Goal: Task Accomplishment & Management: Manage account settings

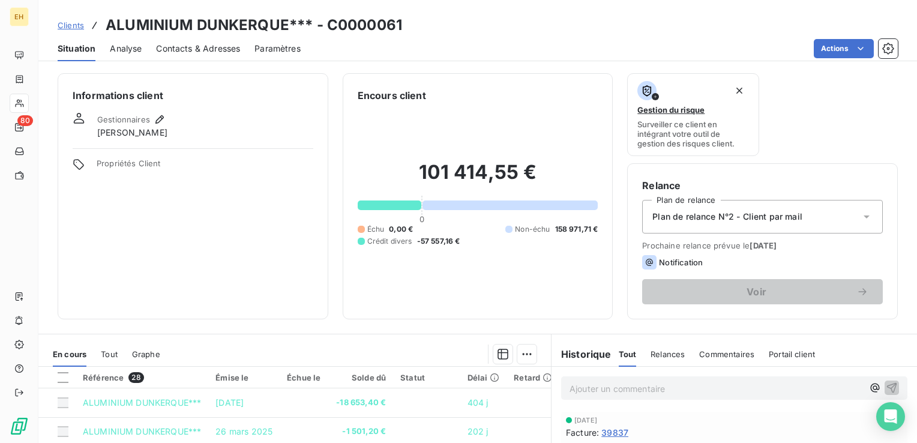
scroll to position [190, 0]
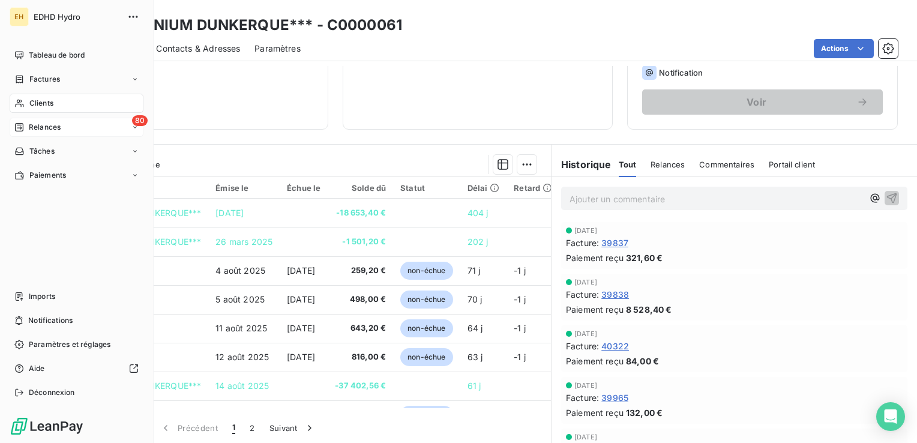
click at [34, 127] on span "Relances" at bounding box center [45, 127] width 32 height 11
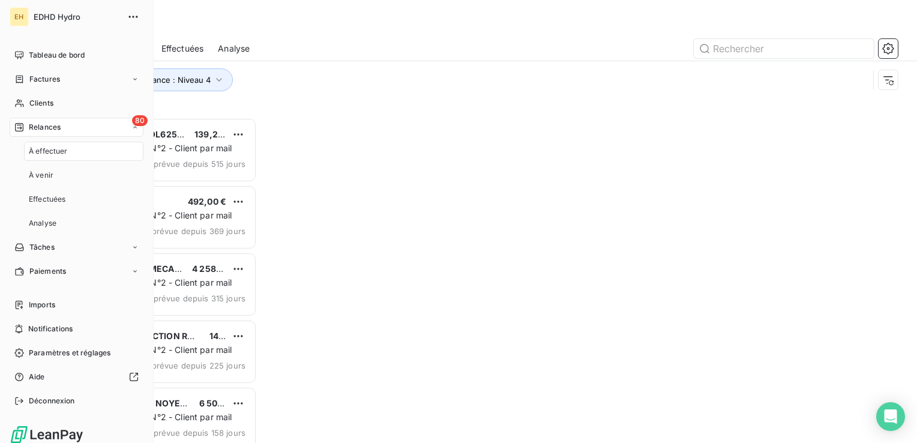
scroll to position [316, 190]
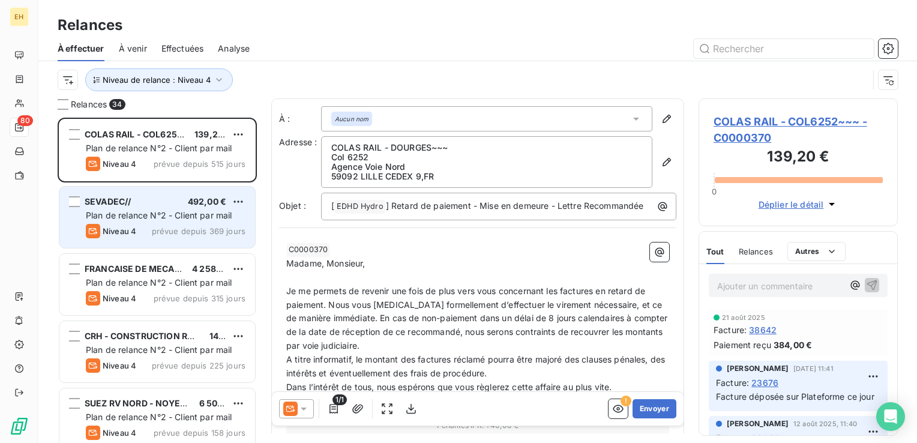
click at [138, 247] on div "SEVADEC// 492,00 € Plan de relance N°2 - Client par mail Niveau 4 prévue depuis…" at bounding box center [157, 217] width 196 height 61
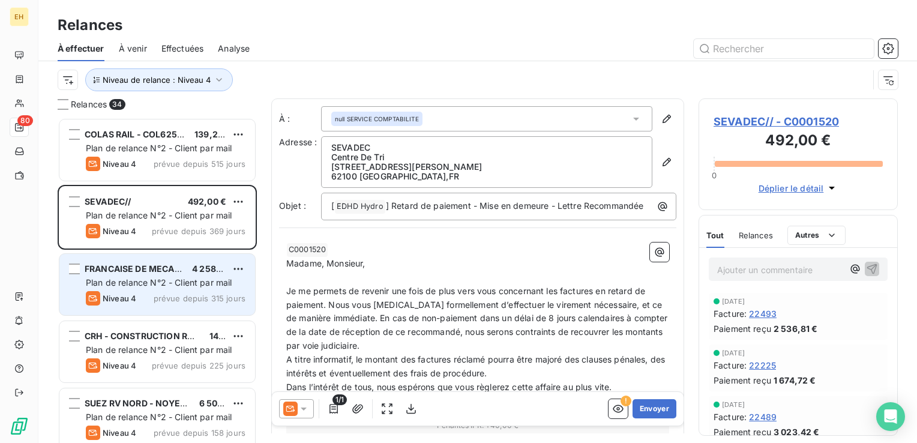
click at [158, 303] on span "prévue depuis 315 jours" at bounding box center [200, 299] width 92 height 10
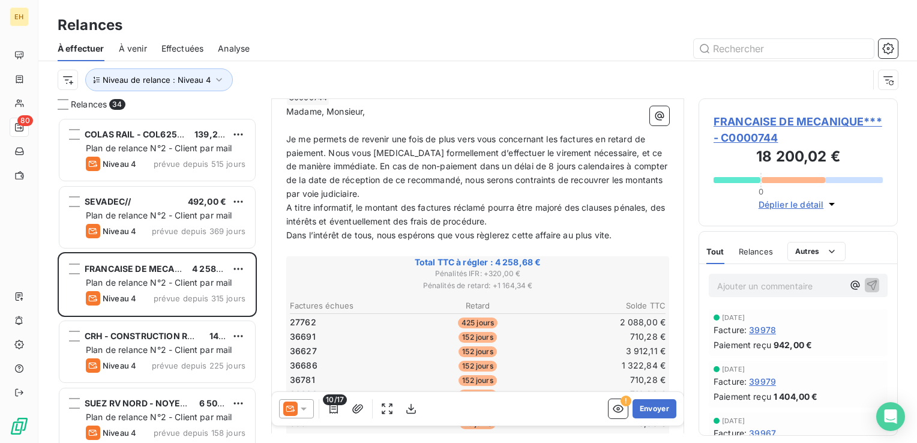
scroll to position [360, 0]
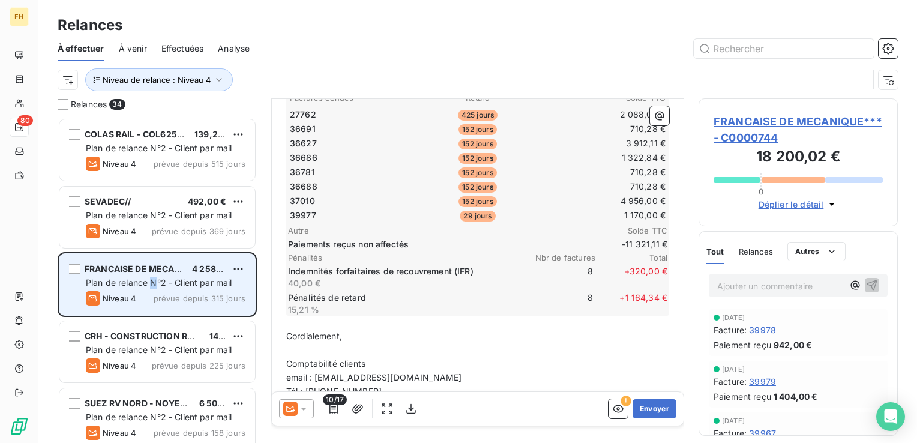
click at [154, 289] on div "FRANCAISE DE MECANIQUE*** 4 258,68 € Plan de relance N°2 - Client par mail Nive…" at bounding box center [157, 284] width 196 height 61
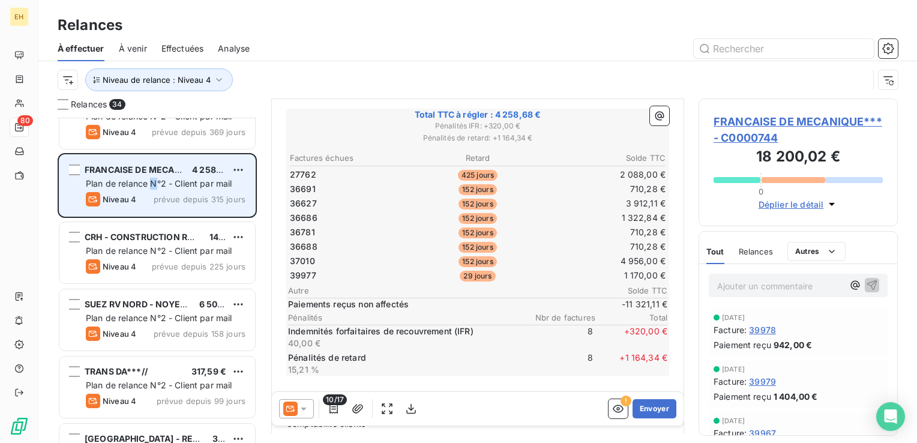
scroll to position [120, 0]
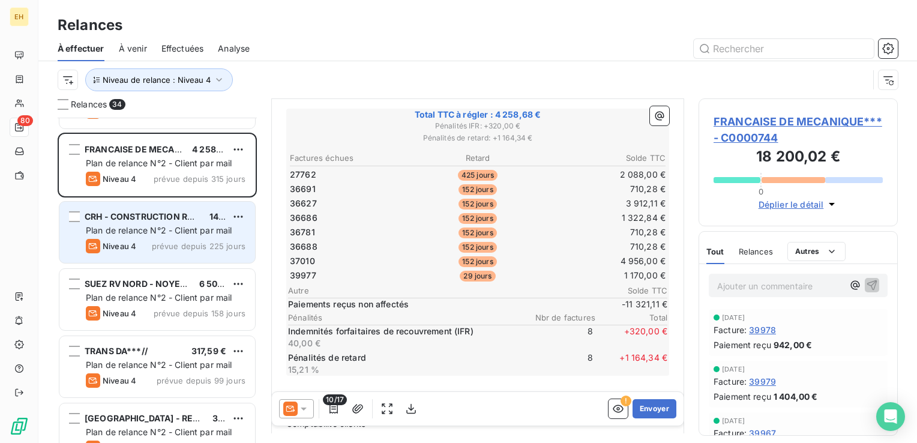
click at [128, 243] on span "Niveau 4" at bounding box center [120, 246] width 34 height 10
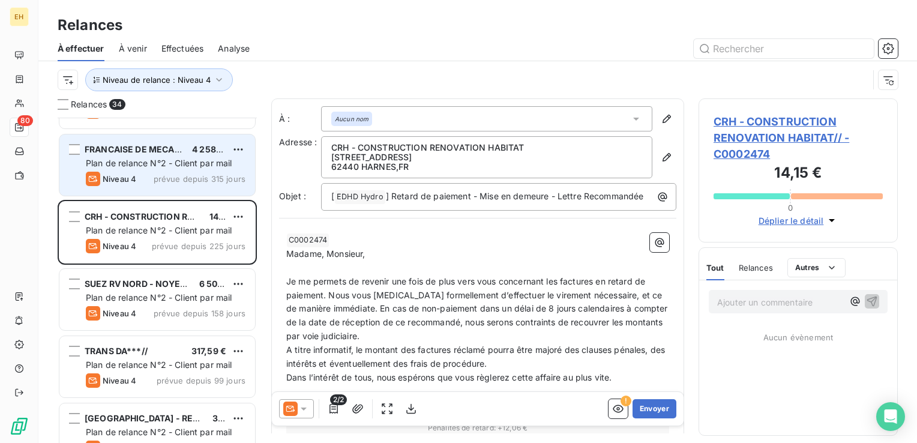
click at [132, 178] on span "Niveau 4" at bounding box center [120, 179] width 34 height 10
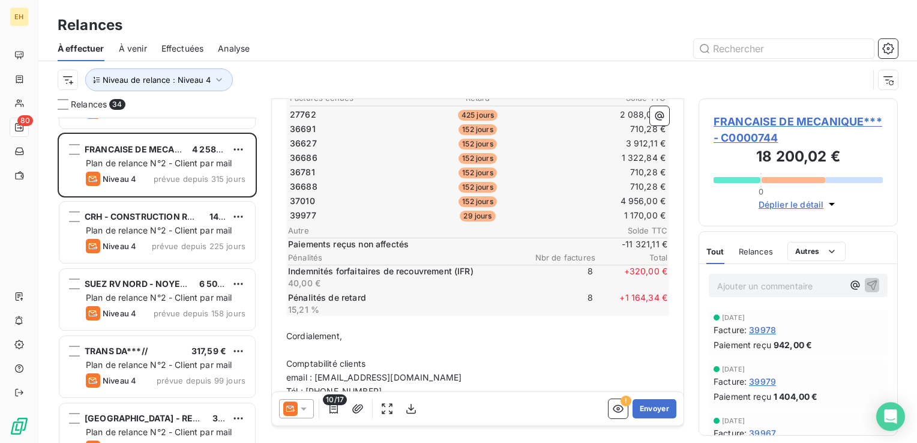
scroll to position [300, 0]
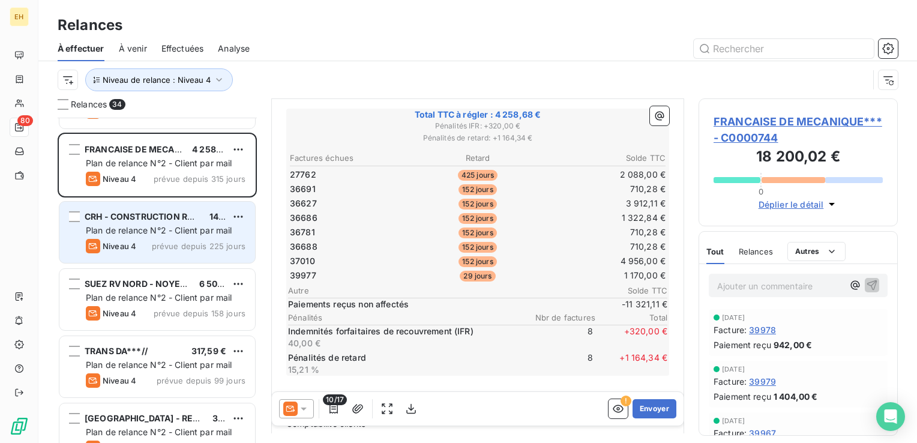
click at [197, 234] on span "Plan de relance N°2 - Client par mail" at bounding box center [159, 230] width 146 height 10
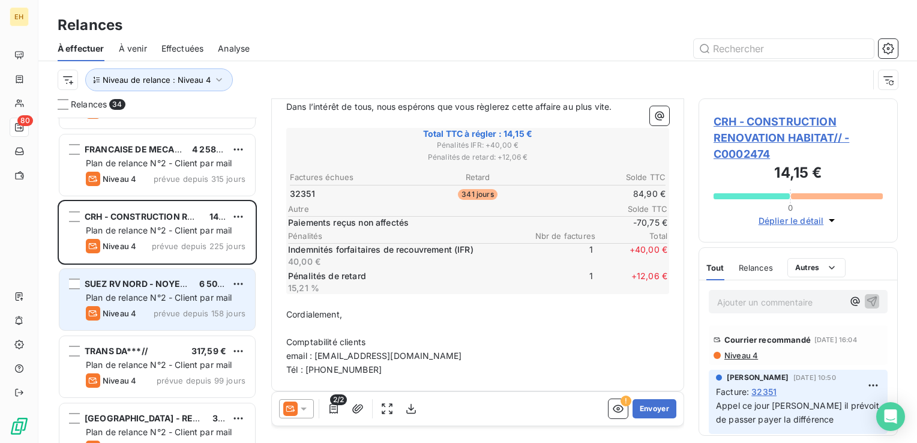
click at [176, 301] on span "Plan de relance N°2 - Client par mail" at bounding box center [159, 297] width 146 height 10
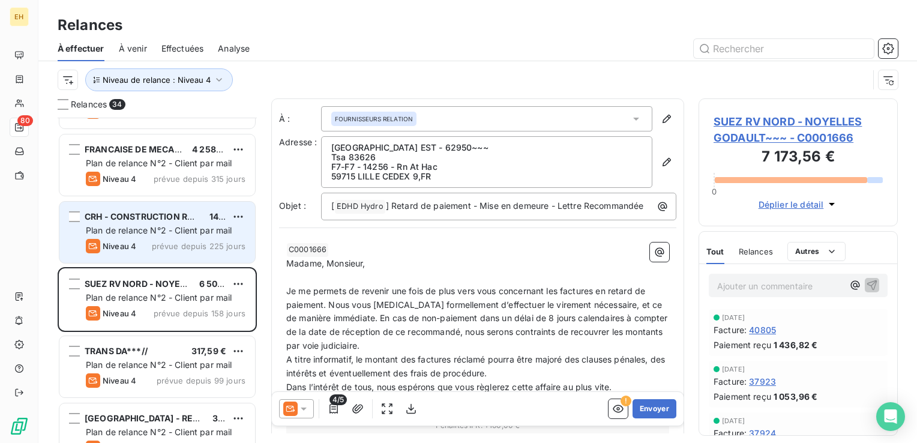
click at [175, 242] on span "prévue depuis 225 jours" at bounding box center [199, 246] width 94 height 10
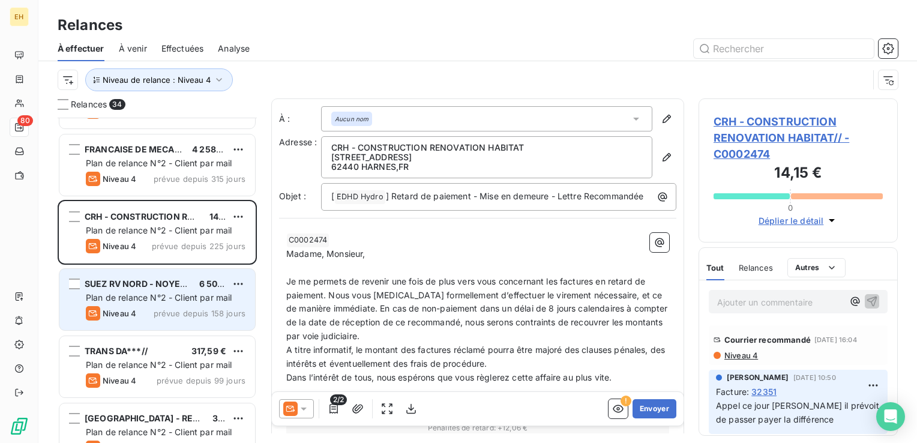
click at [187, 304] on div "SUEZ RV NORD - NOYELLES GODAULT~~~ 6 509,96 € Plan de relance N°2 - Client par …" at bounding box center [157, 299] width 196 height 61
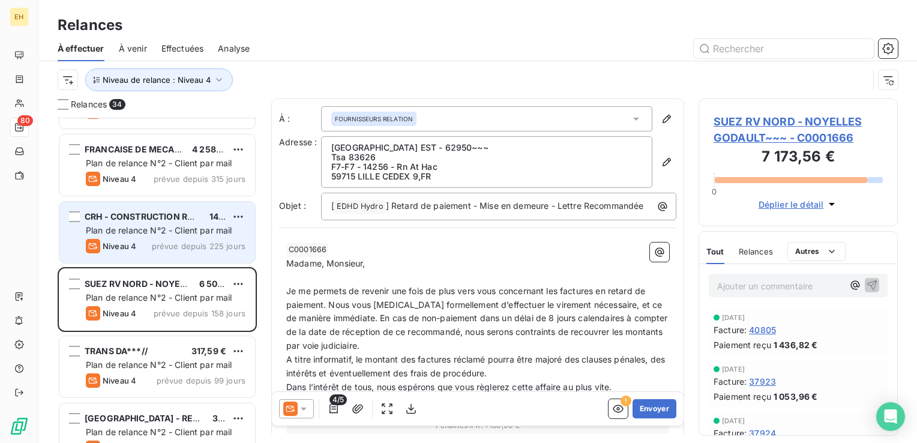
click at [172, 239] on div "Niveau 4 prévue depuis 225 jours" at bounding box center [166, 246] width 160 height 14
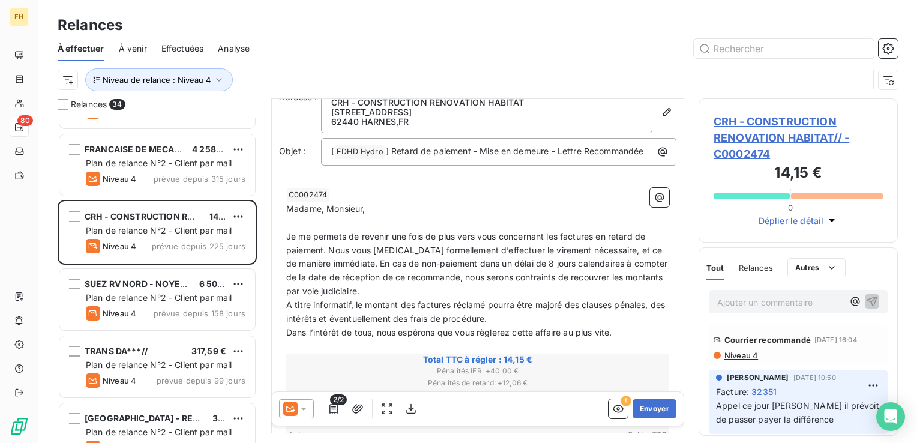
scroll to position [240, 0]
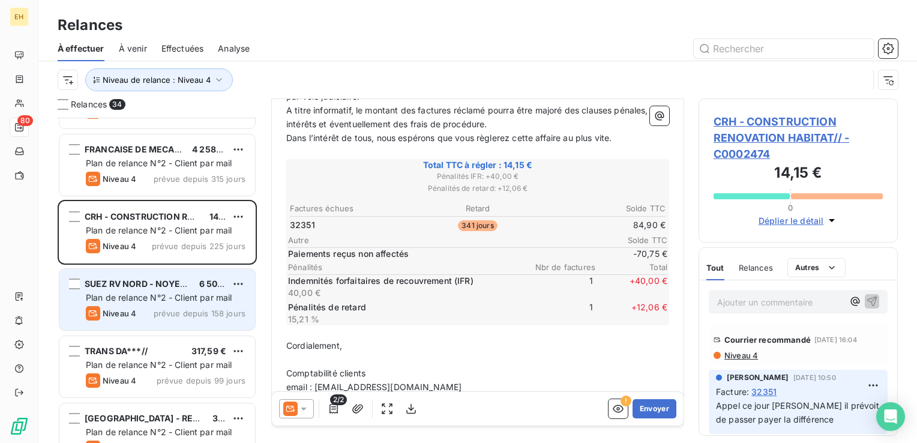
click at [158, 303] on div "SUEZ RV NORD - NOYELLES GODAULT~~~ 6 509,96 € Plan de relance N°2 - Client par …" at bounding box center [157, 299] width 196 height 61
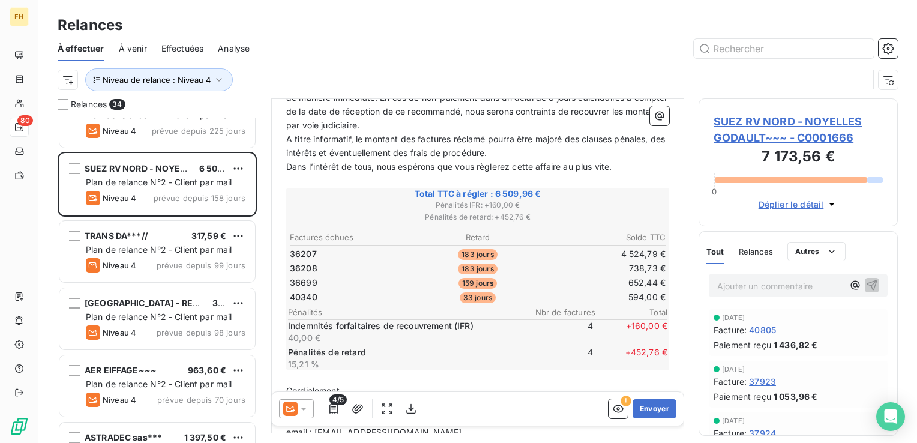
scroll to position [240, 0]
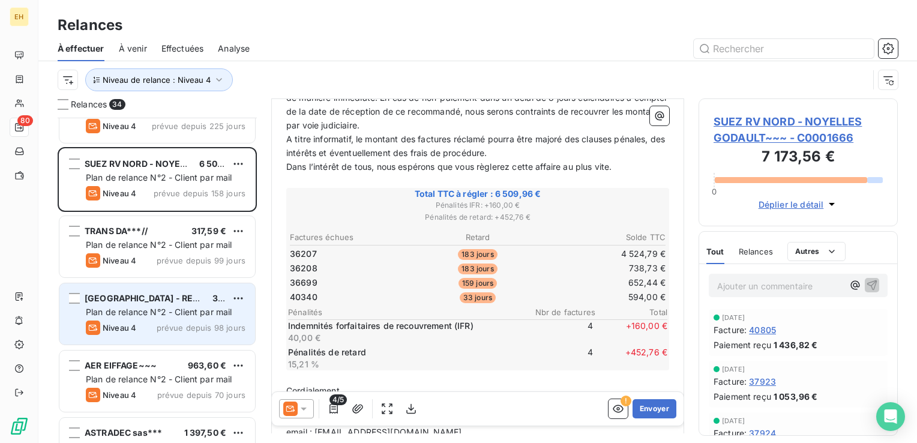
click at [168, 333] on div "Niveau 4 prévue depuis 98 jours" at bounding box center [166, 328] width 160 height 14
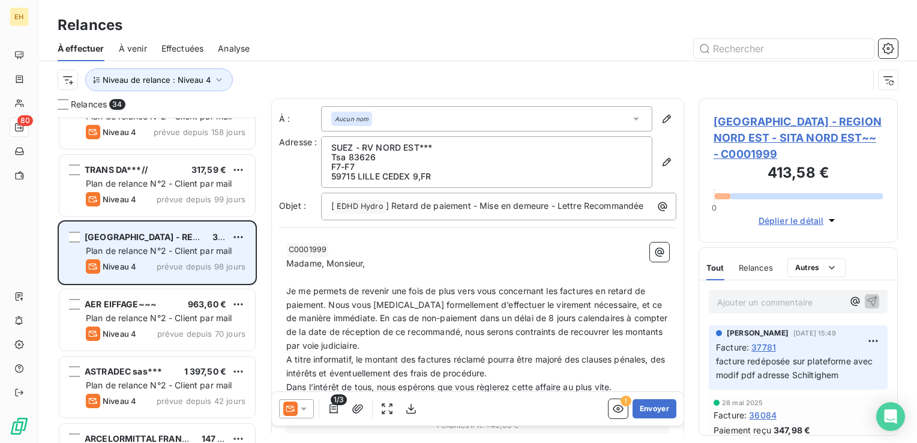
scroll to position [420, 0]
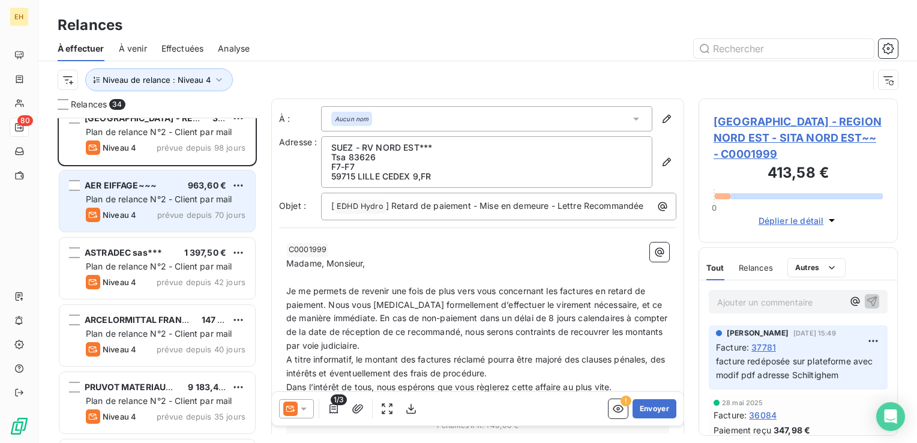
click at [122, 200] on span "Plan de relance N°2 - Client par mail" at bounding box center [159, 199] width 146 height 10
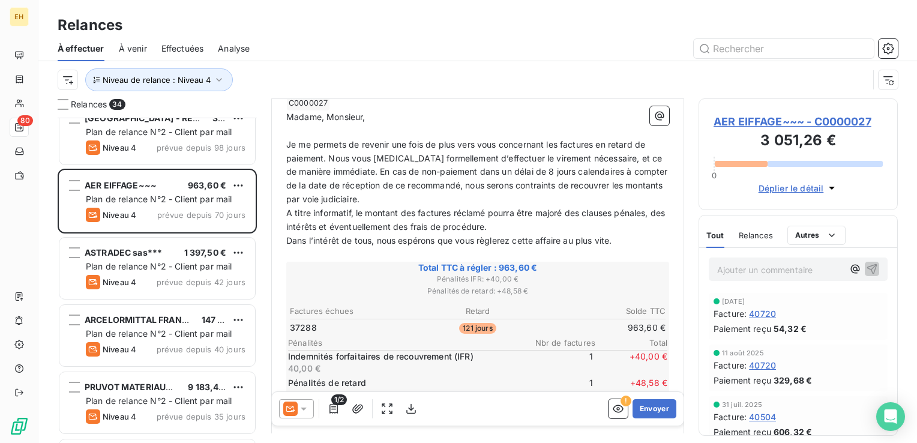
scroll to position [180, 0]
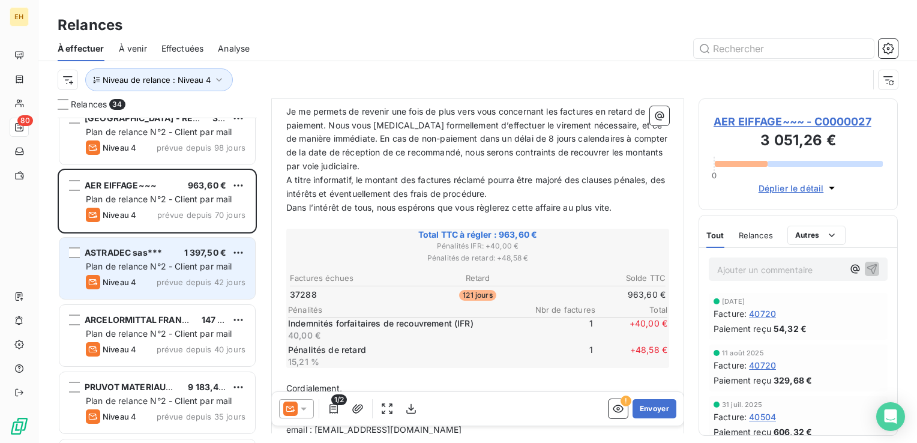
click at [171, 266] on span "Plan de relance N°2 - Client par mail" at bounding box center [159, 266] width 146 height 10
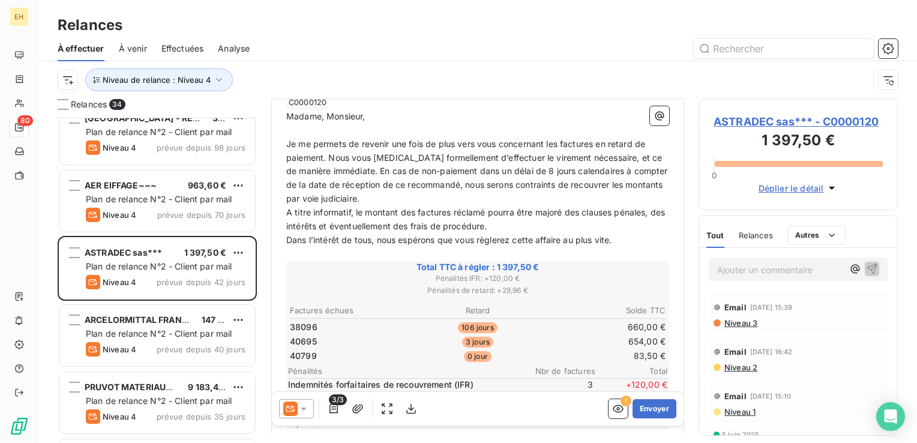
scroll to position [180, 0]
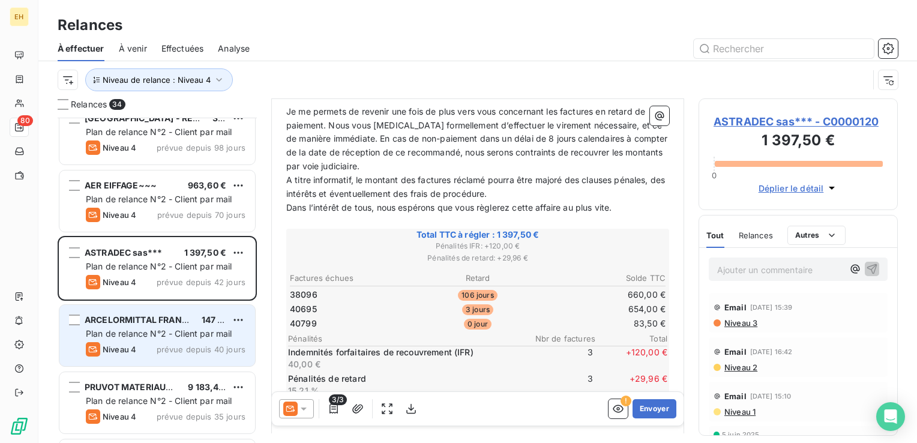
click at [176, 334] on span "Plan de relance N°2 - Client par mail" at bounding box center [159, 333] width 146 height 10
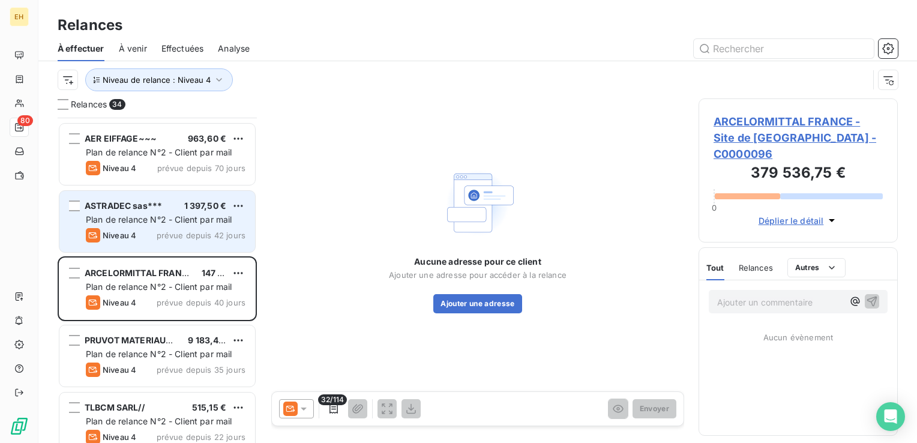
scroll to position [540, 0]
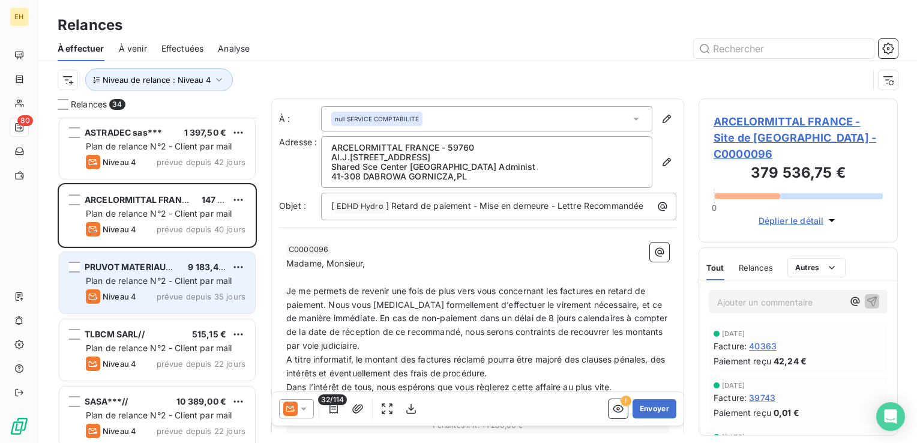
click at [175, 275] on div "Plan de relance N°2 - Client par mail" at bounding box center [166, 281] width 160 height 12
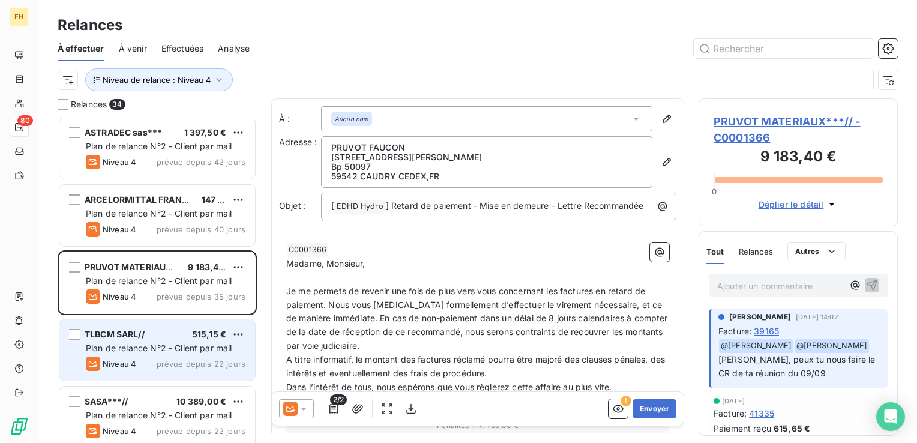
click at [146, 368] on div "Niveau 4 prévue depuis 22 jours" at bounding box center [166, 364] width 160 height 14
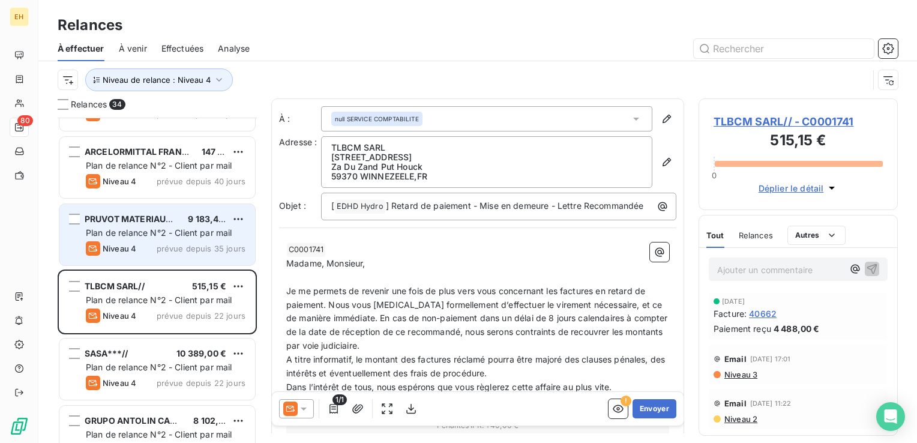
scroll to position [660, 0]
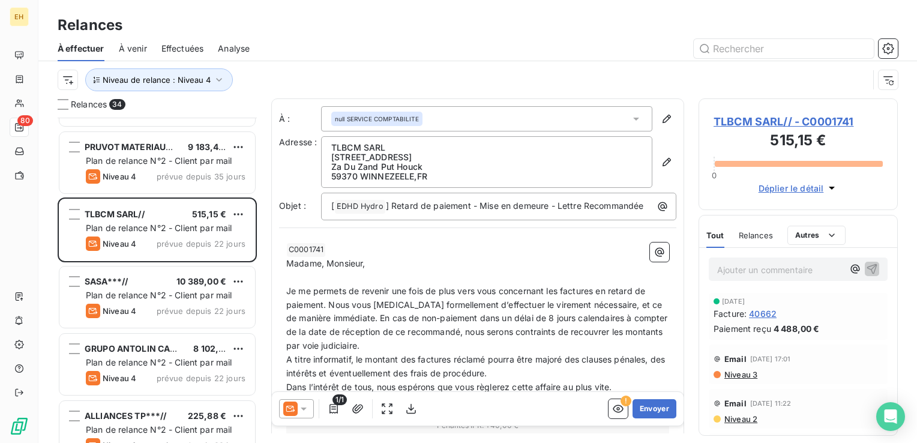
click at [154, 304] on div "Niveau 4 prévue depuis 22 jours" at bounding box center [166, 311] width 160 height 14
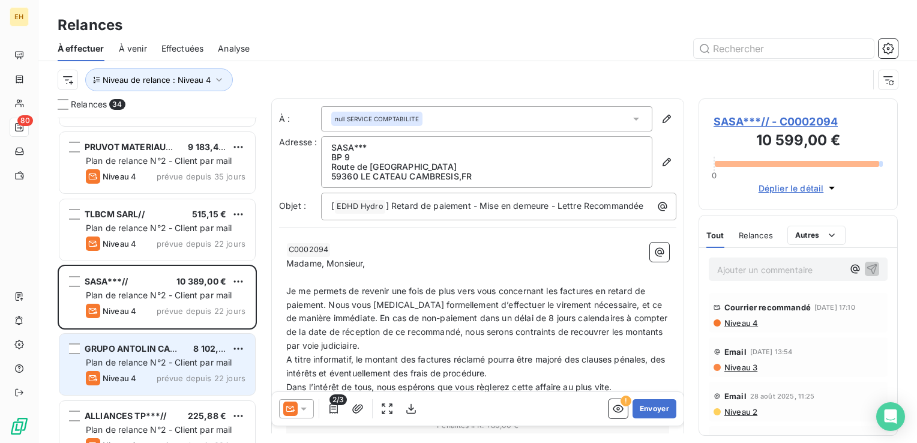
click at [156, 372] on div "Niveau 4 prévue depuis 22 jours" at bounding box center [166, 378] width 160 height 14
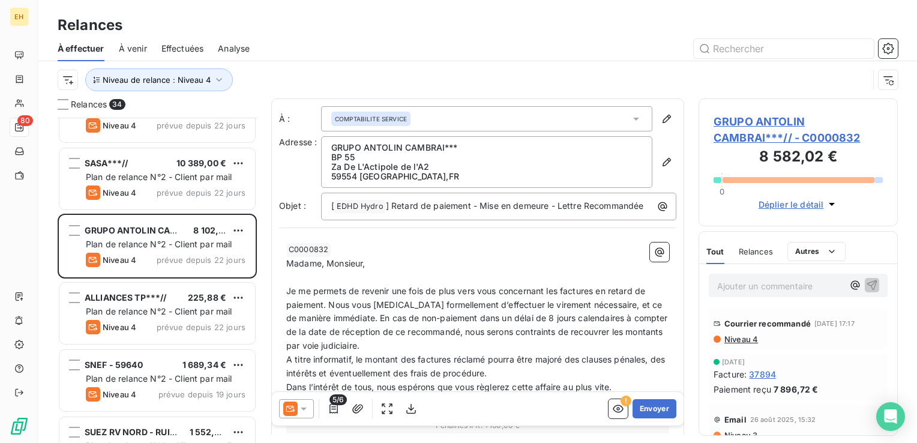
scroll to position [780, 0]
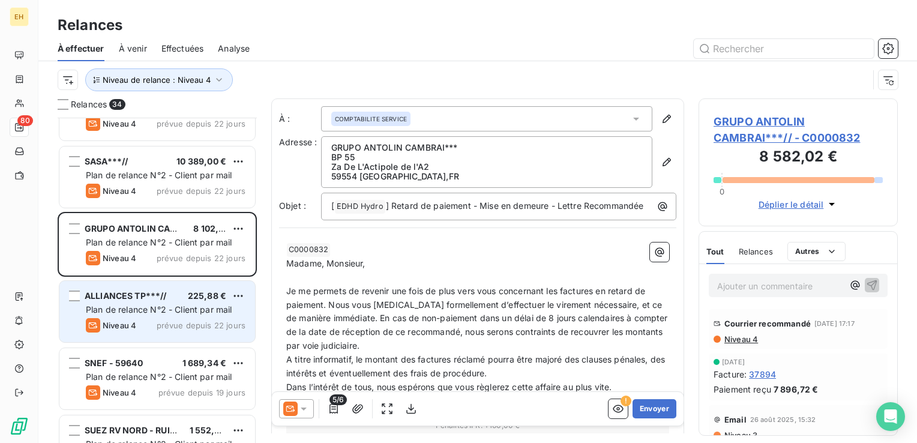
click at [178, 298] on div "ALLIANCES TP***// 225,88 €" at bounding box center [166, 295] width 160 height 11
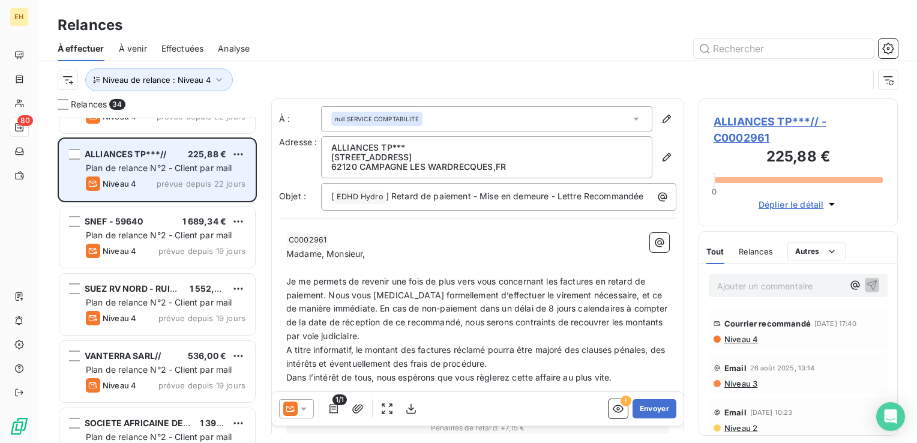
scroll to position [960, 0]
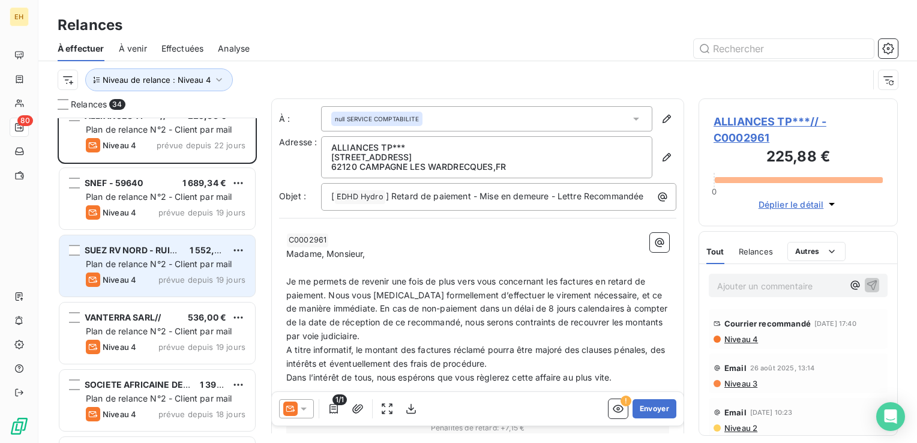
click at [181, 275] on span "prévue depuis 19 jours" at bounding box center [201, 280] width 87 height 10
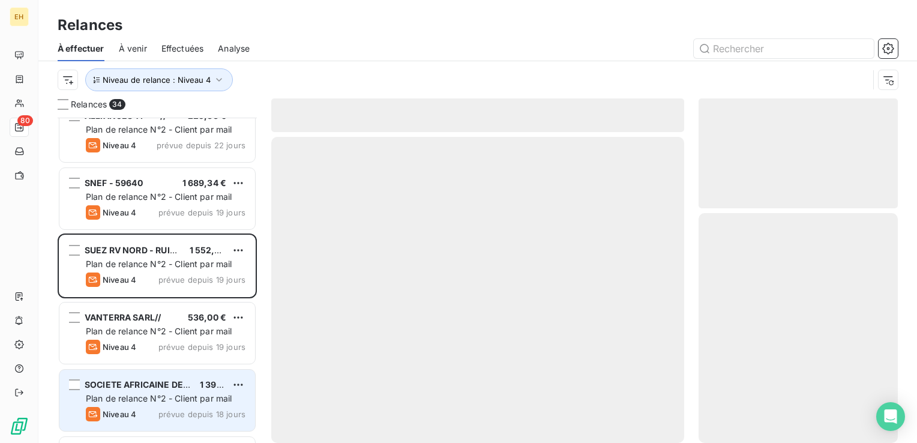
click at [191, 372] on div "SOCIETE AFRICAINE DE CACAO SACO***// 1 395,00 € Plan de relance N°2 - Client pa…" at bounding box center [157, 400] width 196 height 61
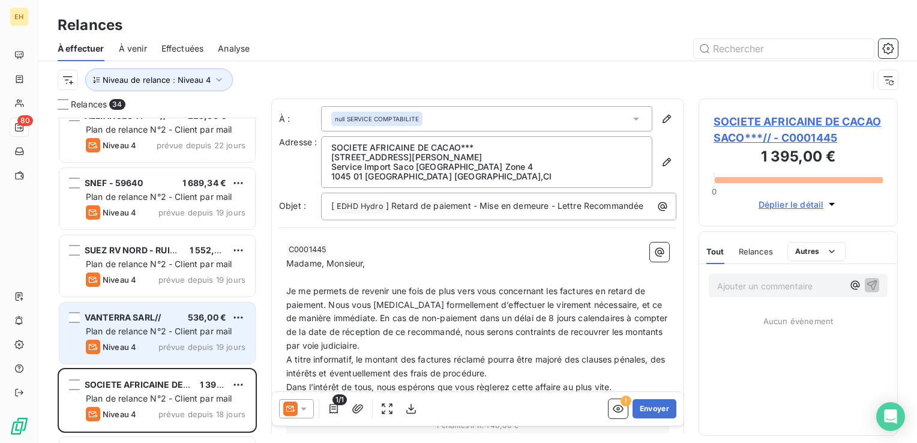
click at [192, 347] on span "prévue depuis 19 jours" at bounding box center [201, 347] width 87 height 10
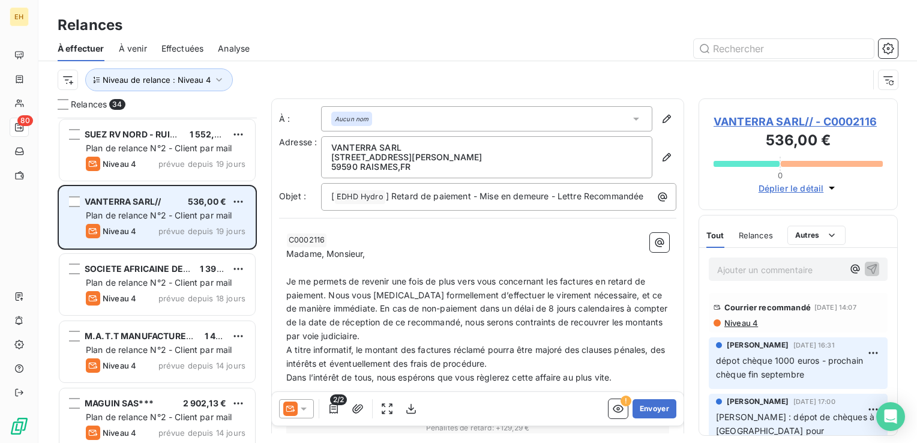
scroll to position [1080, 0]
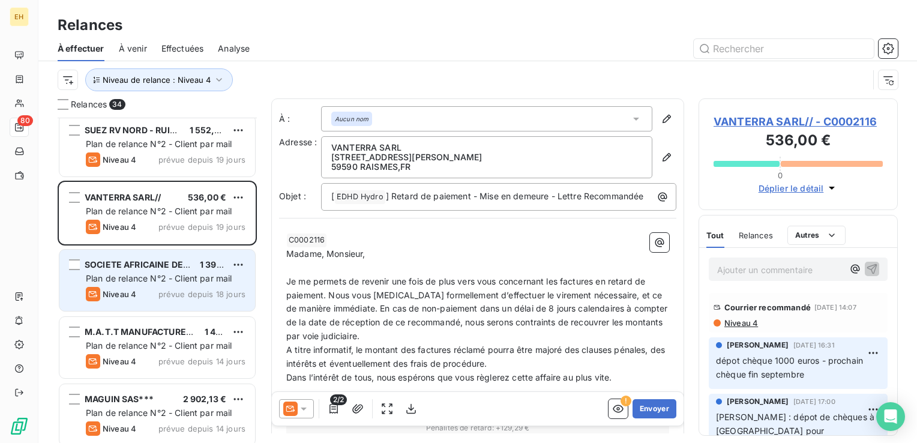
click at [186, 284] on div "SOCIETE AFRICAINE DE CACAO SACO***// 1 395,00 € Plan de relance N°2 - Client pa…" at bounding box center [157, 280] width 196 height 61
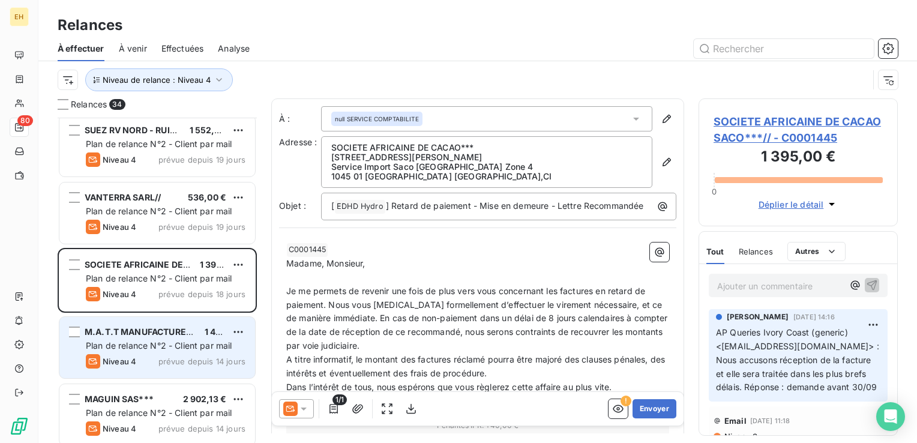
click at [180, 357] on span "prévue depuis 14 jours" at bounding box center [201, 362] width 87 height 10
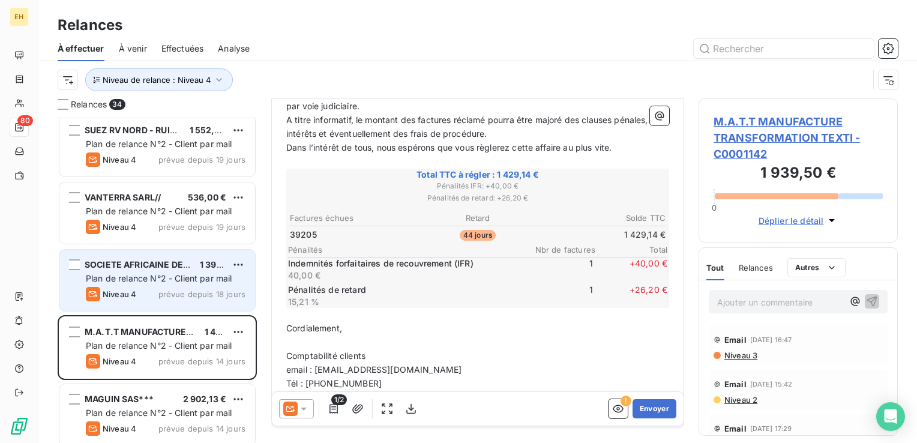
scroll to position [1200, 0]
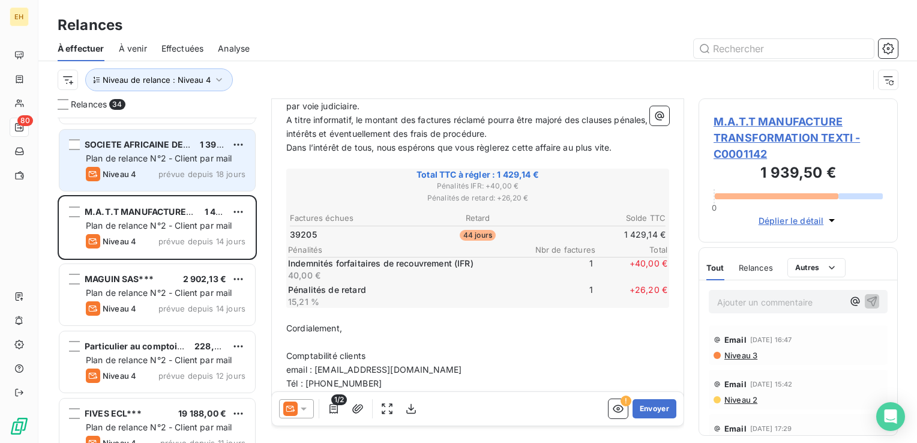
click at [129, 291] on span "Plan de relance N°2 - Client par mail" at bounding box center [159, 292] width 146 height 10
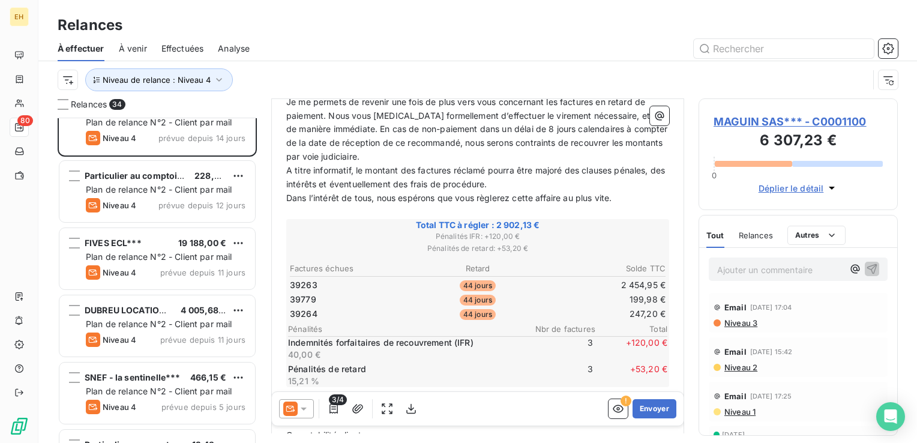
scroll to position [1380, 0]
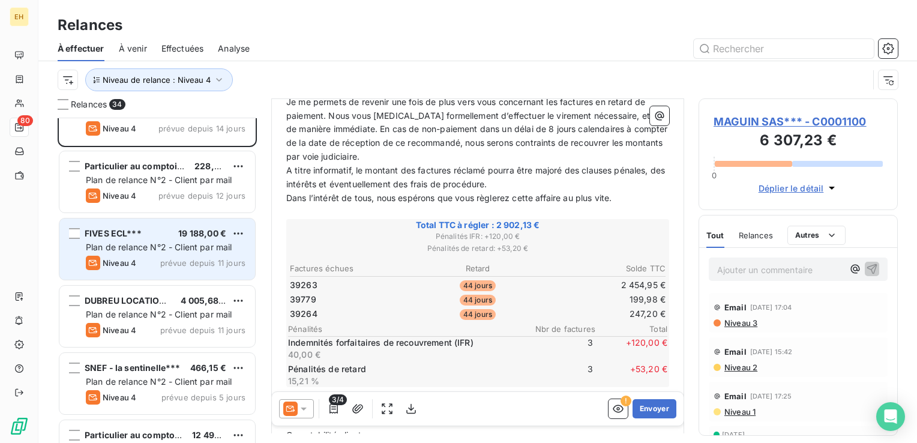
click at [179, 256] on div "Niveau 4 prévue depuis 11 jours" at bounding box center [166, 263] width 160 height 14
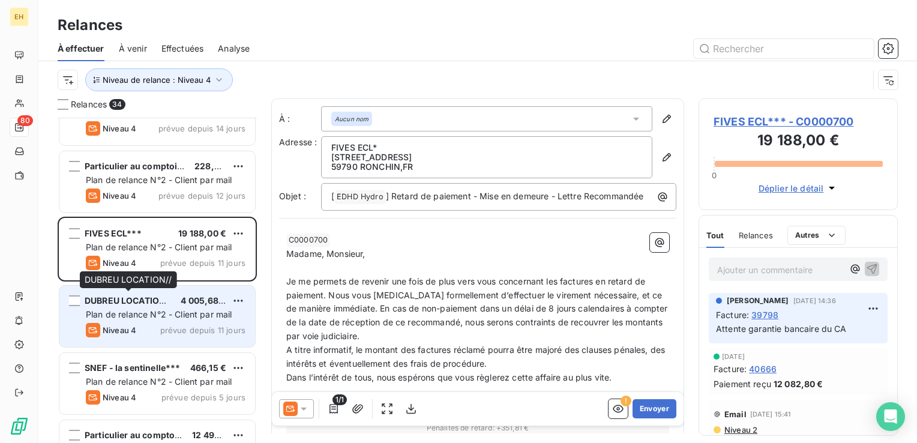
click at [130, 298] on span "DUBREU LOCATION//" at bounding box center [129, 300] width 88 height 10
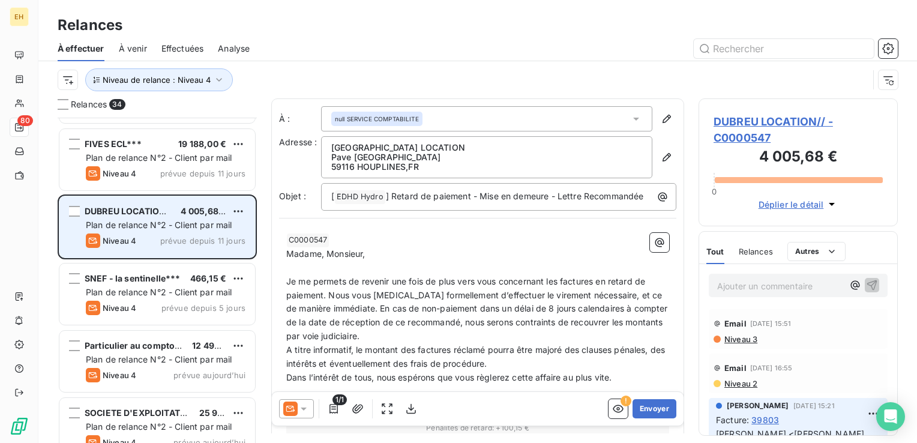
scroll to position [1501, 0]
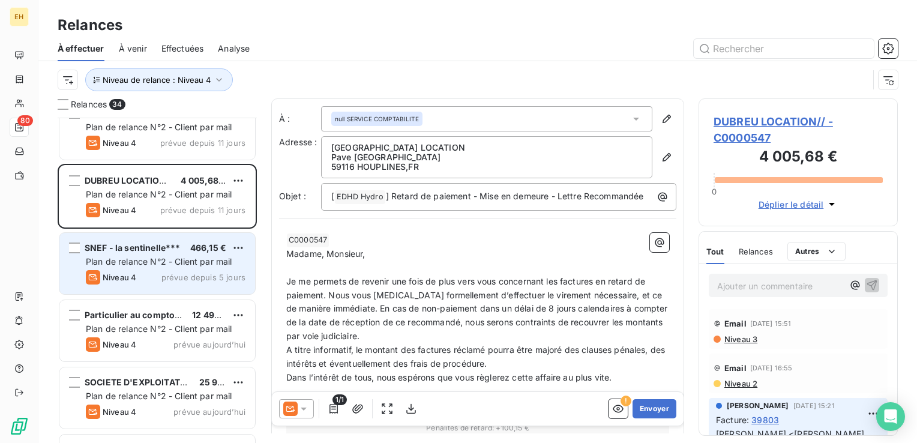
click at [145, 281] on div "Niveau 4 prévue depuis 5 jours" at bounding box center [166, 277] width 160 height 14
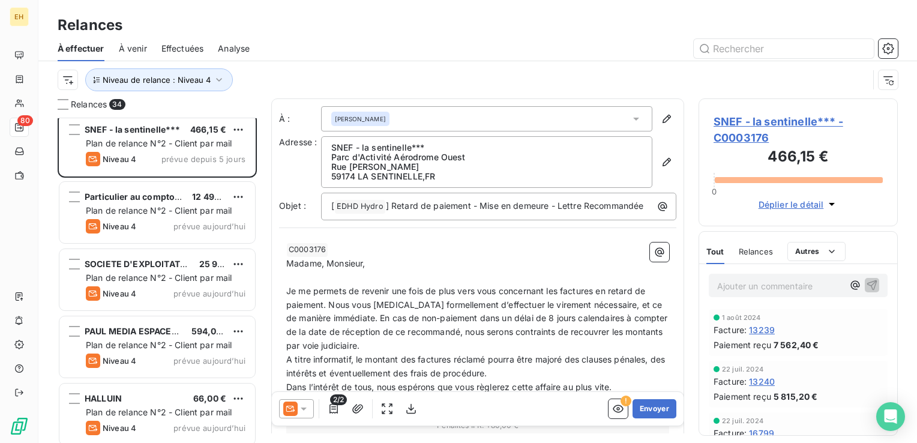
scroll to position [1621, 0]
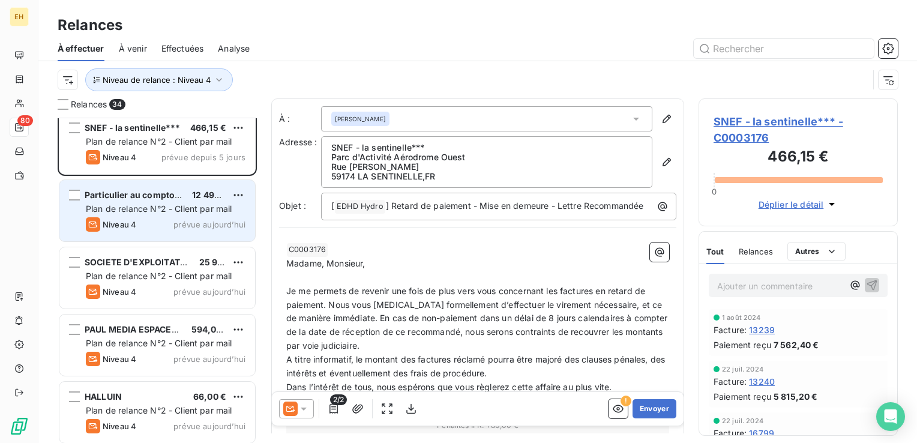
click at [173, 223] on div "Niveau 4 prévue aujourd’hui" at bounding box center [166, 224] width 160 height 14
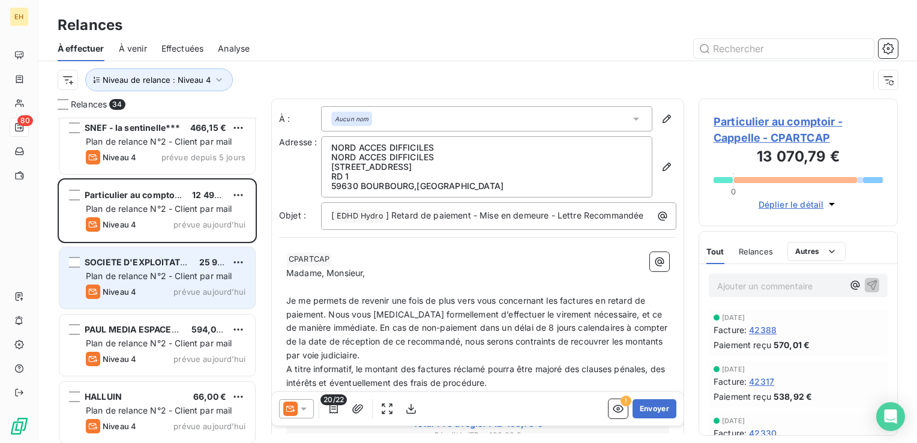
scroll to position [1681, 0]
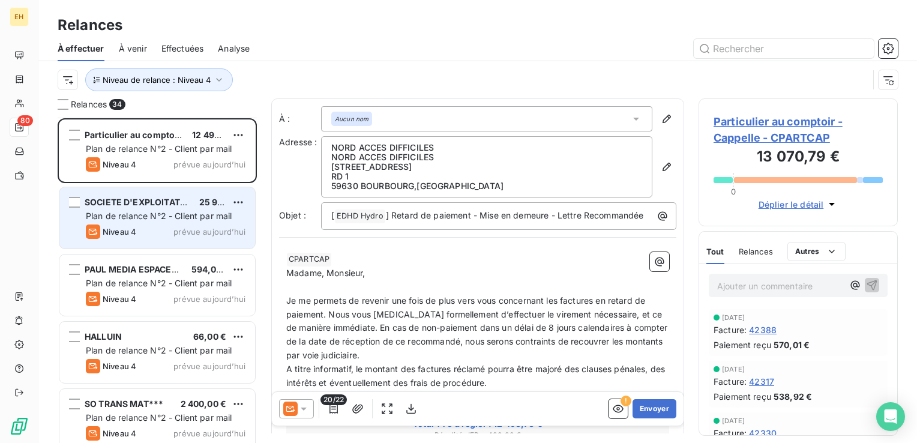
click at [180, 211] on span "Plan de relance N°2 - Client par mail" at bounding box center [159, 216] width 146 height 10
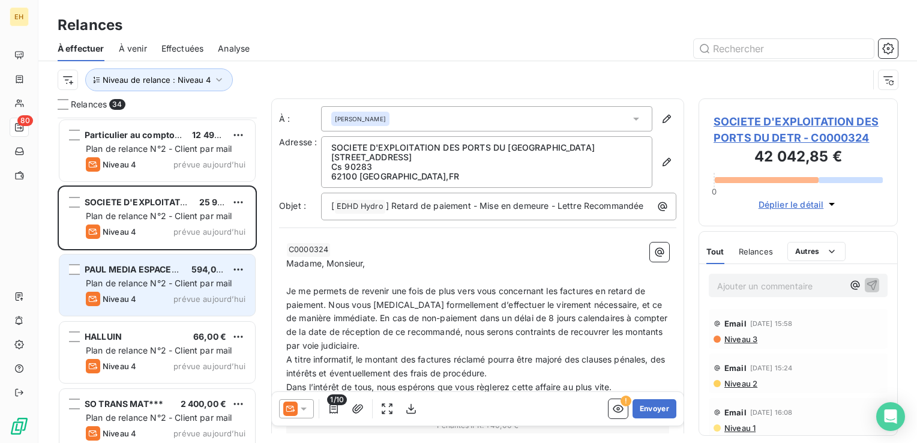
click at [179, 301] on span "prévue aujourd’hui" at bounding box center [209, 299] width 72 height 10
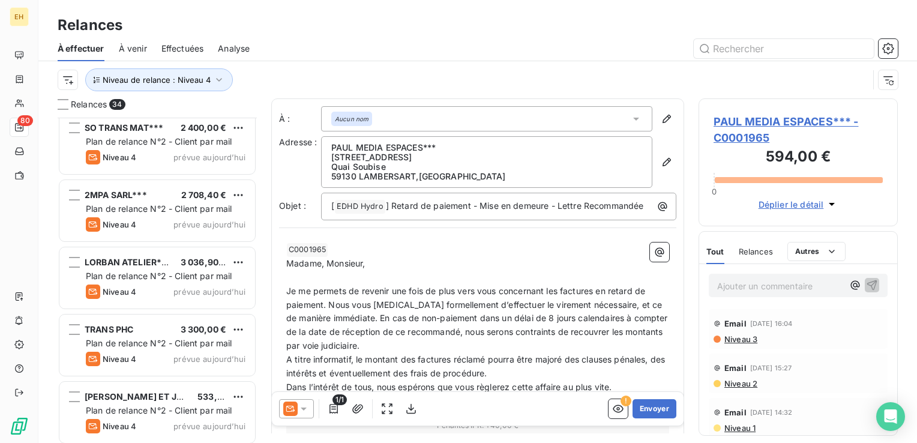
scroll to position [1960, 0]
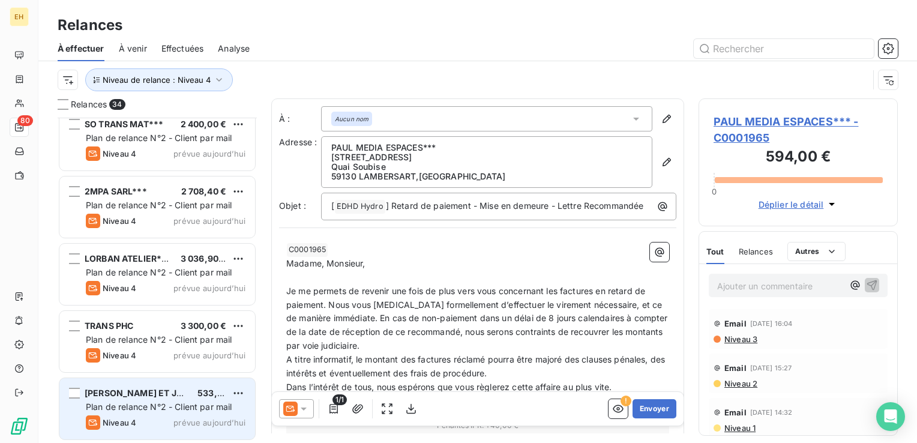
click at [169, 402] on span "Plan de relance N°2 - Client par mail" at bounding box center [159, 407] width 146 height 10
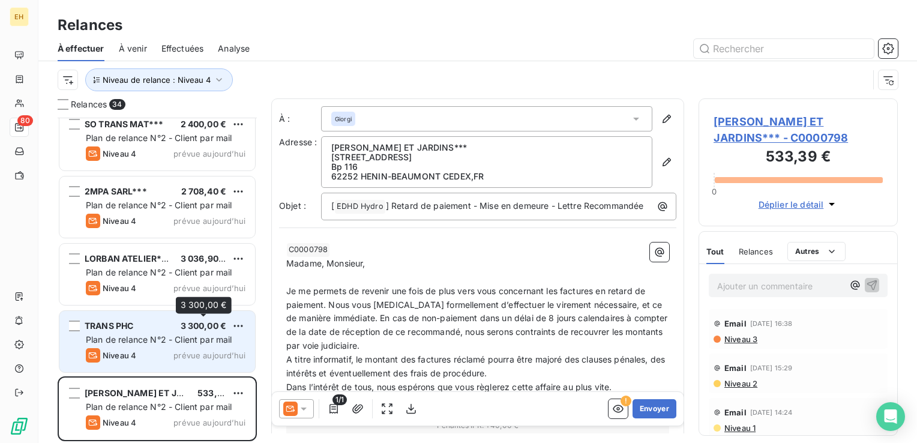
click at [190, 331] on div "3 300,00 €" at bounding box center [204, 326] width 46 height 12
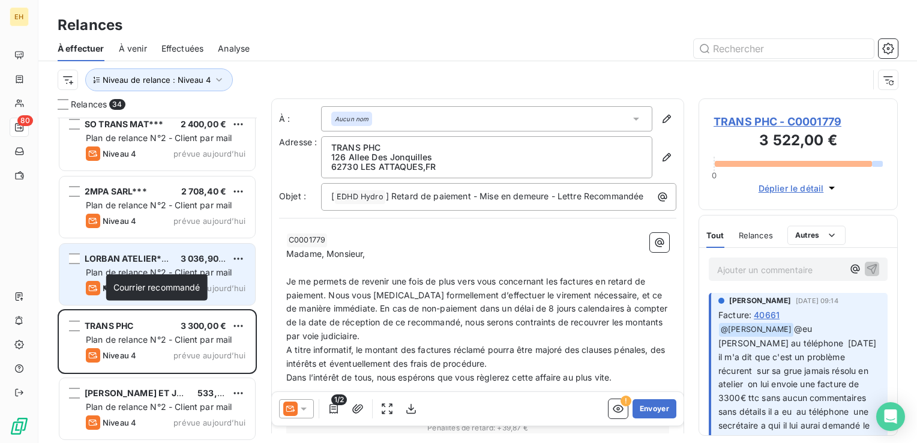
click at [97, 294] on icon "grid" at bounding box center [93, 288] width 14 height 14
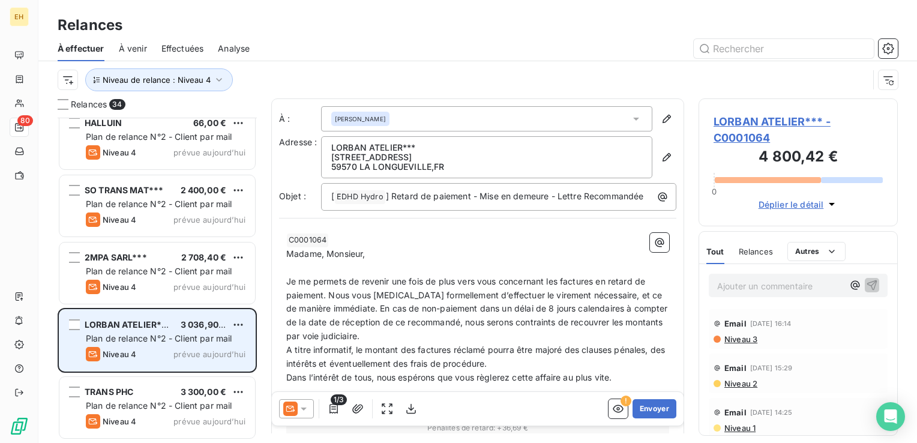
scroll to position [1840, 0]
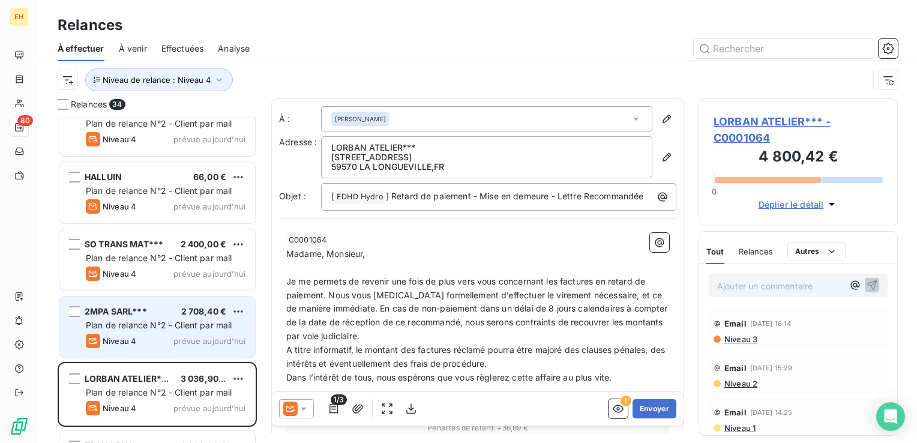
click at [169, 328] on span "Plan de relance N°2 - Client par mail" at bounding box center [159, 325] width 146 height 10
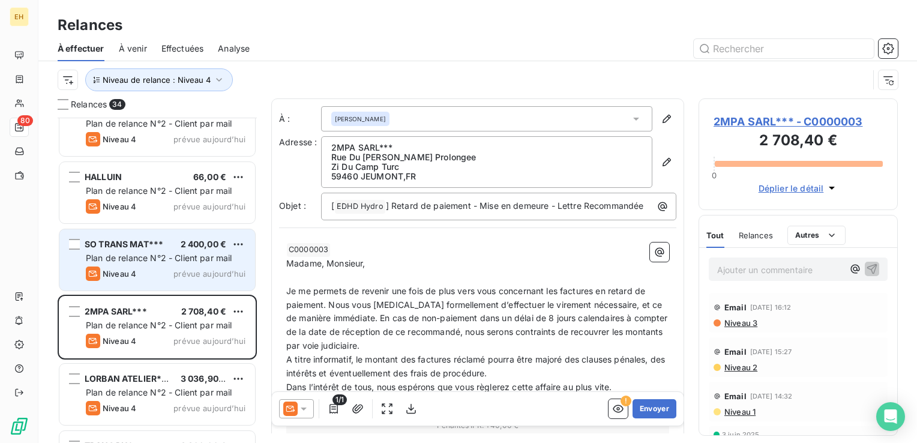
click at [190, 271] on span "prévue aujourd’hui" at bounding box center [209, 274] width 72 height 10
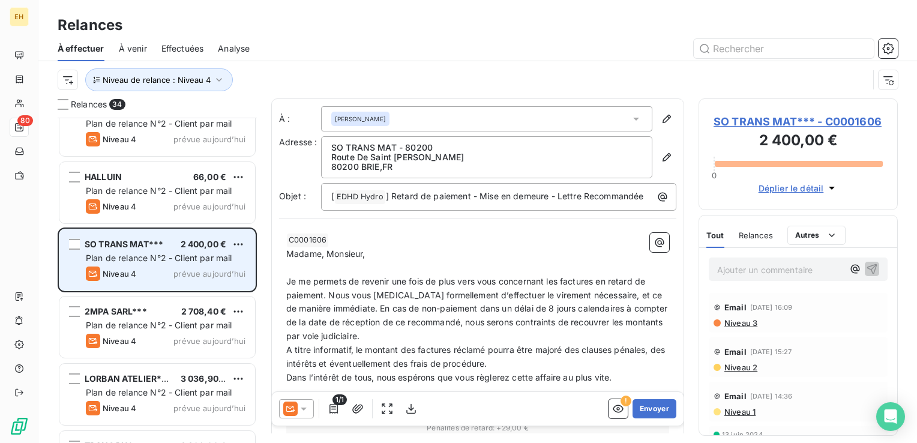
click at [226, 255] on span "Plan de relance N°2 - Client par mail" at bounding box center [159, 258] width 146 height 10
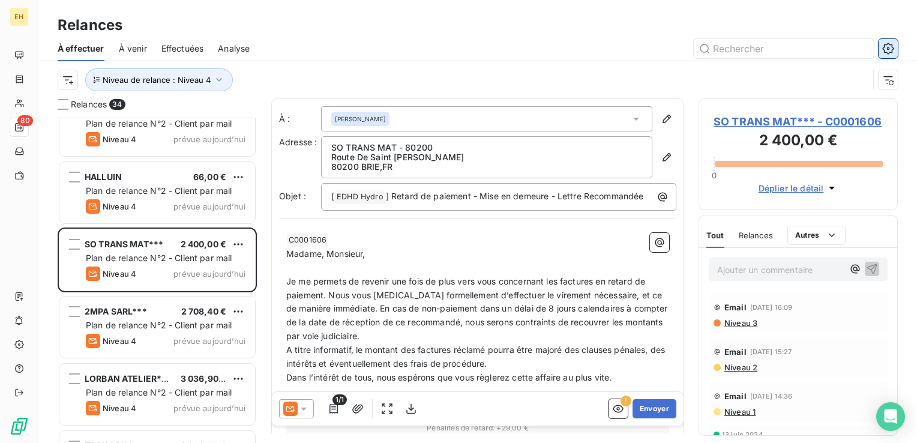
click at [893, 55] on button "button" at bounding box center [888, 48] width 19 height 19
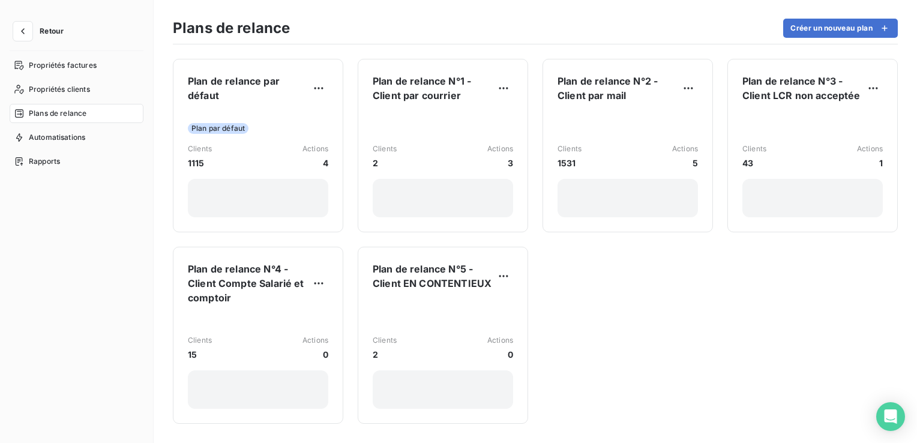
click at [50, 30] on span "Retour" at bounding box center [52, 31] width 24 height 7
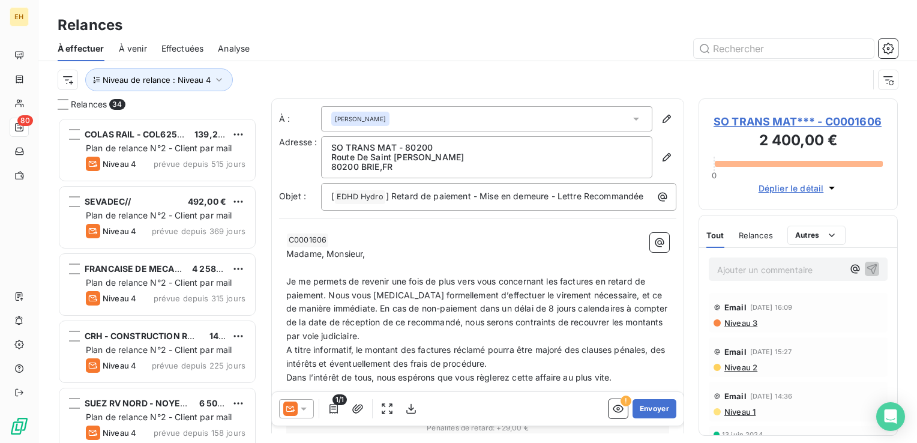
scroll to position [316, 190]
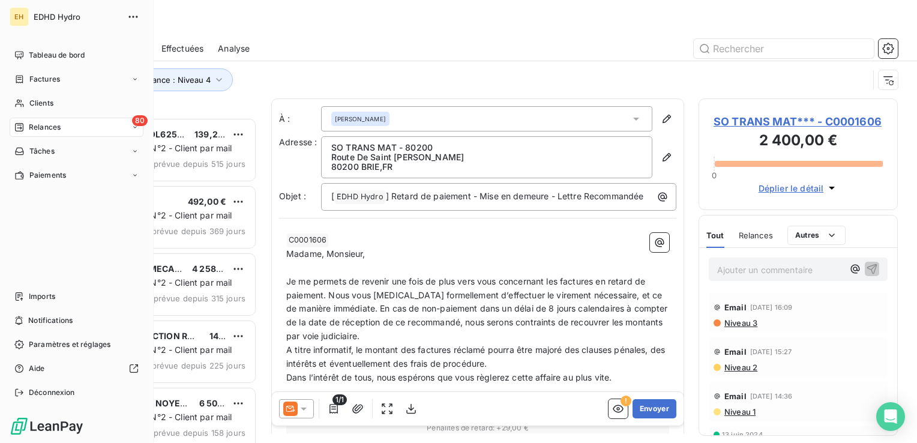
click at [38, 128] on span "Relances" at bounding box center [45, 127] width 32 height 11
click at [39, 103] on span "Clients" at bounding box center [41, 103] width 24 height 11
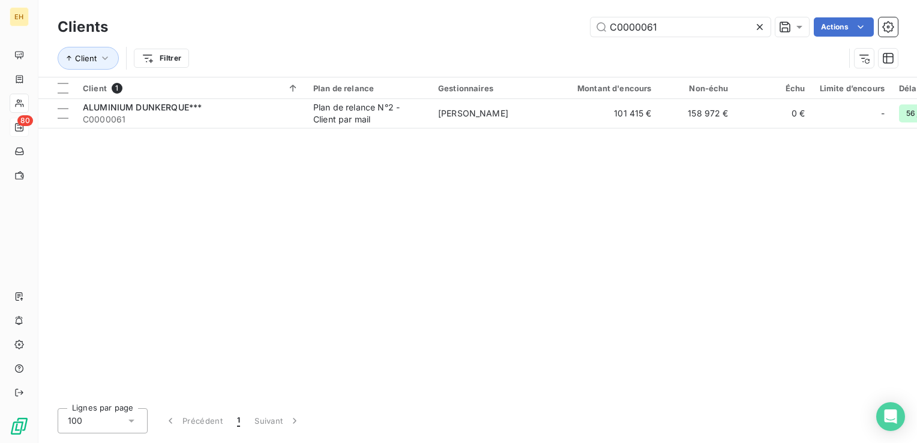
drag, startPoint x: 670, startPoint y: 23, endPoint x: 583, endPoint y: 43, distance: 88.7
click at [583, 43] on div "Clients C0000061 Actions Client Filtrer" at bounding box center [478, 45] width 840 height 62
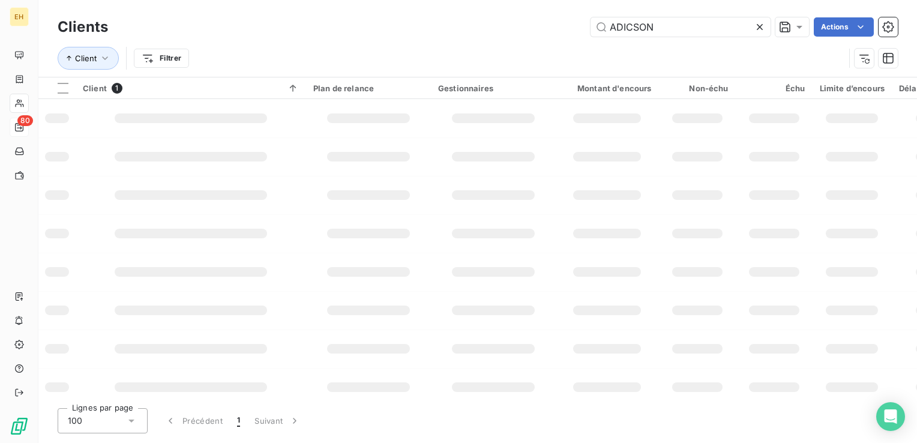
type input "ADICSON"
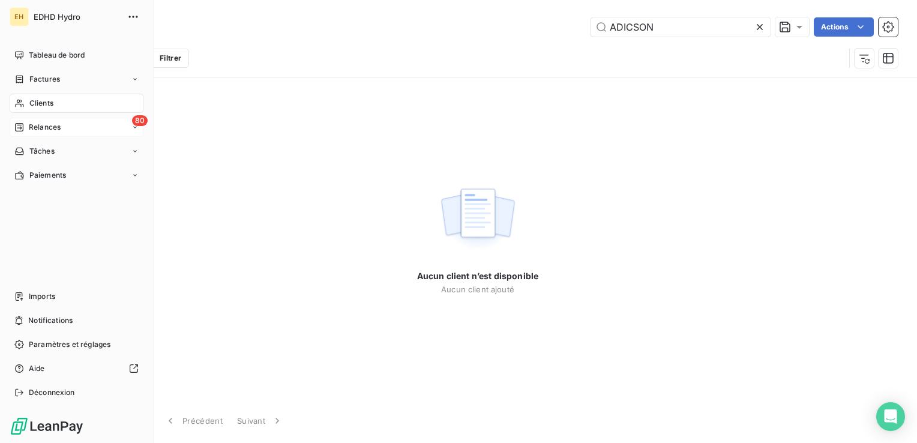
click at [35, 128] on span "Relances" at bounding box center [45, 127] width 32 height 11
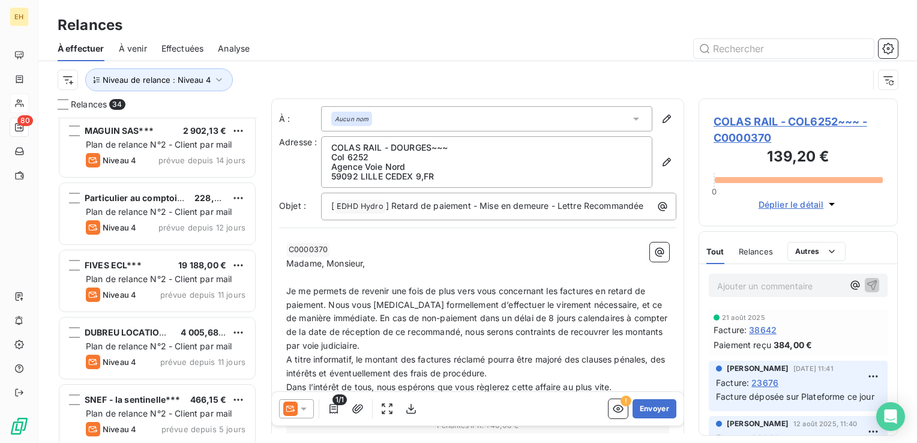
scroll to position [1380, 0]
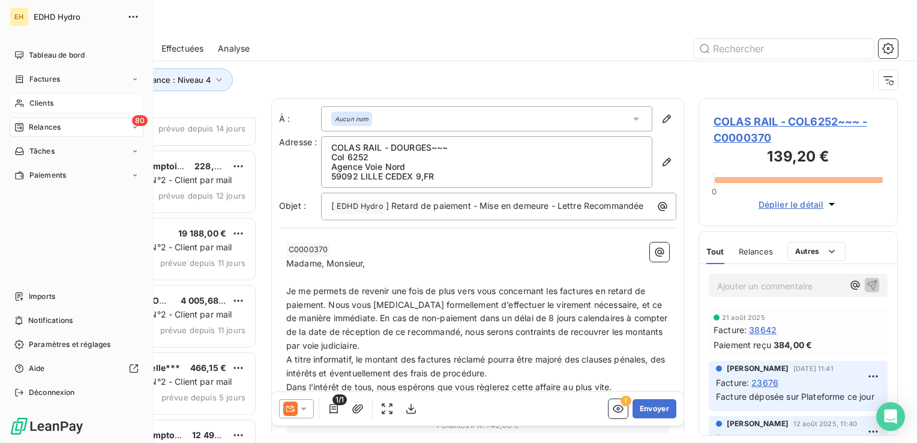
click at [46, 104] on span "Clients" at bounding box center [41, 103] width 24 height 11
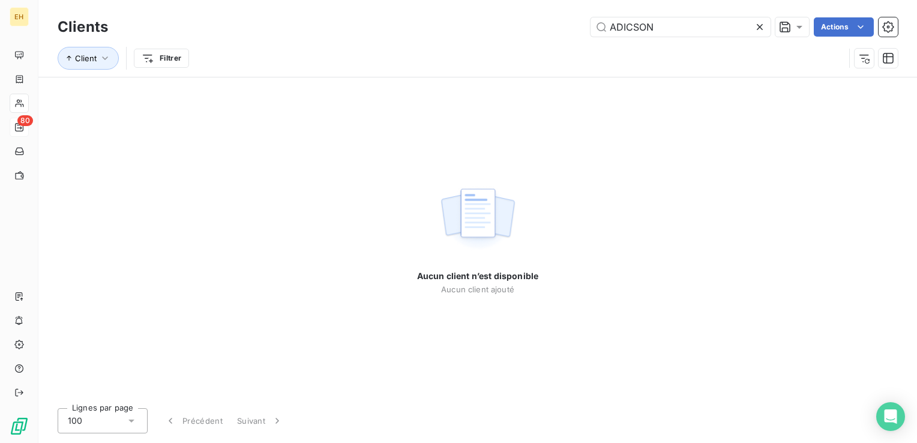
drag, startPoint x: 643, startPoint y: 28, endPoint x: 549, endPoint y: 28, distance: 94.2
click at [549, 28] on div "ADICSON Actions" at bounding box center [509, 26] width 775 height 19
drag, startPoint x: 681, startPoint y: 30, endPoint x: 430, endPoint y: 32, distance: 250.9
click at [430, 32] on div "DICSON Actions" at bounding box center [509, 26] width 775 height 19
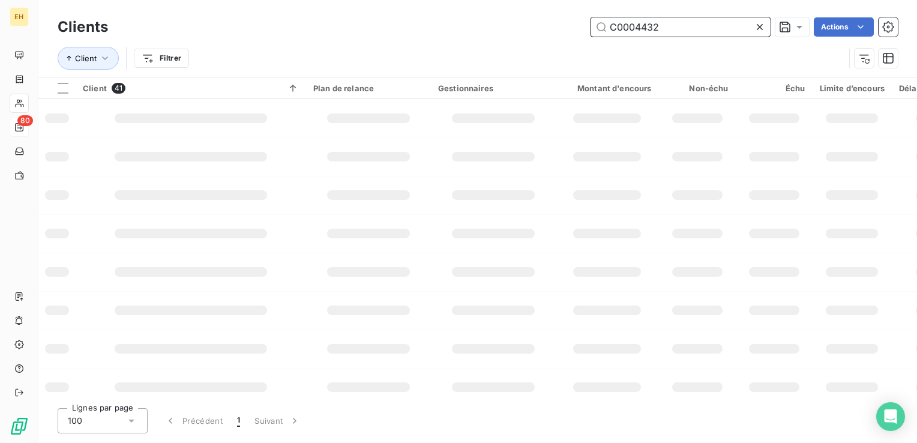
type input "C0004432"
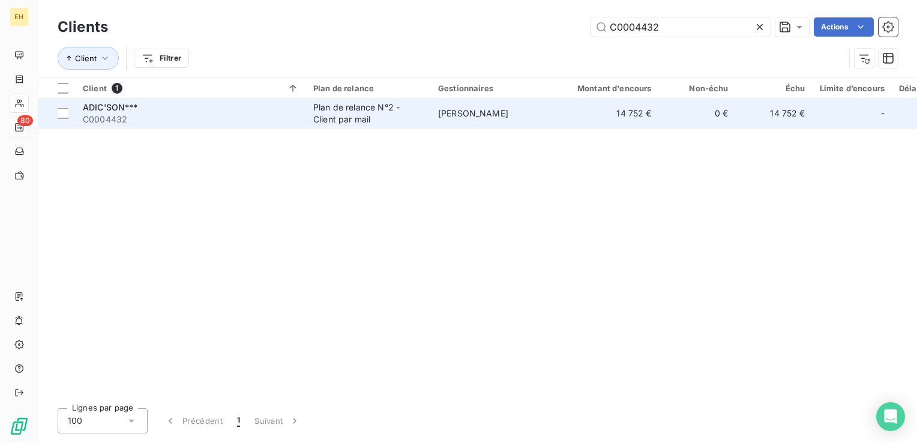
click at [89, 114] on span "C0004432" at bounding box center [191, 119] width 216 height 12
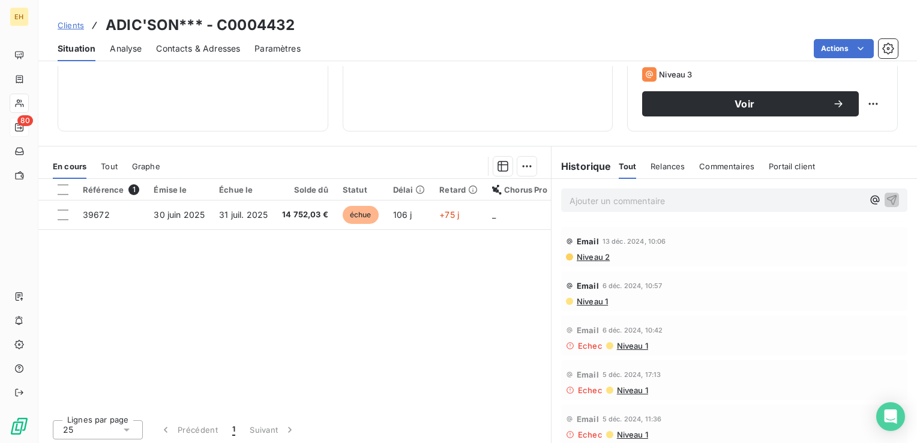
scroll to position [190, 0]
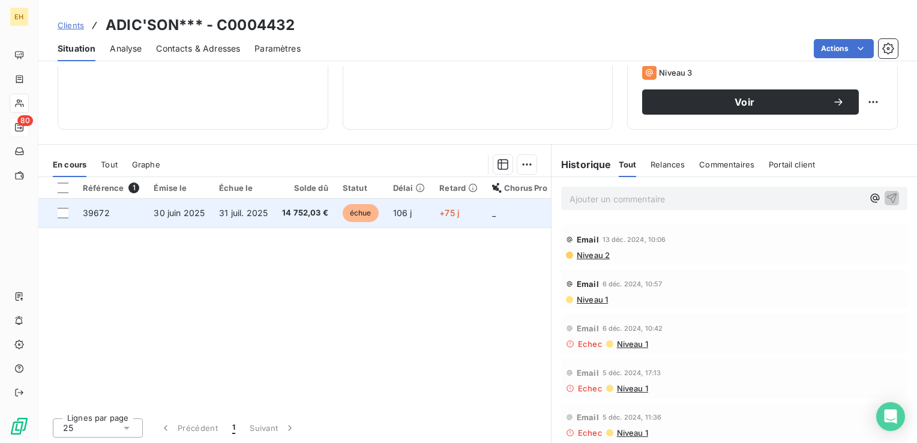
click at [161, 220] on td "30 juin 2025" at bounding box center [178, 213] width 65 height 29
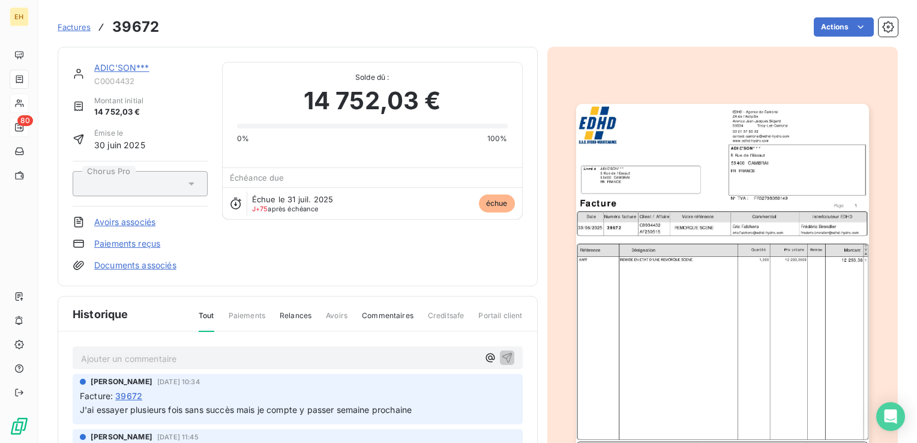
click at [809, 275] on img "button" at bounding box center [722, 311] width 293 height 414
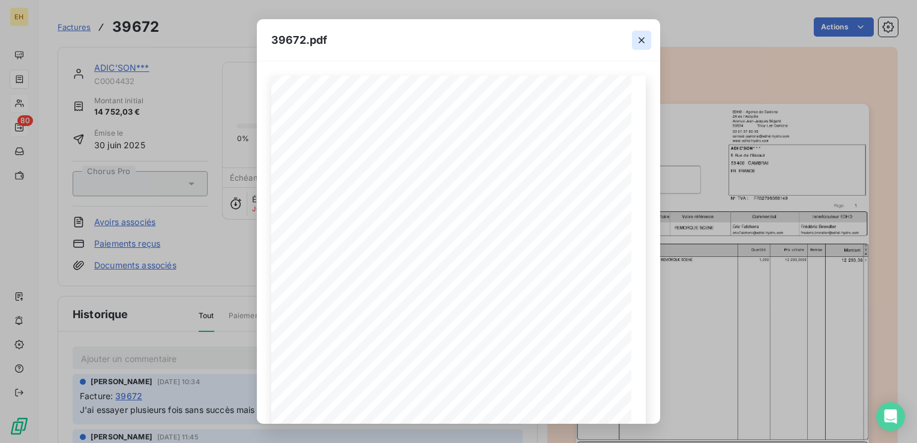
click at [648, 42] on button "button" at bounding box center [641, 40] width 19 height 19
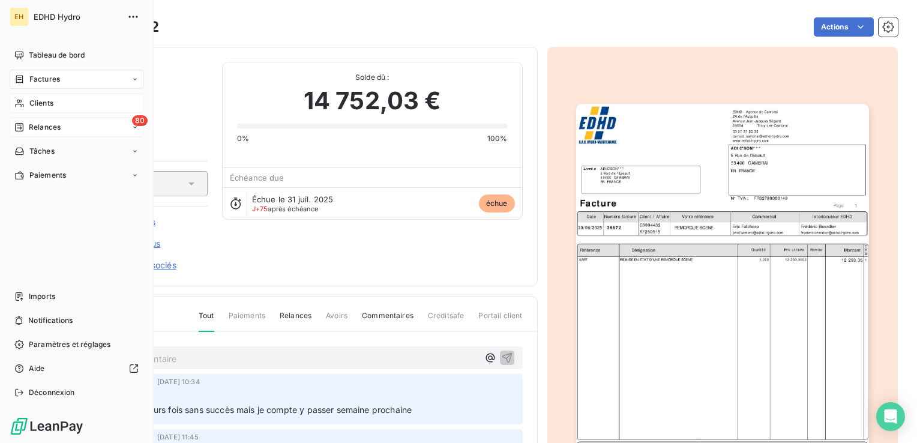
click at [46, 73] on div "Factures" at bounding box center [77, 79] width 134 height 19
click at [36, 178] on span "Clients" at bounding box center [41, 175] width 24 height 11
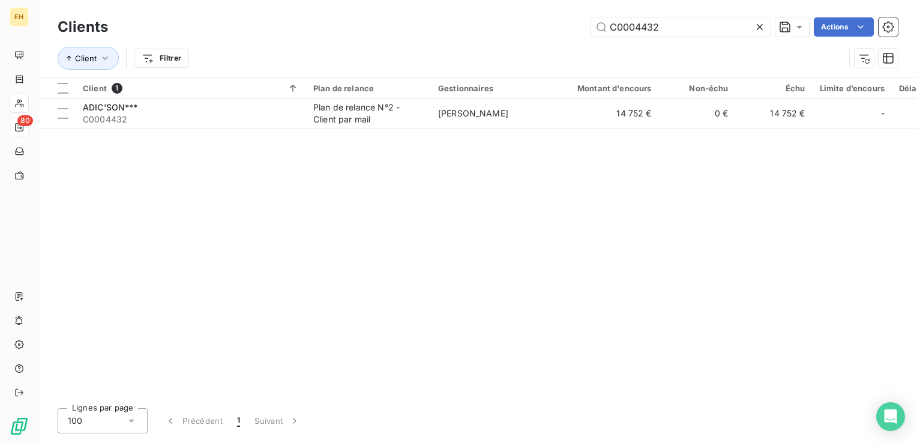
drag, startPoint x: 444, startPoint y: 31, endPoint x: 264, endPoint y: 10, distance: 181.2
click at [264, 10] on div "Clients C0004432 Actions Client Filtrer" at bounding box center [477, 38] width 879 height 77
drag, startPoint x: 685, startPoint y: 25, endPoint x: 399, endPoint y: 64, distance: 289.5
click at [399, 64] on div "Clients C0004432 Actions Client Filtrer" at bounding box center [478, 45] width 840 height 62
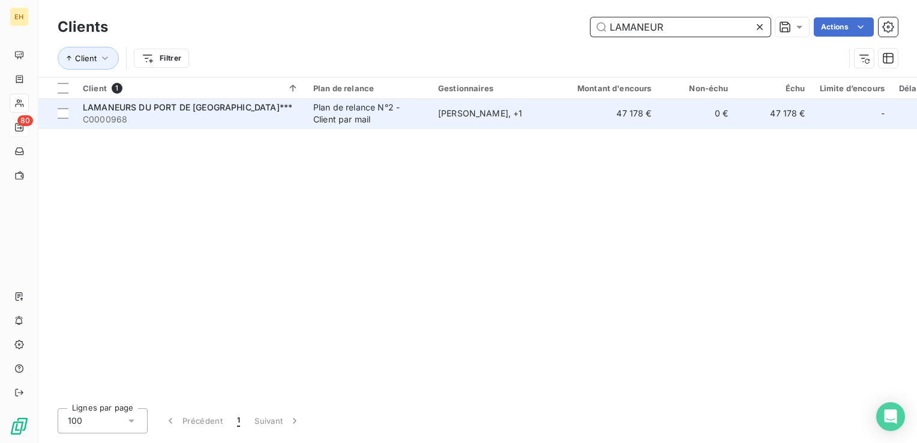
type input "LAMANEUR"
click at [274, 121] on span "C0000968" at bounding box center [191, 119] width 216 height 12
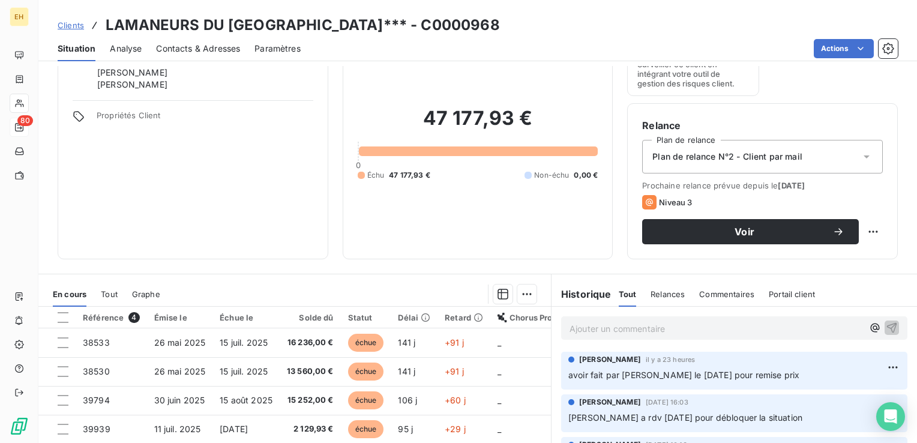
scroll to position [180, 0]
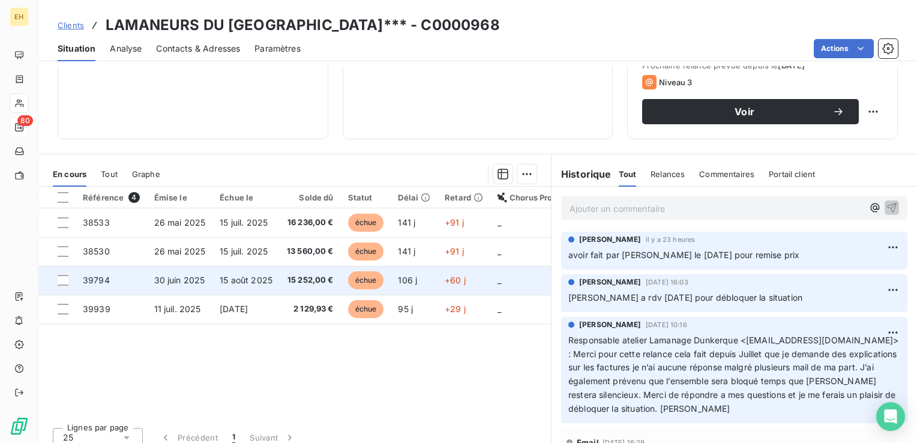
click at [271, 284] on td "15 août 2025" at bounding box center [245, 280] width 67 height 29
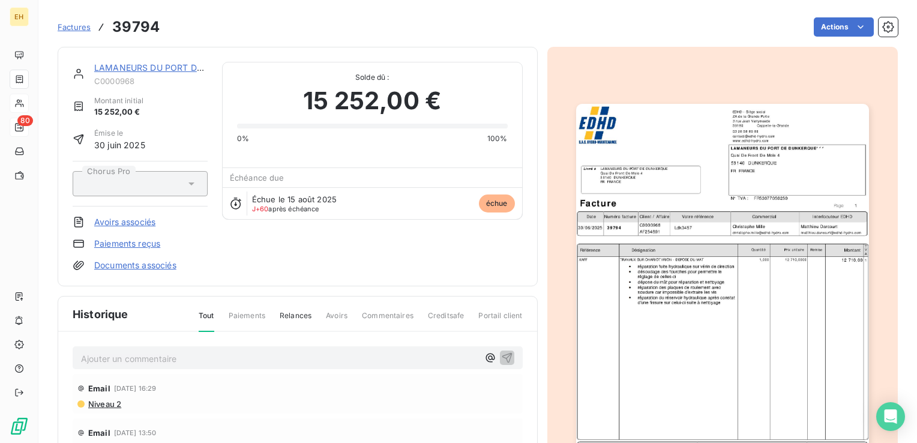
click at [793, 317] on img "button" at bounding box center [722, 311] width 293 height 414
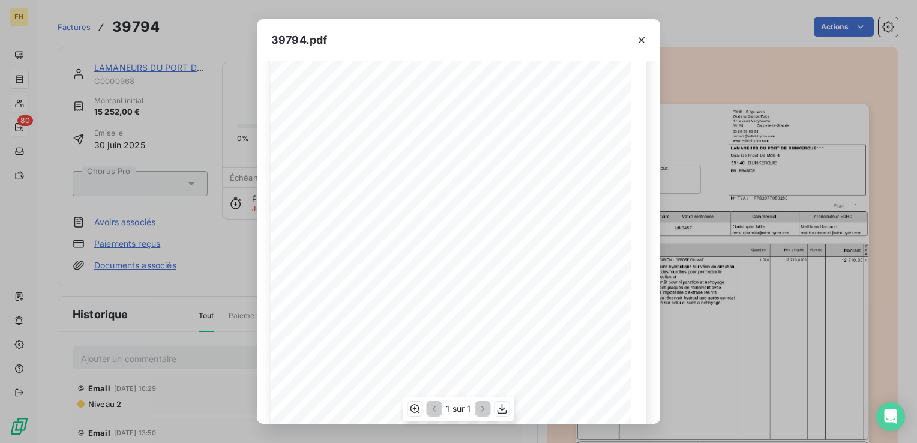
scroll to position [175, 0]
click at [641, 40] on icon "button" at bounding box center [642, 40] width 6 height 6
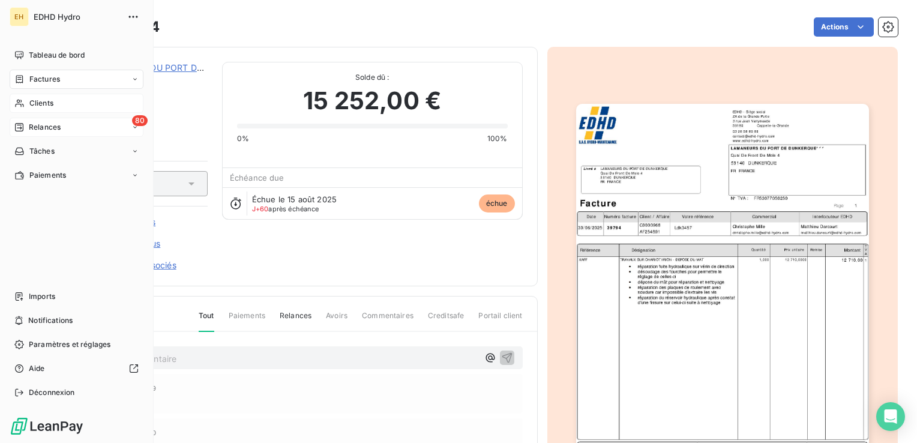
click at [47, 102] on span "Clients" at bounding box center [41, 103] width 24 height 11
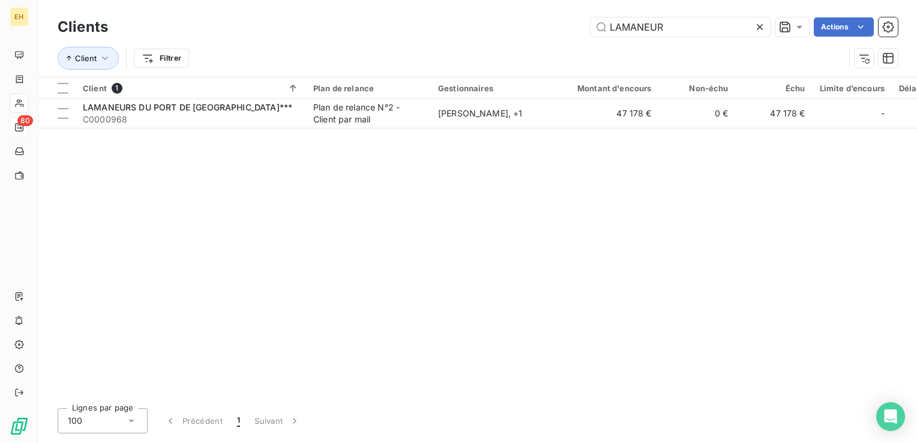
drag, startPoint x: 684, startPoint y: 29, endPoint x: 522, endPoint y: 32, distance: 162.1
click at [522, 32] on div "LAMANEUR Actions" at bounding box center [509, 26] width 775 height 19
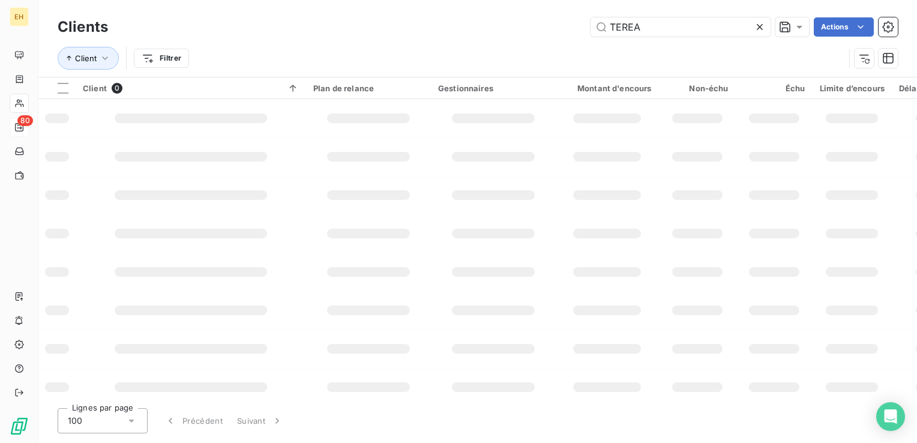
type input "TEREA"
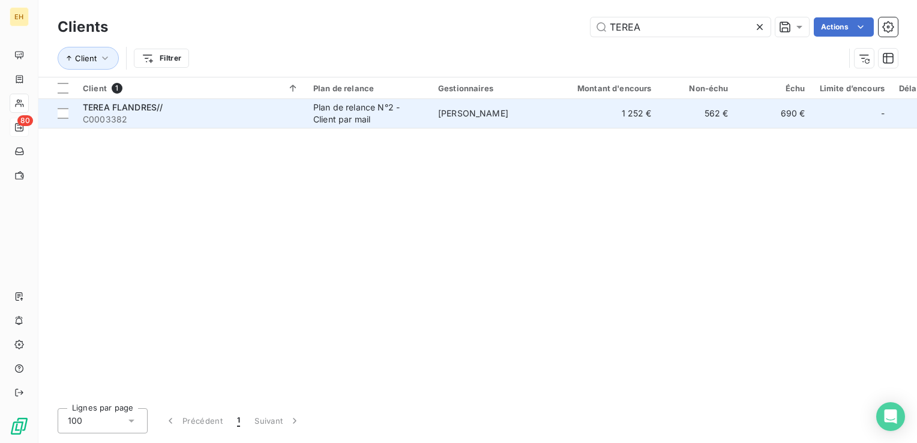
click at [169, 107] on div "TEREA FLANDRES//" at bounding box center [191, 107] width 216 height 12
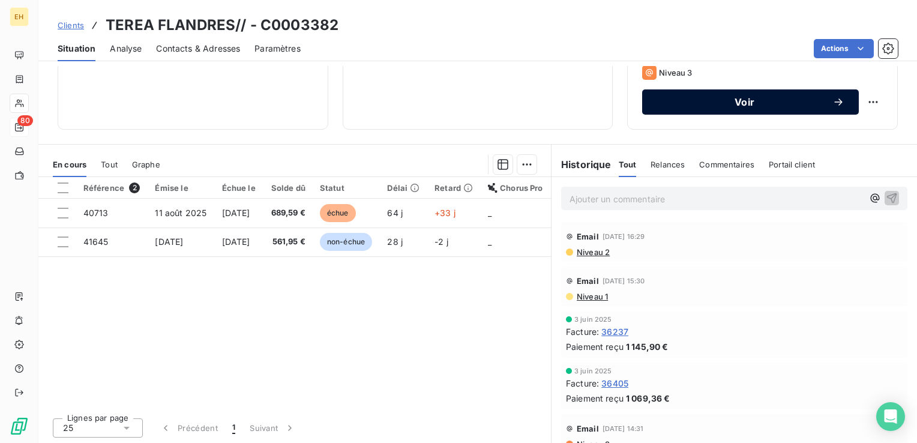
click at [683, 106] on span "Voir" at bounding box center [745, 102] width 176 height 10
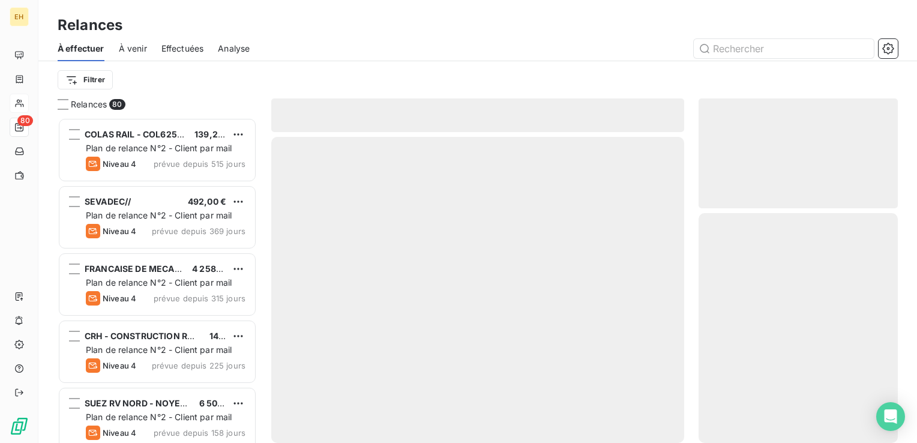
scroll to position [316, 190]
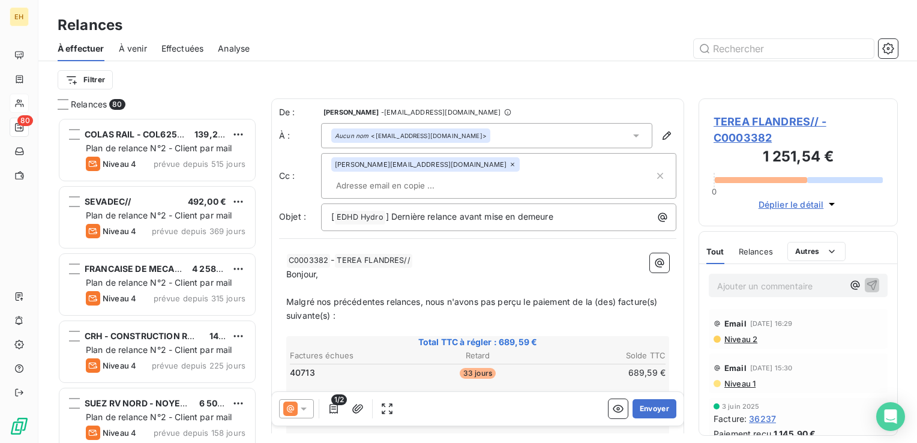
click at [509, 167] on icon at bounding box center [512, 164] width 7 height 7
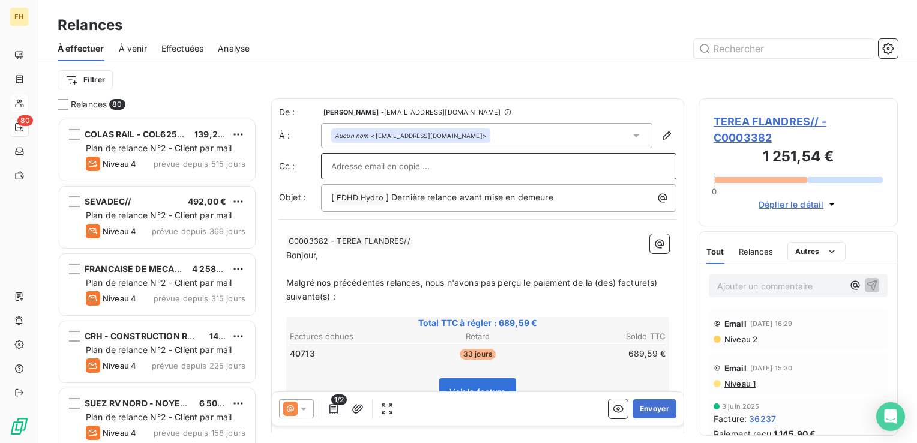
click at [343, 404] on span "1/2" at bounding box center [339, 399] width 16 height 11
click at [334, 405] on icon "button" at bounding box center [334, 409] width 12 height 12
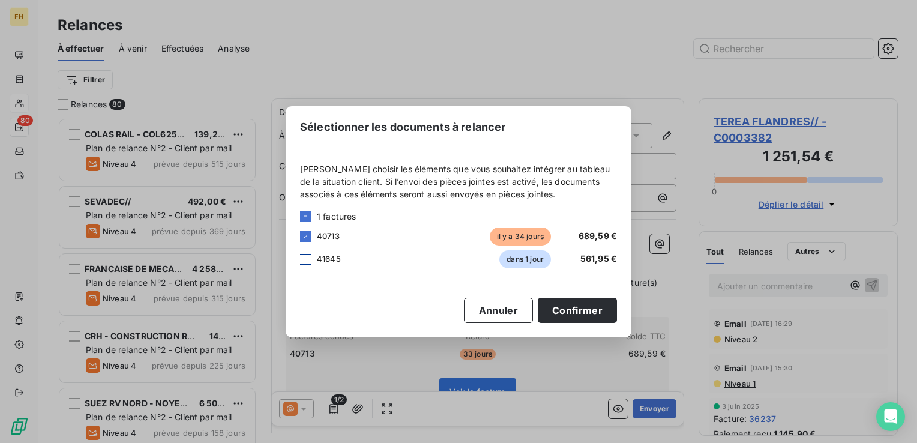
click at [309, 257] on div at bounding box center [305, 259] width 11 height 11
click at [582, 310] on button "Confirmer" at bounding box center [577, 310] width 79 height 25
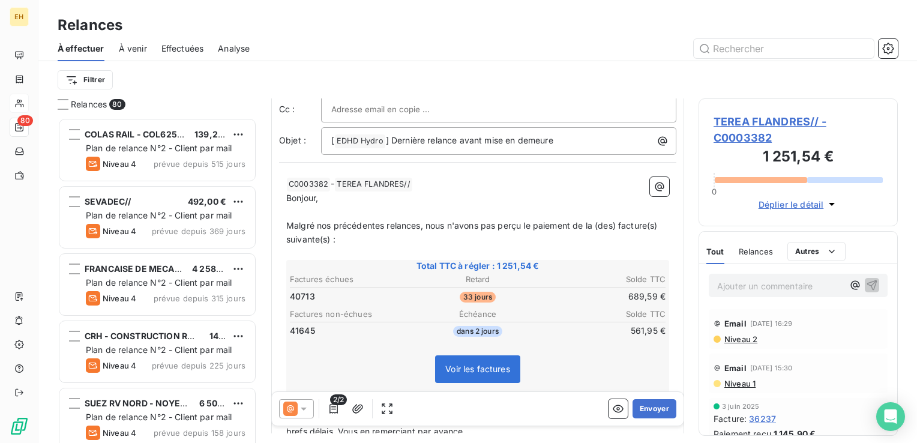
scroll to position [0, 0]
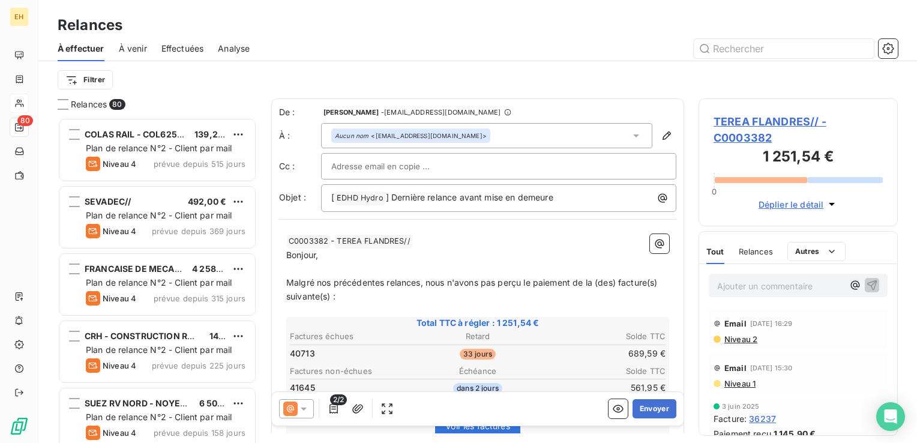
click at [405, 166] on input "text" at bounding box center [395, 166] width 129 height 18
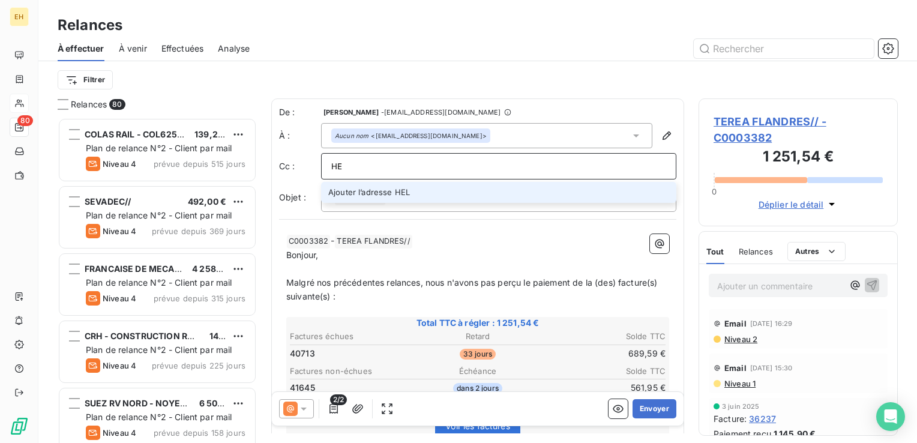
type input "H"
type input "h"
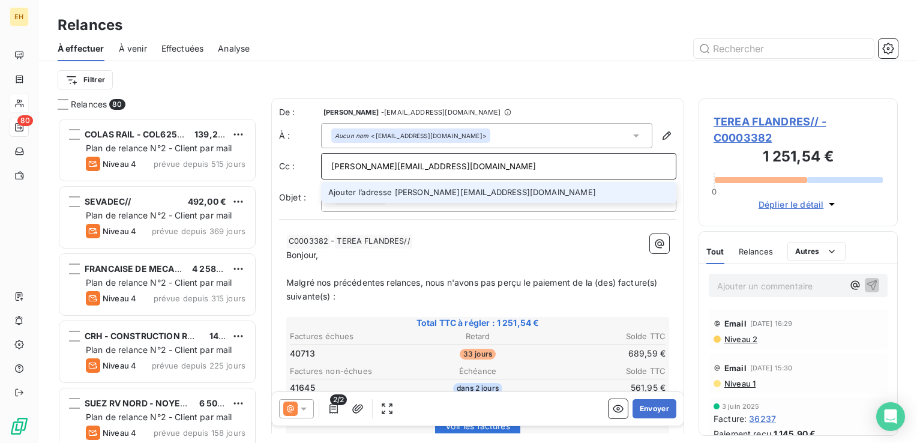
type input "helene.verhille@edhd-hydro.com"
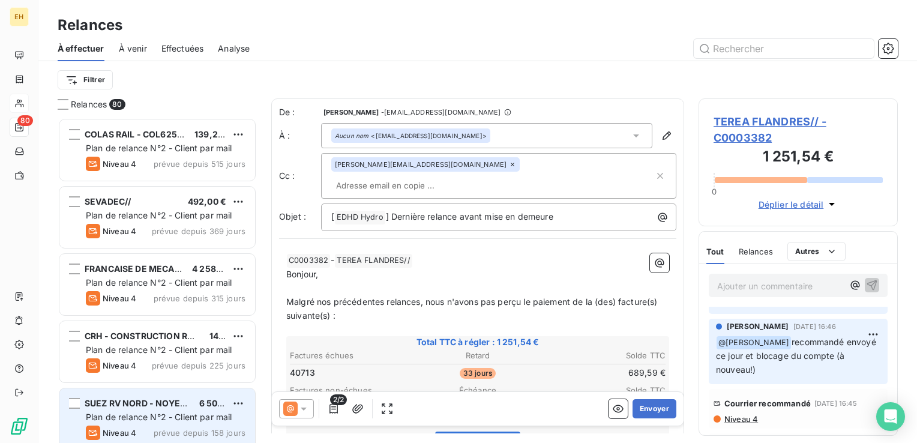
scroll to position [297, 0]
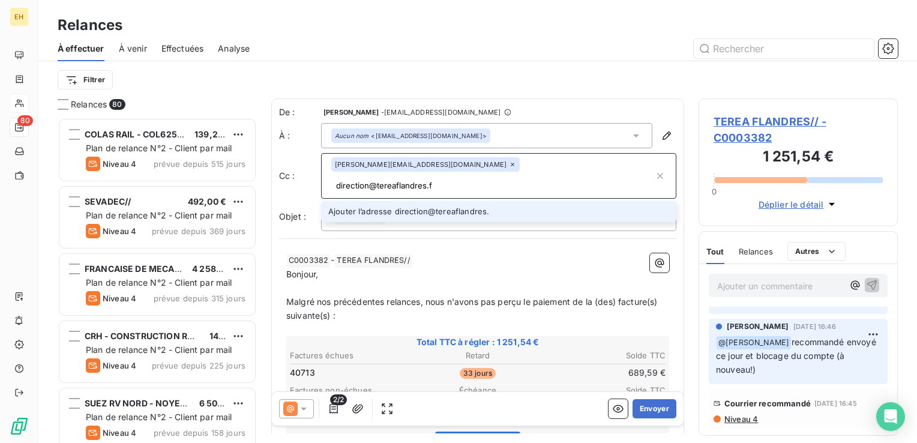
type input "direction@tereaflandres.fr"
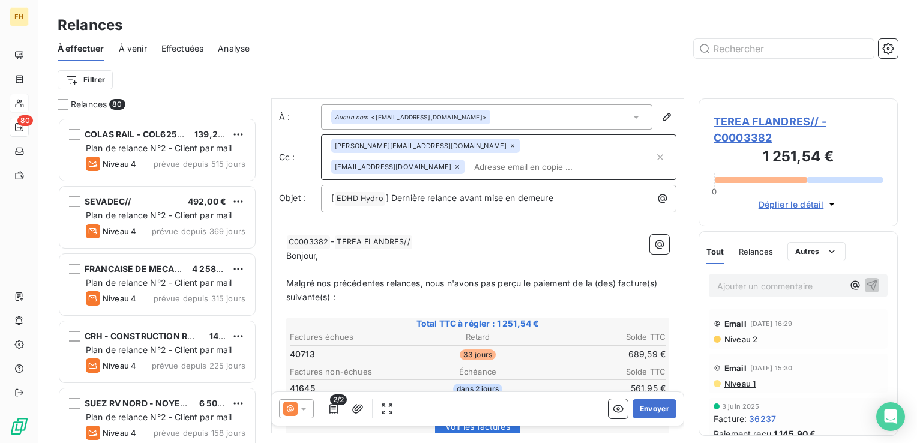
scroll to position [1, 0]
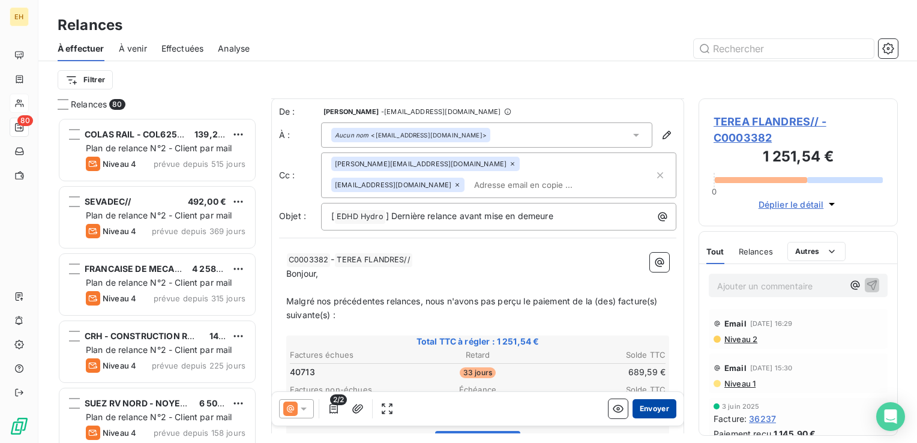
click at [643, 408] on button "Envoyer" at bounding box center [655, 408] width 44 height 19
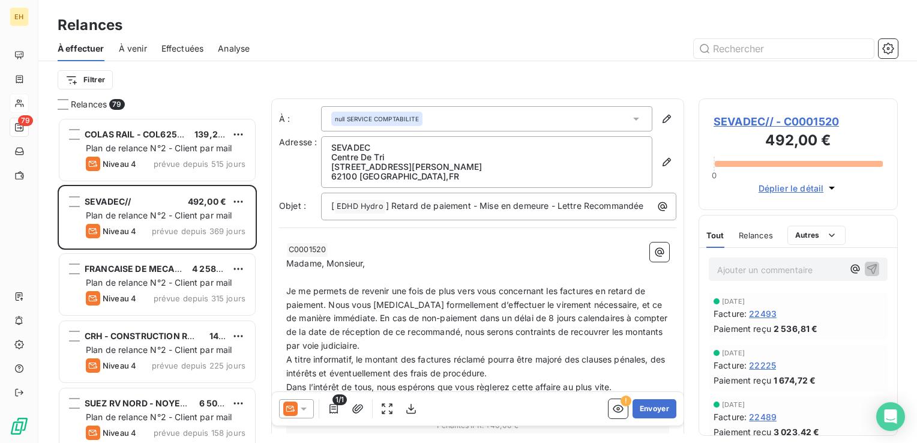
click at [185, 46] on span "Effectuées" at bounding box center [182, 49] width 43 height 12
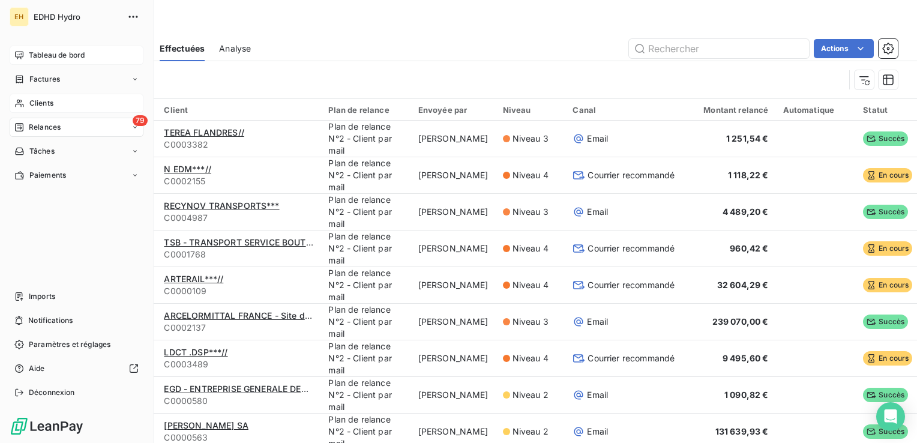
click at [36, 58] on span "Tableau de bord" at bounding box center [57, 55] width 56 height 11
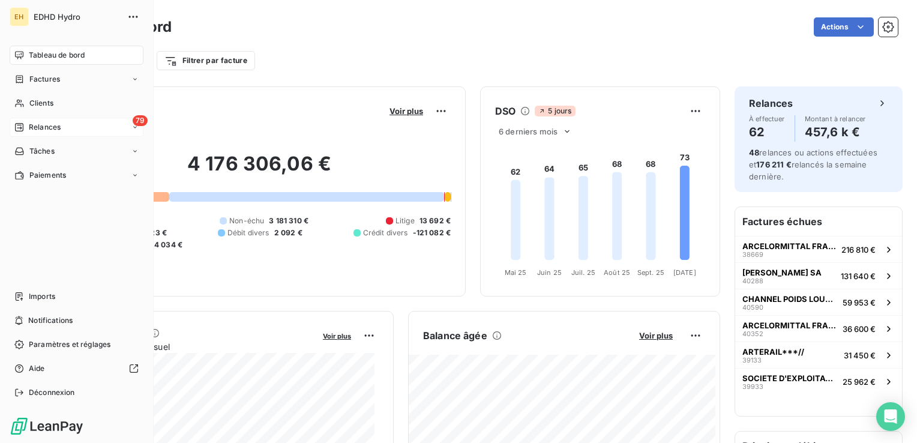
click at [50, 124] on span "Relances" at bounding box center [45, 127] width 32 height 11
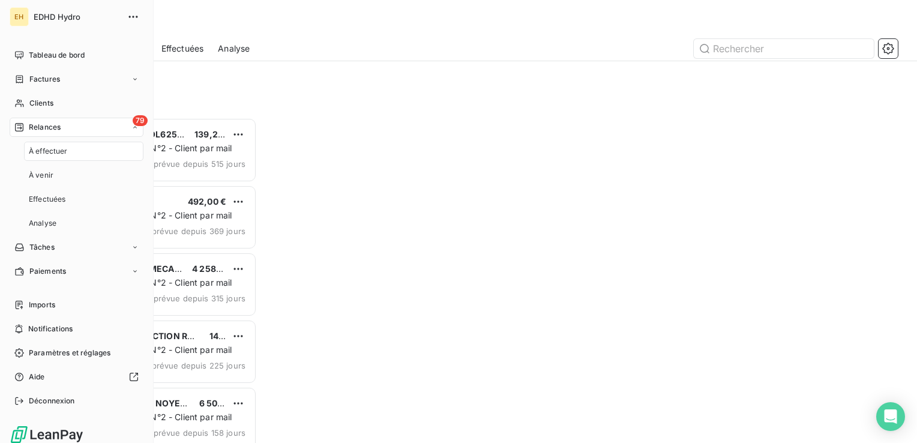
scroll to position [316, 190]
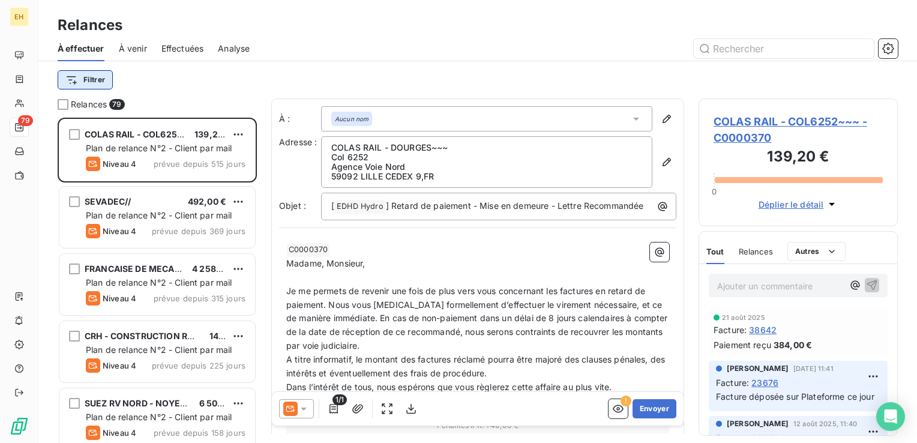
click at [97, 80] on html "EH 79 Relances À effectuer À venir Effectuées Analyse Filtrer Relances 79 COLAS…" at bounding box center [458, 221] width 917 height 443
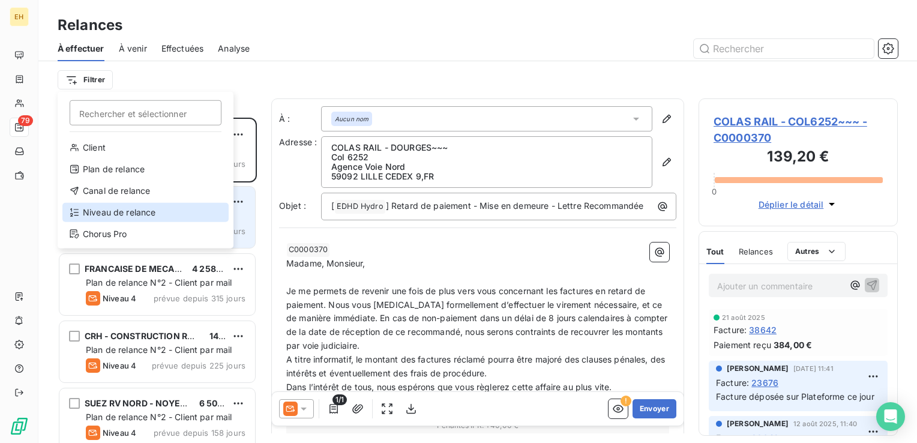
click at [111, 209] on div "Niveau de relance" at bounding box center [145, 212] width 166 height 19
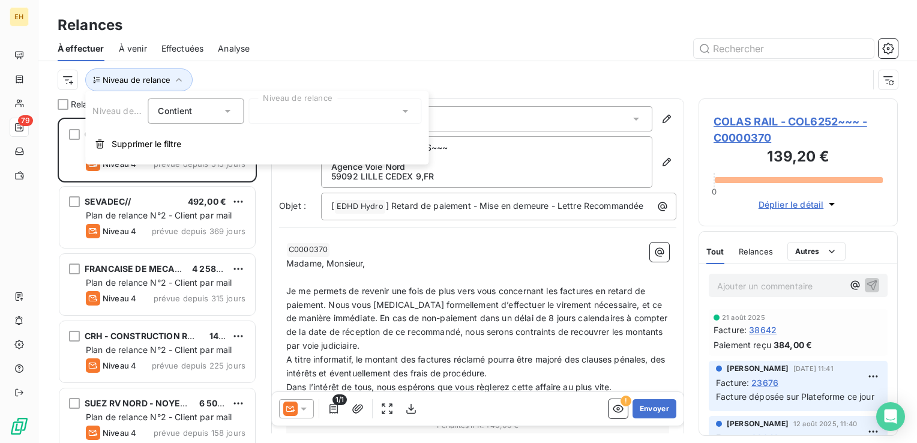
click at [304, 112] on div at bounding box center [334, 110] width 173 height 25
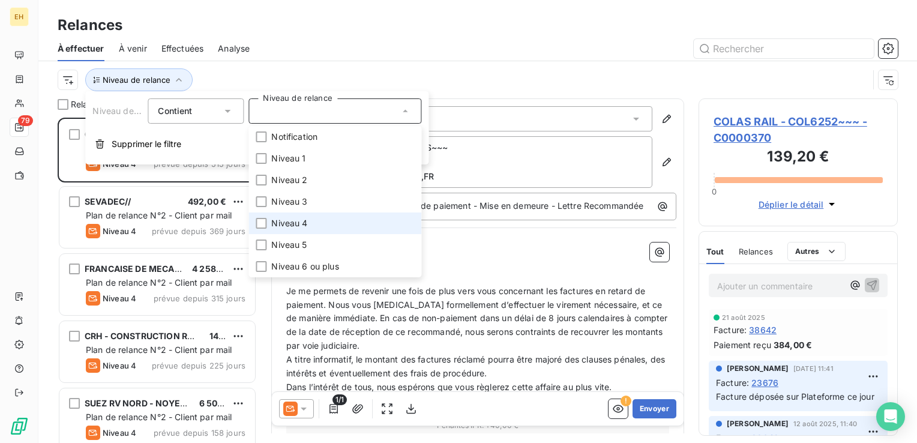
click at [284, 219] on span "Niveau 4" at bounding box center [289, 223] width 36 height 12
click at [316, 49] on div at bounding box center [581, 48] width 634 height 19
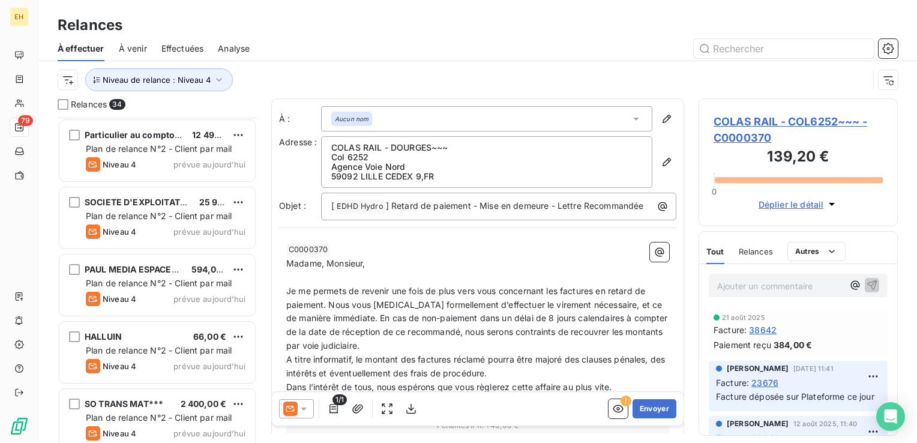
scroll to position [1960, 0]
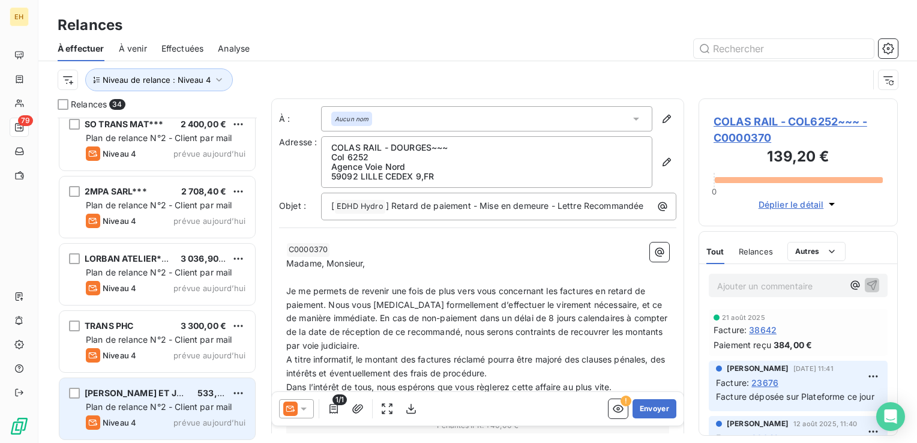
click at [139, 402] on span "Plan de relance N°2 - Client par mail" at bounding box center [159, 407] width 146 height 10
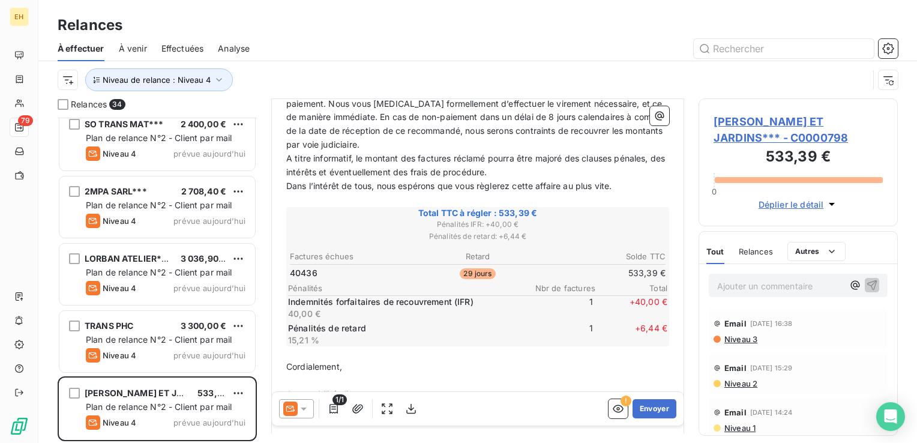
scroll to position [240, 0]
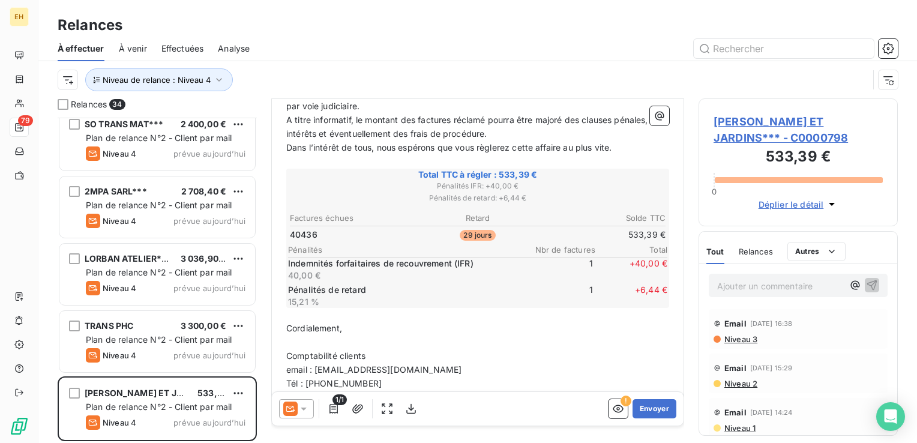
click at [784, 124] on span "GIORGI PARCS ET JARDINS*** - C0000798" at bounding box center [798, 129] width 169 height 32
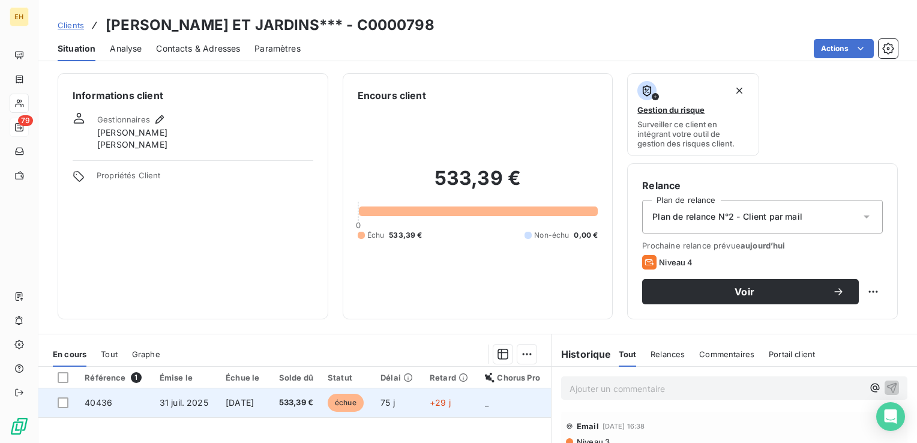
click at [254, 407] on td "[DATE]" at bounding box center [243, 402] width 50 height 29
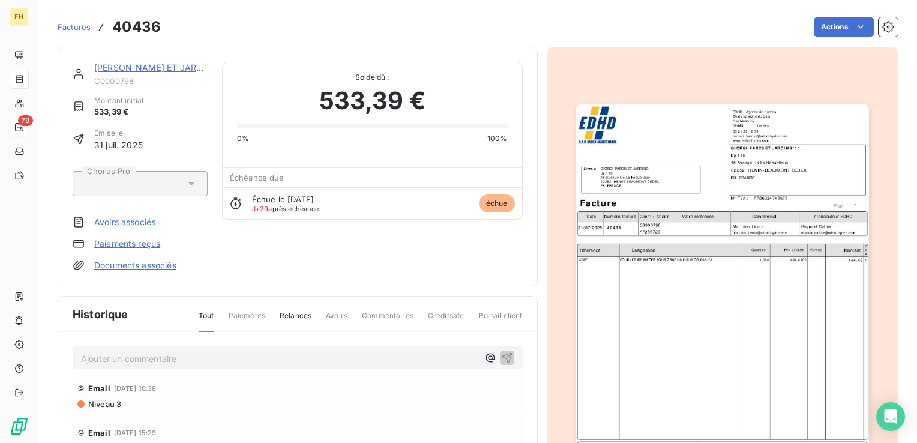
click at [744, 208] on img "button" at bounding box center [722, 311] width 293 height 414
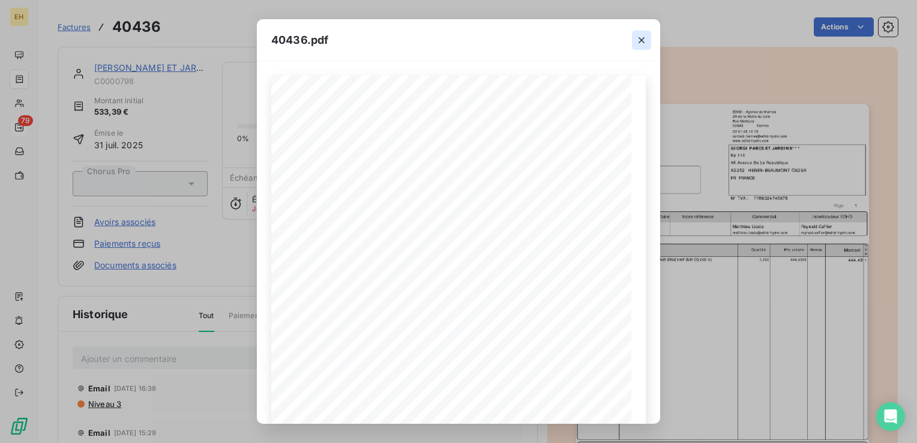
click at [642, 44] on icon "button" at bounding box center [642, 40] width 12 height 12
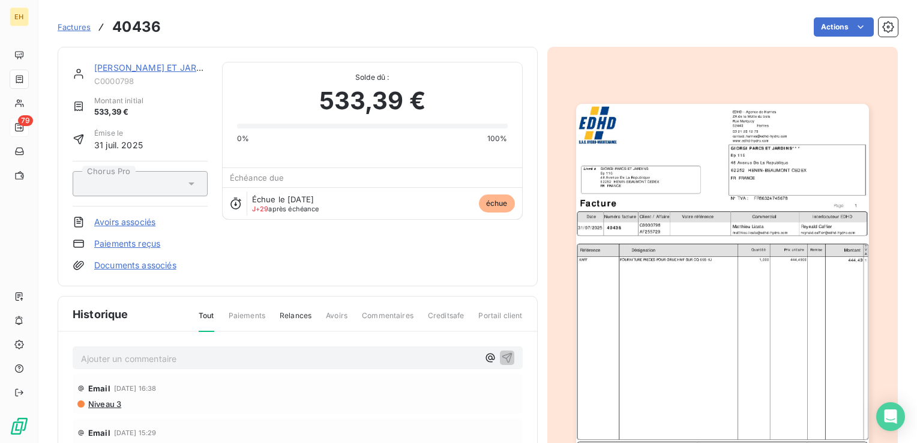
click at [149, 66] on link "GIORGI PARCS ET JARDINS***" at bounding box center [162, 67] width 136 height 10
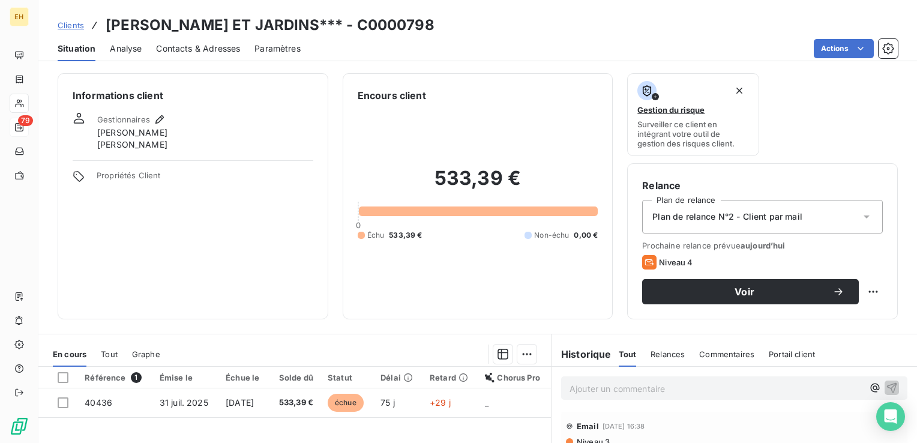
click at [209, 43] on span "Contacts & Adresses" at bounding box center [198, 49] width 84 height 12
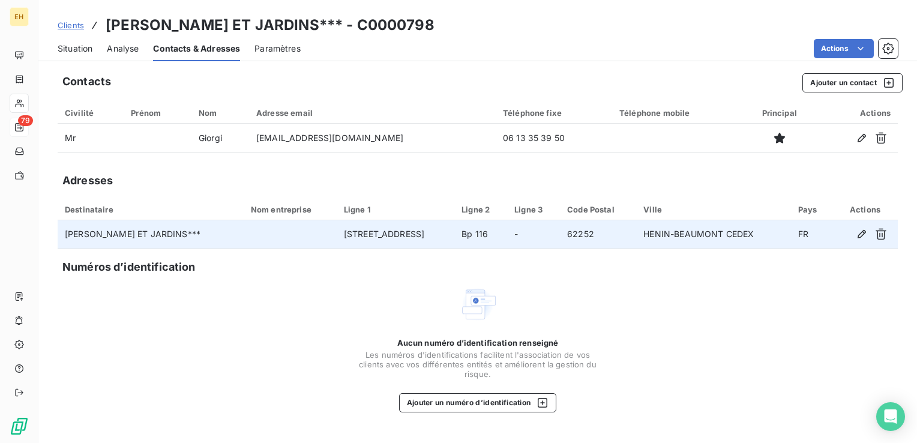
click at [246, 240] on td at bounding box center [290, 234] width 93 height 29
click at [254, 242] on td at bounding box center [290, 234] width 93 height 29
click at [859, 231] on icon "button" at bounding box center [862, 234] width 12 height 12
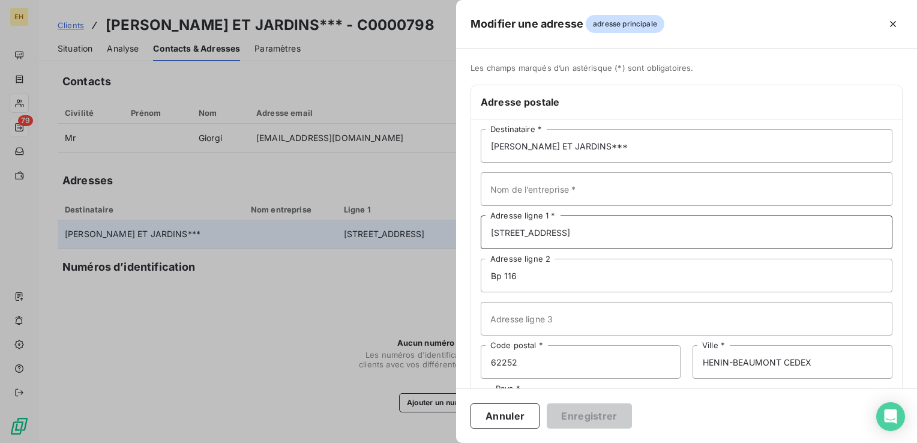
click at [513, 233] on input "48 Avenue De La Republique" at bounding box center [687, 232] width 412 height 34
click at [502, 228] on input "48 Avenue De La Republique" at bounding box center [687, 232] width 412 height 34
type input "48 avenue de la République"
click at [551, 272] on input "Bp 116" at bounding box center [687, 276] width 412 height 34
drag, startPoint x: 531, startPoint y: 273, endPoint x: 449, endPoint y: 265, distance: 82.0
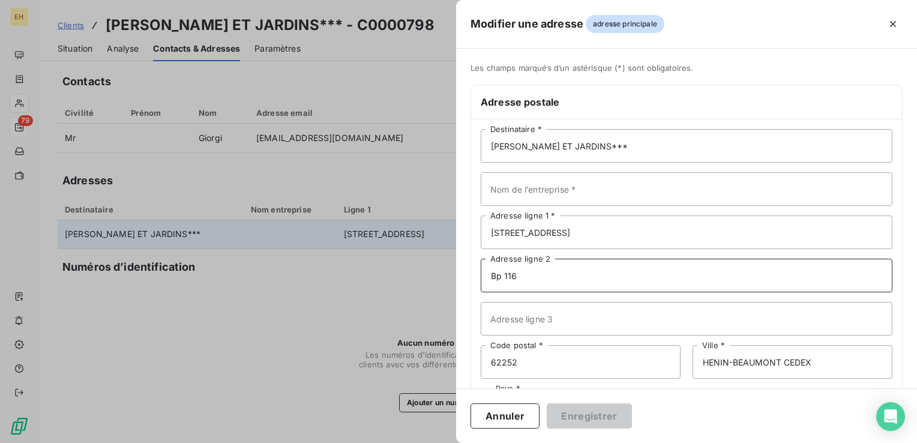
click at [449, 442] on div "Modifier une adresse adresse principale Les champs marqués d’un astérisque (*) …" at bounding box center [458, 443] width 917 height 0
type input "62950"
type input "n"
type input "NOYELLES-GODAULT"
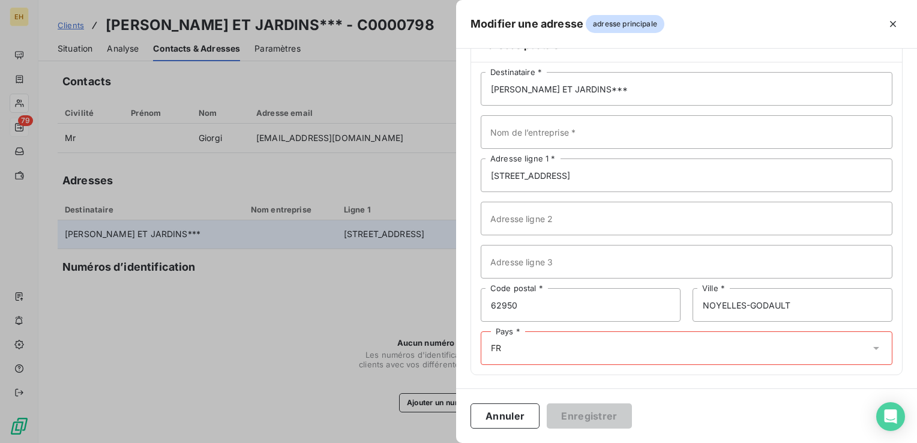
type input "F"
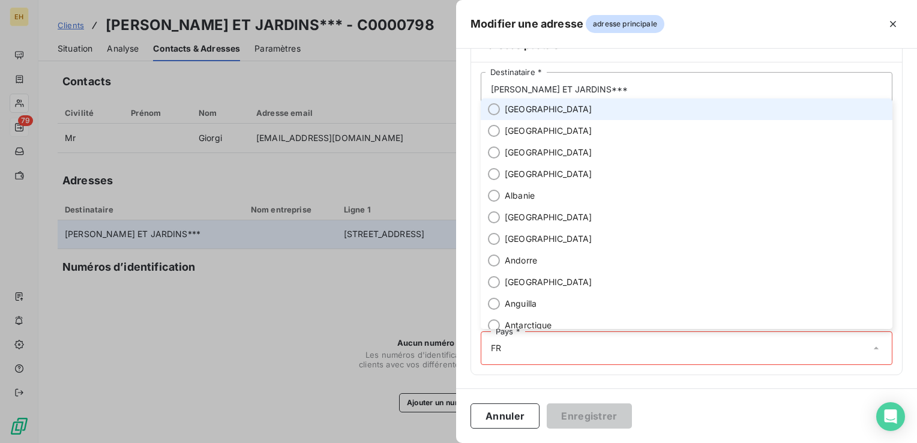
click at [508, 107] on span "France" at bounding box center [549, 109] width 88 height 12
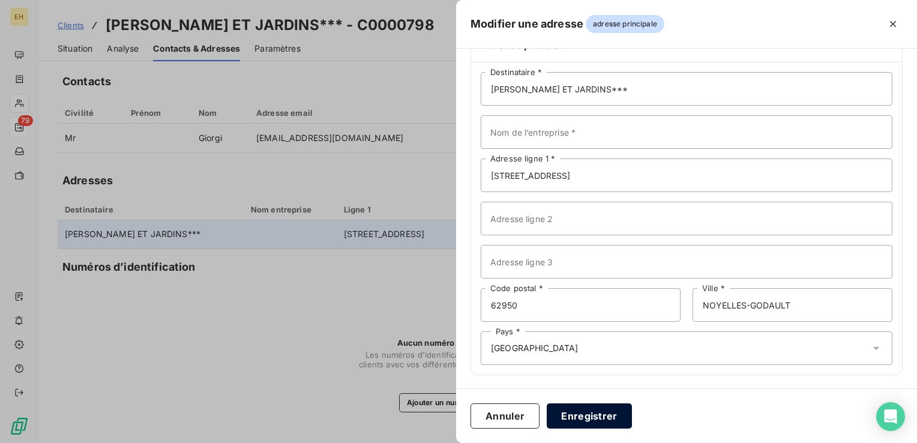
click at [579, 420] on button "Enregistrer" at bounding box center [589, 415] width 85 height 25
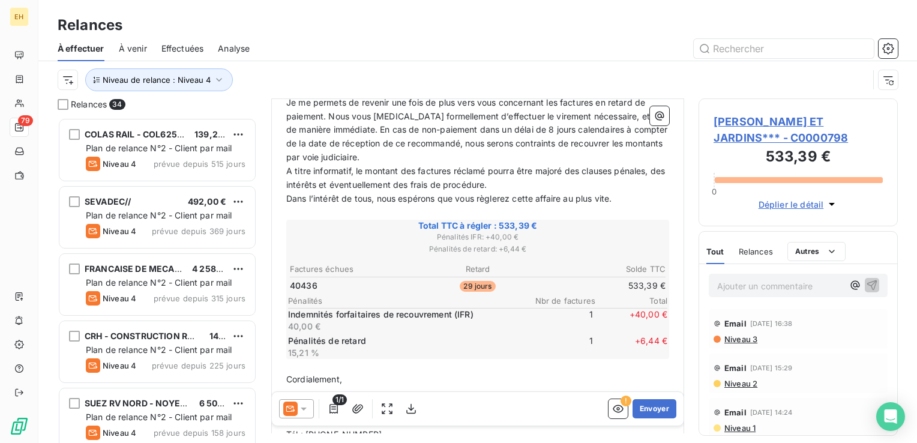
scroll to position [180, 0]
click at [637, 408] on button "Envoyer" at bounding box center [655, 408] width 44 height 19
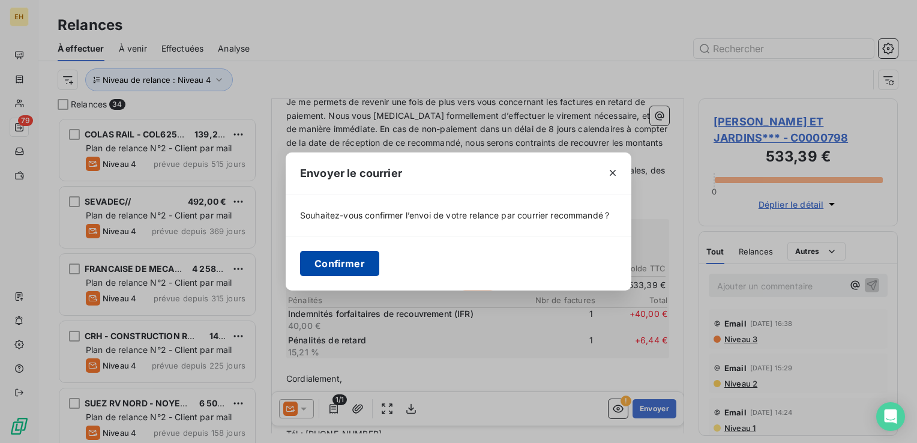
click at [361, 259] on button "Confirmer" at bounding box center [339, 263] width 79 height 25
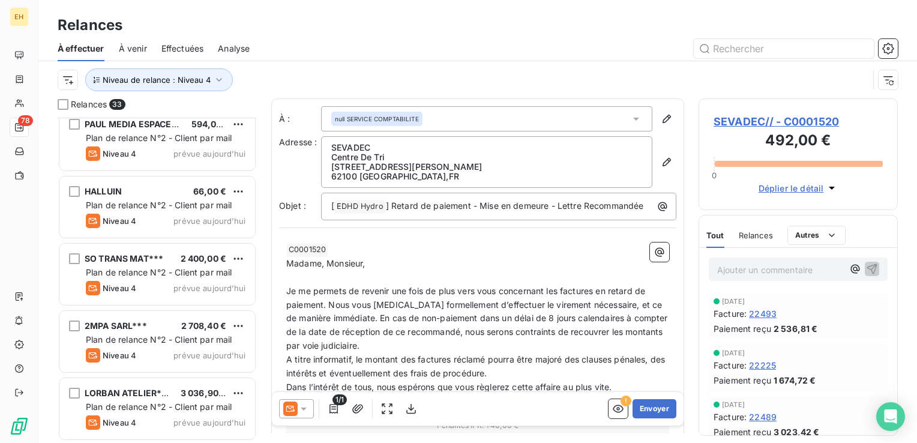
scroll to position [1893, 0]
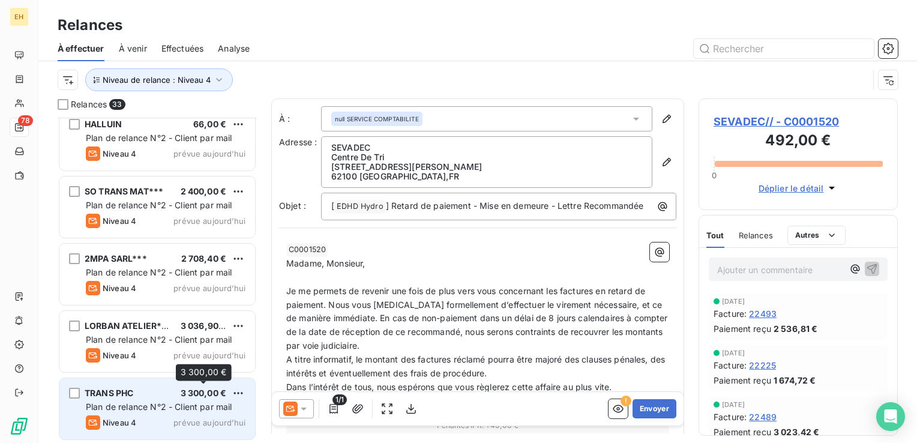
click at [187, 394] on span "3 300,00 €" at bounding box center [204, 393] width 46 height 10
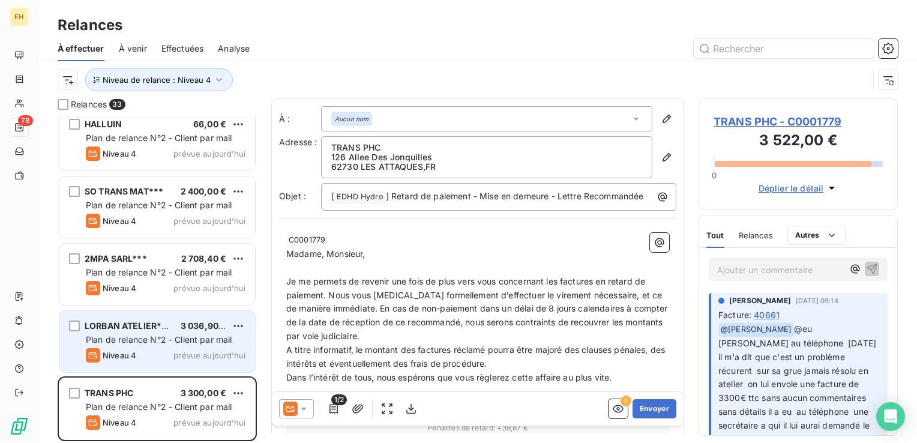
click at [92, 359] on icon "grid" at bounding box center [93, 355] width 14 height 14
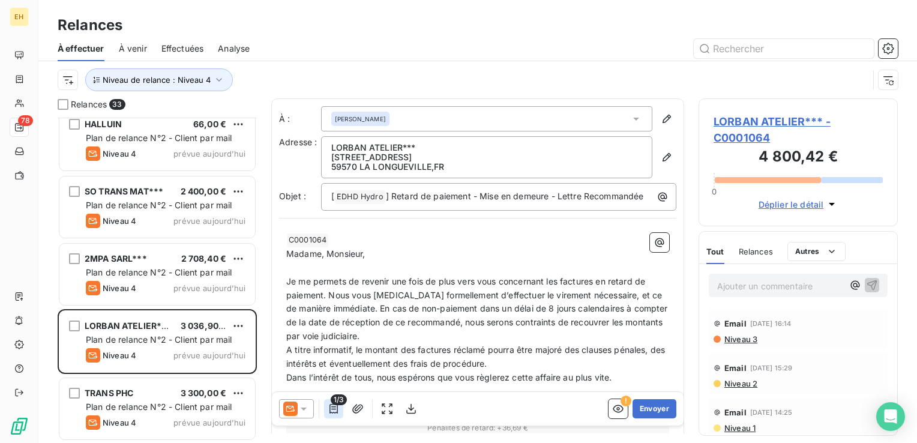
click at [328, 412] on icon "button" at bounding box center [334, 409] width 12 height 12
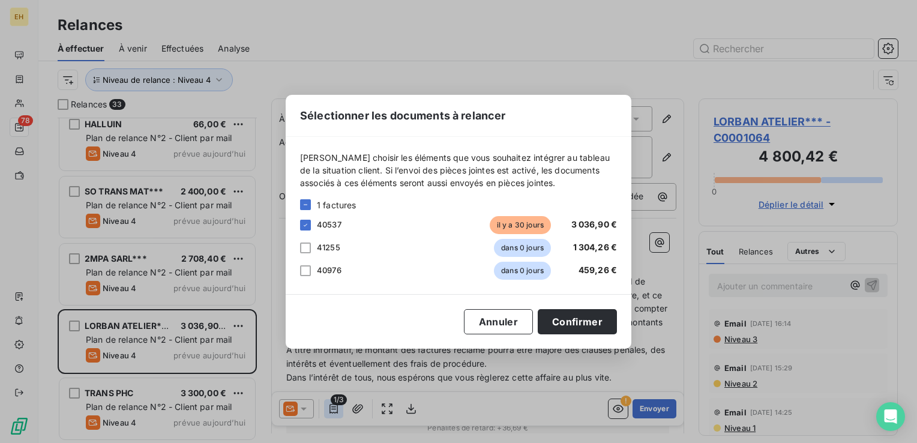
click at [327, 412] on div "Sélectionner les documents à relancer Veuillez choisir les éléments que vous so…" at bounding box center [458, 221] width 917 height 443
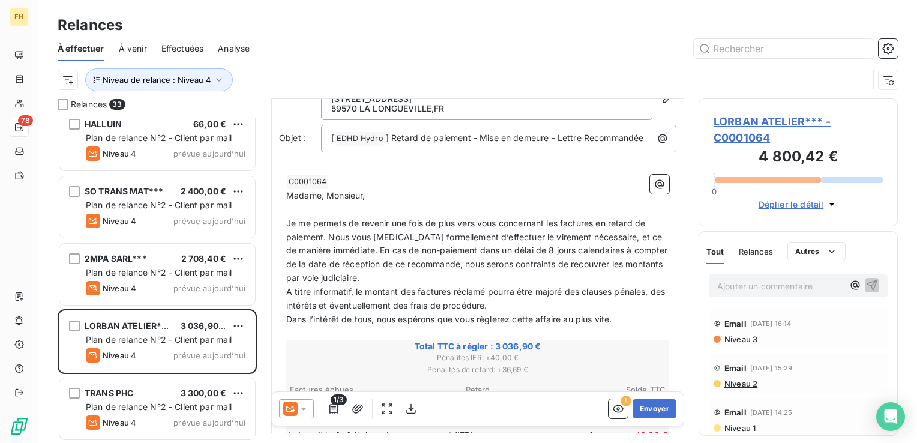
scroll to position [180, 0]
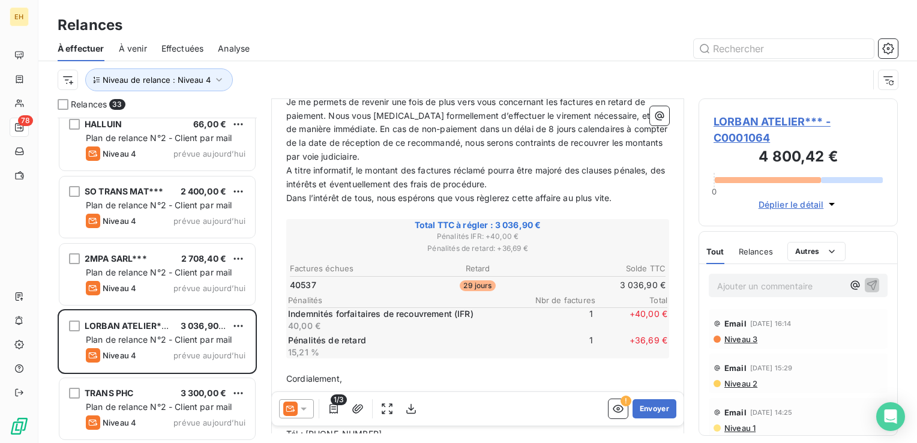
click at [738, 345] on div "Email 7 oct. 2025, 16:14 Niveau 3" at bounding box center [798, 329] width 179 height 40
click at [736, 342] on span "Niveau 3" at bounding box center [740, 339] width 34 height 10
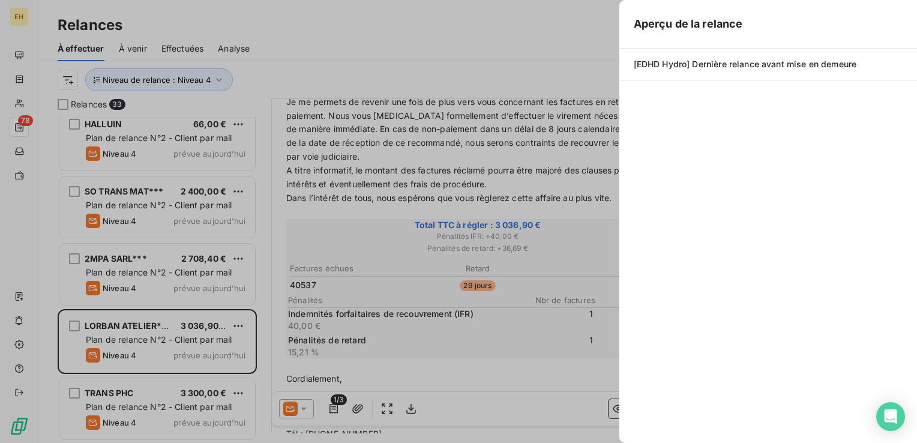
scroll to position [316, 190]
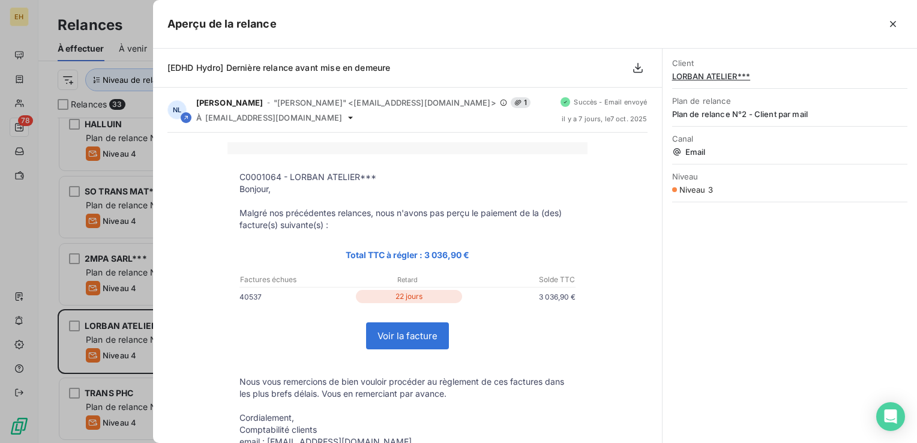
click at [605, 194] on div "C0001064 - LORBAN ATELIER*** Bonjour, Malgré nos précédentes relances, nous n'a…" at bounding box center [407, 329] width 480 height 374
click at [894, 25] on icon "button" at bounding box center [893, 24] width 6 height 6
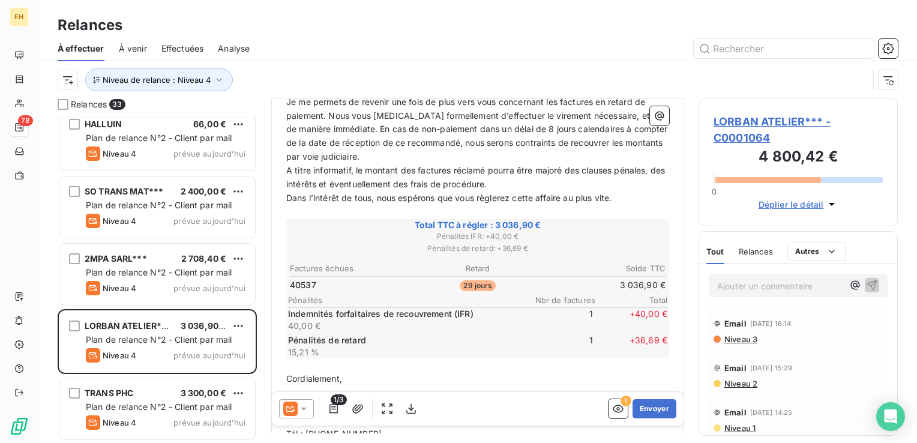
click at [770, 121] on span "LORBAN ATELIER*** - C0001064" at bounding box center [798, 129] width 169 height 32
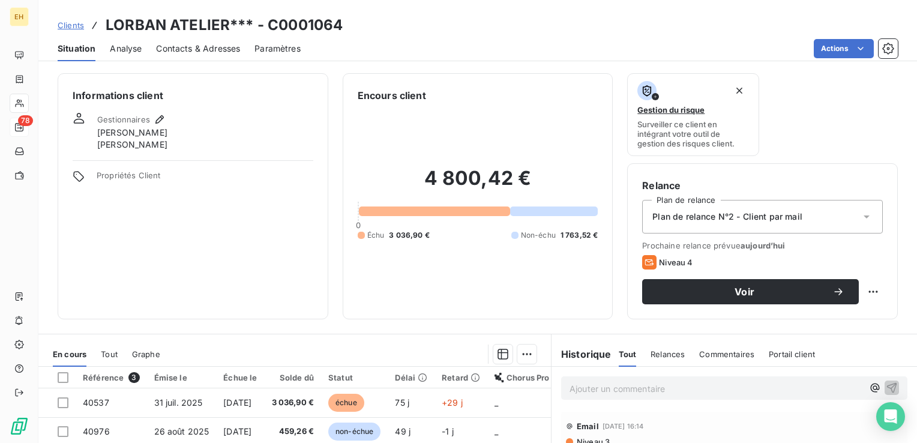
click at [196, 48] on span "Contacts & Adresses" at bounding box center [198, 49] width 84 height 12
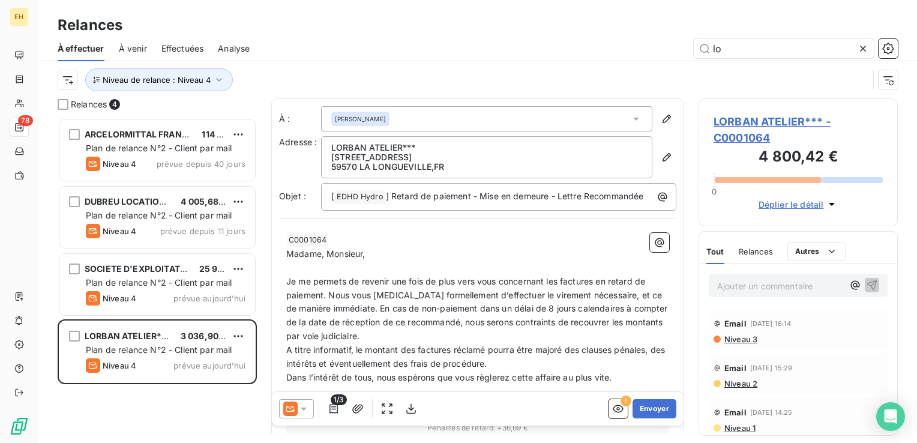
scroll to position [316, 190]
type input "lo"
click at [788, 118] on span "LORBAN ATELIER*** - C0001064" at bounding box center [798, 129] width 169 height 32
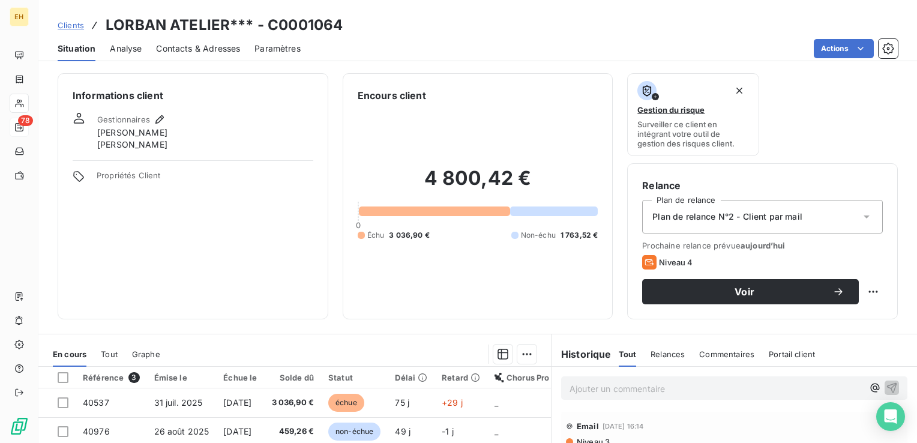
click at [182, 43] on span "Contacts & Adresses" at bounding box center [198, 49] width 84 height 12
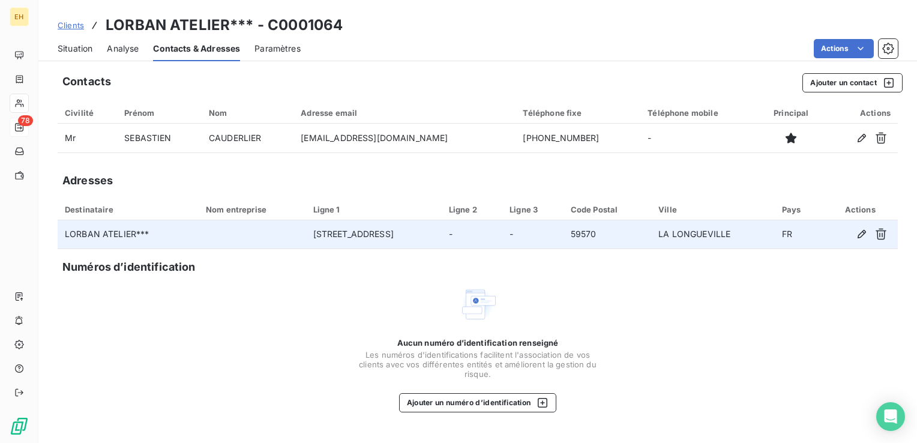
click at [233, 239] on td at bounding box center [252, 234] width 107 height 29
click at [864, 232] on icon "button" at bounding box center [862, 234] width 8 height 8
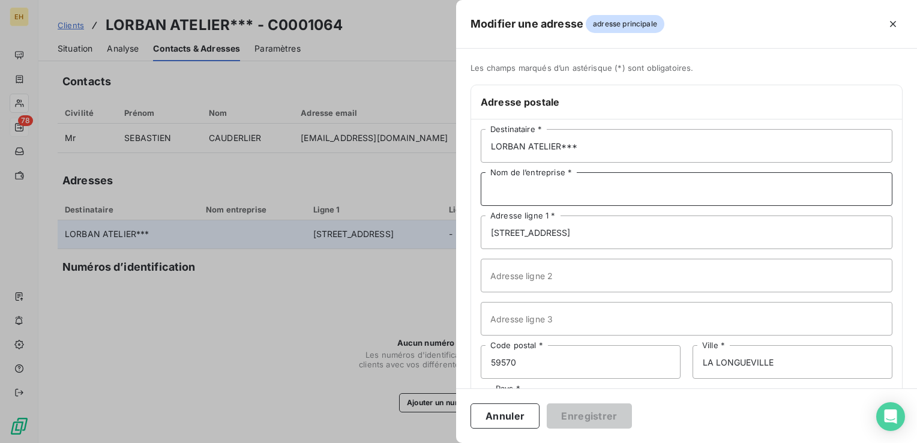
click at [585, 190] on input "Nom de l’entreprise *" at bounding box center [687, 189] width 412 height 34
type input "l"
type input "LORBAN ATELIER"
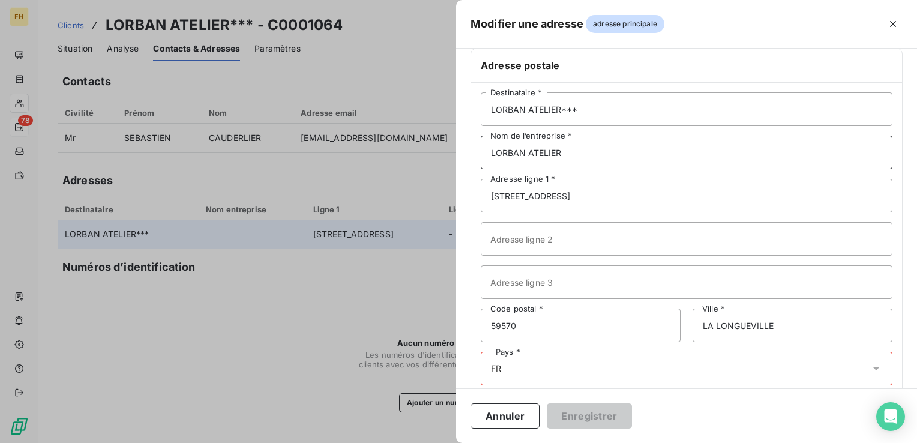
scroll to position [57, 0]
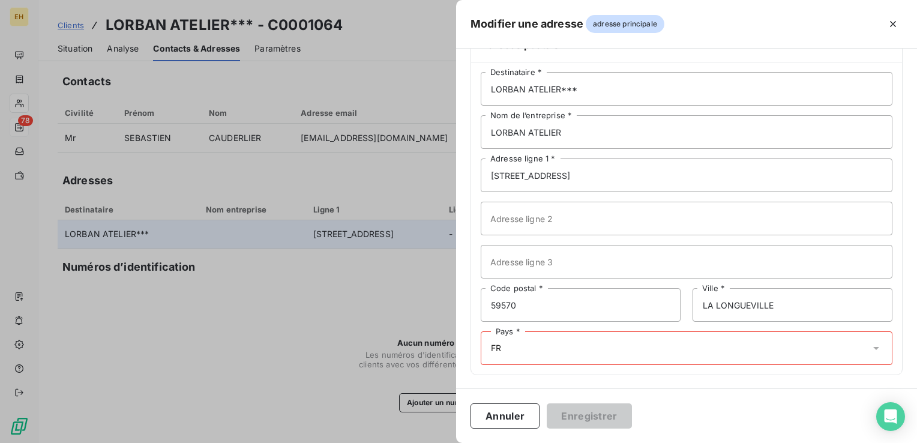
click at [534, 348] on div "Pays * FR" at bounding box center [687, 348] width 412 height 34
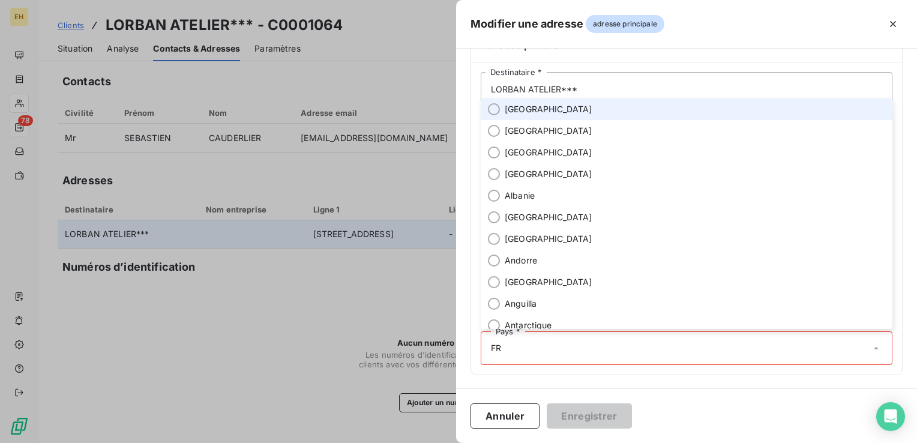
click at [528, 104] on span "France" at bounding box center [549, 109] width 88 height 12
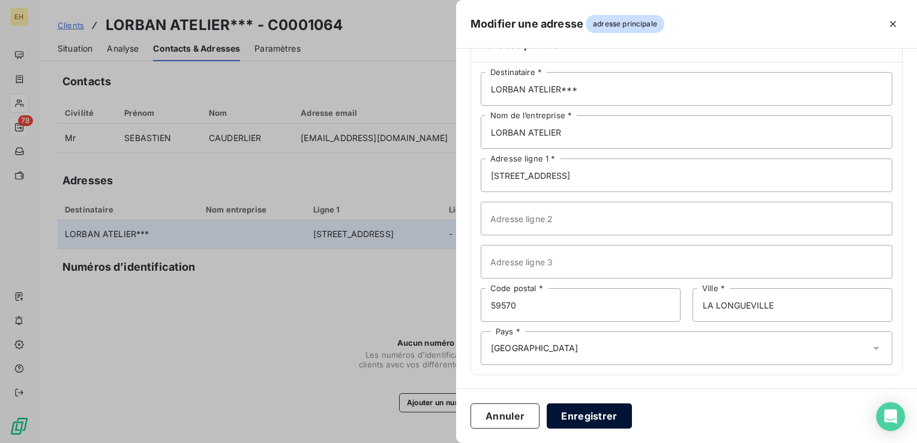
click at [584, 419] on button "Enregistrer" at bounding box center [589, 415] width 85 height 25
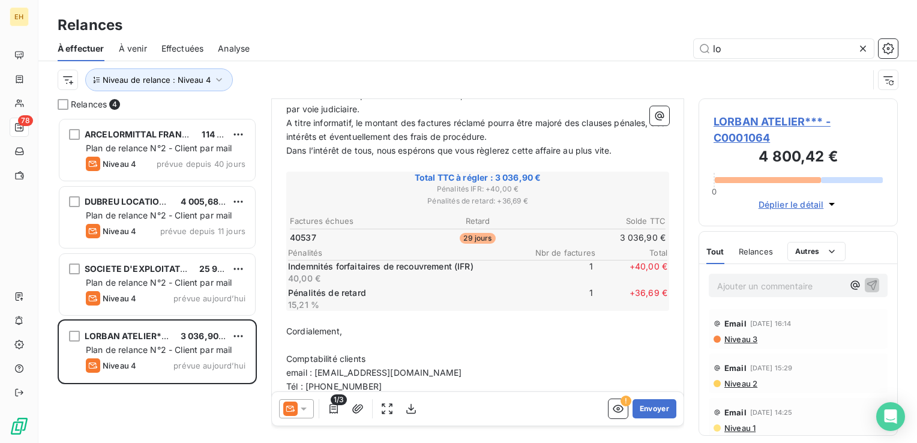
scroll to position [240, 0]
click at [727, 339] on span "Niveau 3" at bounding box center [740, 339] width 34 height 10
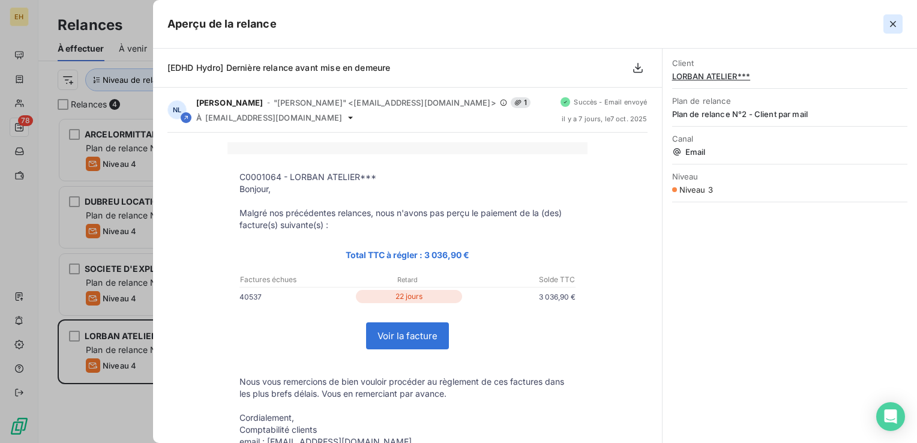
click at [899, 25] on button "button" at bounding box center [893, 23] width 19 height 19
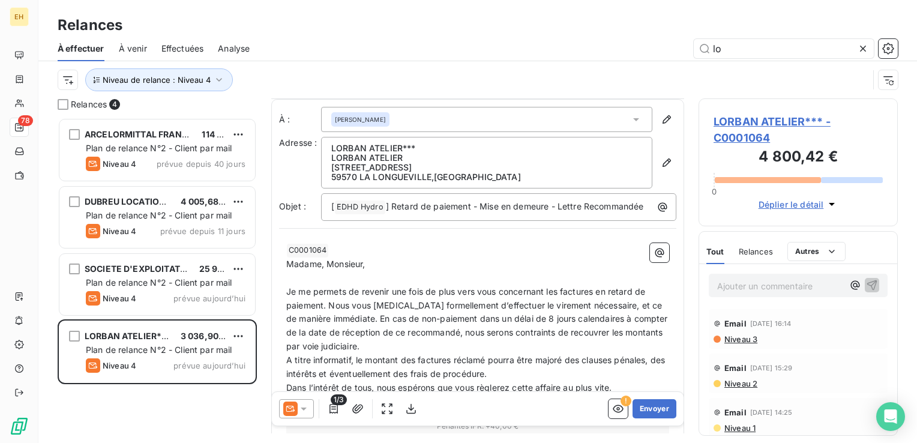
scroll to position [0, 0]
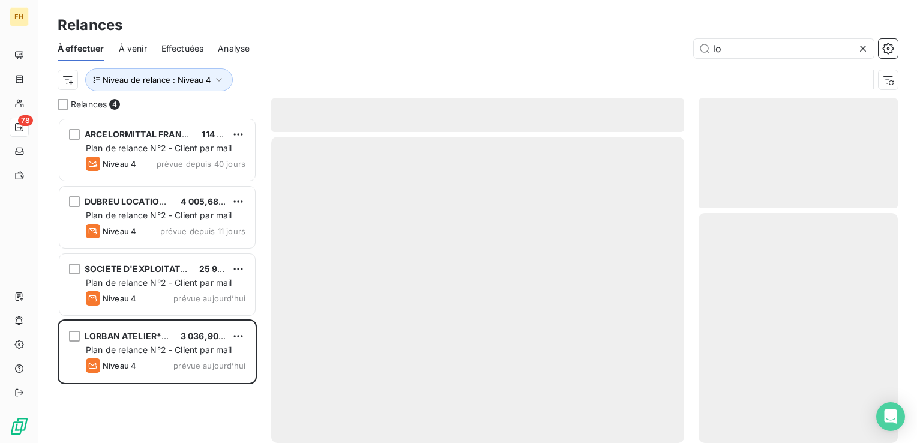
scroll to position [316, 190]
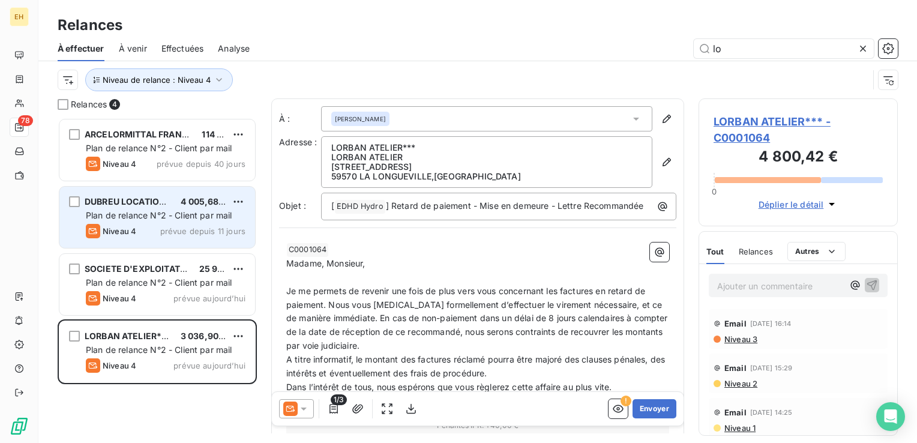
type input "l"
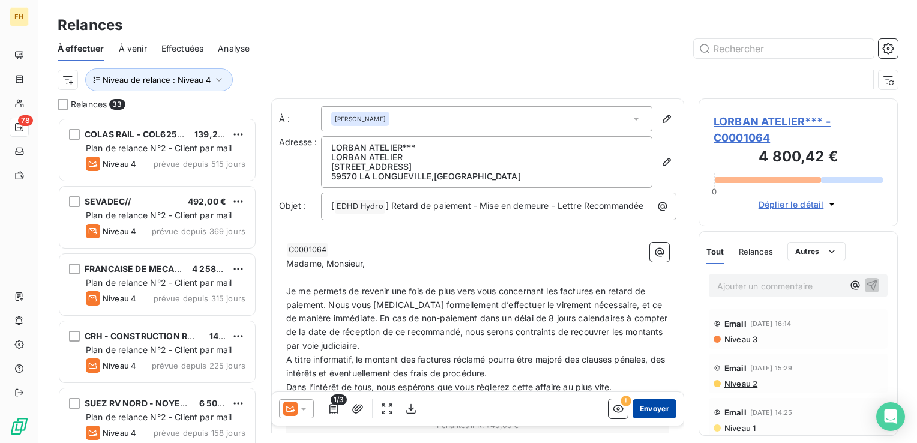
click at [660, 411] on button "Envoyer" at bounding box center [655, 408] width 44 height 19
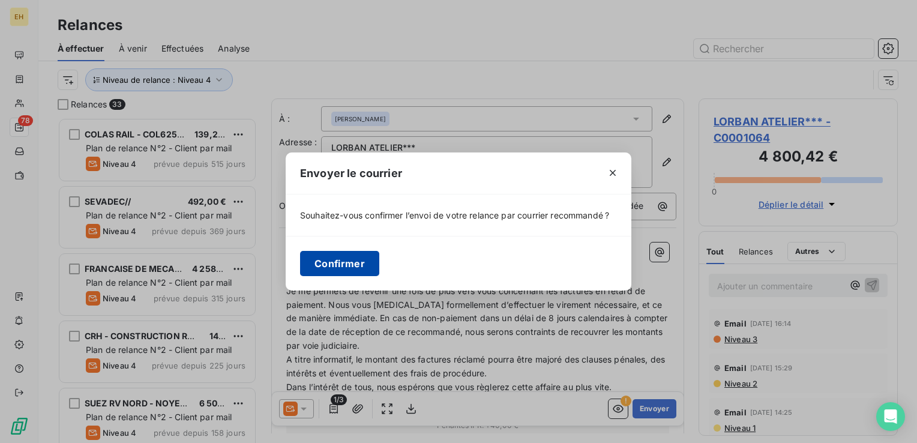
click at [361, 266] on button "Confirmer" at bounding box center [339, 263] width 79 height 25
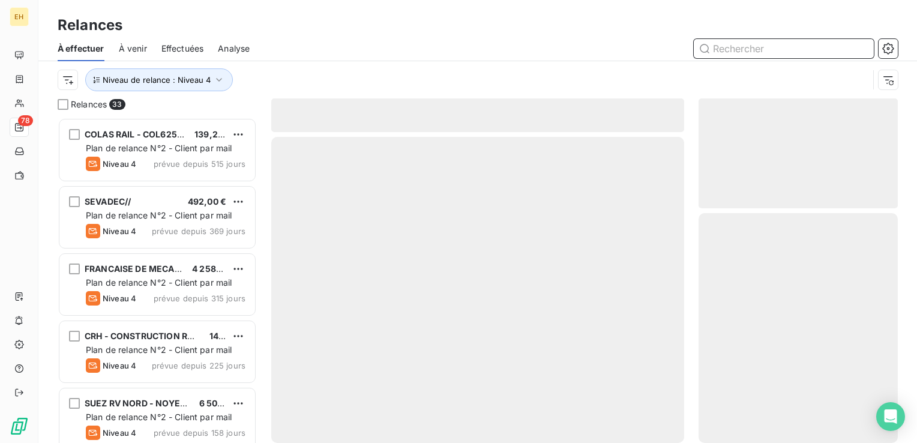
click at [172, 43] on span "Effectuées" at bounding box center [182, 49] width 43 height 12
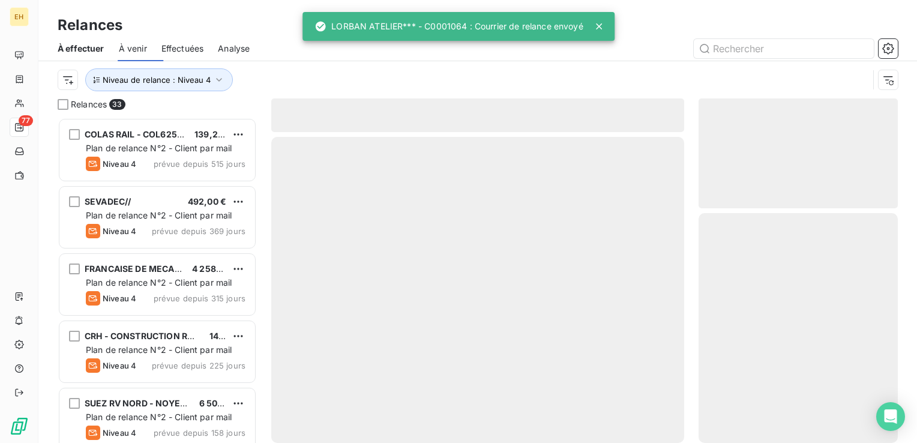
scroll to position [316, 190]
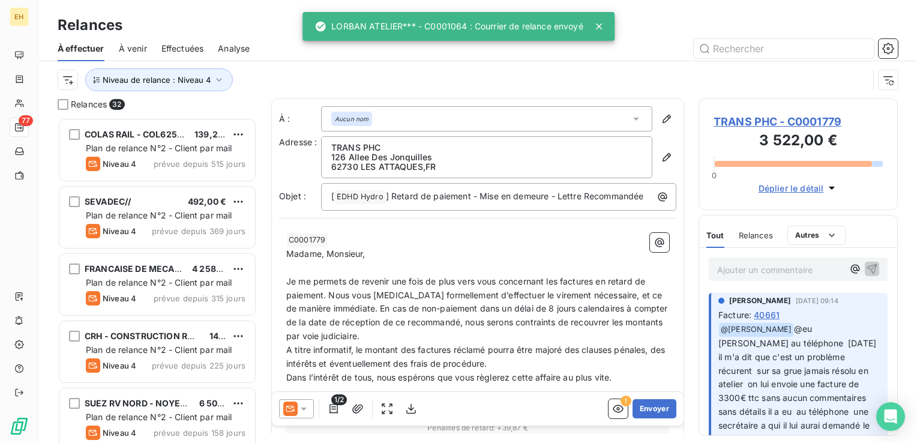
click at [172, 43] on span "Effectuées" at bounding box center [182, 49] width 43 height 12
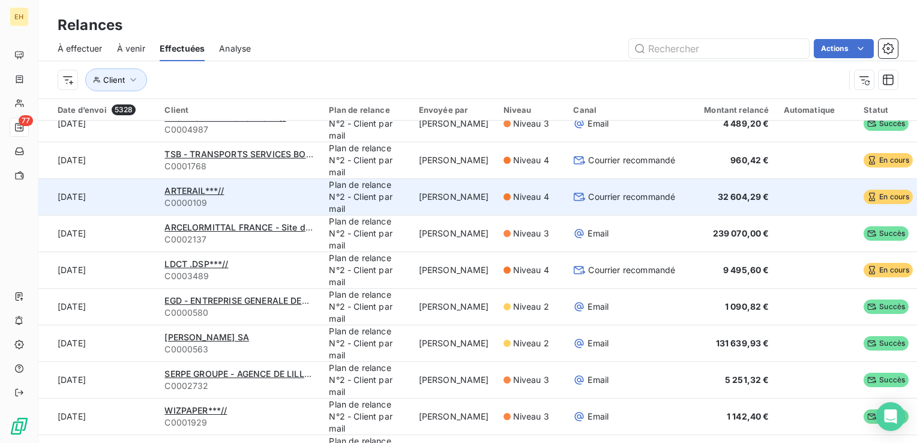
scroll to position [120, 0]
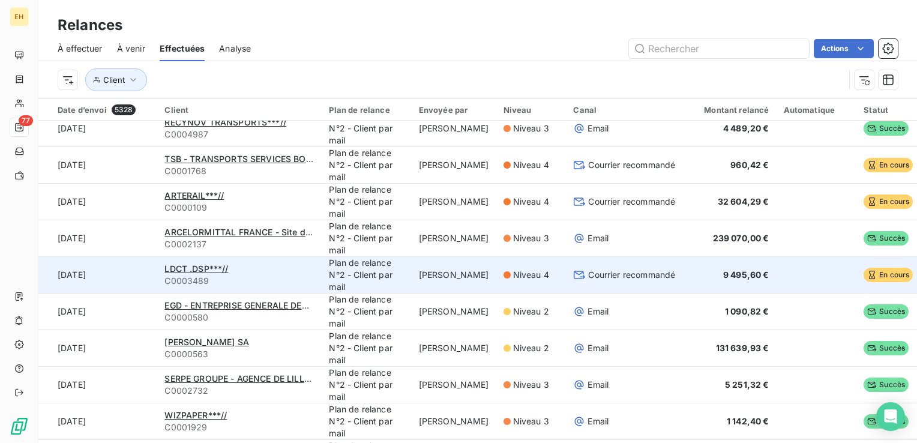
click at [259, 270] on div "LDCT .DSP***//" at bounding box center [239, 269] width 150 height 12
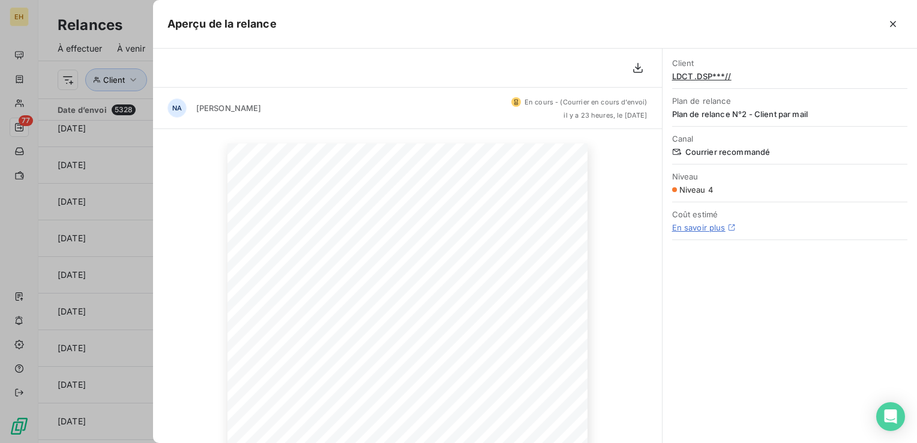
click at [691, 76] on span "LDCT .DSP***//" at bounding box center [789, 76] width 235 height 10
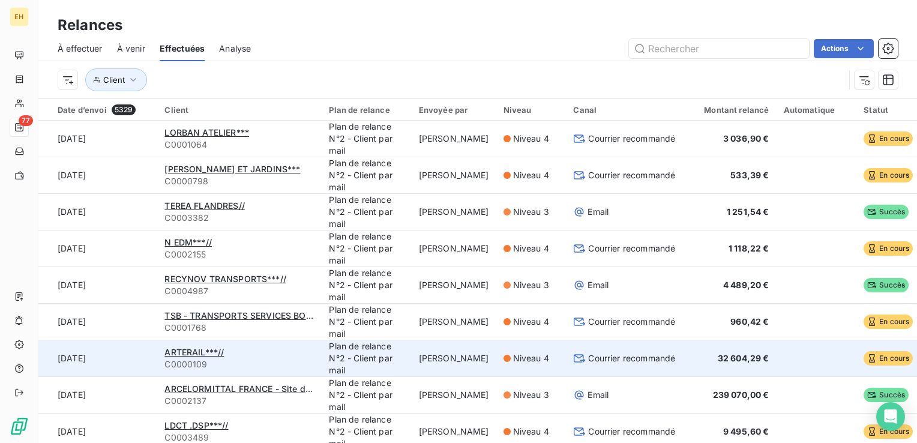
click at [513, 354] on span "Niveau 4" at bounding box center [531, 358] width 36 height 12
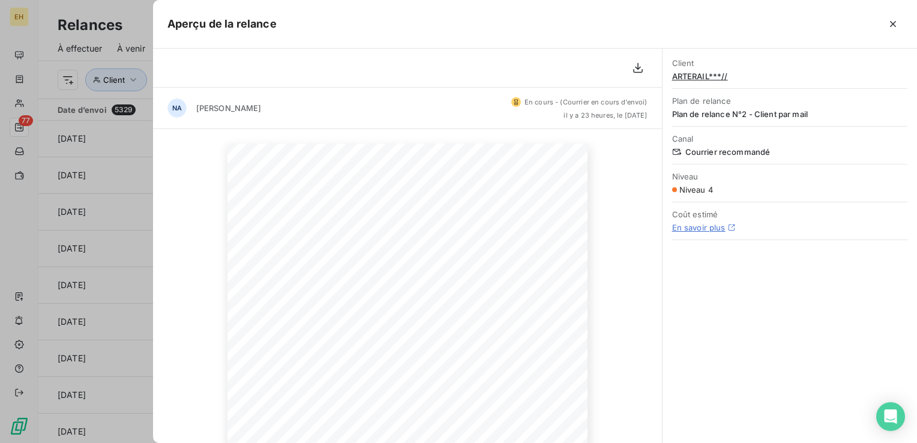
click at [703, 77] on span "ARTERAIL***//" at bounding box center [789, 76] width 235 height 10
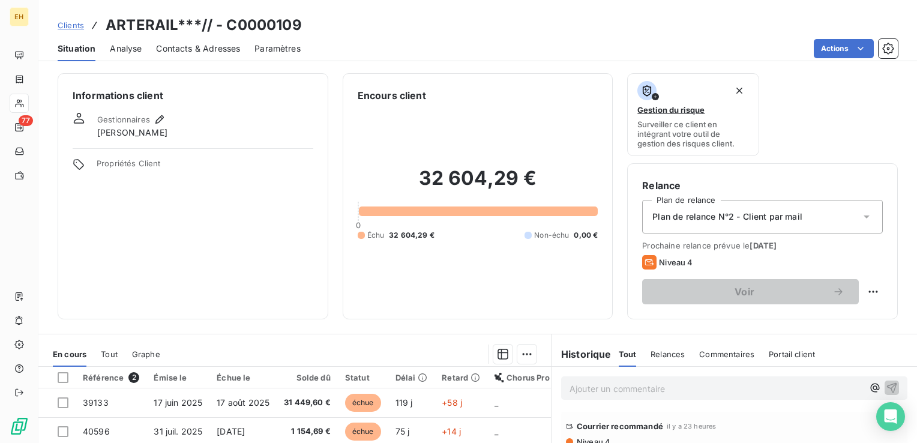
scroll to position [120, 0]
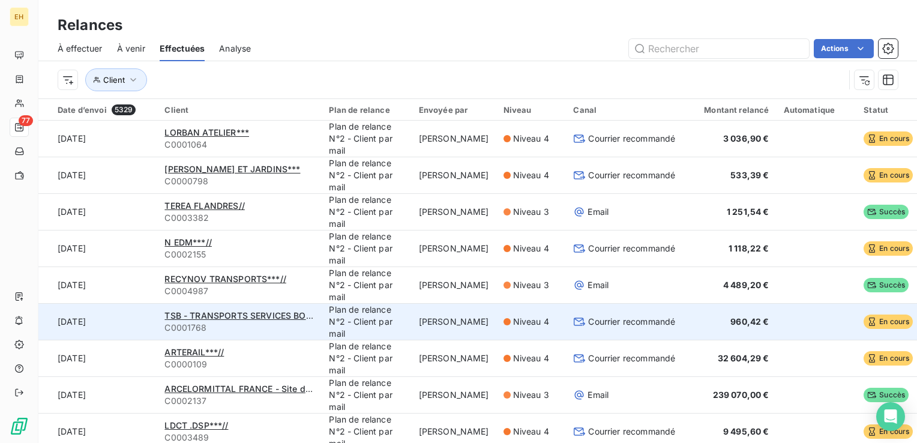
click at [579, 322] on div "Courrier recommandé" at bounding box center [624, 322] width 102 height 12
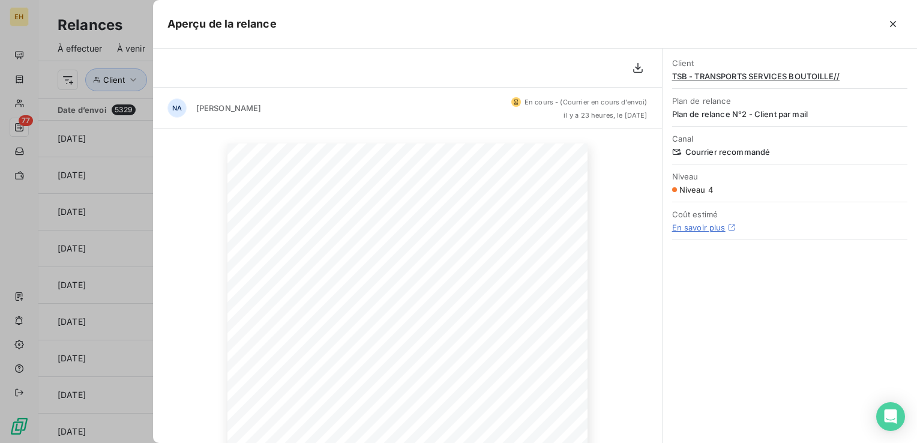
click at [750, 75] on span "TSB - TRANSPORTS SERVICES BOUTOILLE//" at bounding box center [789, 76] width 235 height 10
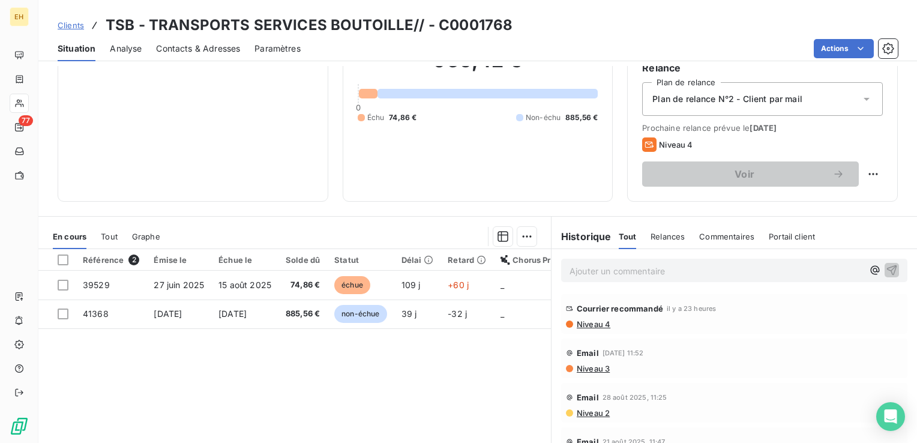
scroll to position [120, 0]
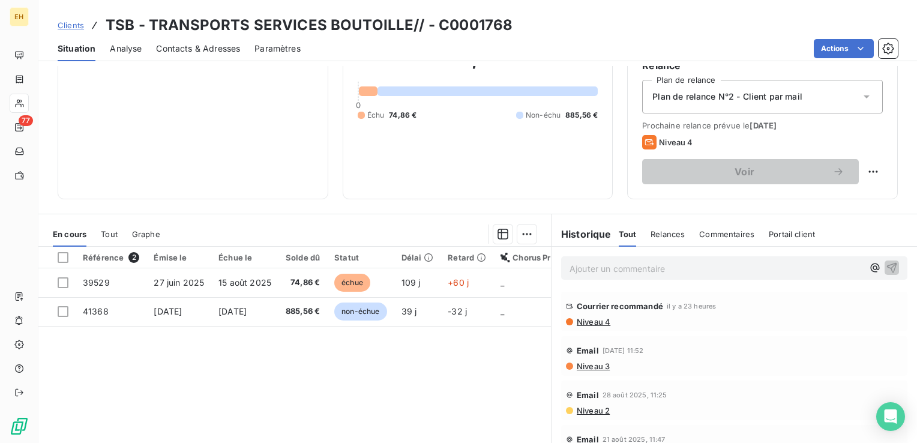
click at [594, 272] on p "Ajouter un commentaire ﻿" at bounding box center [717, 268] width 294 height 15
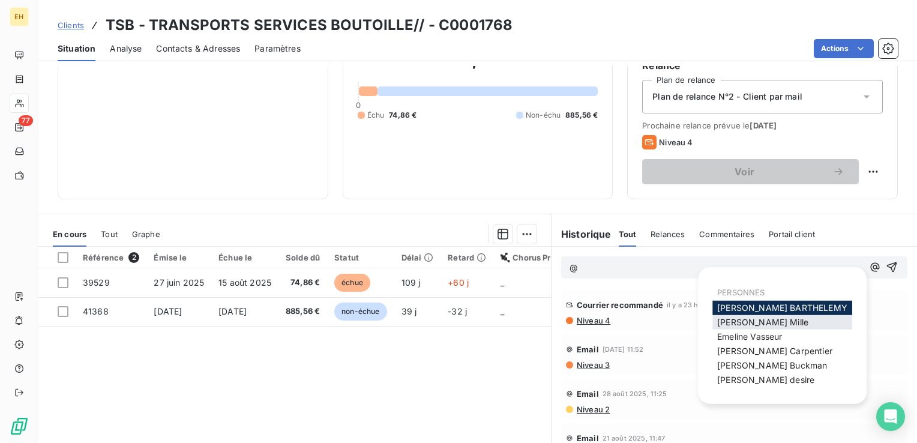
click at [743, 319] on span "Christophe Mille" at bounding box center [762, 322] width 91 height 10
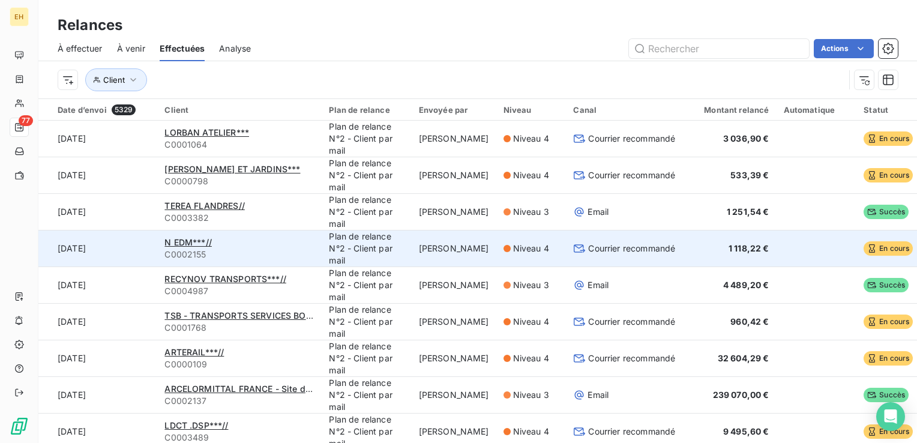
click at [607, 248] on span "Courrier recommandé" at bounding box center [631, 248] width 87 height 12
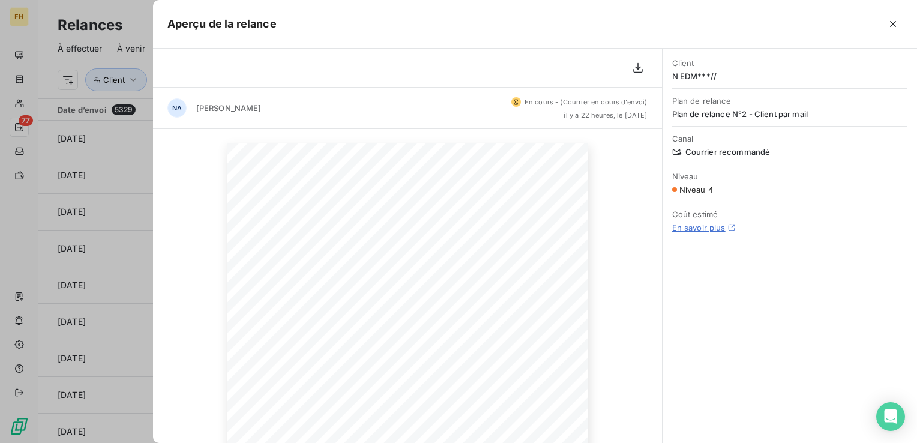
click at [699, 78] on span "N EDM***//" at bounding box center [789, 76] width 235 height 10
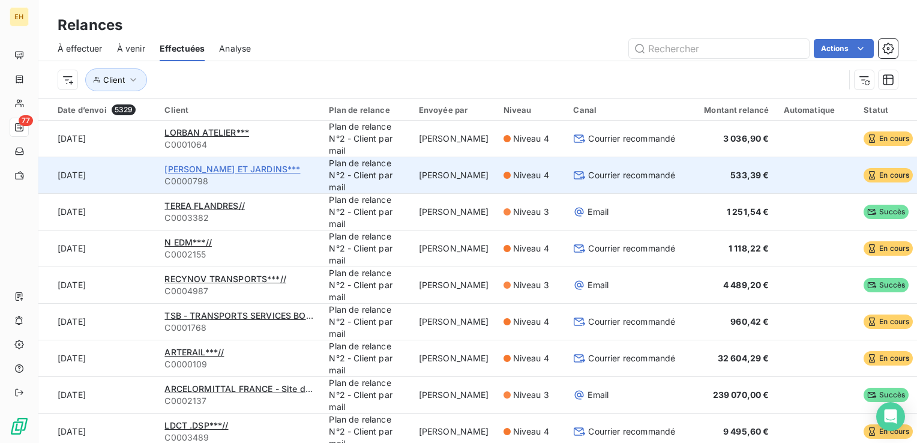
click at [265, 172] on span "[PERSON_NAME] ET JARDINS***" at bounding box center [232, 169] width 136 height 10
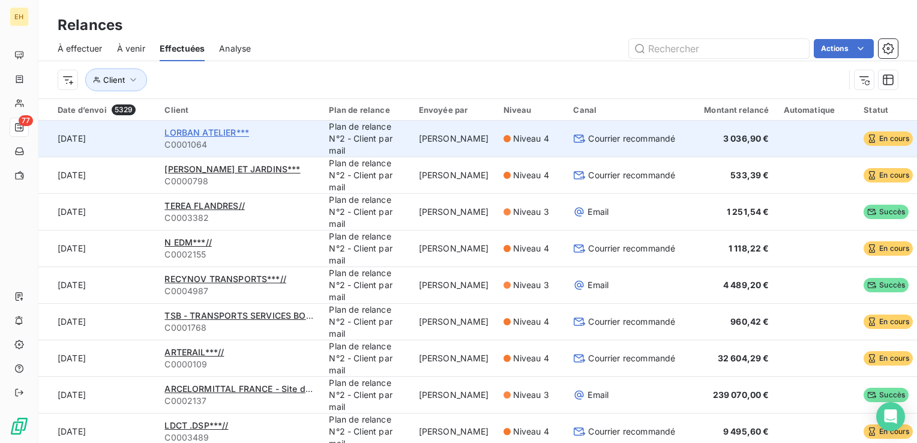
click at [214, 131] on span "LORBAN ATELIER***" at bounding box center [206, 132] width 85 height 10
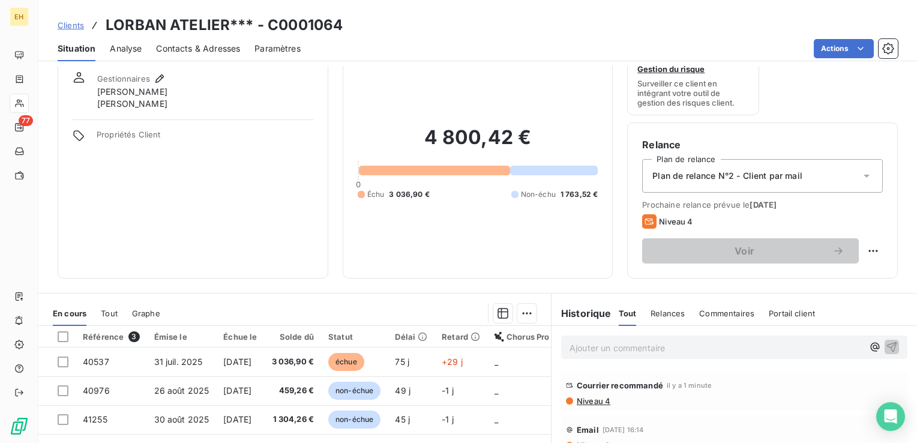
scroll to position [60, 0]
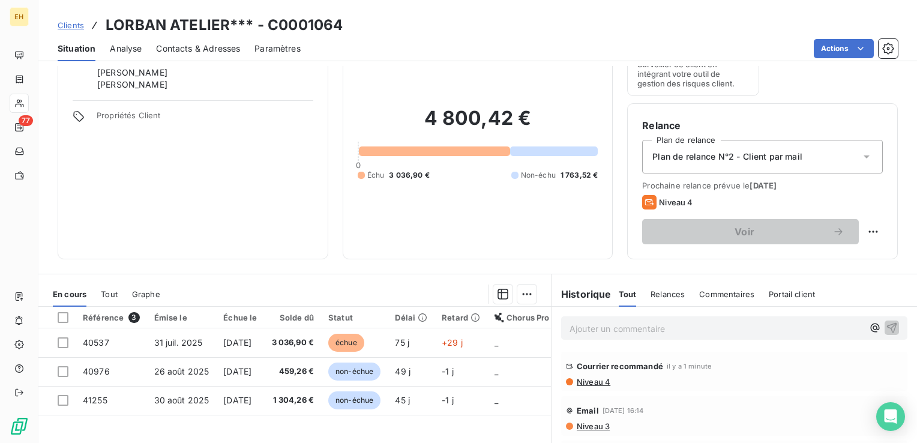
click at [619, 322] on p "Ajouter un commentaire ﻿" at bounding box center [717, 328] width 294 height 15
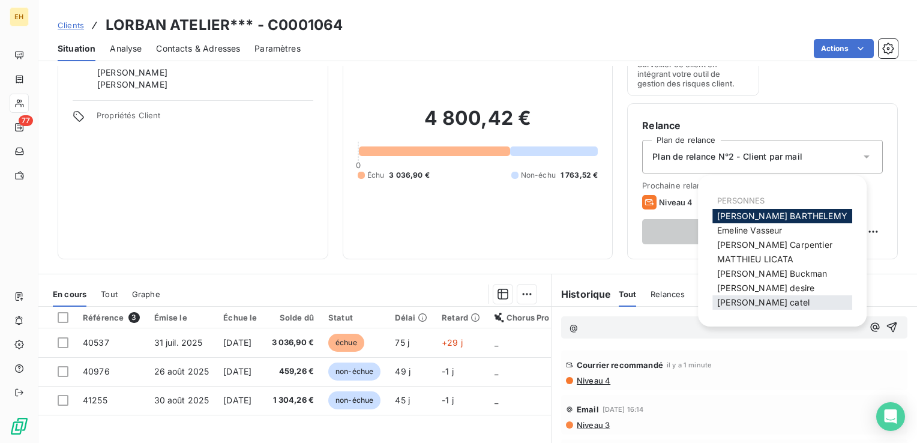
click at [752, 298] on span "christophe catel" at bounding box center [763, 302] width 92 height 10
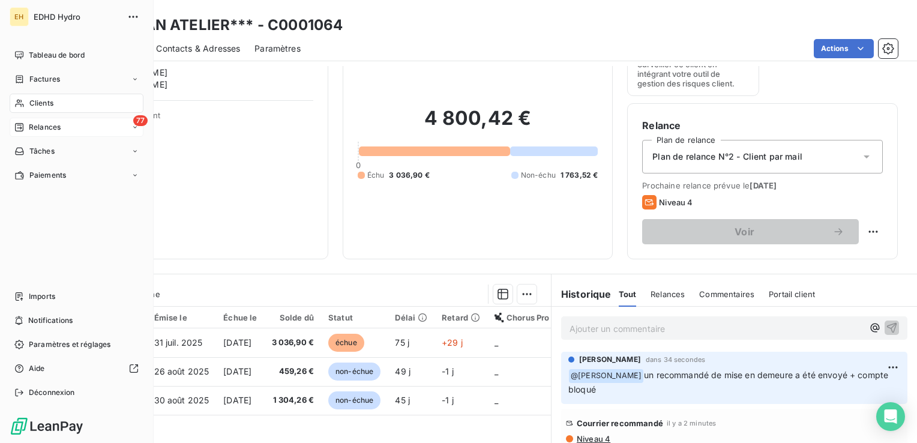
click at [31, 126] on span "Relances" at bounding box center [45, 127] width 32 height 11
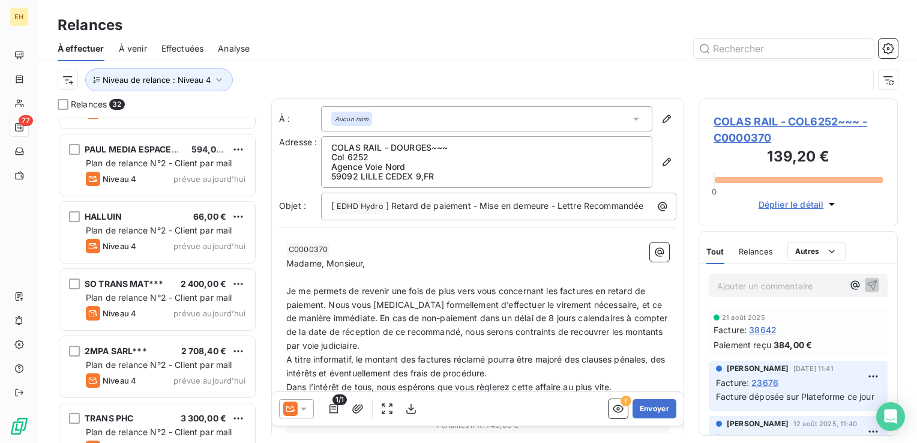
scroll to position [1826, 0]
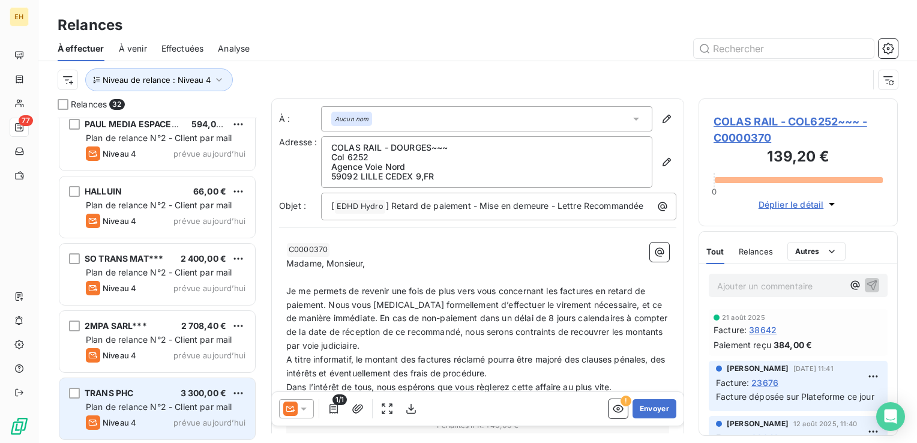
click at [230, 411] on span "Plan de relance N°2 - Client par mail" at bounding box center [159, 407] width 146 height 10
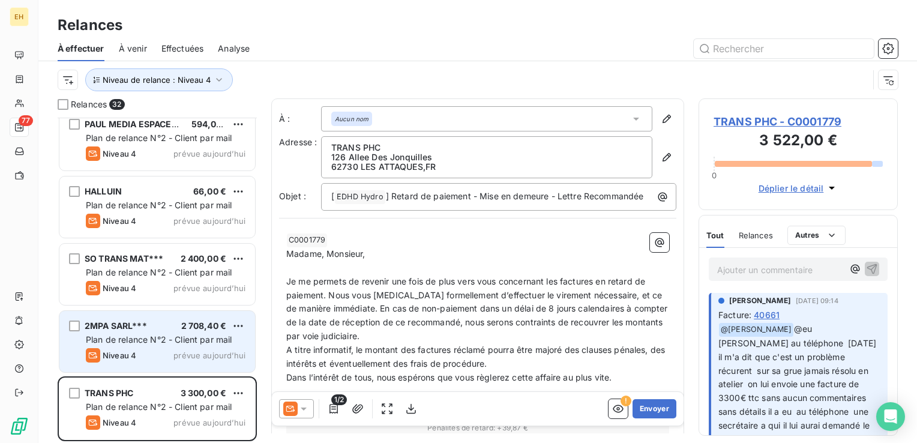
click at [201, 331] on div "2MPA SARL*** 2 708,40 € Plan de relance N°2 - Client par mail Niveau 4 prévue a…" at bounding box center [157, 341] width 196 height 61
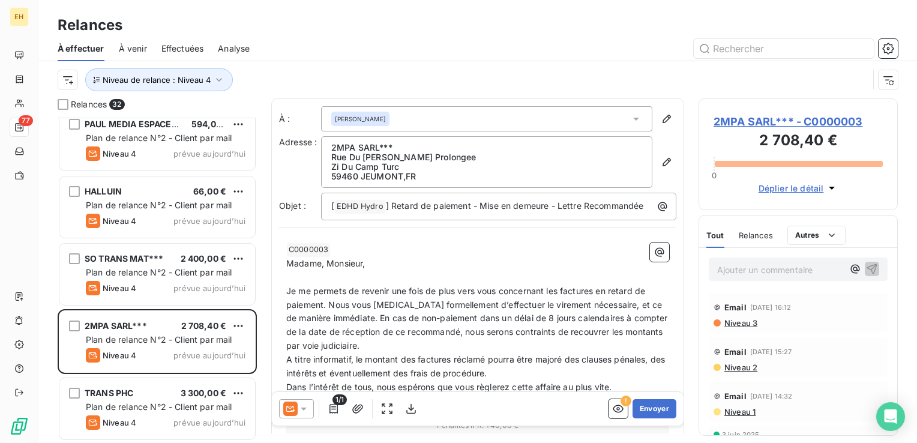
click at [769, 116] on span "2MPA SARL*** - C0000003" at bounding box center [798, 121] width 169 height 16
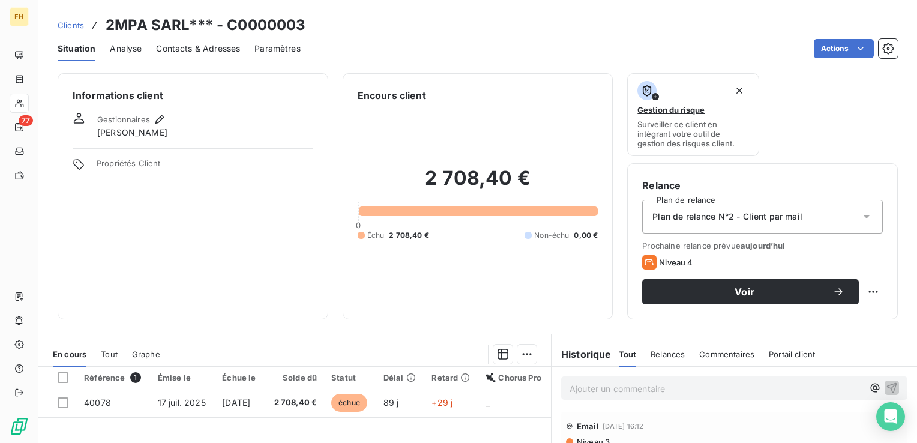
click at [187, 49] on span "Contacts & Adresses" at bounding box center [198, 49] width 84 height 12
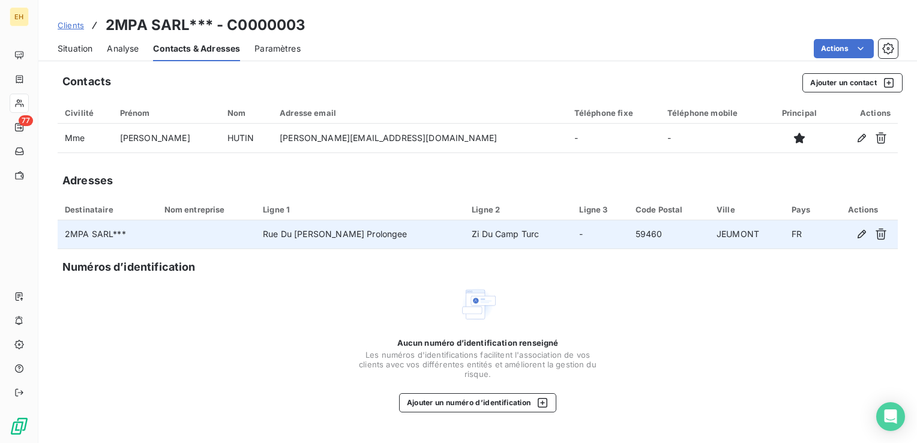
click at [331, 239] on td "Rue Du Marechal Leclerc Prolongee" at bounding box center [360, 234] width 209 height 29
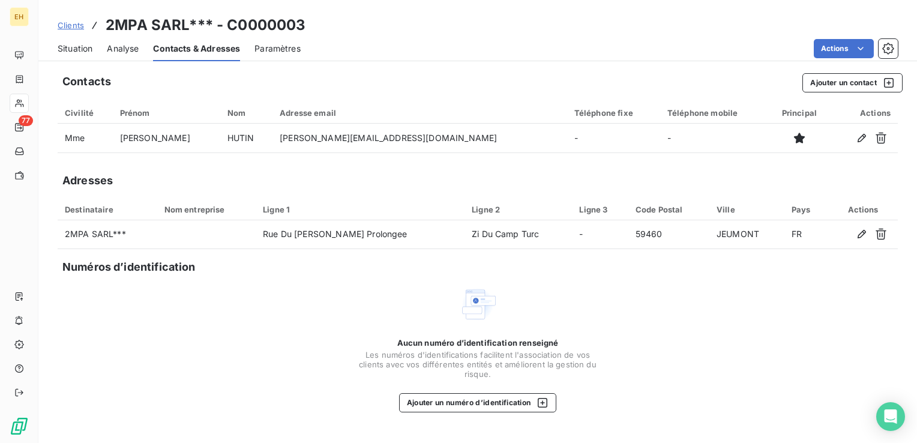
click at [857, 234] on icon "button" at bounding box center [862, 234] width 12 height 12
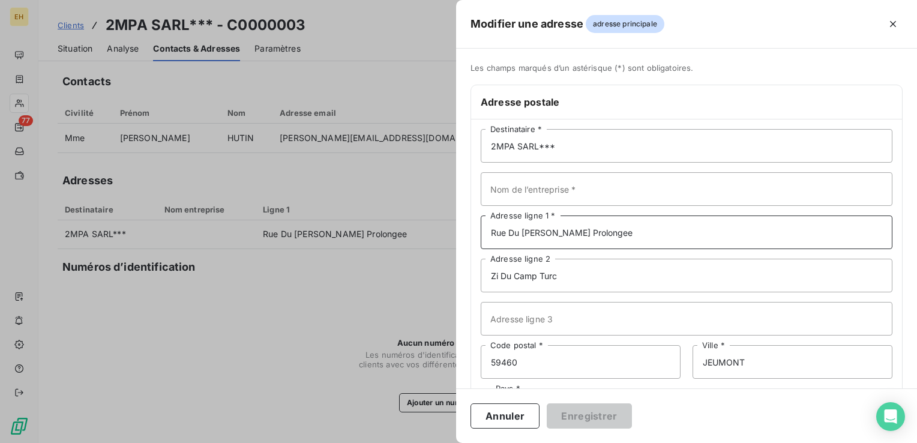
click at [539, 232] on input "Rue Du Marechal Leclerc Prolongee" at bounding box center [687, 232] width 412 height 34
click at [546, 233] on input "Rue Du Marechal Leclerc Prolongee" at bounding box center [687, 232] width 412 height 34
type input "Rue Du Maréchal Leclerc Prolongée"
click at [497, 275] on input "Zi Du Camp Turc" at bounding box center [687, 276] width 412 height 34
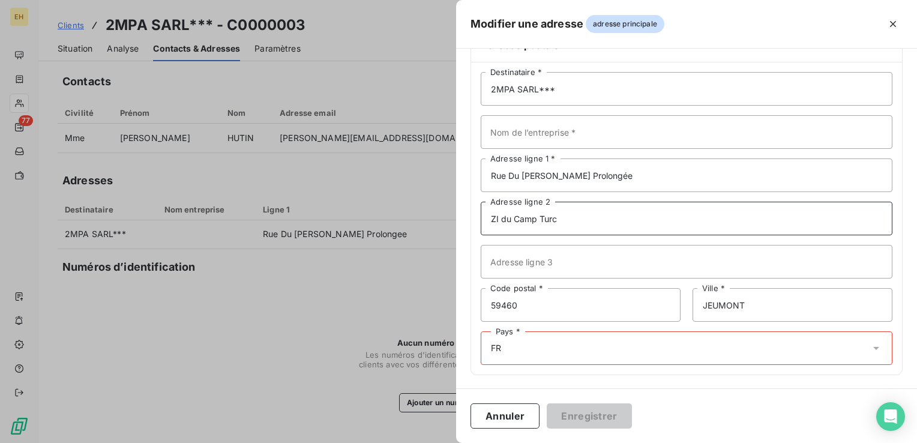
type input "ZI du Camp Turc"
click at [515, 348] on div "Pays * FR" at bounding box center [687, 348] width 412 height 34
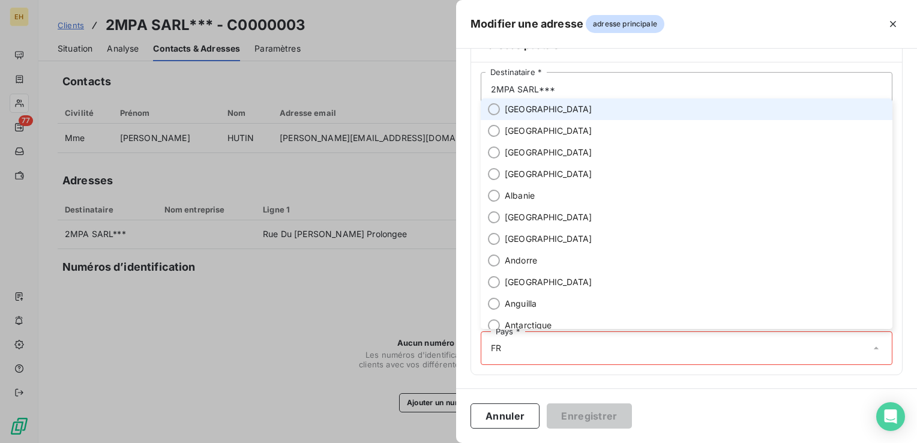
click at [516, 107] on span "[GEOGRAPHIC_DATA]" at bounding box center [549, 109] width 88 height 12
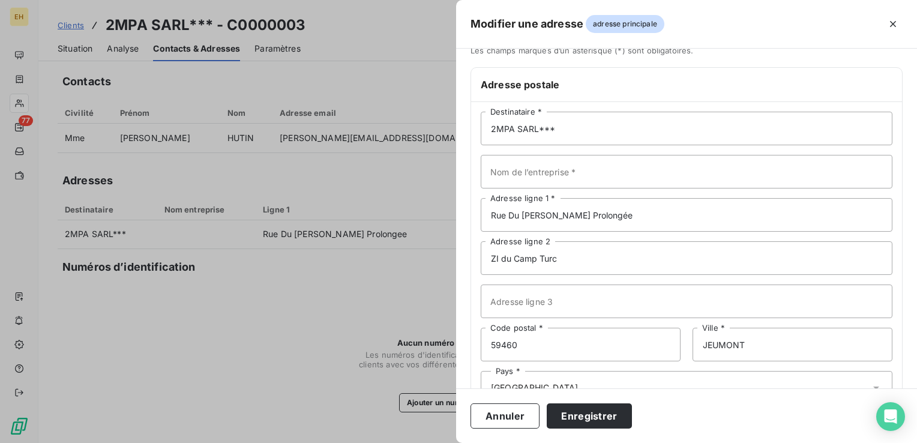
scroll to position [0, 0]
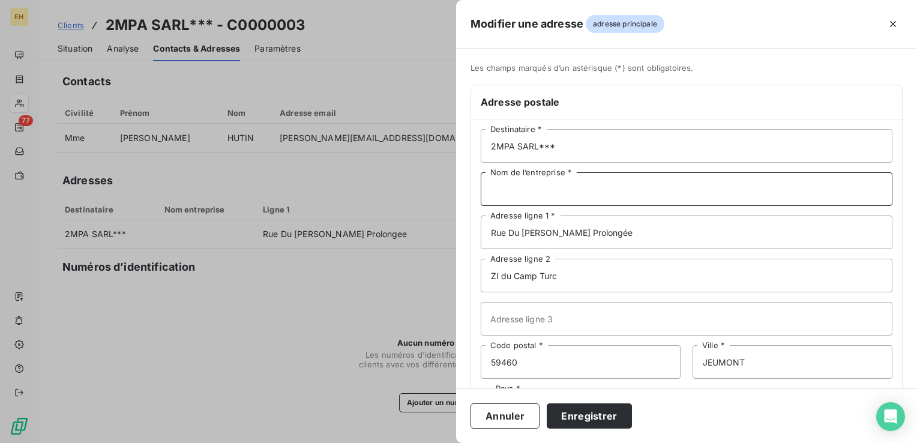
click at [531, 186] on input "Nom de l’entreprise *" at bounding box center [687, 189] width 412 height 34
type input "2MPA"
click at [547, 403] on button "Enregistrer" at bounding box center [589, 415] width 85 height 25
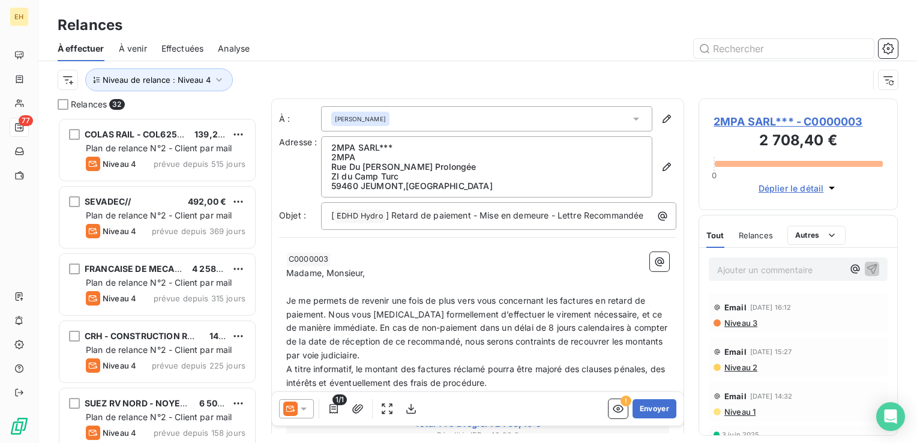
scroll to position [316, 190]
click at [766, 120] on span "2MPA SARL*** - C0000003" at bounding box center [798, 121] width 169 height 16
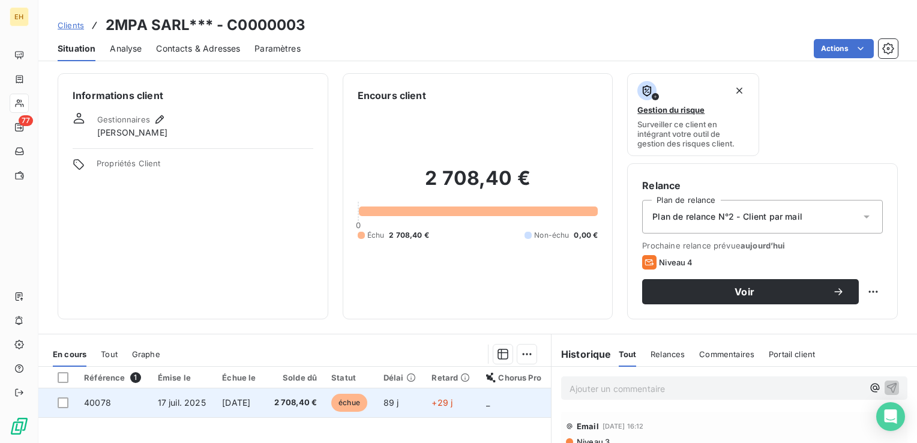
click at [250, 402] on span "[DATE]" at bounding box center [236, 402] width 28 height 10
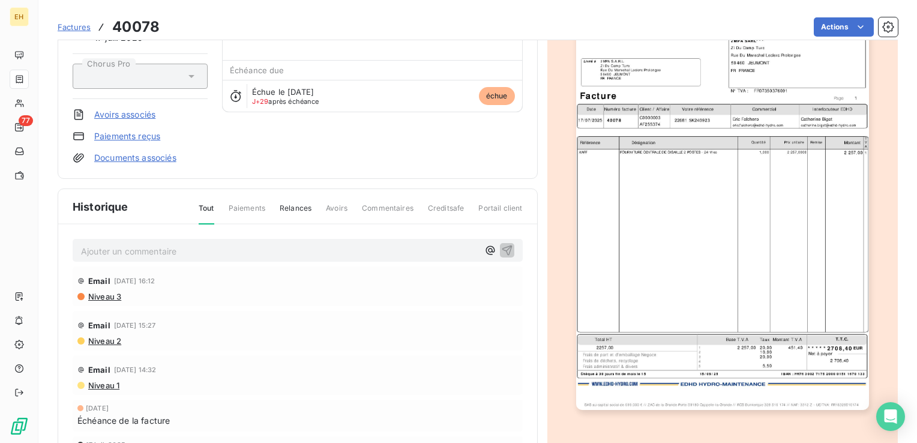
scroll to position [121, 0]
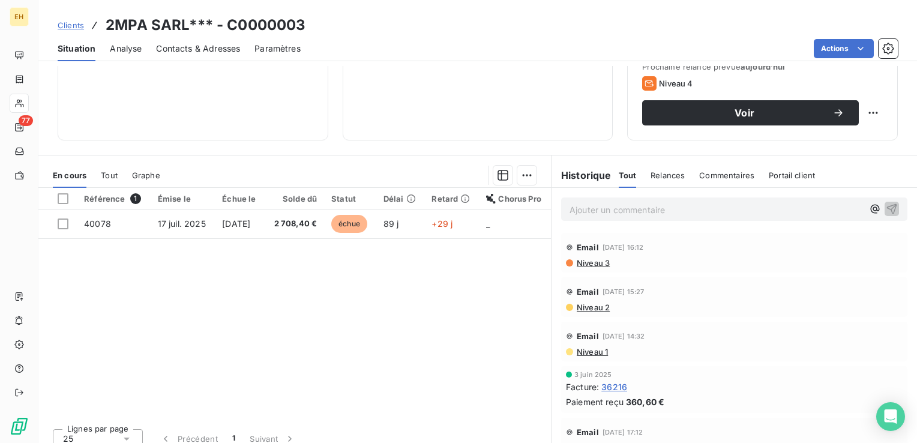
scroll to position [180, 0]
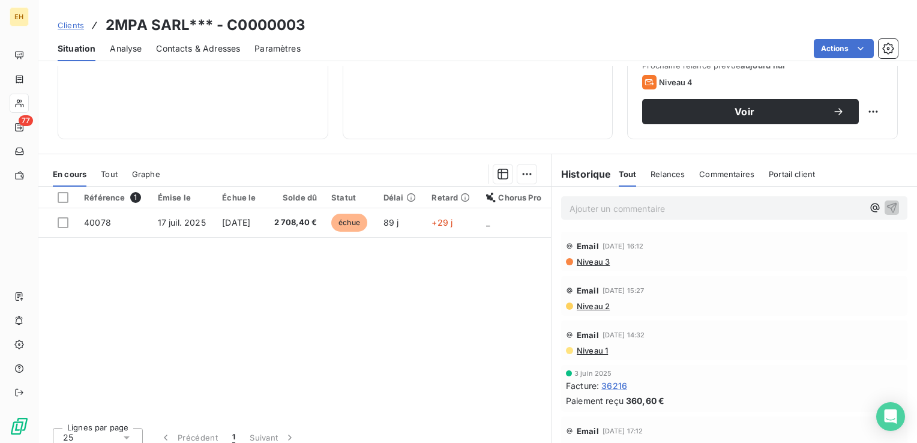
click at [600, 261] on span "Niveau 3" at bounding box center [593, 262] width 34 height 10
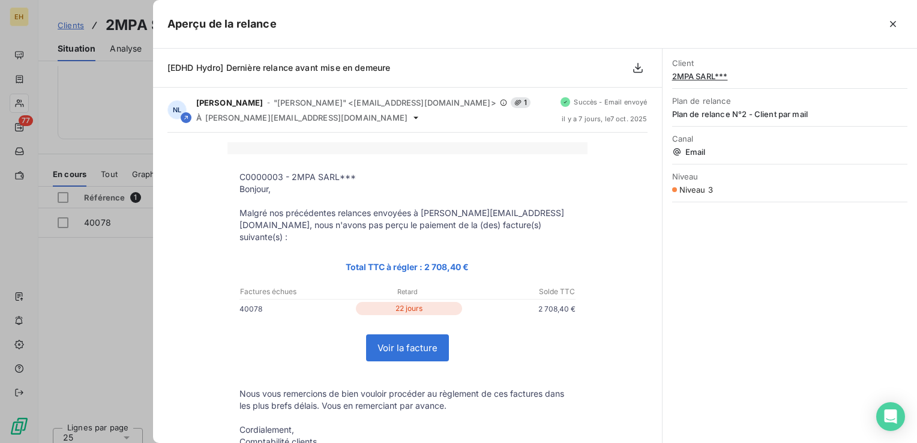
click at [896, 23] on icon "button" at bounding box center [893, 24] width 12 height 12
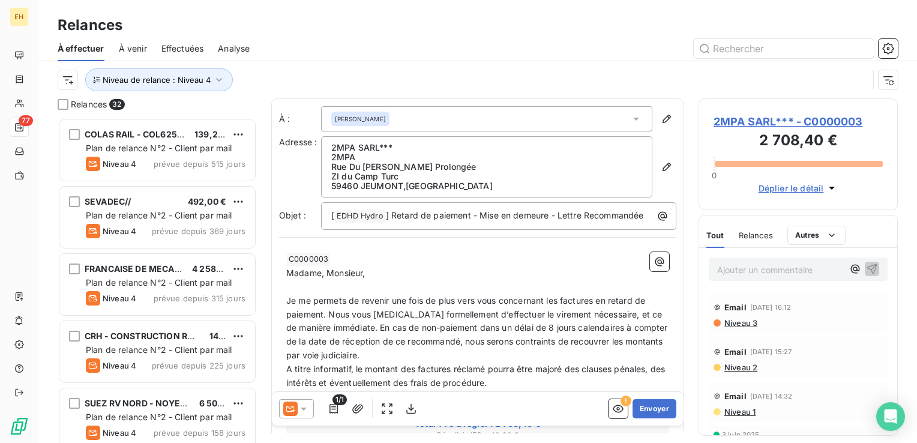
scroll to position [316, 190]
click at [778, 270] on p "Ajouter un commentaire ﻿" at bounding box center [780, 269] width 126 height 15
click at [742, 122] on span "2MPA SARL*** - C0000003" at bounding box center [798, 121] width 169 height 16
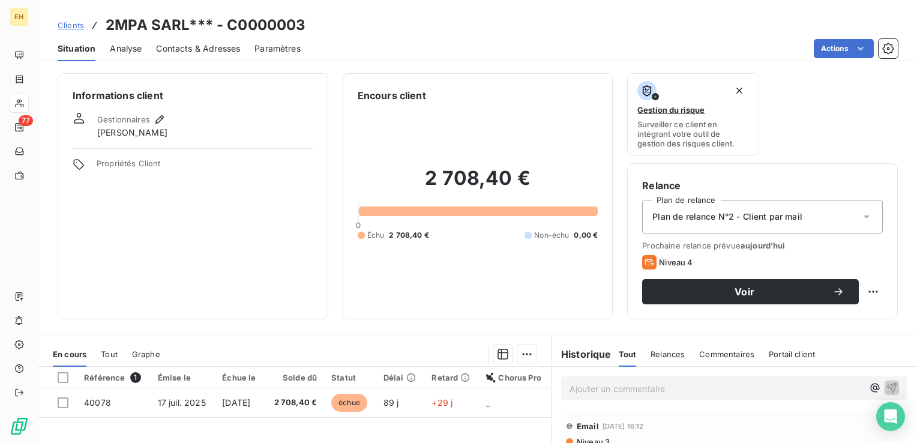
click at [607, 393] on p "Ajouter un commentaire ﻿" at bounding box center [717, 388] width 294 height 15
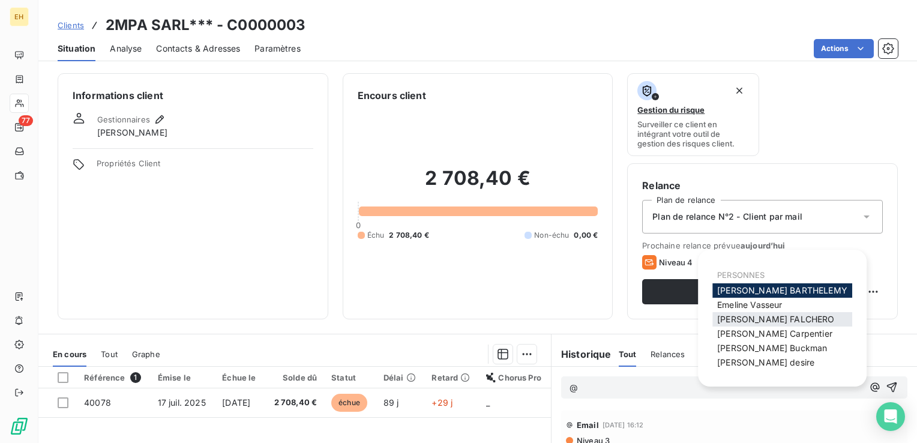
click at [748, 319] on span "Eric FALCHERO" at bounding box center [775, 319] width 117 height 10
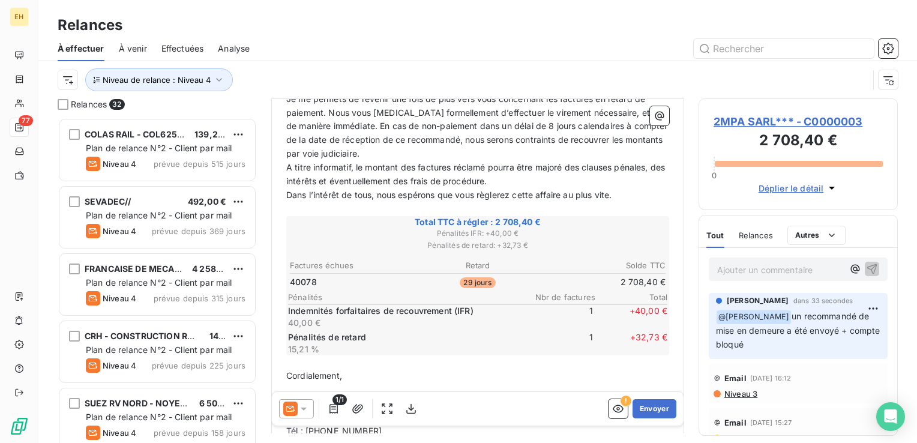
scroll to position [240, 0]
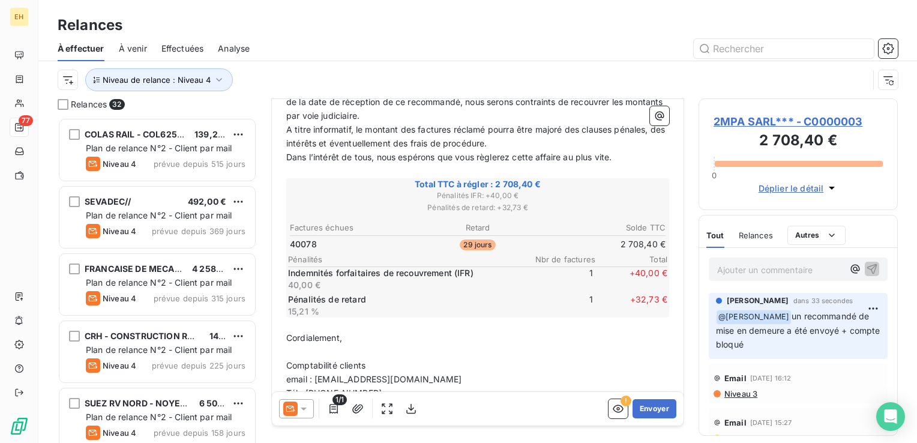
click at [745, 394] on span "Niveau 3" at bounding box center [740, 394] width 34 height 10
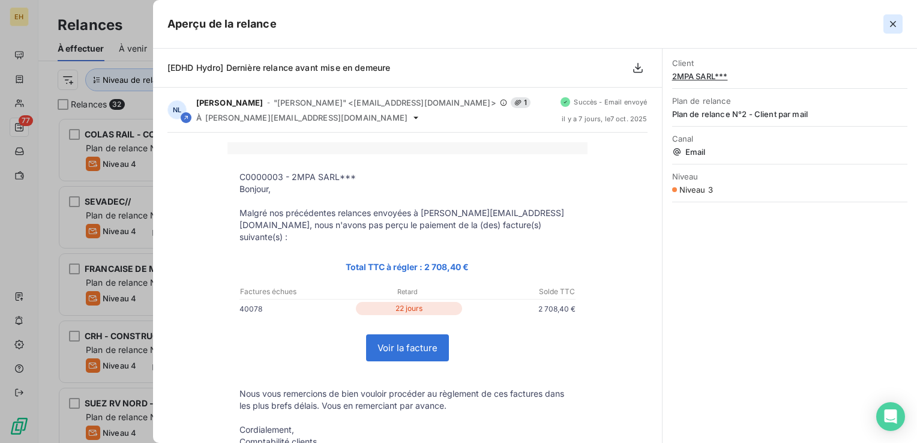
click at [897, 25] on icon "button" at bounding box center [893, 24] width 12 height 12
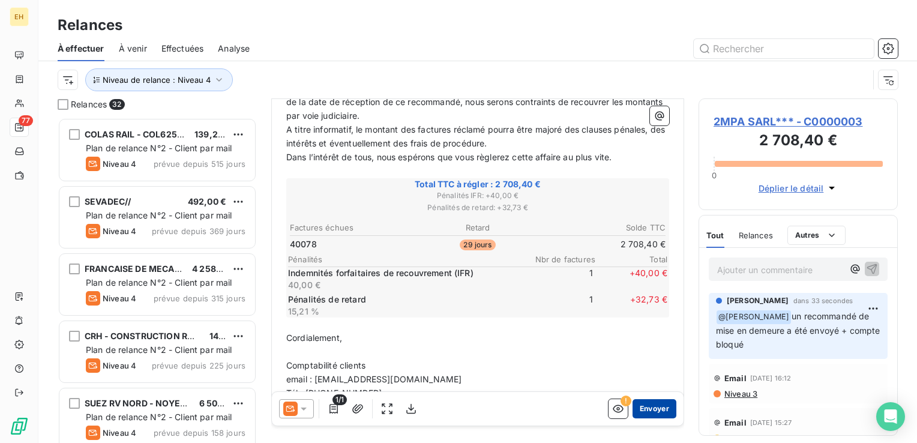
click at [643, 405] on button "Envoyer" at bounding box center [655, 408] width 44 height 19
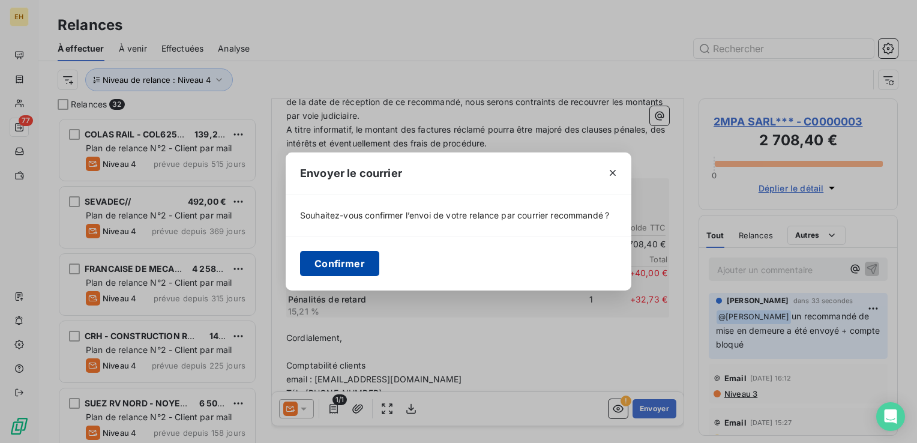
click at [355, 264] on button "Confirmer" at bounding box center [339, 263] width 79 height 25
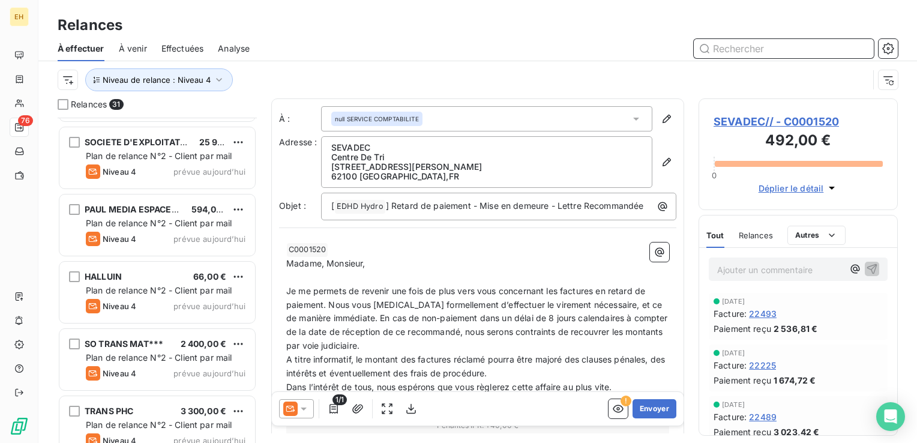
scroll to position [1759, 0]
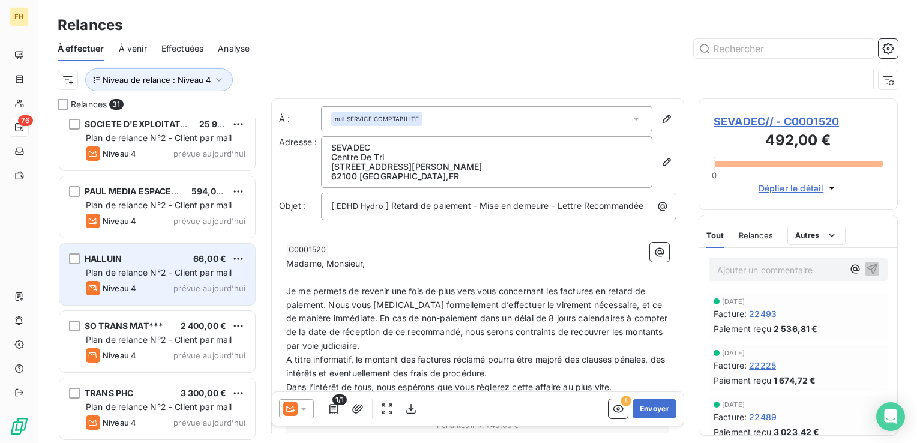
click at [172, 287] on div "Niveau 4 prévue aujourd’hui" at bounding box center [166, 288] width 160 height 14
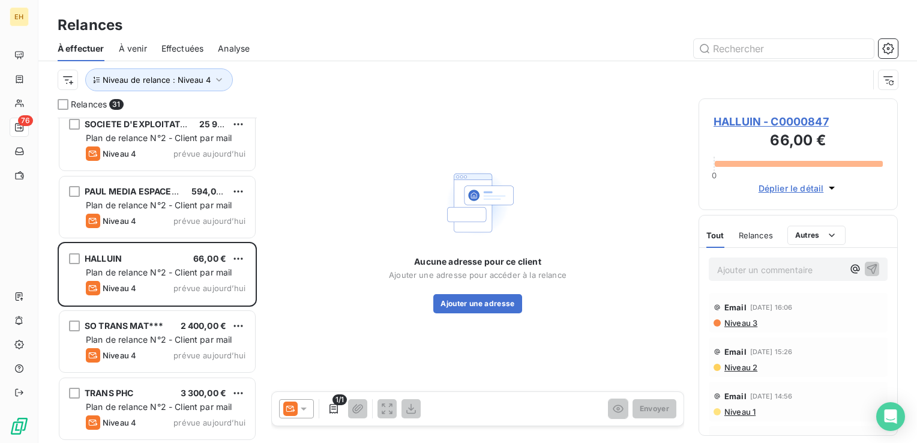
click at [308, 409] on icon at bounding box center [304, 409] width 12 height 12
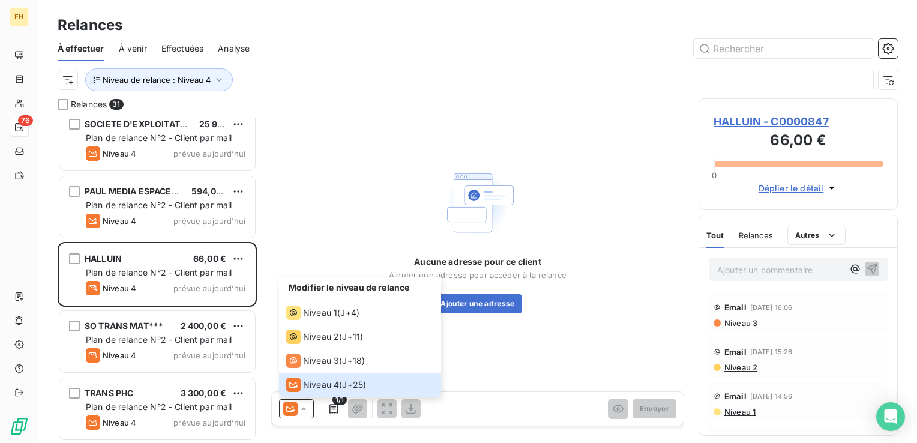
click at [167, 47] on span "Effectuées" at bounding box center [182, 49] width 43 height 12
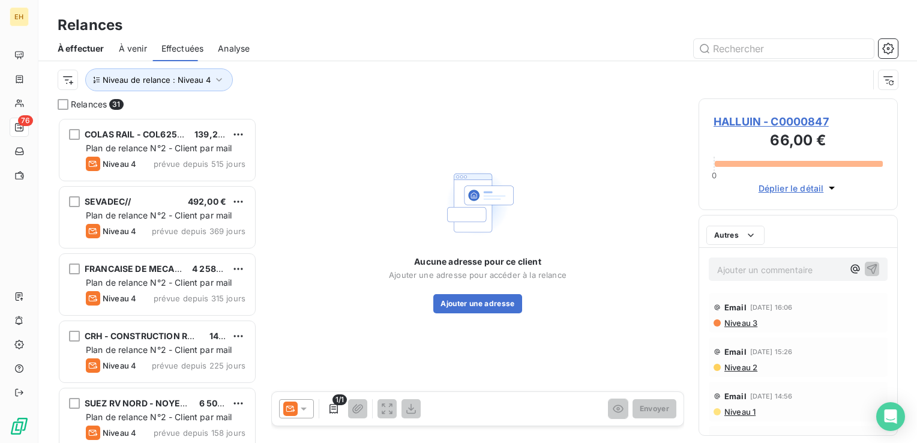
scroll to position [316, 190]
click at [170, 49] on span "Effectuées" at bounding box center [182, 49] width 43 height 12
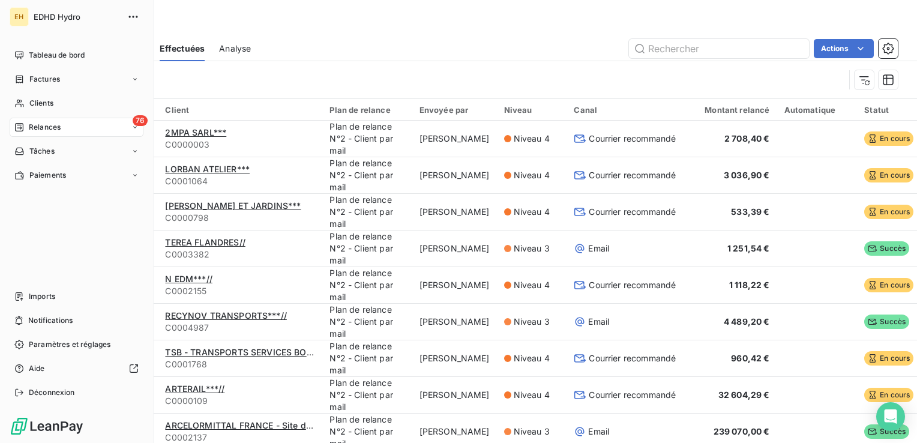
click at [29, 127] on span "Relances" at bounding box center [45, 127] width 32 height 11
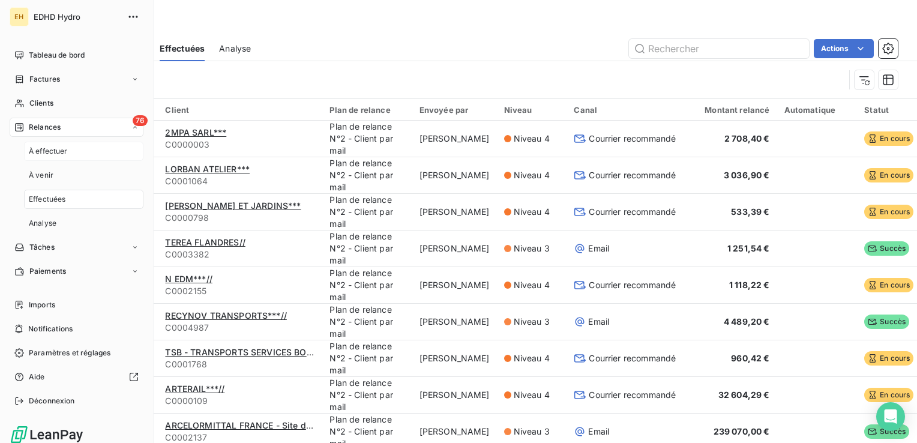
click at [47, 152] on span "À effectuer" at bounding box center [48, 151] width 39 height 11
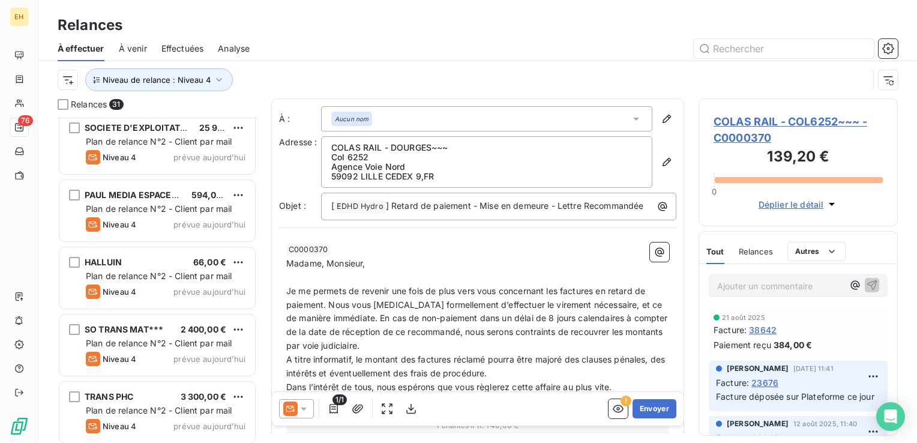
scroll to position [1759, 0]
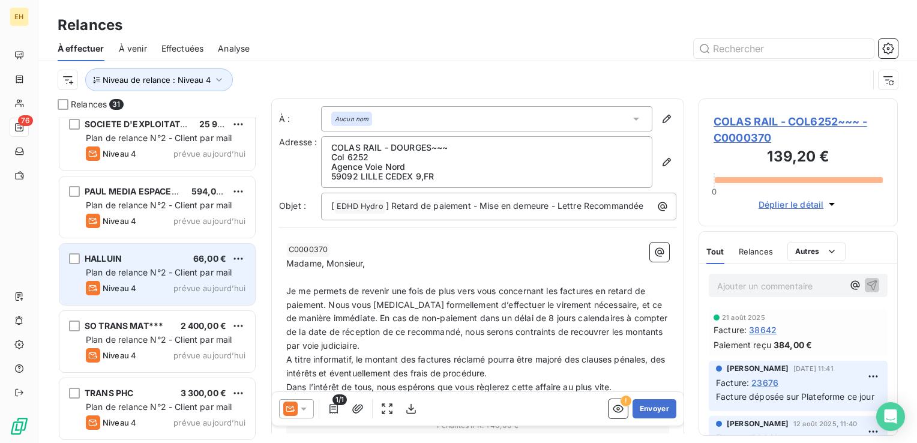
click at [190, 274] on span "Plan de relance N°2 - Client par mail" at bounding box center [159, 272] width 146 height 10
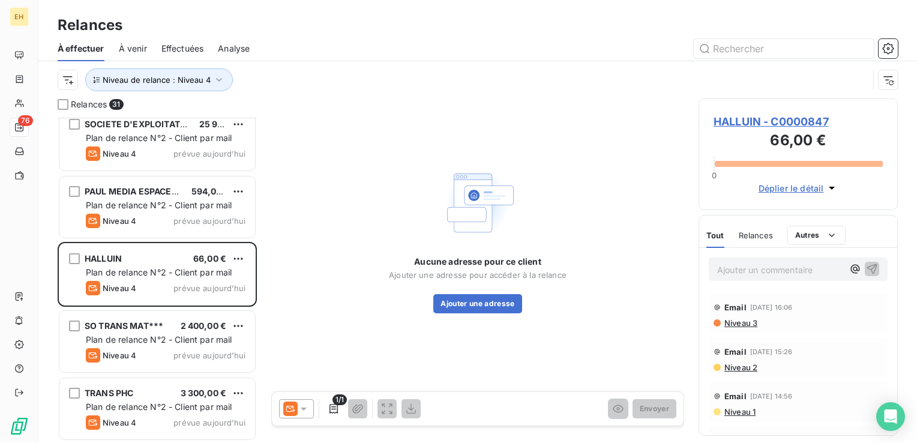
click at [307, 408] on icon at bounding box center [304, 409] width 12 height 12
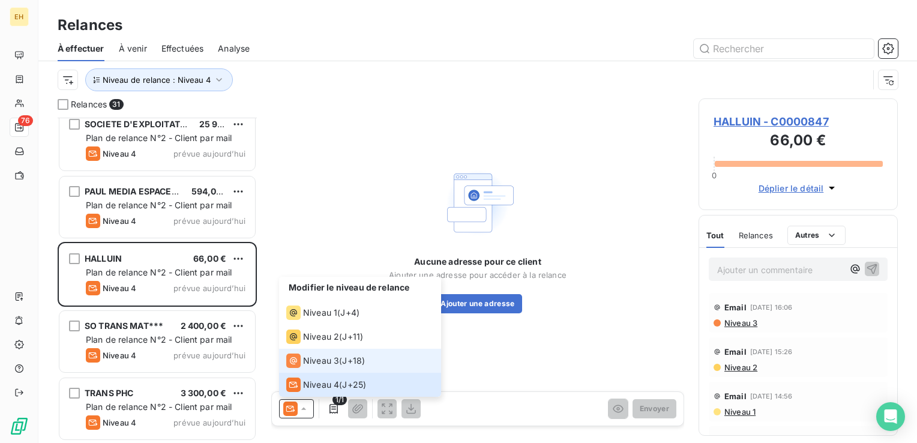
click at [337, 353] on li "Niveau 3 ( J+18 )" at bounding box center [360, 361] width 162 height 24
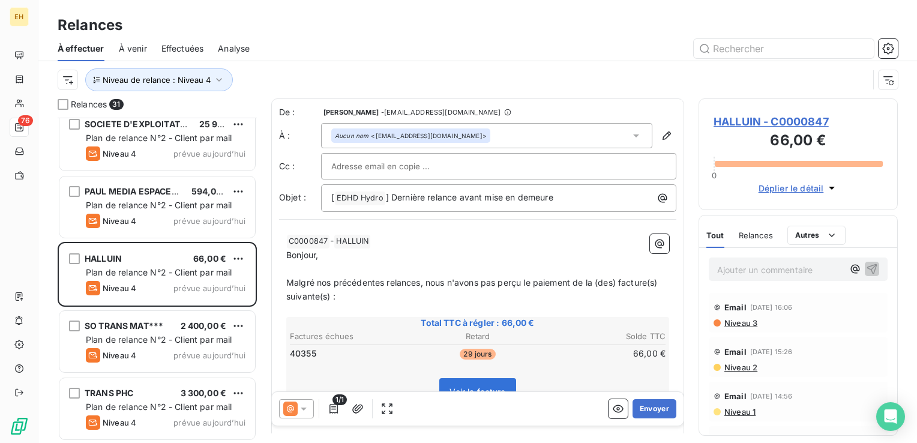
click at [771, 125] on span "HALLUIN - C0000847" at bounding box center [798, 121] width 169 height 16
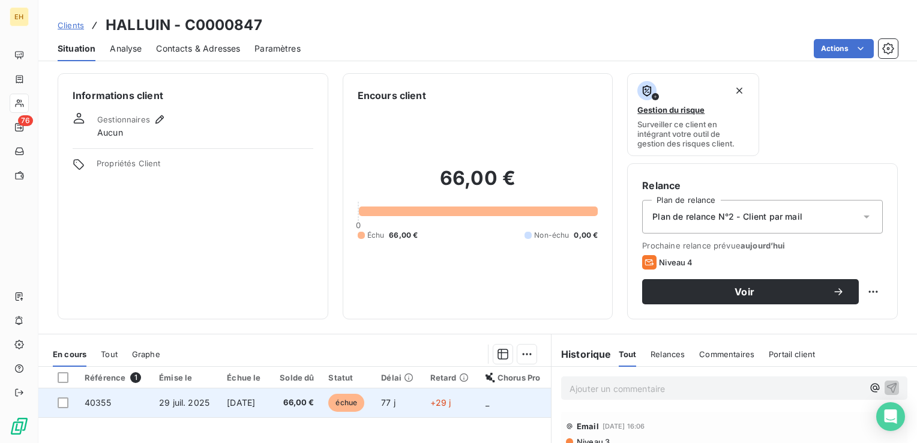
click at [142, 403] on td "40355" at bounding box center [114, 402] width 74 height 29
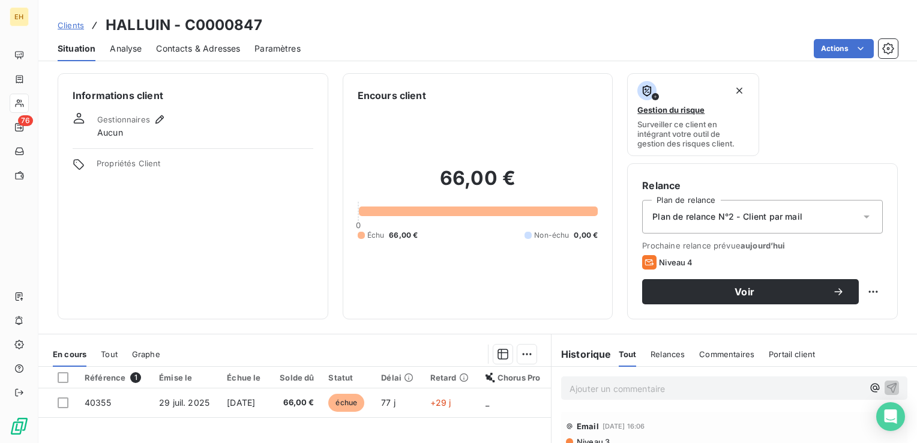
click at [178, 46] on span "Contacts & Adresses" at bounding box center [198, 49] width 84 height 12
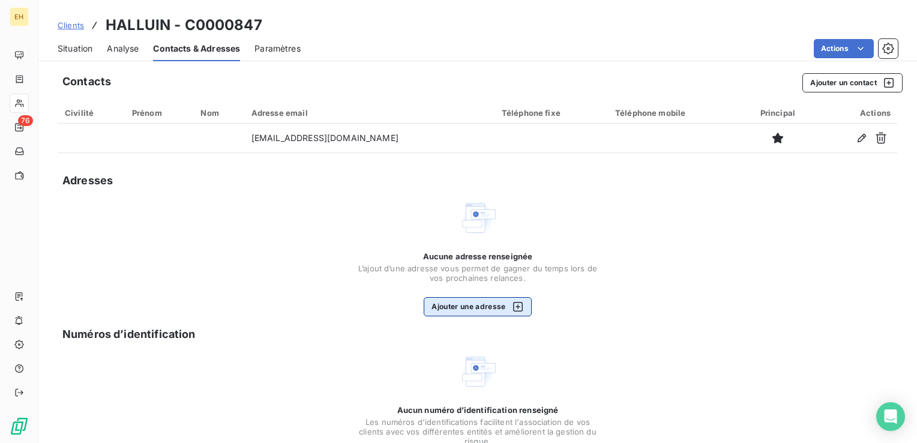
click at [471, 302] on button "Ajouter une adresse" at bounding box center [477, 306] width 107 height 19
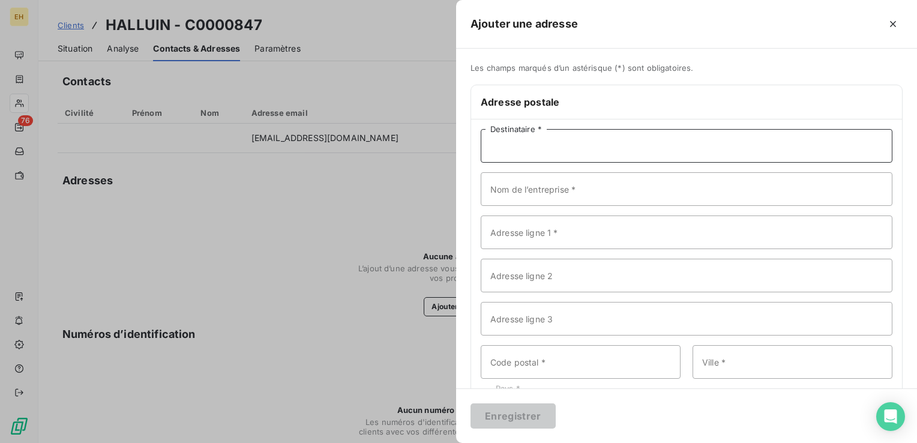
click at [546, 146] on input "Destinataire *" at bounding box center [687, 146] width 412 height 34
type input "HALLUIN"
type input "HALLUIN SARL"
type input "16 RUE PAUL LAFARGUE"
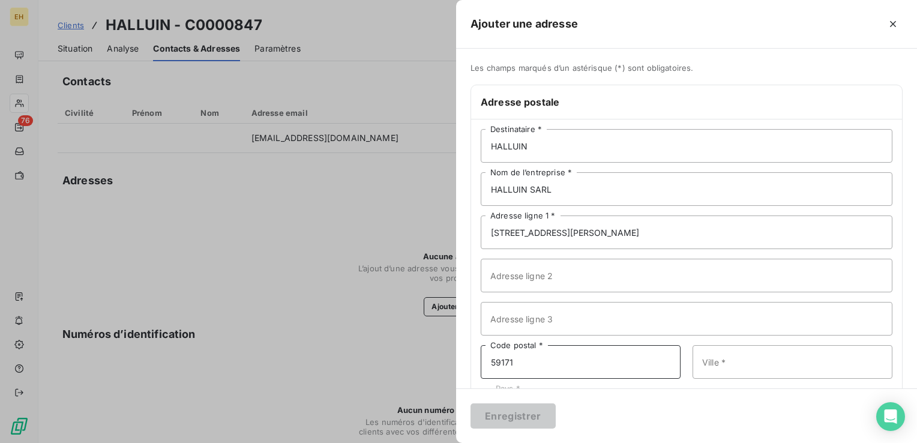
type input "59171"
type input "HORNAING"
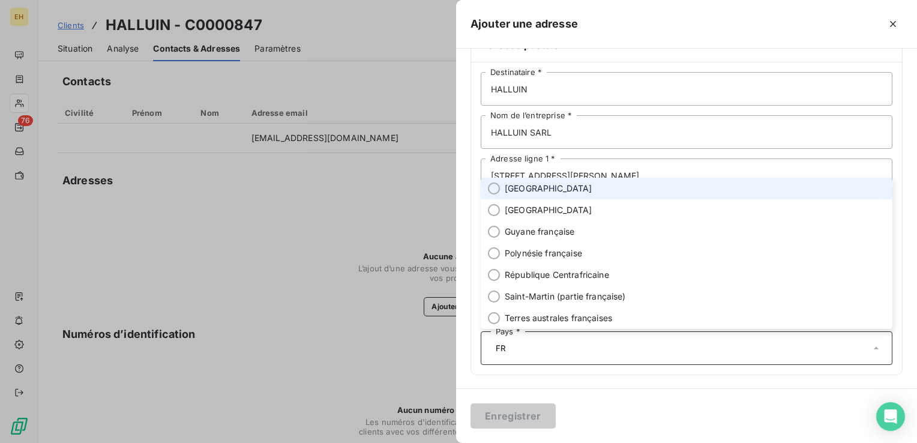
click at [550, 186] on li "[GEOGRAPHIC_DATA]" at bounding box center [687, 189] width 412 height 22
type input "FR"
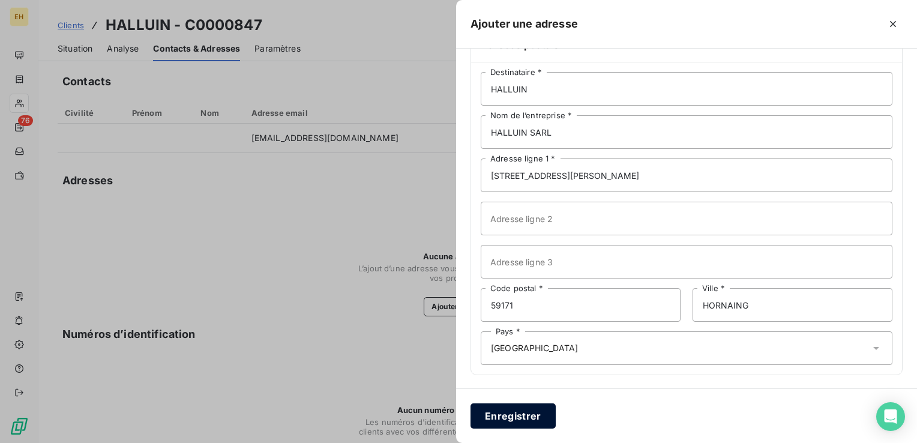
click at [516, 412] on button "Enregistrer" at bounding box center [513, 415] width 85 height 25
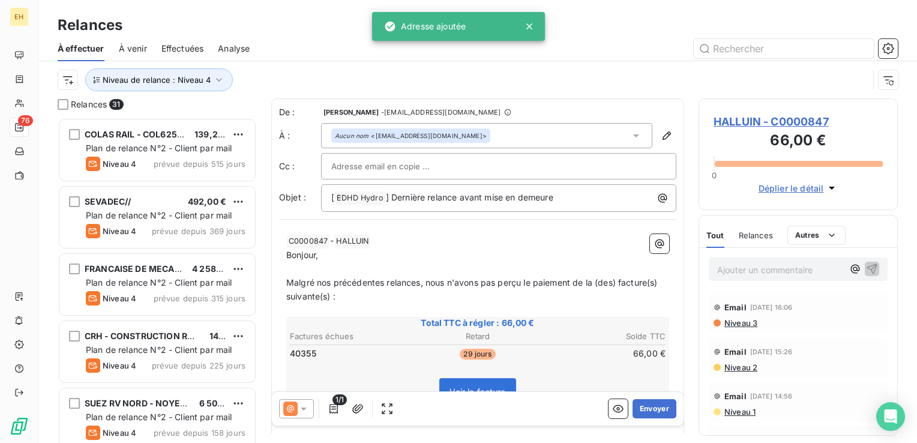
scroll to position [316, 190]
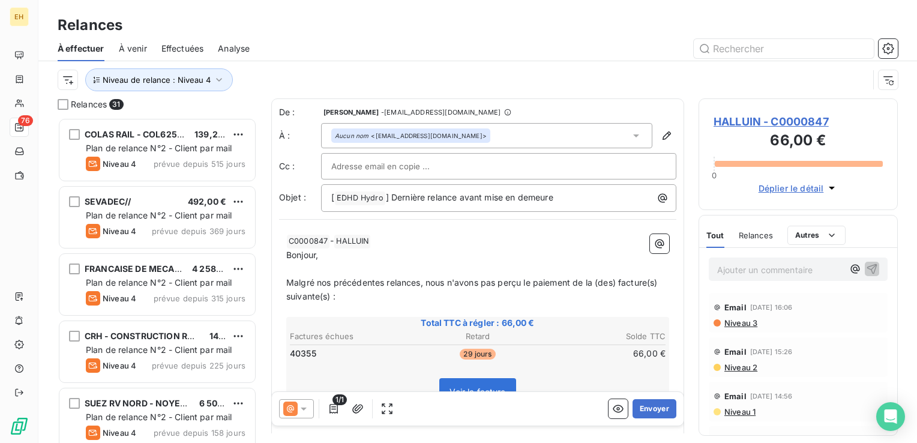
click at [305, 412] on icon at bounding box center [304, 409] width 12 height 12
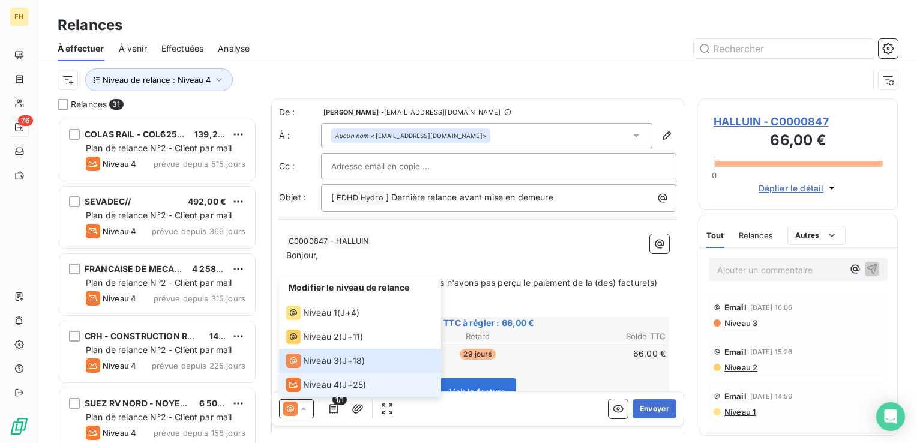
click at [331, 386] on span "Niveau 4" at bounding box center [321, 385] width 36 height 12
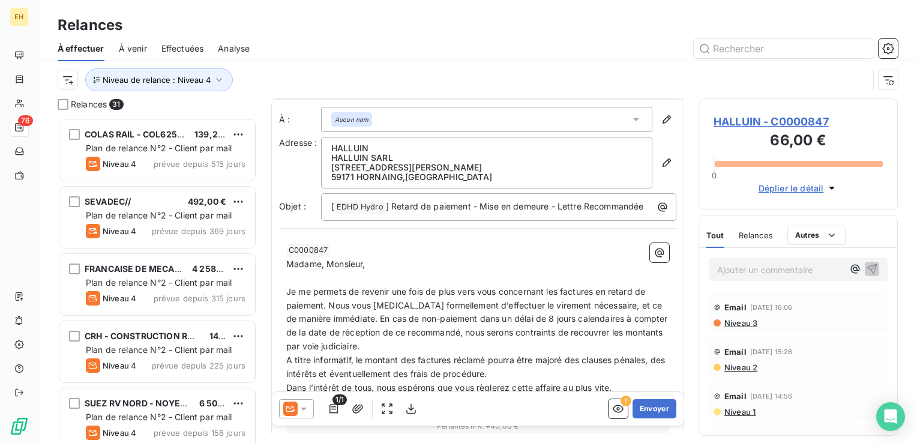
scroll to position [0, 0]
click at [639, 404] on button "Envoyer" at bounding box center [655, 408] width 44 height 19
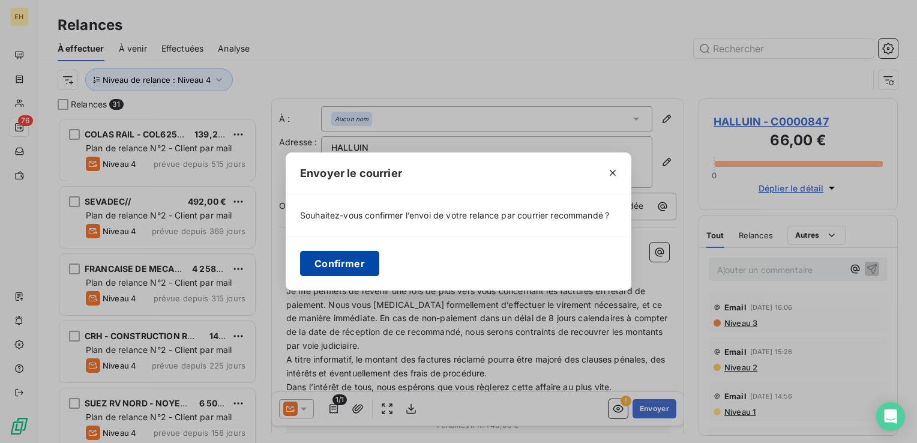
click at [361, 257] on button "Confirmer" at bounding box center [339, 263] width 79 height 25
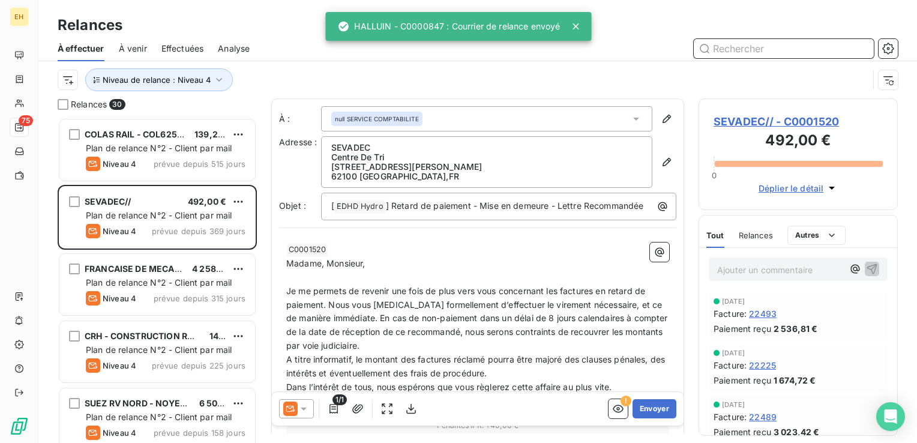
click at [170, 52] on span "Effectuées" at bounding box center [182, 49] width 43 height 12
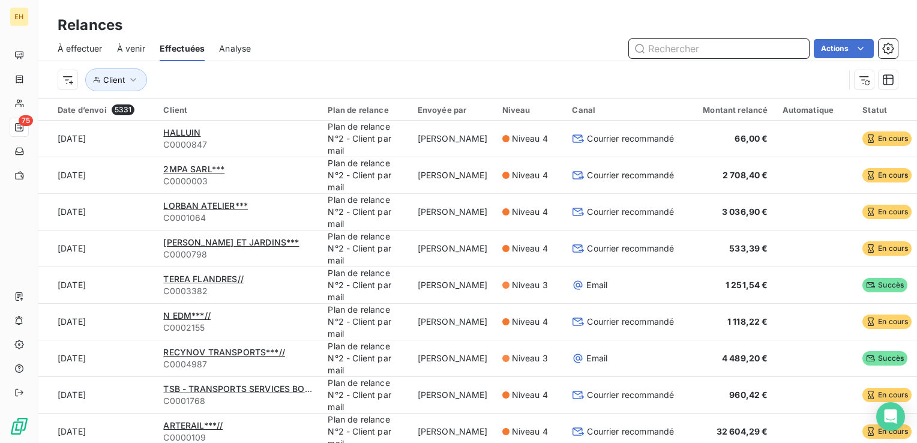
click at [70, 44] on span "À effectuer" at bounding box center [80, 49] width 45 height 12
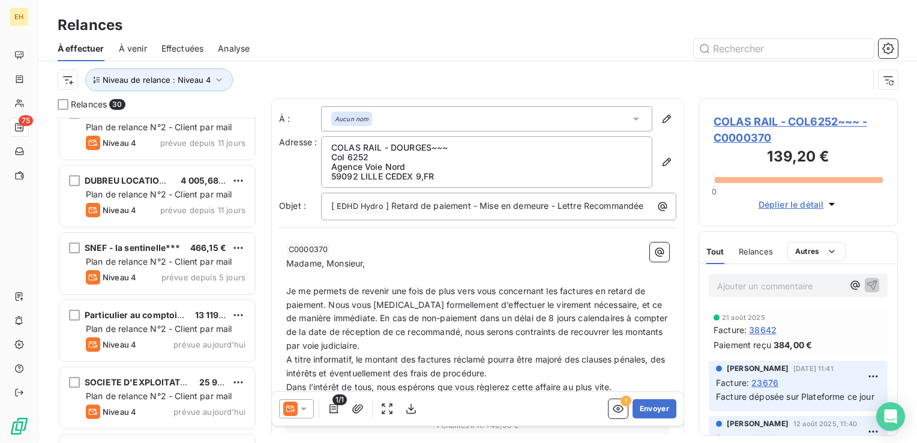
scroll to position [1691, 0]
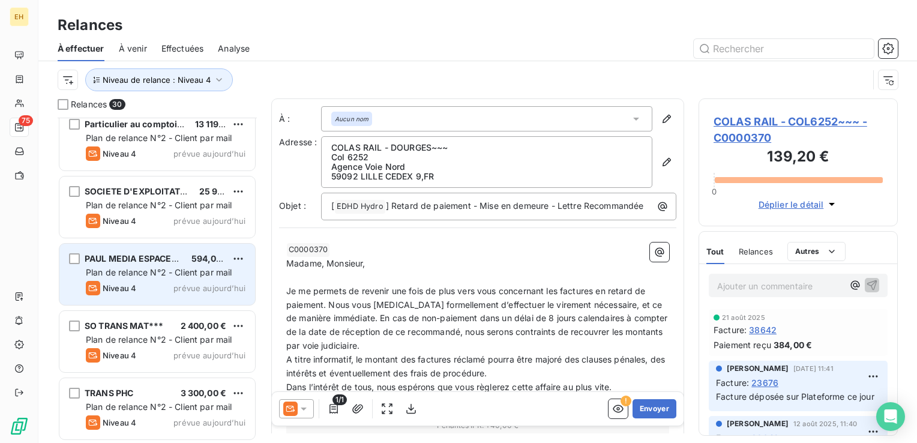
click at [160, 263] on div "PAUL MEDIA ESPACES***" at bounding box center [133, 259] width 97 height 12
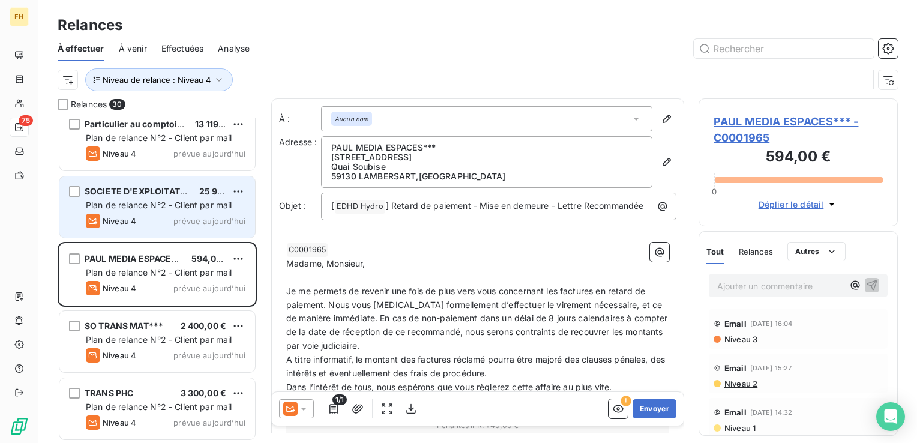
click at [158, 210] on div "Plan de relance N°2 - Client par mail" at bounding box center [166, 205] width 160 height 12
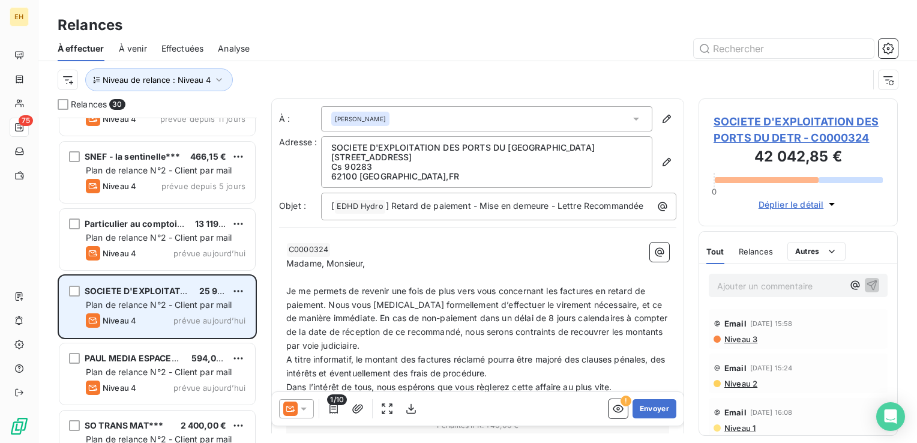
scroll to position [1571, 0]
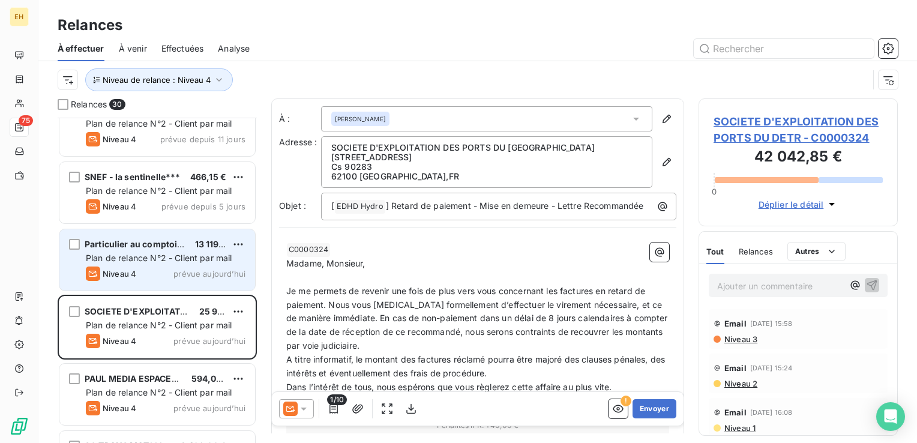
click at [171, 260] on span "Plan de relance N°2 - Client par mail" at bounding box center [159, 258] width 146 height 10
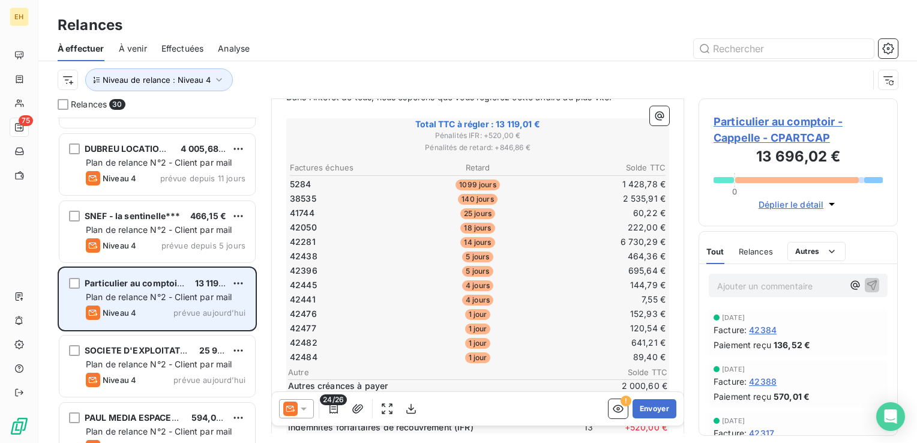
scroll to position [1511, 0]
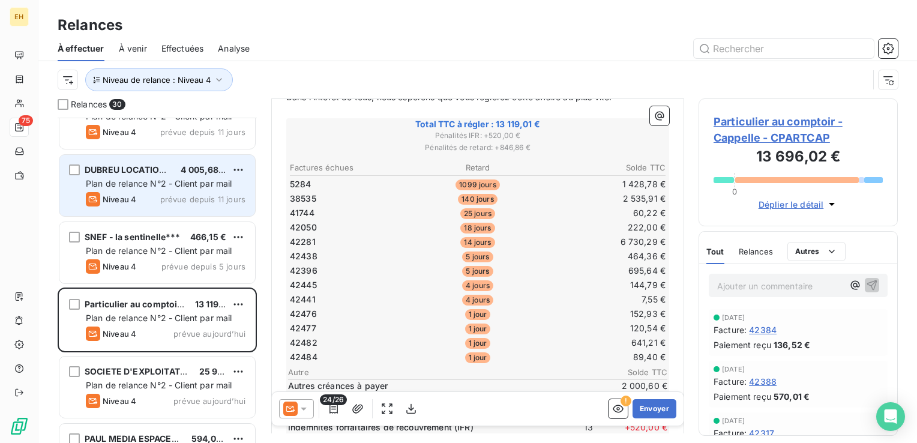
click at [154, 178] on div "Plan de relance N°2 - Client par mail" at bounding box center [166, 184] width 160 height 12
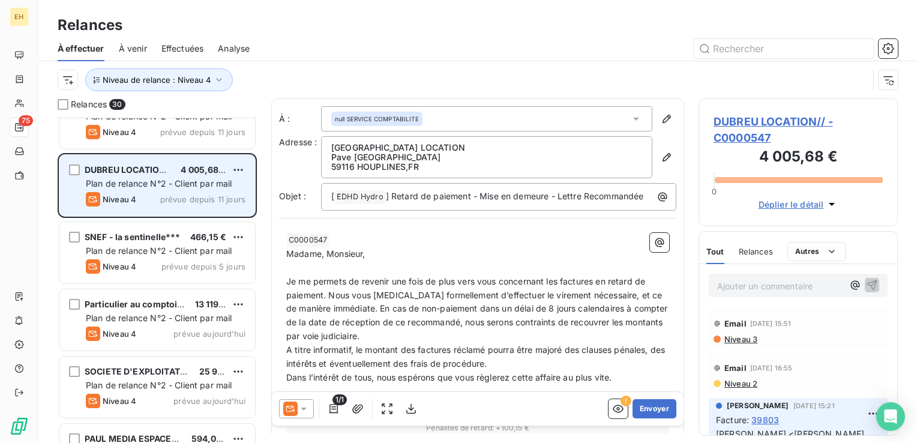
scroll to position [1451, 0]
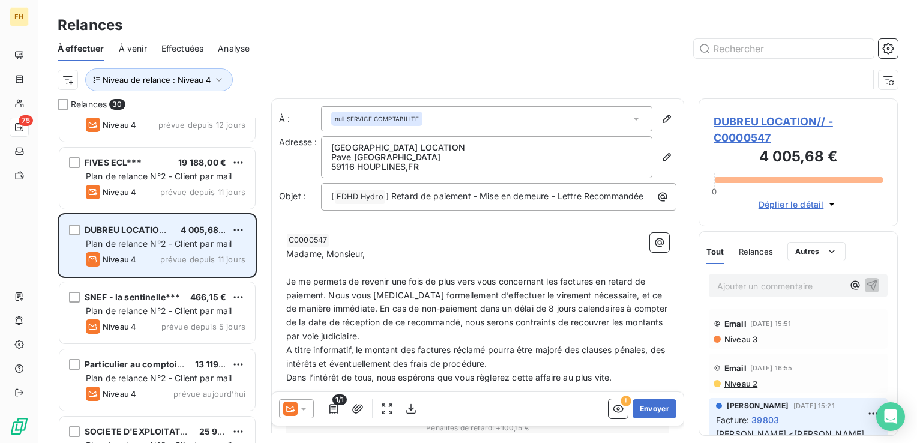
click at [154, 176] on span "Plan de relance N°2 - Client par mail" at bounding box center [159, 176] width 146 height 10
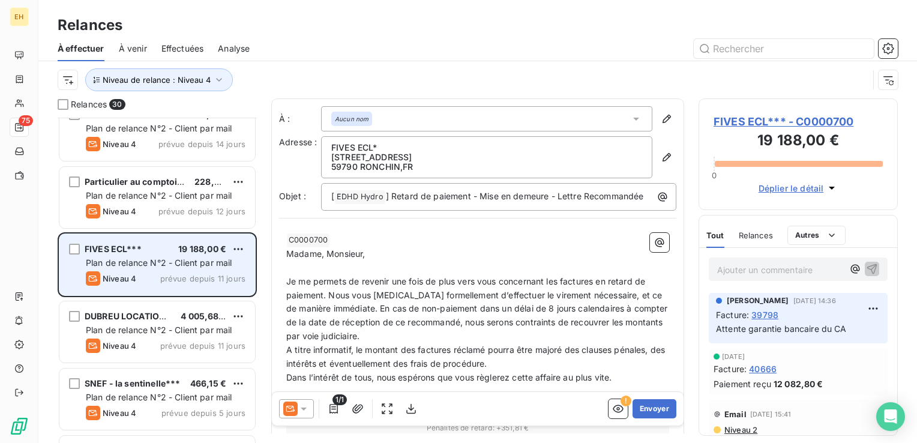
scroll to position [1331, 0]
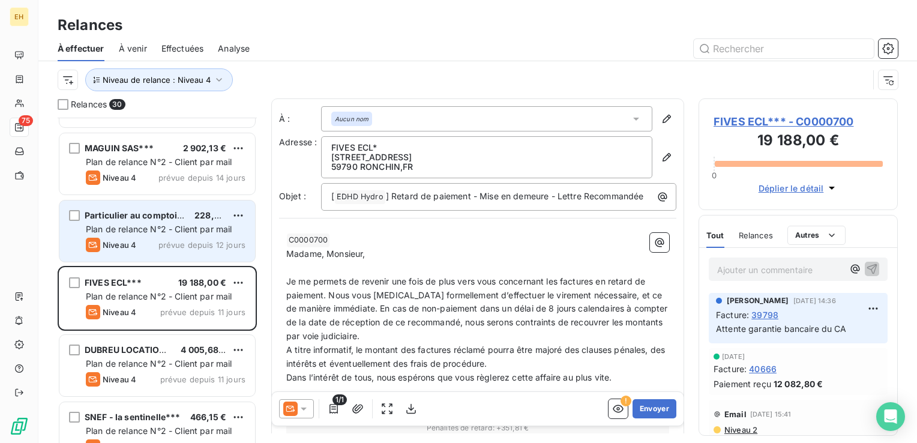
click at [140, 245] on div "Niveau 4 prévue depuis 12 jours" at bounding box center [166, 245] width 160 height 14
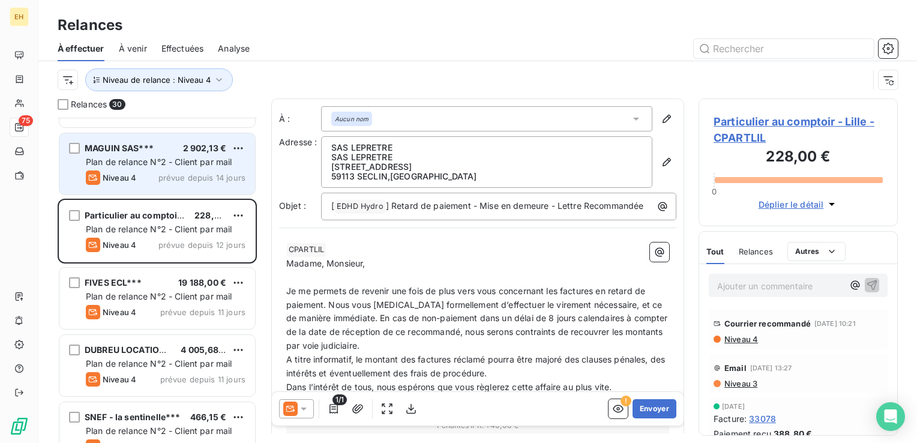
click at [143, 181] on div "Niveau 4 prévue depuis 14 jours" at bounding box center [166, 177] width 160 height 14
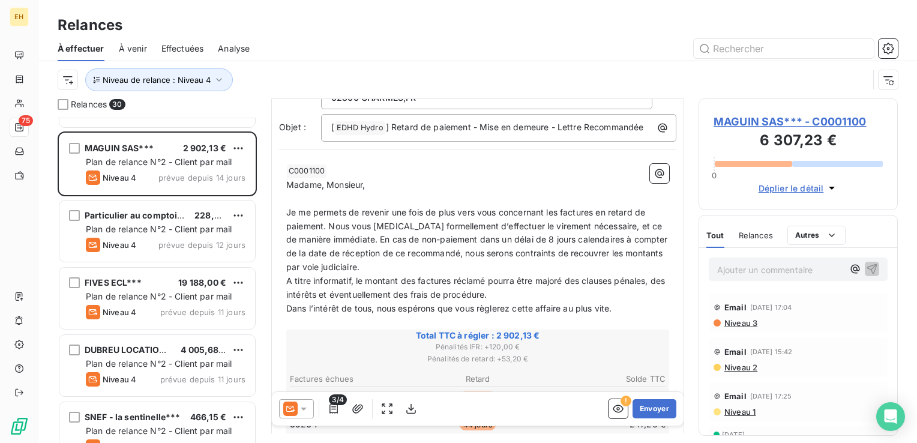
scroll to position [180, 0]
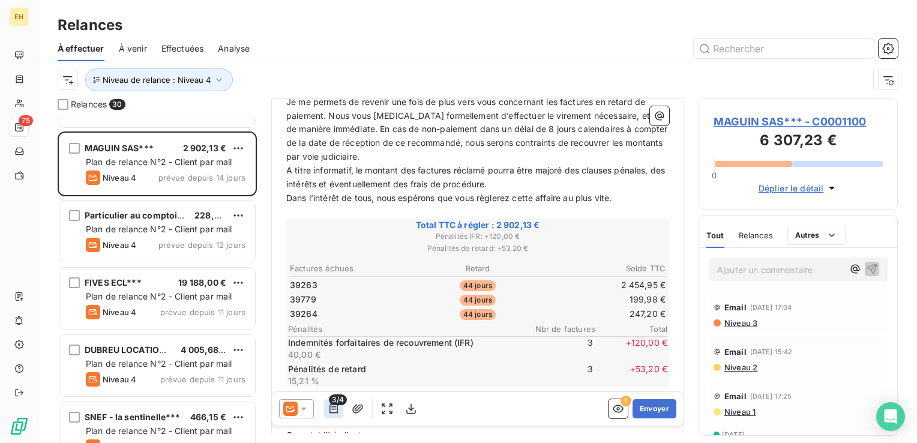
click at [331, 409] on icon "button" at bounding box center [334, 409] width 12 height 12
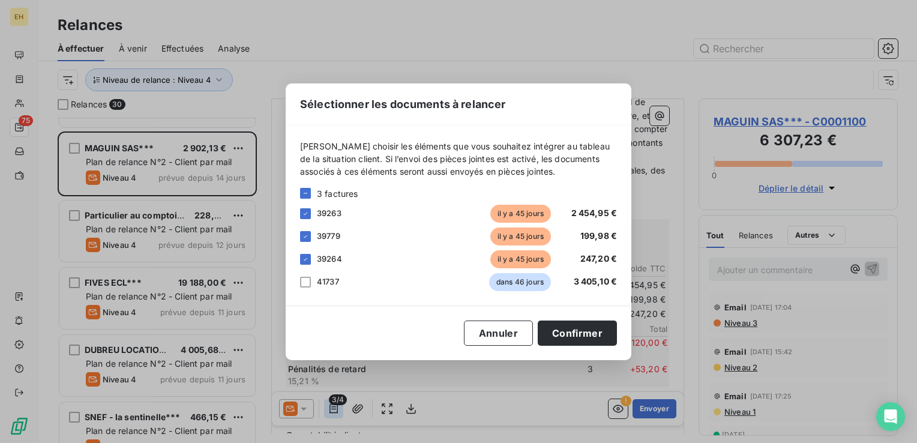
click at [331, 410] on div "Sélectionner les documents à relancer Veuillez choisir les éléments que vous so…" at bounding box center [458, 221] width 917 height 443
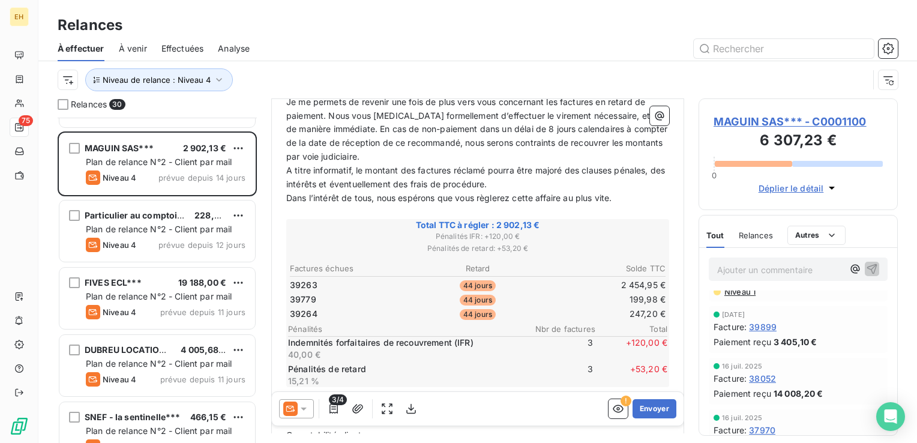
scroll to position [0, 0]
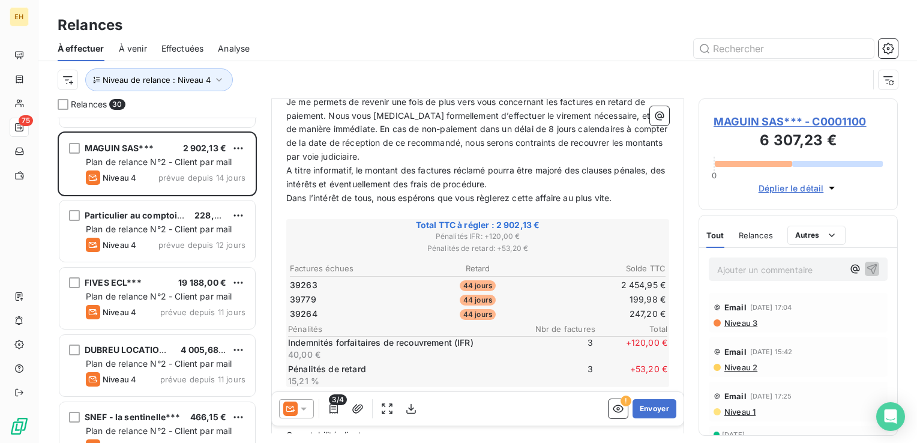
click at [739, 316] on div "Email 23 sept. 2025, 17:04" at bounding box center [798, 307] width 169 height 19
click at [742, 328] on div "Email 23 sept. 2025, 17:04 Niveau 3" at bounding box center [798, 313] width 179 height 40
click at [744, 325] on span "Niveau 3" at bounding box center [740, 323] width 34 height 10
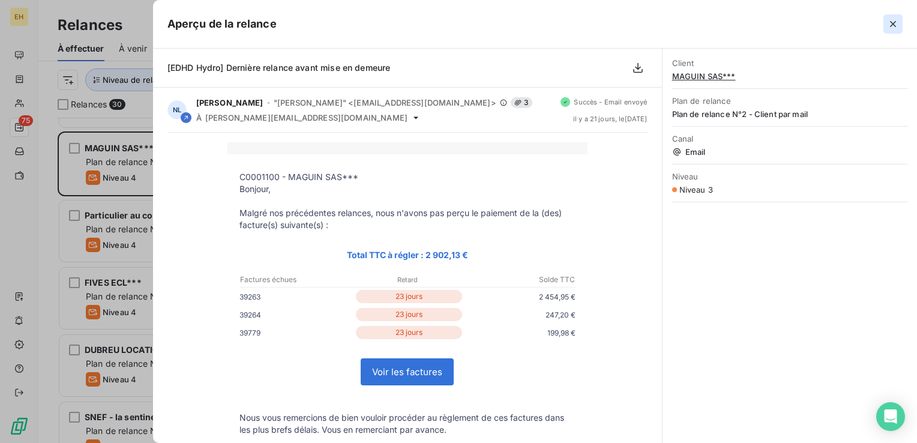
click at [887, 25] on icon "button" at bounding box center [893, 24] width 12 height 12
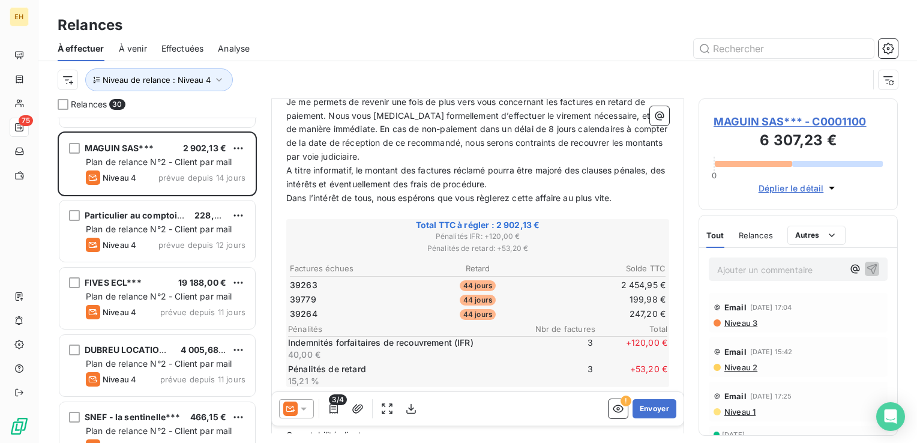
click at [759, 117] on span "MAGUIN SAS*** - C0001100" at bounding box center [798, 121] width 169 height 16
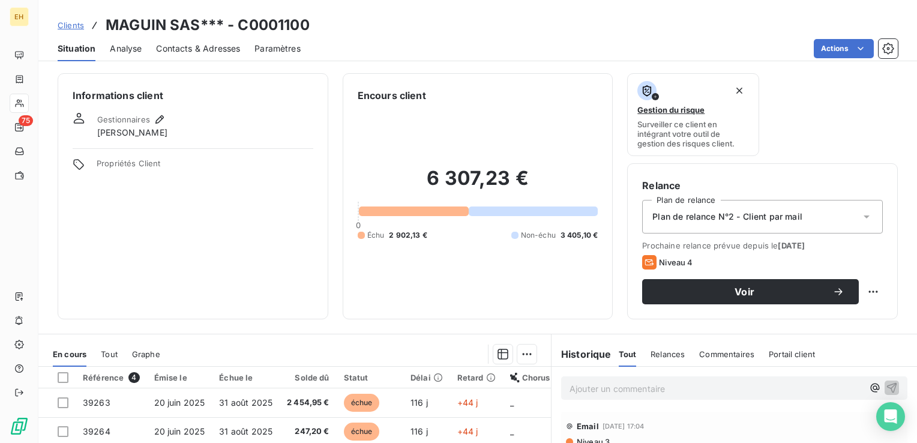
click at [194, 44] on span "Contacts & Adresses" at bounding box center [198, 49] width 84 height 12
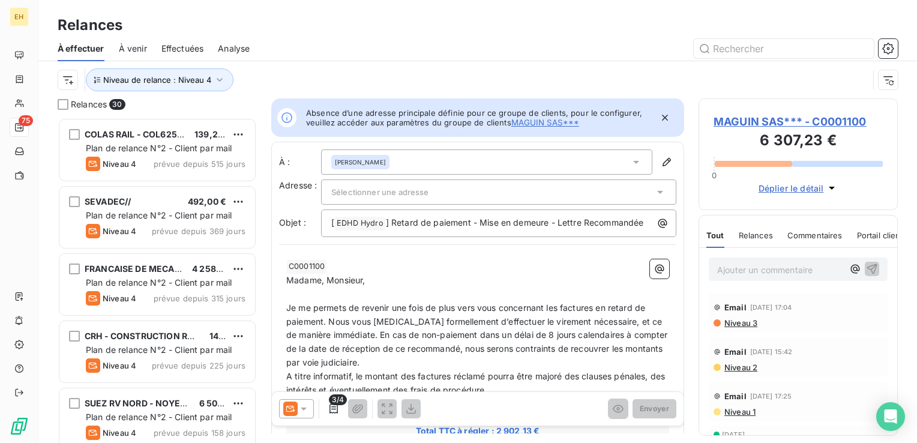
scroll to position [316, 190]
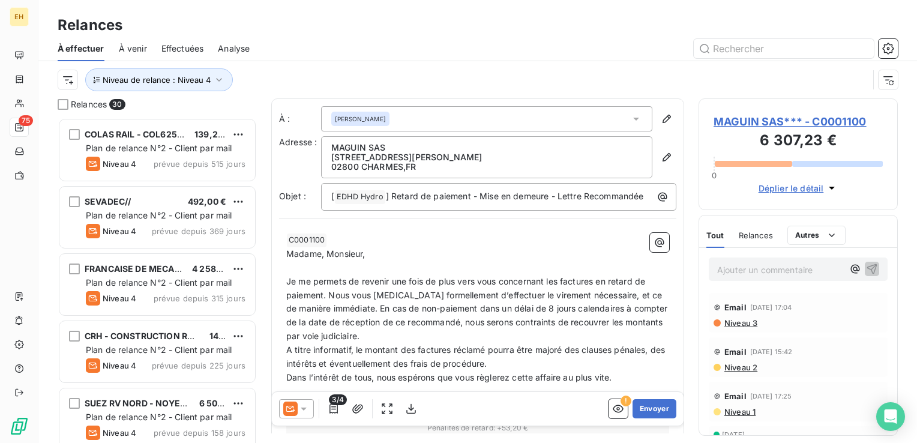
click at [633, 118] on icon at bounding box center [636, 119] width 6 height 3
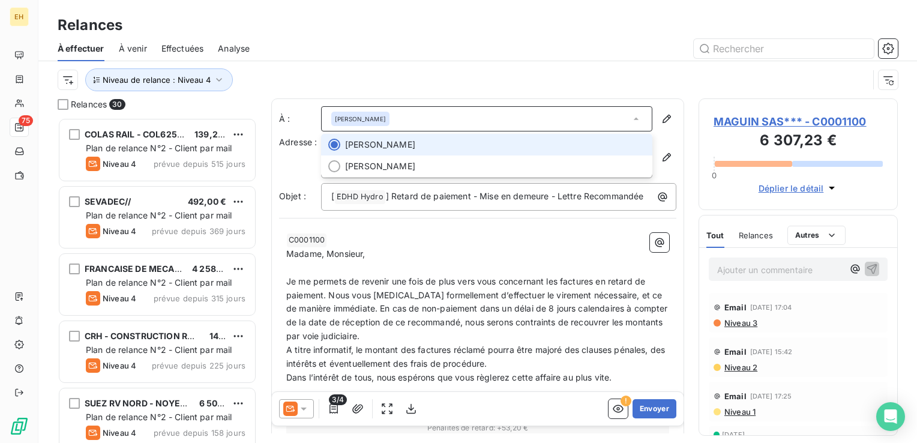
click at [630, 118] on icon at bounding box center [636, 119] width 12 height 12
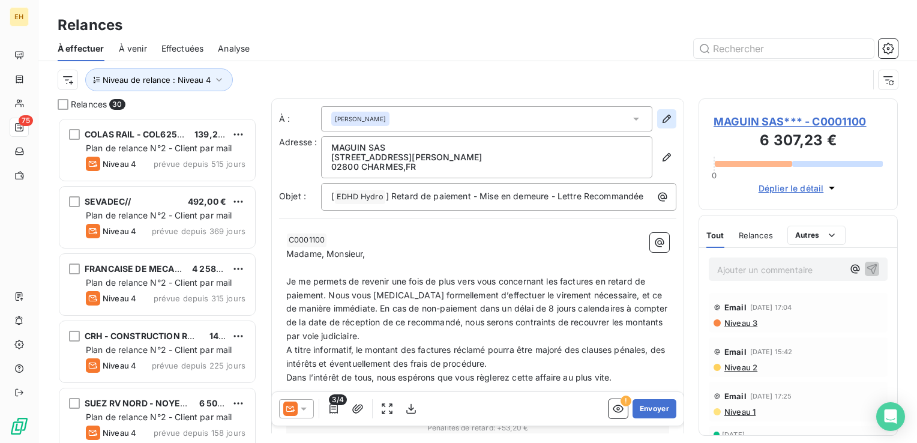
click at [663, 119] on icon "button" at bounding box center [667, 119] width 8 height 8
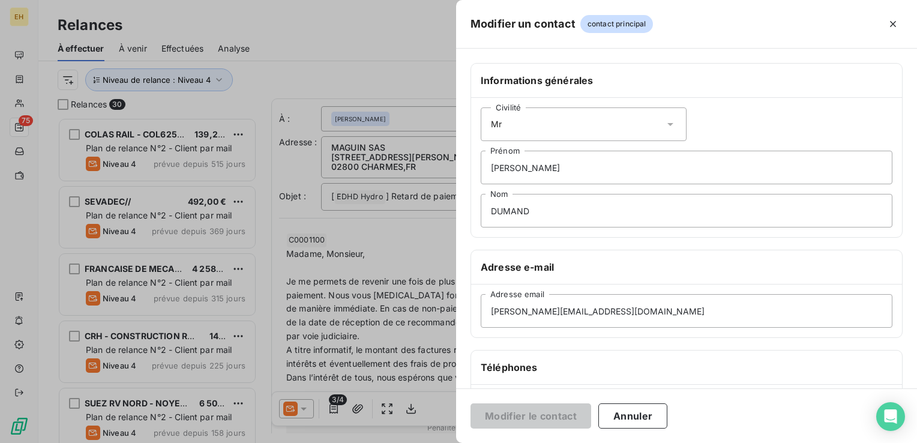
click at [526, 124] on div "Civilité Mr" at bounding box center [584, 124] width 206 height 34
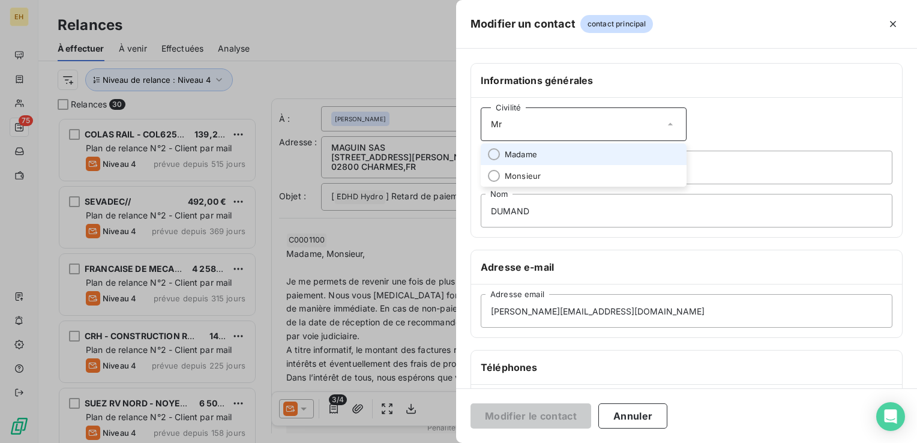
click at [526, 124] on div "Civilité Mr" at bounding box center [584, 124] width 206 height 34
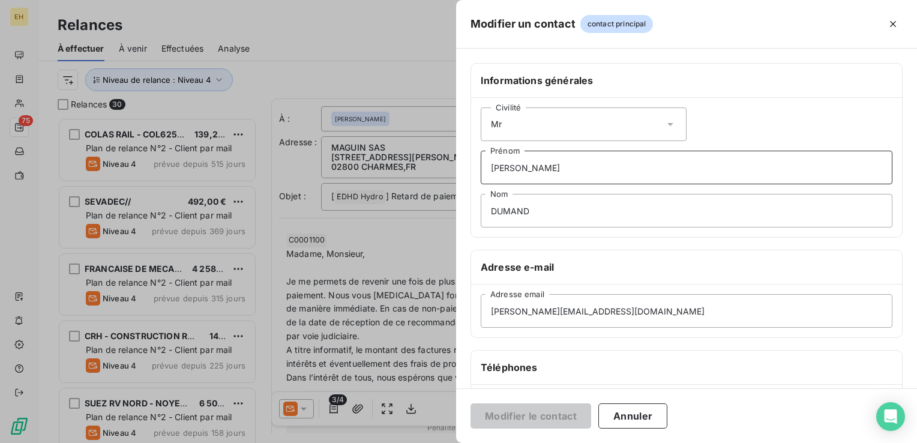
drag, startPoint x: 510, startPoint y: 176, endPoint x: 468, endPoint y: 172, distance: 41.6
click at [468, 172] on div "Informations générales Civilité Mr Cyril Prénom DUMAND Nom Adresse e-mail cyril…" at bounding box center [686, 329] width 461 height 533
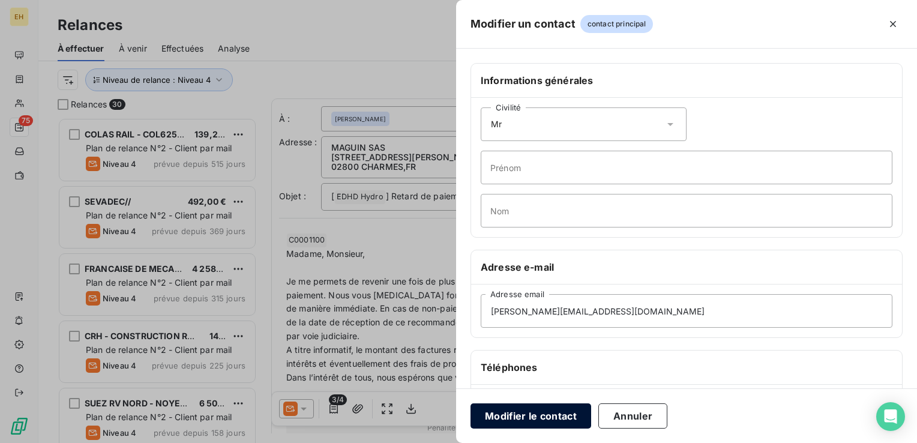
click at [567, 418] on button "Modifier le contact" at bounding box center [531, 415] width 121 height 25
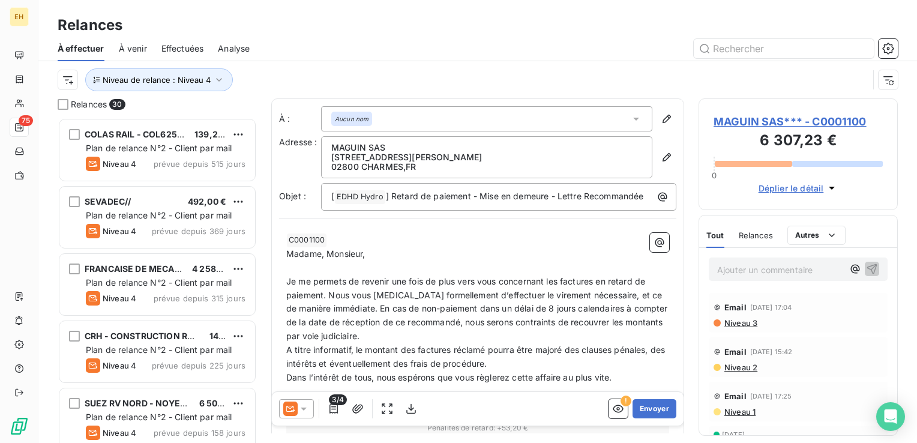
scroll to position [316, 190]
click at [745, 121] on span "MAGUIN SAS*** - C0001100" at bounding box center [798, 121] width 169 height 16
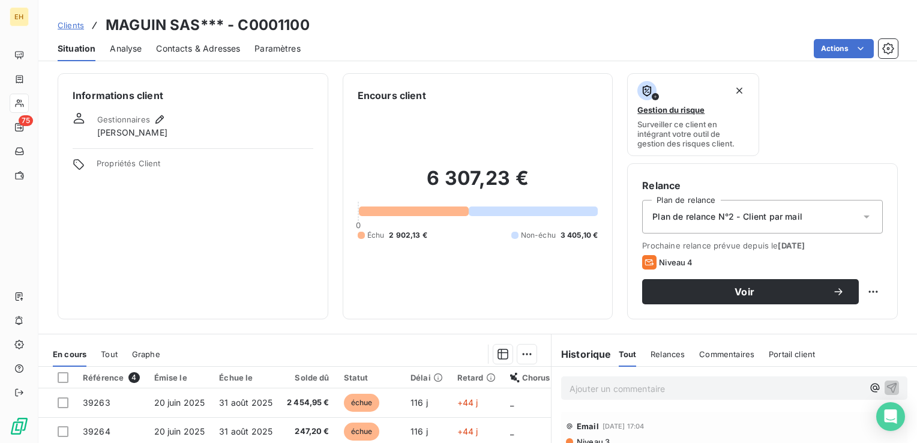
click at [189, 44] on span "Contacts & Adresses" at bounding box center [198, 49] width 84 height 12
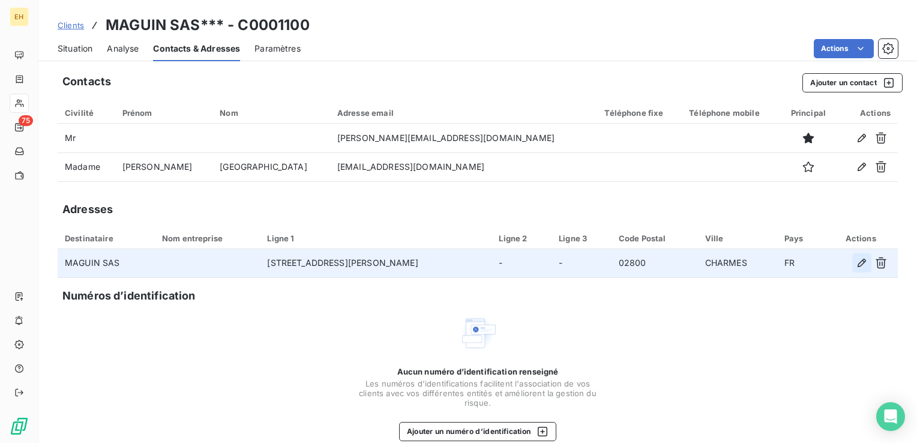
click at [856, 260] on icon "button" at bounding box center [862, 263] width 12 height 12
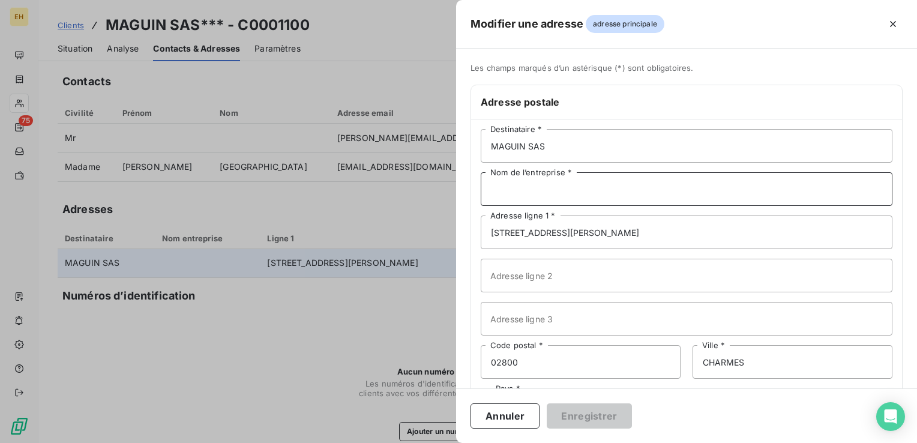
click at [540, 188] on input "Nom de l’entreprise *" at bounding box center [687, 189] width 412 height 34
type input "m"
click at [542, 188] on input "M" at bounding box center [687, 189] width 412 height 34
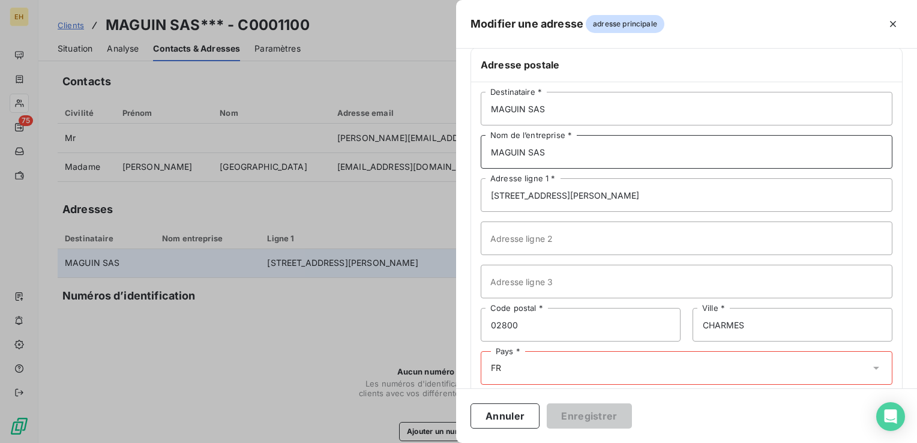
scroll to position [57, 0]
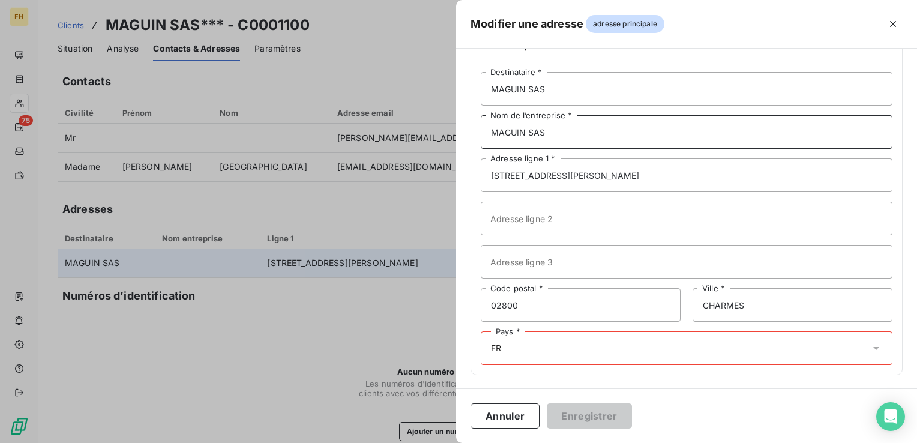
type input "MAGUIN SAS"
click at [545, 350] on div "Pays * FR" at bounding box center [687, 348] width 412 height 34
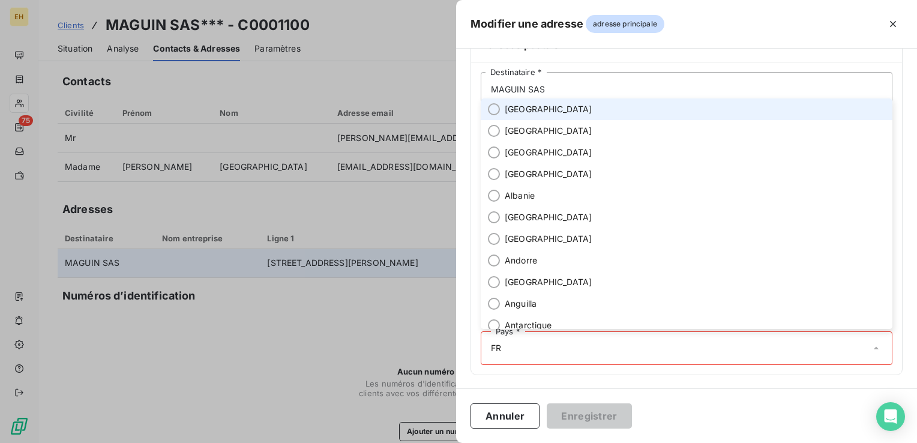
click at [508, 118] on li "[GEOGRAPHIC_DATA]" at bounding box center [687, 109] width 412 height 22
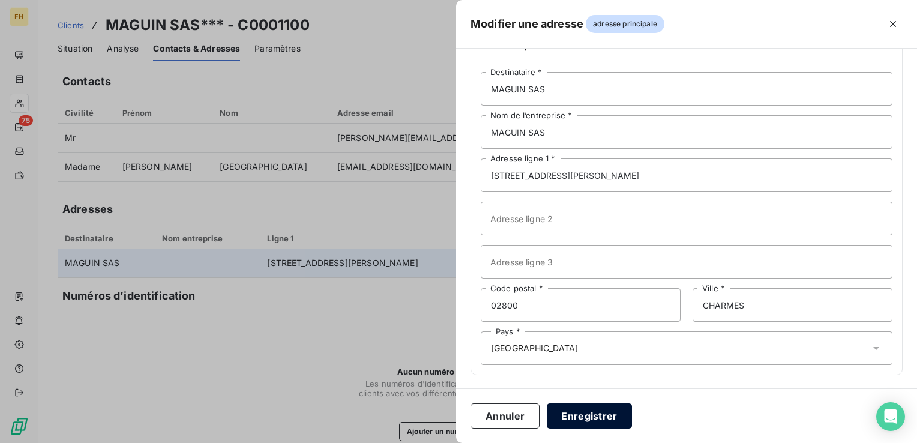
click at [591, 417] on button "Enregistrer" at bounding box center [589, 415] width 85 height 25
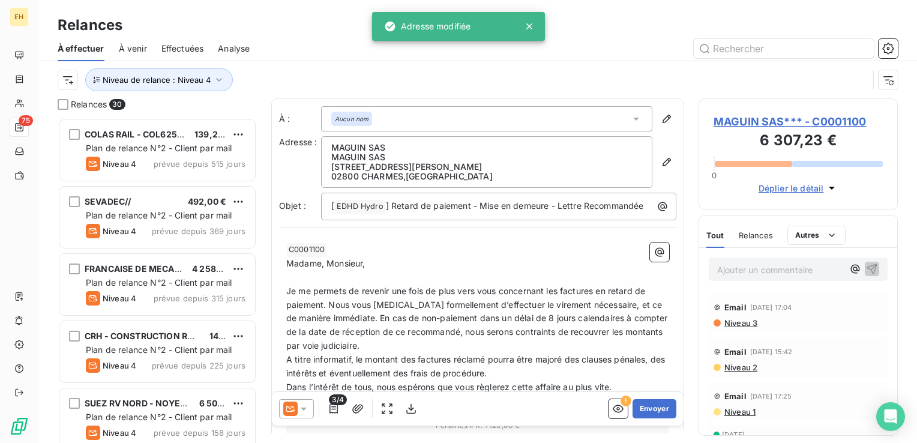
scroll to position [316, 190]
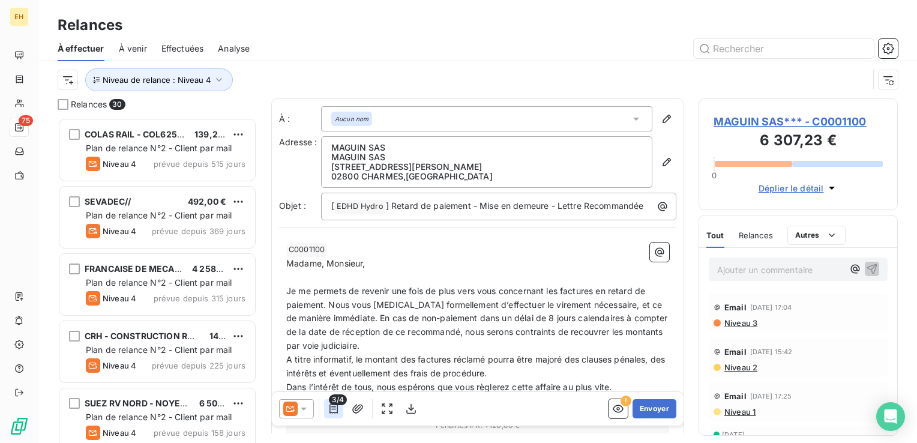
click at [330, 410] on icon "button" at bounding box center [334, 409] width 8 height 10
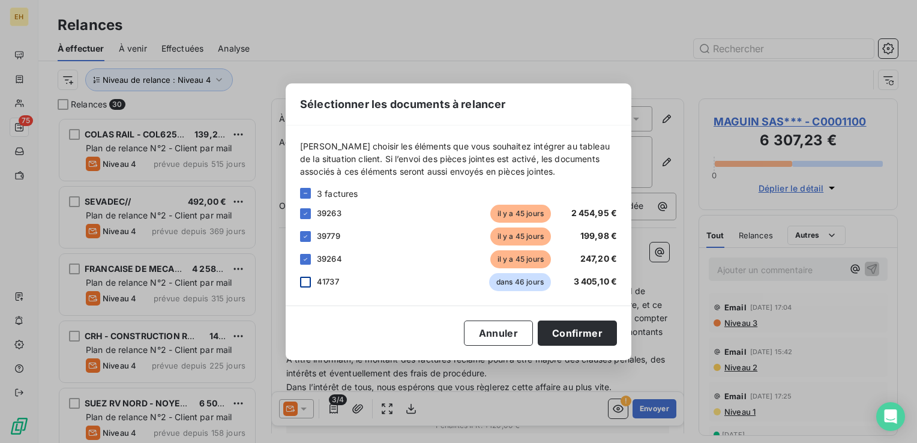
click at [306, 280] on div at bounding box center [305, 282] width 11 height 11
click at [582, 331] on button "Confirmer" at bounding box center [577, 333] width 79 height 25
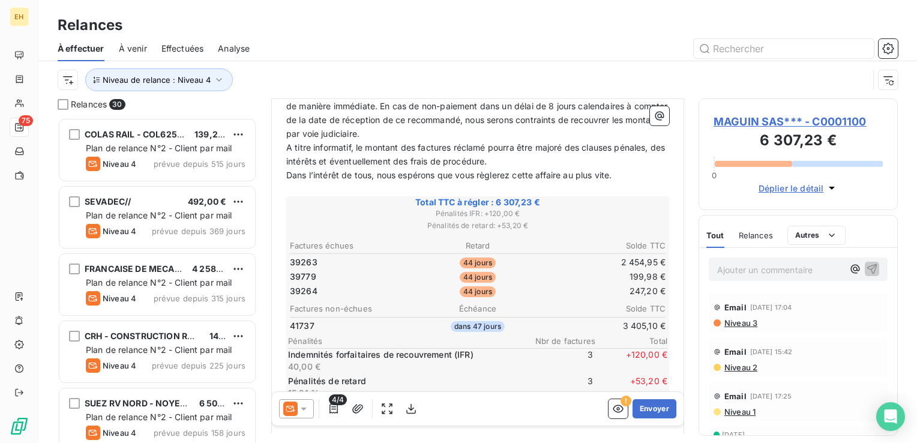
scroll to position [240, 0]
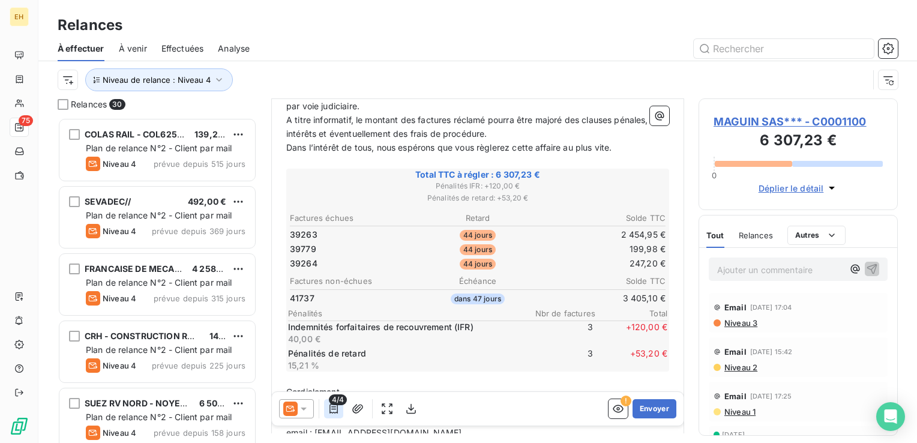
click at [331, 411] on icon "button" at bounding box center [334, 409] width 12 height 12
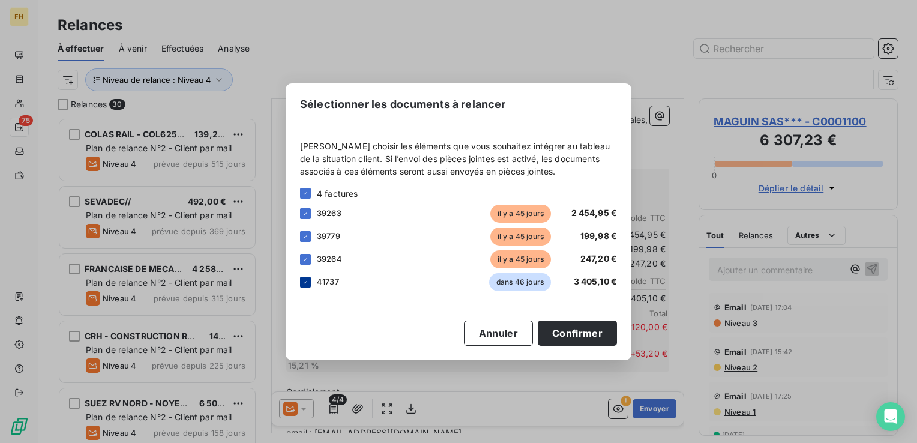
click at [307, 283] on icon at bounding box center [305, 281] width 7 height 7
click at [564, 330] on button "Confirmer" at bounding box center [577, 333] width 79 height 25
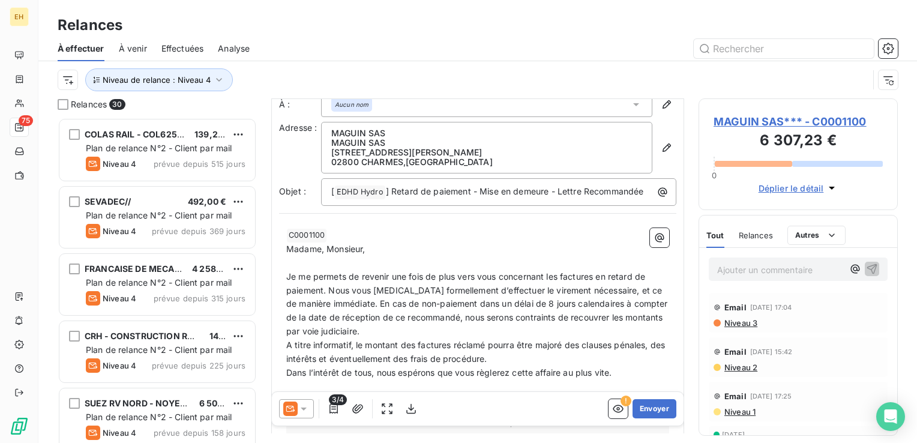
scroll to position [0, 0]
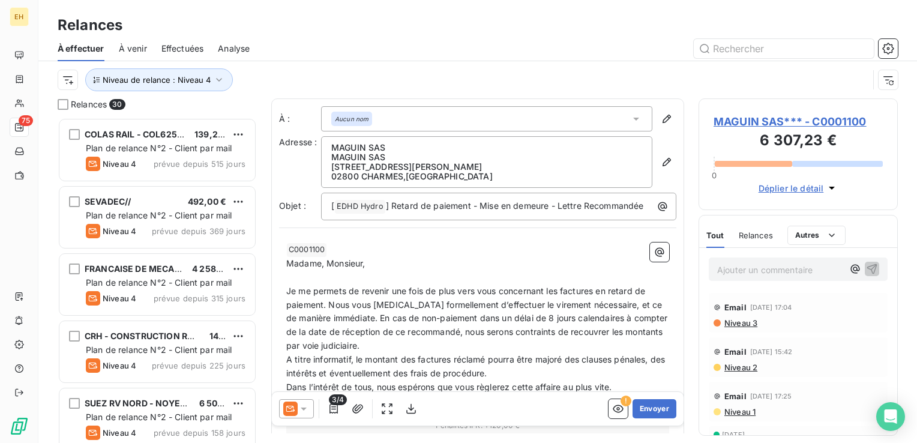
click at [735, 122] on span "MAGUIN SAS*** - C0001100" at bounding box center [798, 121] width 169 height 16
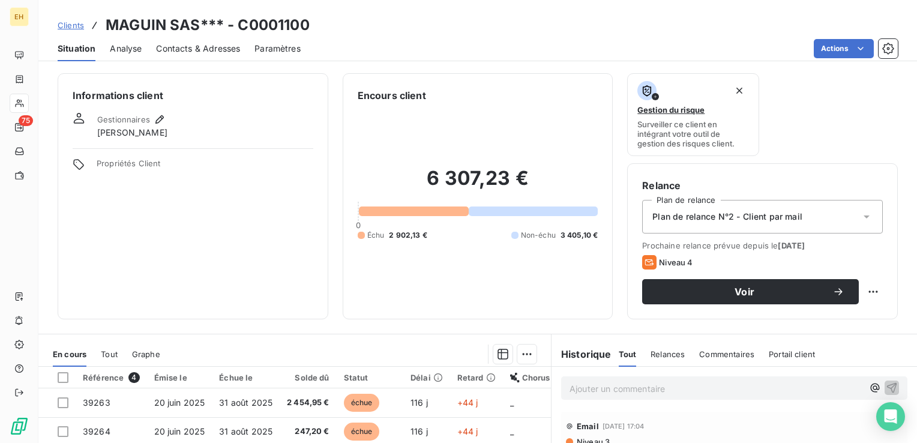
click at [675, 396] on div "Ajouter un commentaire ﻿" at bounding box center [734, 387] width 346 height 23
click at [662, 389] on p "Ajouter un commentaire ﻿" at bounding box center [717, 388] width 294 height 15
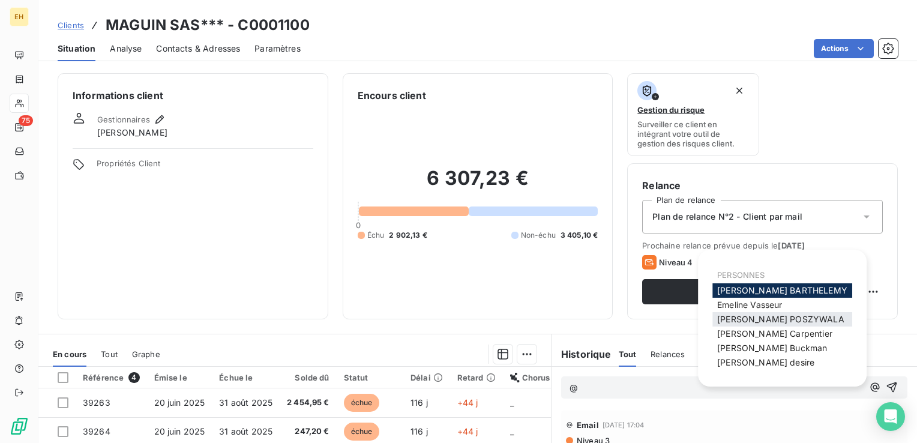
click at [783, 320] on span "FREDERIC POSZYWALA" at bounding box center [780, 319] width 127 height 10
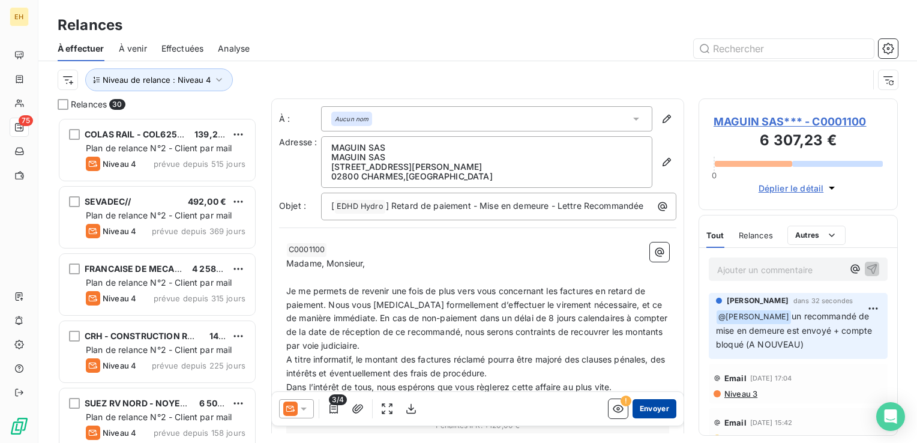
click at [647, 411] on button "Envoyer" at bounding box center [655, 408] width 44 height 19
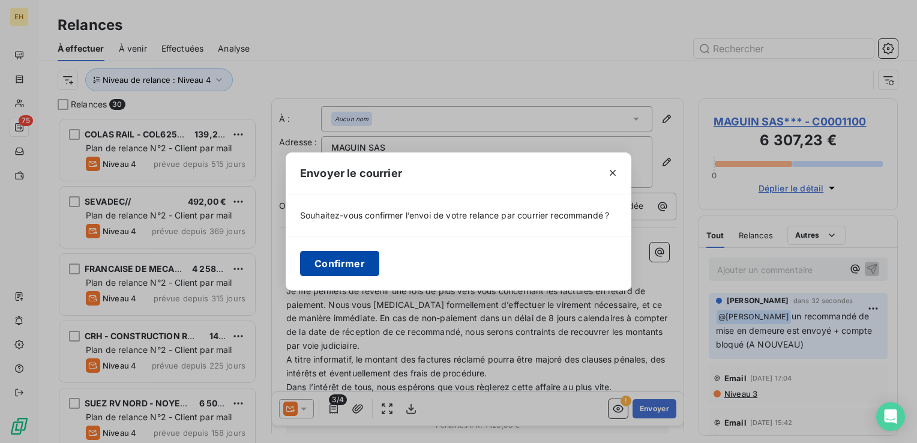
click at [339, 262] on button "Confirmer" at bounding box center [339, 263] width 79 height 25
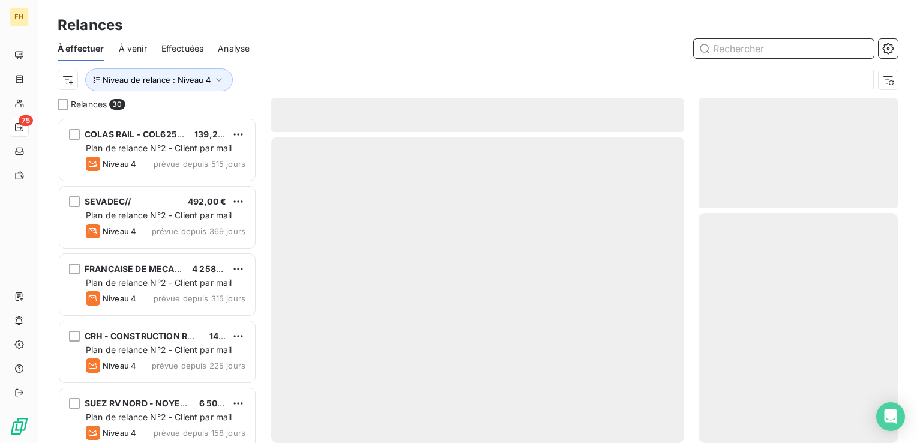
click at [194, 44] on span "Effectuées" at bounding box center [182, 49] width 43 height 12
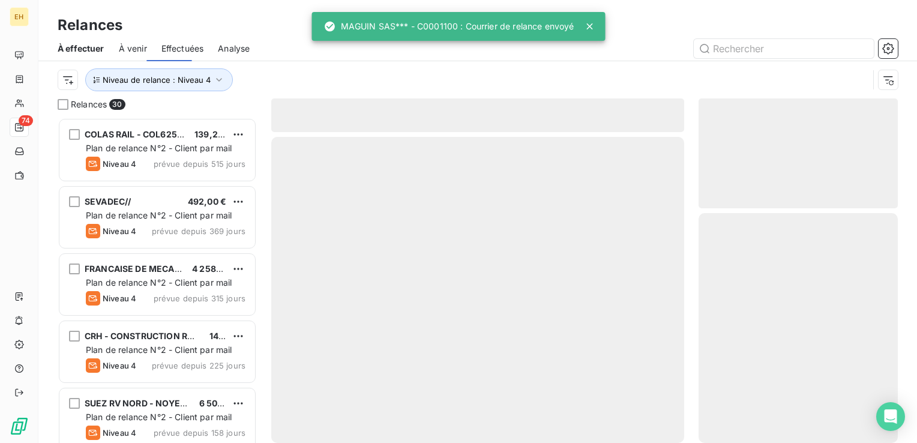
scroll to position [316, 190]
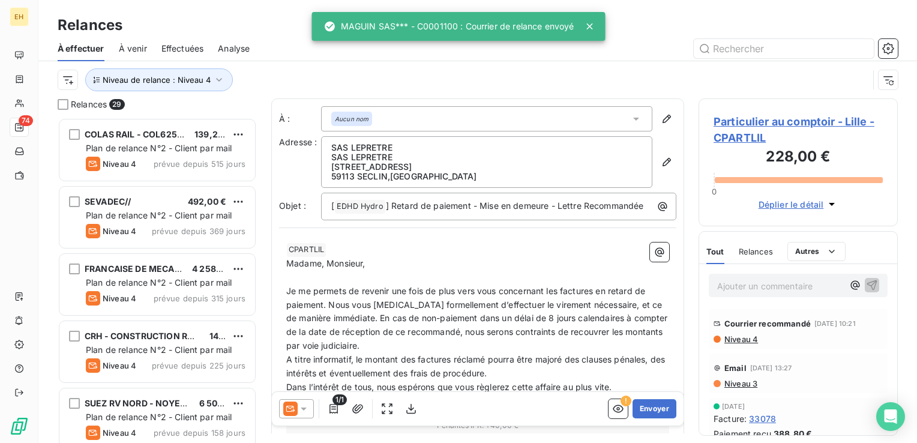
click at [194, 49] on span "Effectuées" at bounding box center [182, 49] width 43 height 12
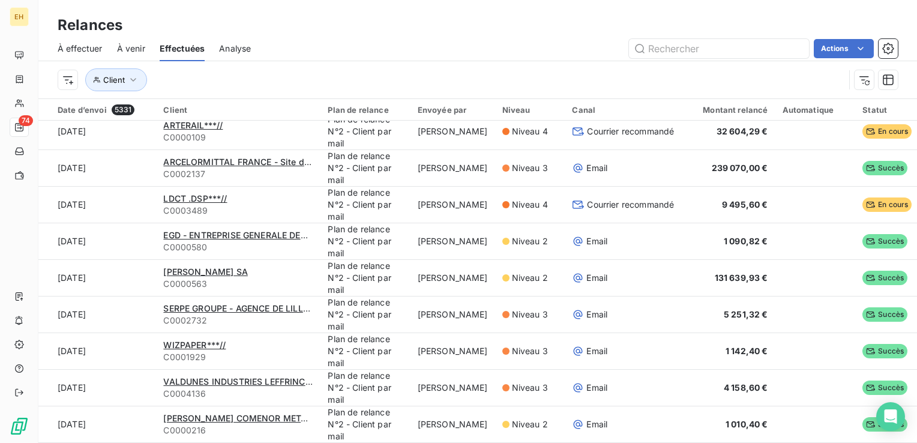
scroll to position [240, 0]
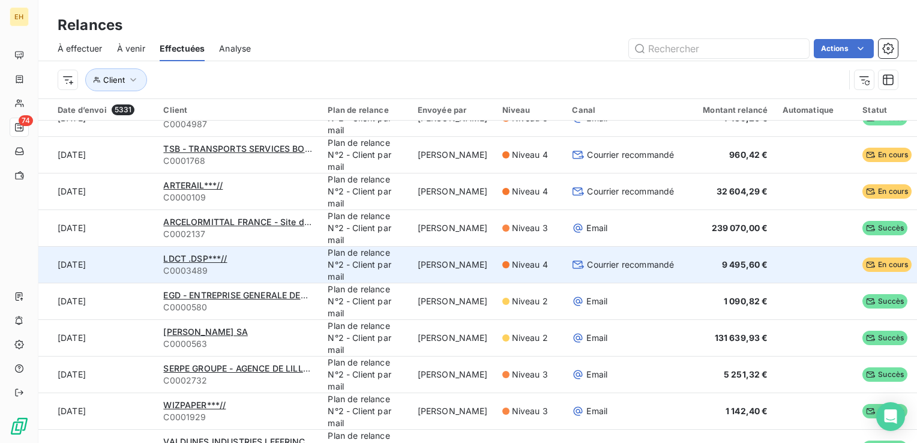
click at [723, 265] on span "9 495,60 €" at bounding box center [745, 264] width 46 height 10
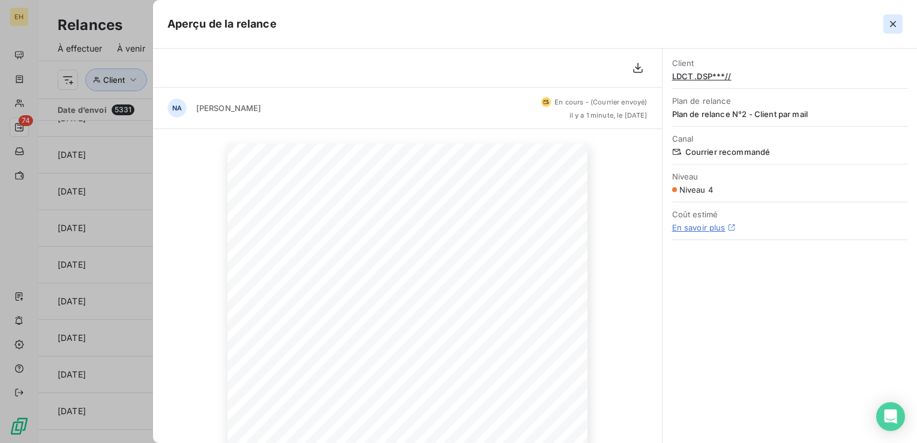
click at [893, 25] on icon "button" at bounding box center [893, 24] width 12 height 12
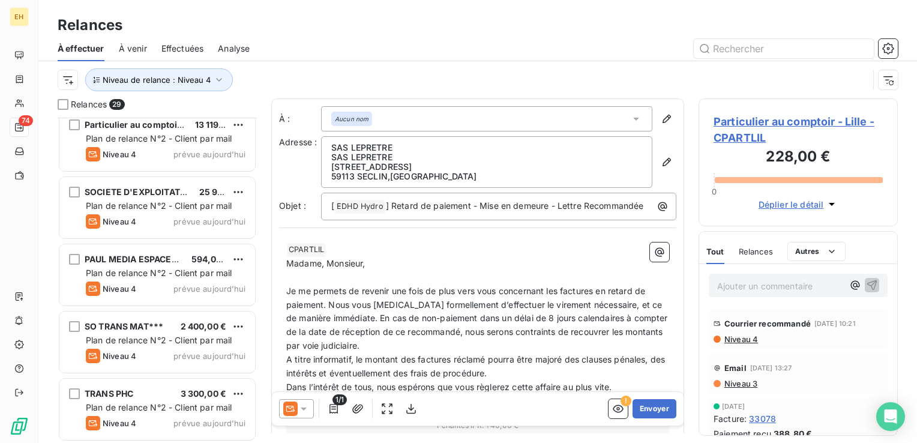
scroll to position [1624, 0]
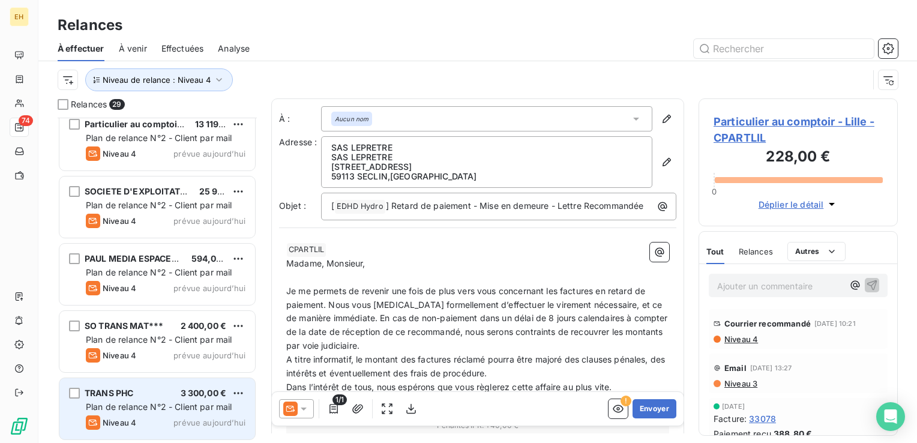
click at [145, 402] on span "Plan de relance N°2 - Client par mail" at bounding box center [159, 407] width 146 height 10
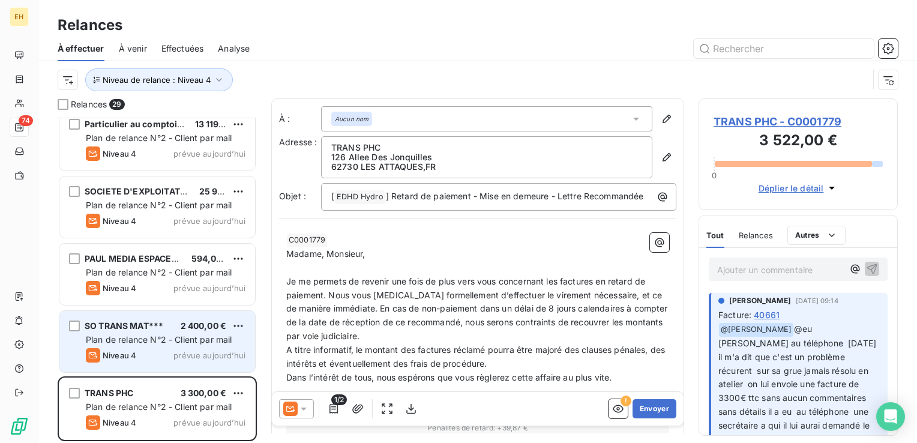
click at [156, 357] on div "Niveau 4 prévue aujourd’hui" at bounding box center [166, 355] width 160 height 14
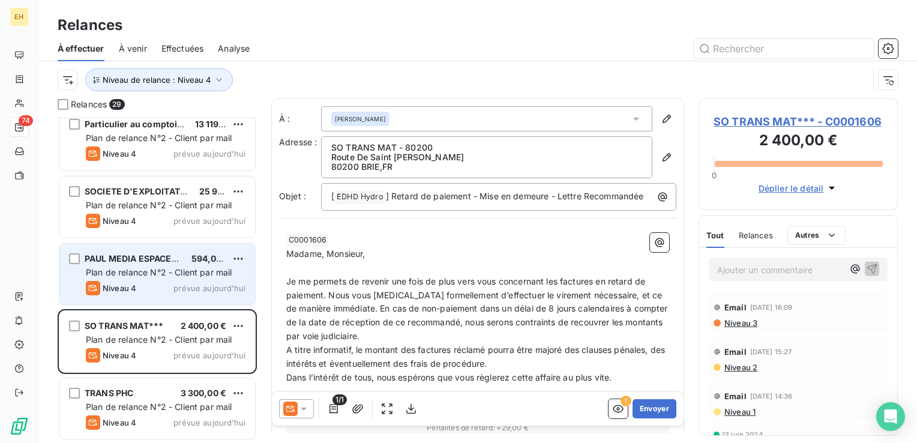
click at [173, 268] on span "Plan de relance N°2 - Client par mail" at bounding box center [159, 272] width 146 height 10
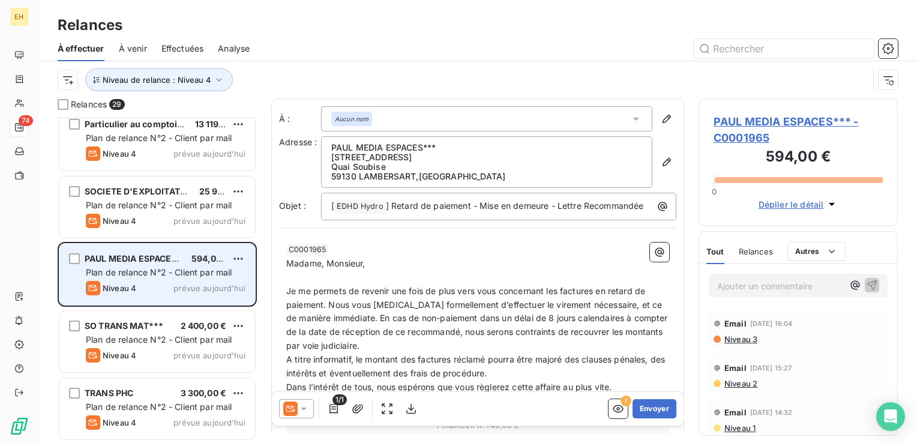
scroll to position [1564, 0]
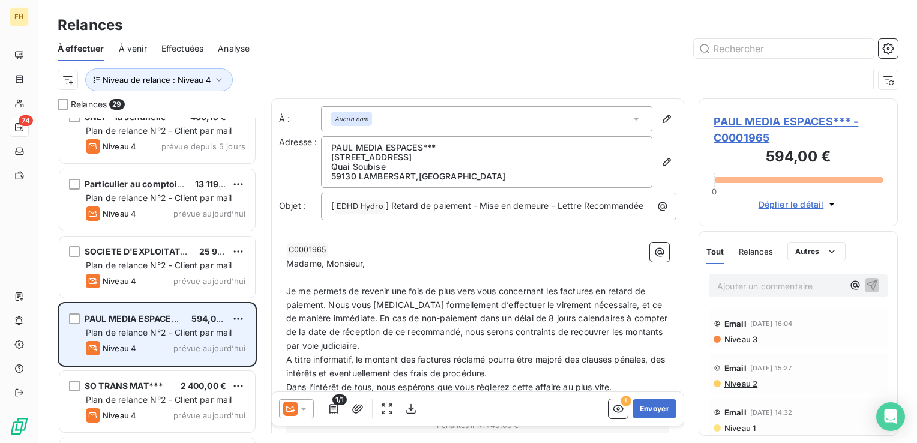
click at [173, 269] on span "Plan de relance N°2 - Client par mail" at bounding box center [159, 265] width 146 height 10
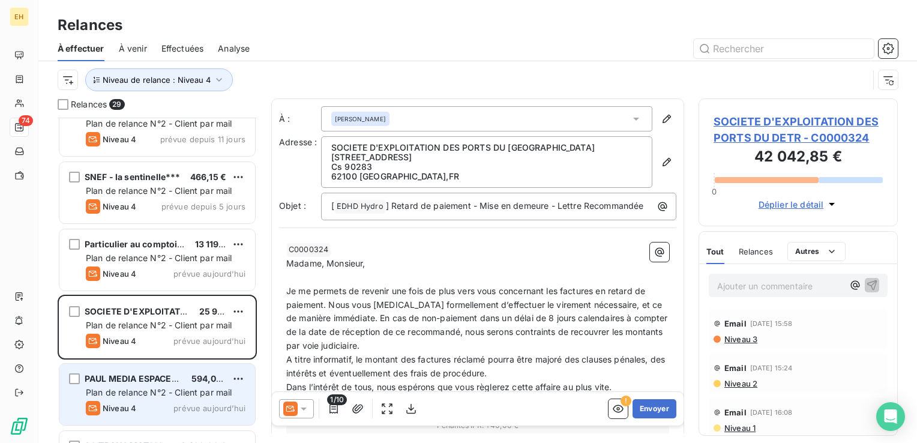
click at [173, 269] on div "Niveau 4 prévue aujourd’hui" at bounding box center [166, 273] width 160 height 14
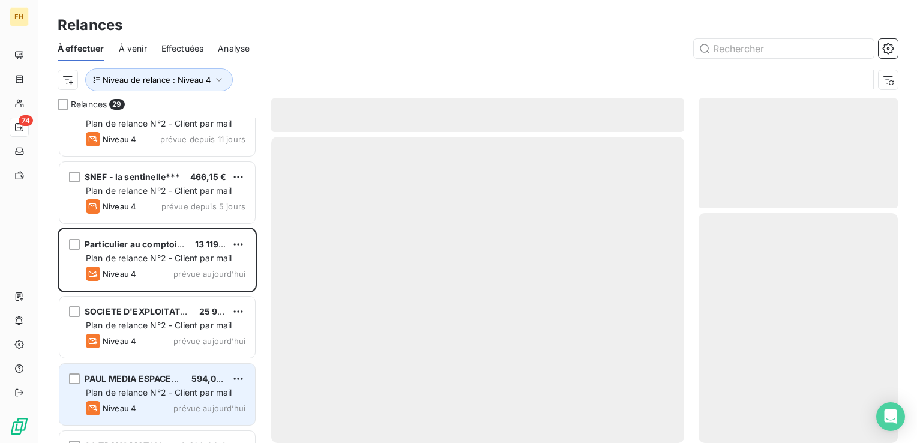
scroll to position [1444, 0]
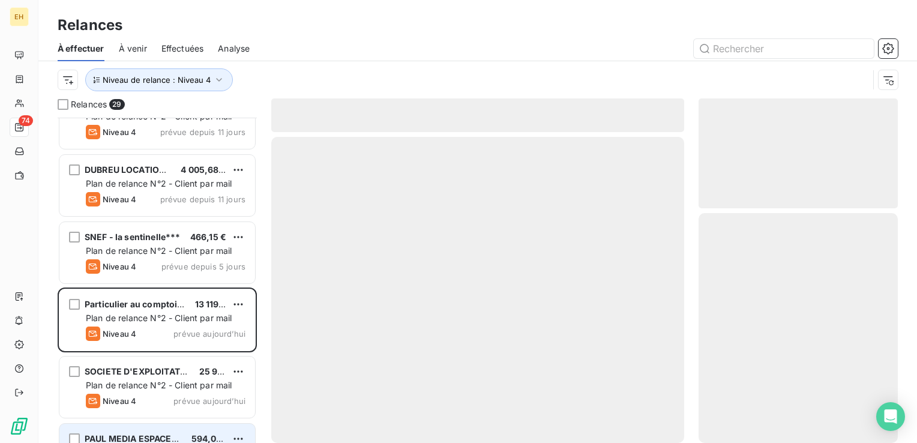
click at [173, 269] on span "prévue depuis 5 jours" at bounding box center [203, 267] width 84 height 10
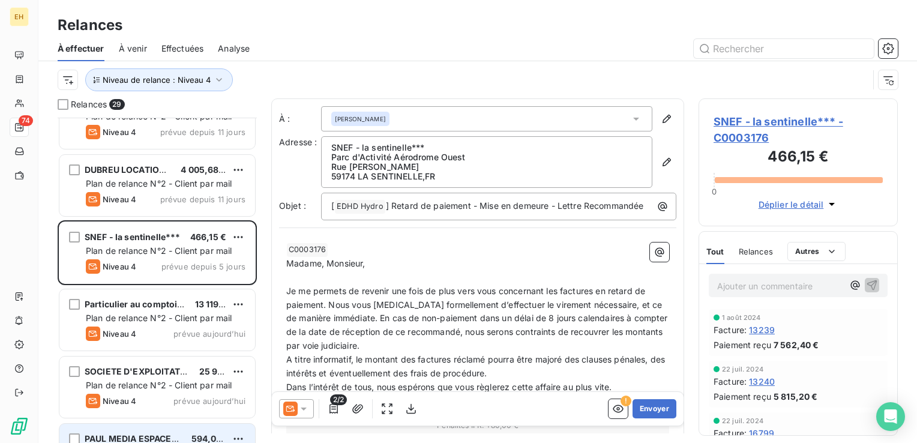
scroll to position [1384, 0]
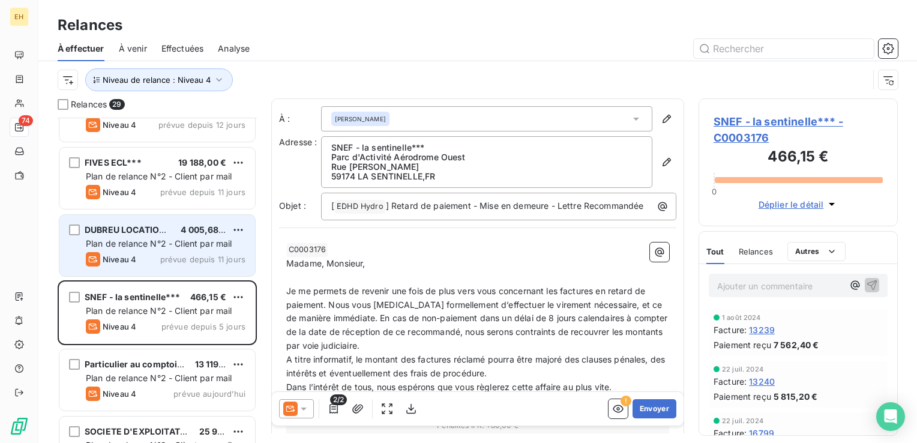
click at [180, 261] on span "prévue depuis 11 jours" at bounding box center [202, 259] width 85 height 10
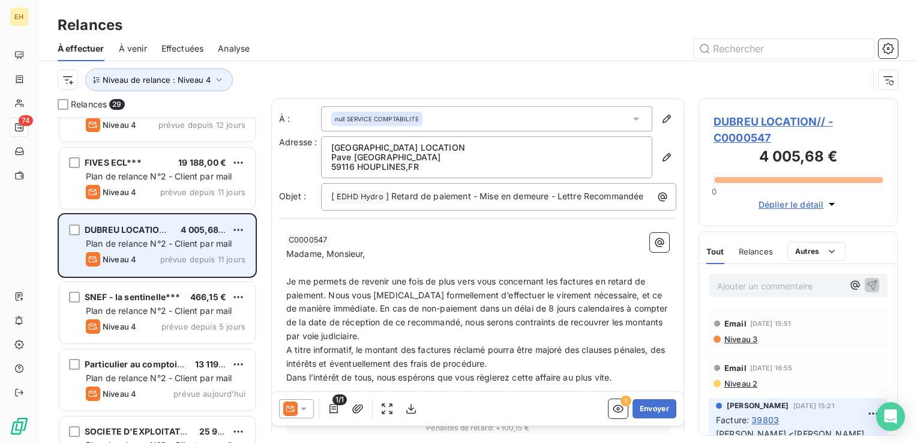
scroll to position [1324, 0]
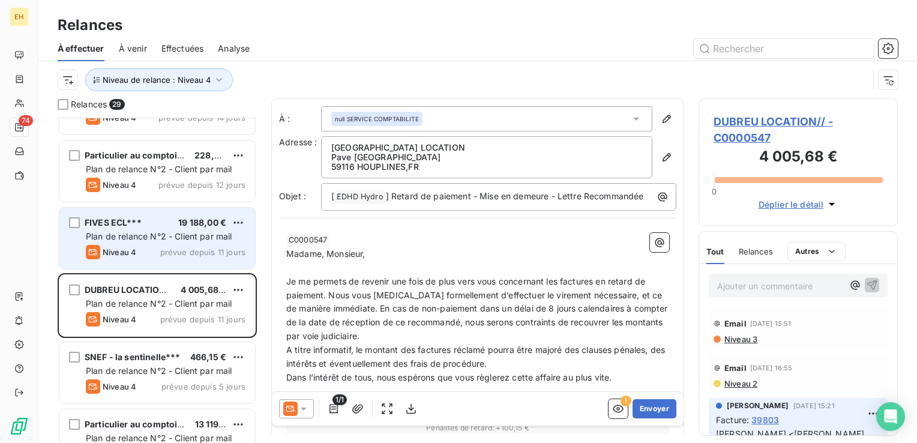
click at [189, 245] on div "Niveau 4 prévue depuis 11 jours" at bounding box center [166, 252] width 160 height 14
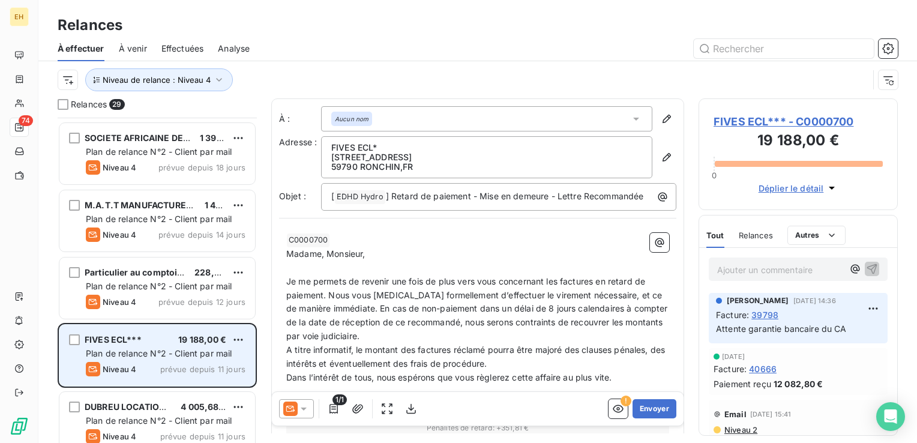
scroll to position [1204, 0]
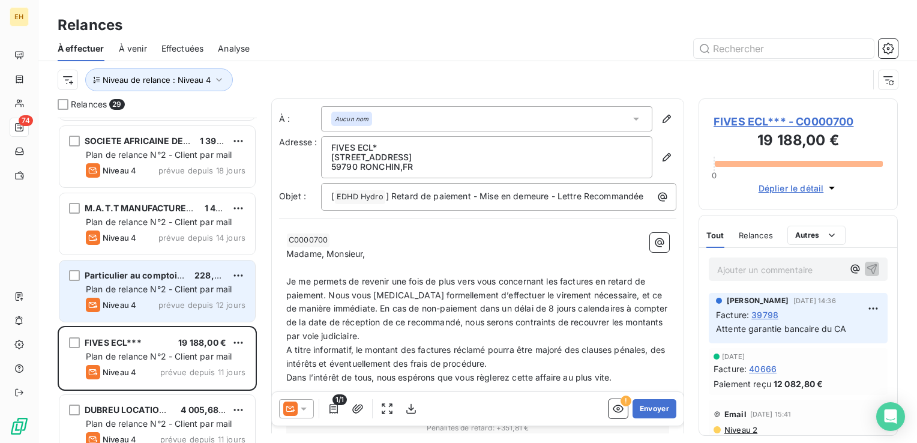
click at [201, 284] on span "Plan de relance N°2 - Client par mail" at bounding box center [159, 289] width 146 height 10
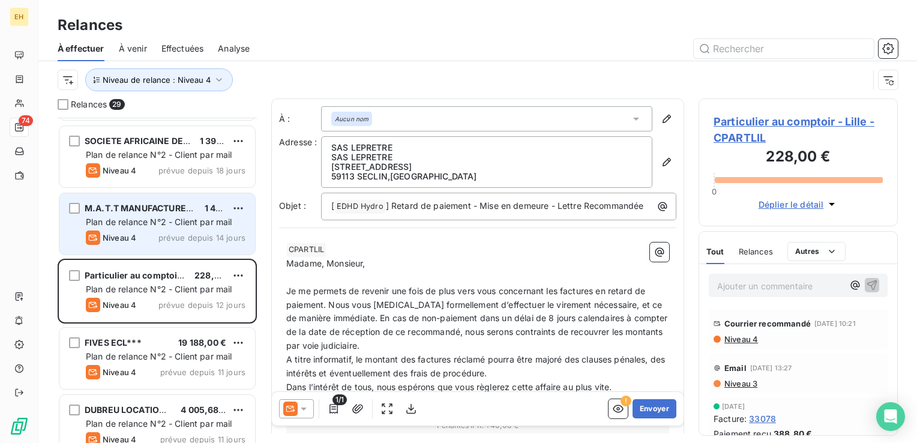
click at [197, 211] on div "M.A.T.T MANUFACTURE TRANSFORMATION TEXTI 1 429,14 €" at bounding box center [166, 208] width 160 height 11
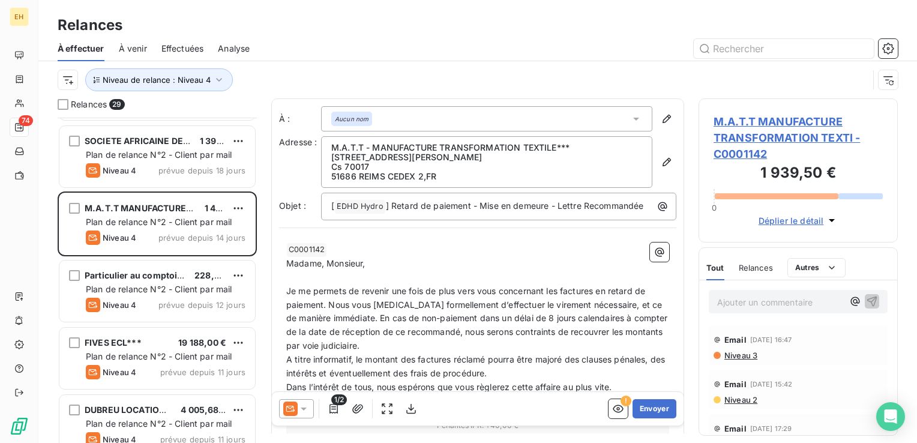
click at [823, 138] on span "M.A.T.T MANUFACTURE TRANSFORMATION TEXTI - C0001142" at bounding box center [798, 137] width 169 height 49
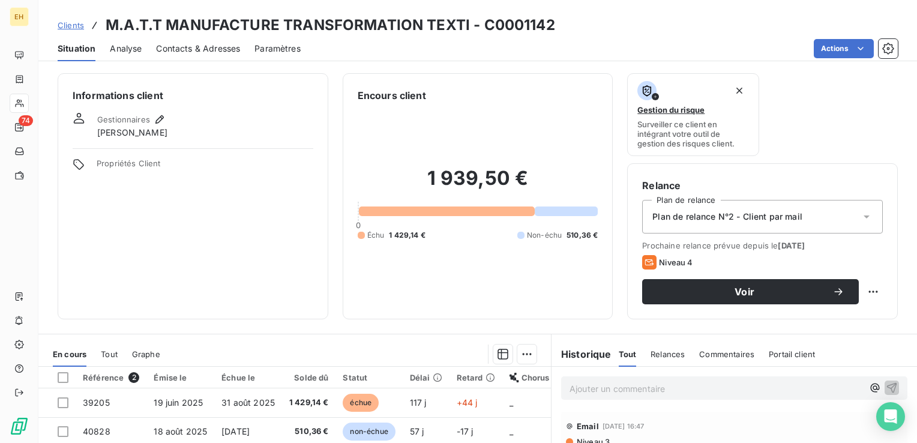
scroll to position [120, 0]
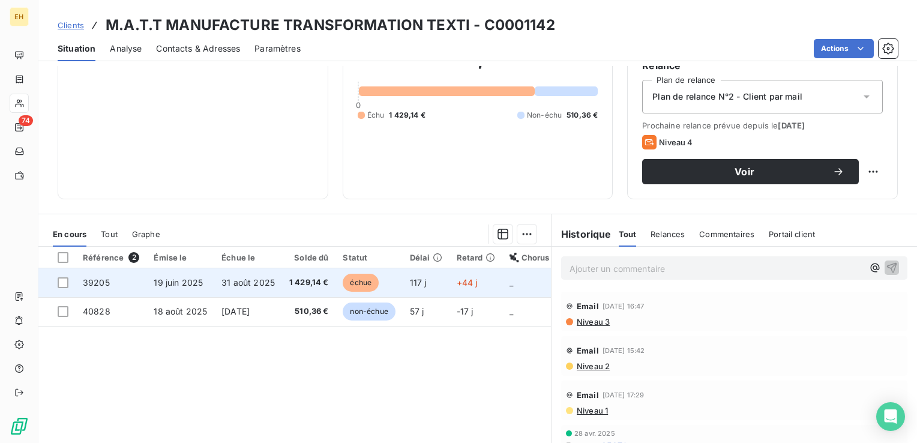
click at [276, 278] on td "31 août 2025" at bounding box center [248, 282] width 68 height 29
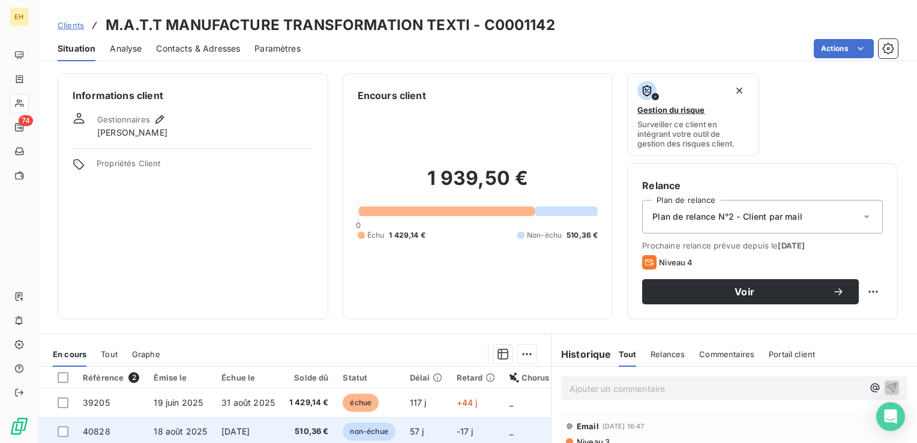
click at [250, 430] on span "31 oct. 2025" at bounding box center [235, 431] width 28 height 10
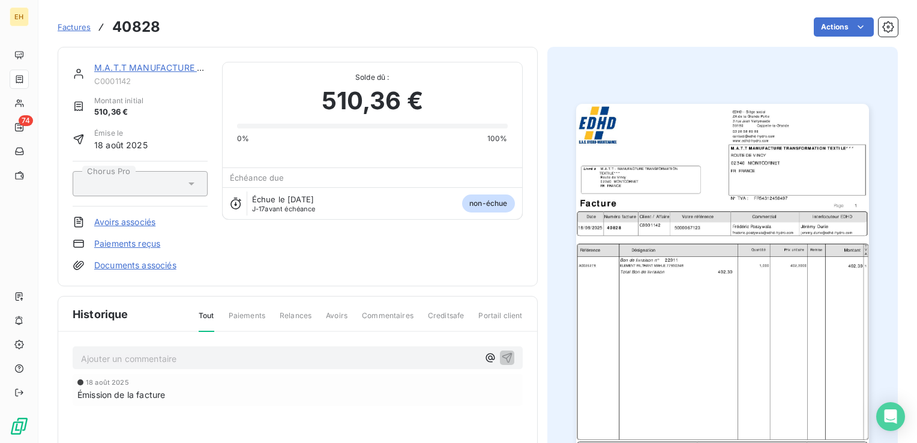
click at [164, 64] on link "M.A.T.T MANUFACTURE TRANSFORMATION TEXTI" at bounding box center [199, 67] width 210 height 10
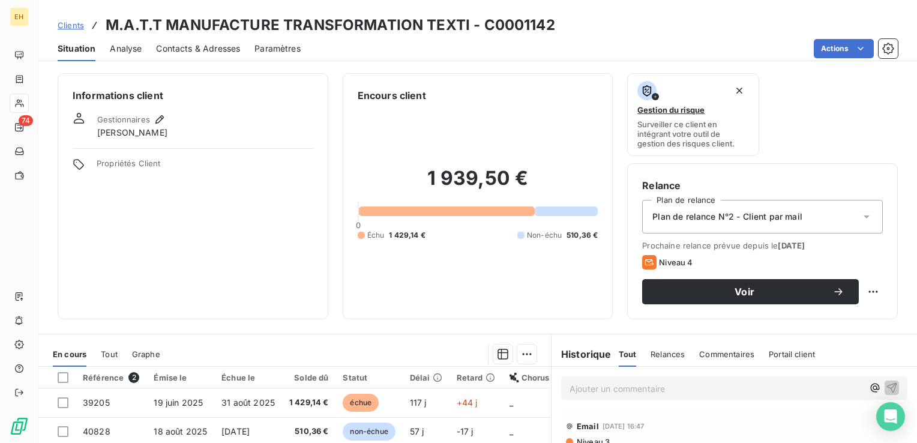
click at [202, 49] on span "Contacts & Adresses" at bounding box center [198, 49] width 84 height 12
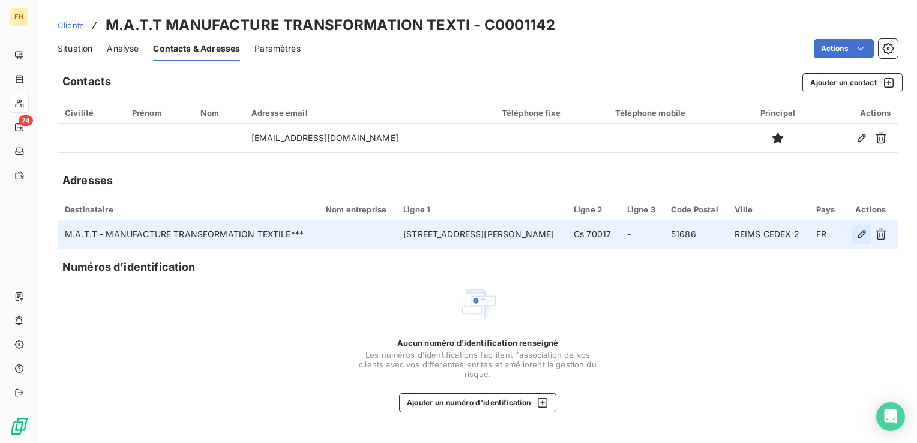
click at [861, 234] on icon "button" at bounding box center [862, 234] width 12 height 12
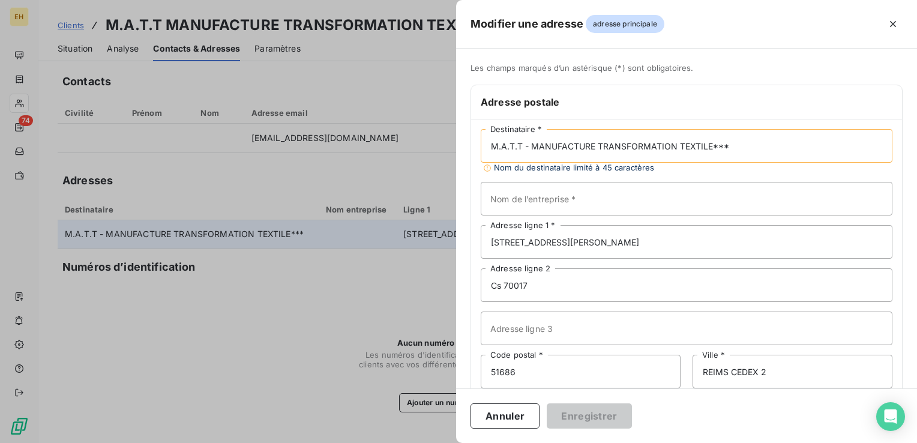
click at [735, 148] on input "M.A.T.T - MANUFACTURE TRANSFORMATION TEXTILE***" at bounding box center [687, 146] width 412 height 34
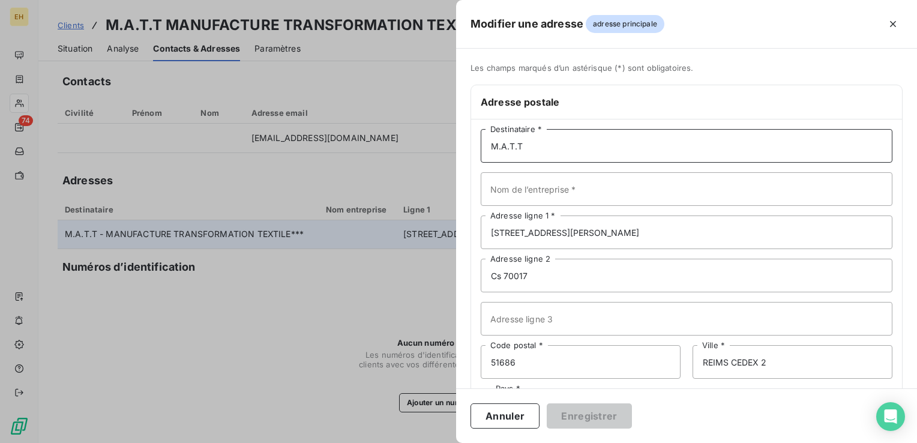
type input "M.A.T.T"
type input "m"
click at [595, 194] on input "MATT" at bounding box center [687, 189] width 412 height 34
type input "MATT SAS"
type input "ROUTE DE VINCY"
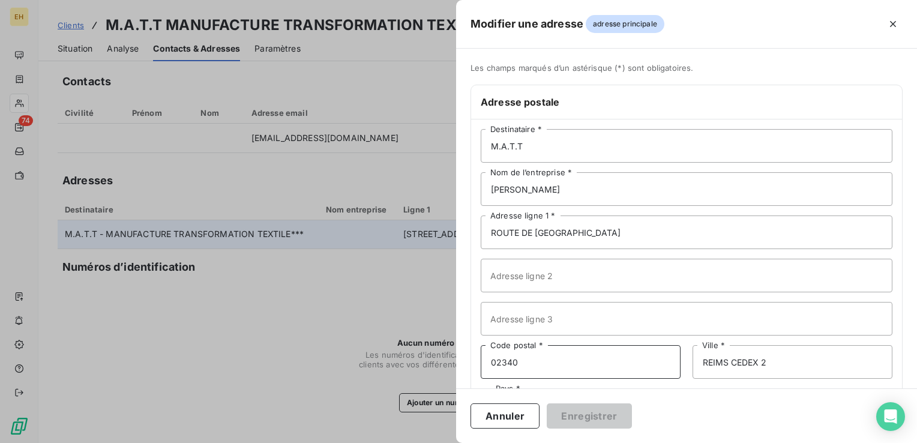
type input "02340"
click at [564, 321] on input "Adresse ligne 3" at bounding box center [687, 319] width 412 height 34
drag, startPoint x: 779, startPoint y: 365, endPoint x: 637, endPoint y: 369, distance: 141.7
click at [637, 369] on div "02340 Code postal * CHAOURSE Ville *" at bounding box center [687, 362] width 412 height 34
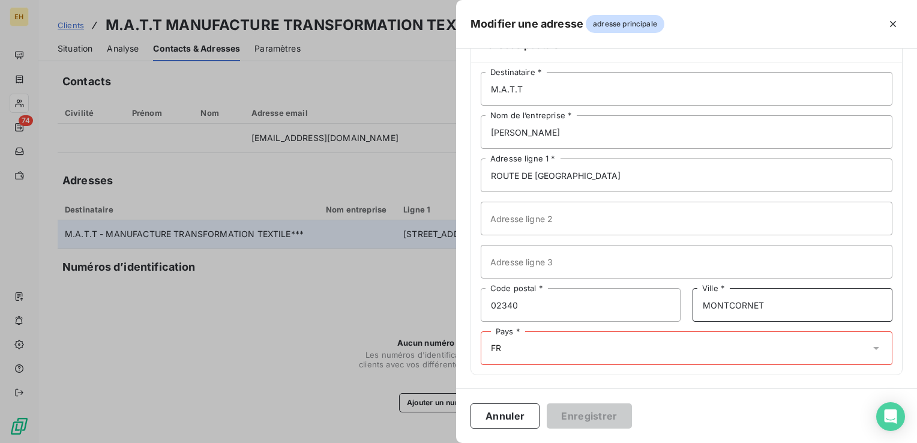
type input "MONTCORNET"
click at [501, 343] on input "text" at bounding box center [506, 348] width 10 height 11
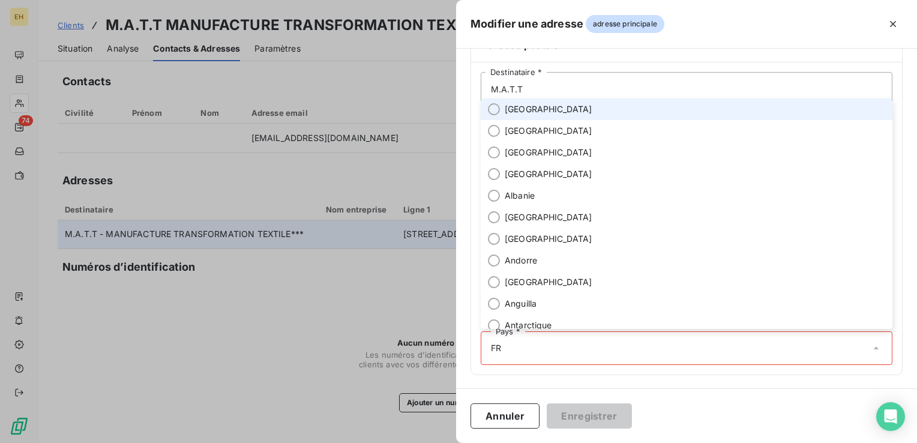
click at [529, 112] on span "[GEOGRAPHIC_DATA]" at bounding box center [549, 109] width 88 height 12
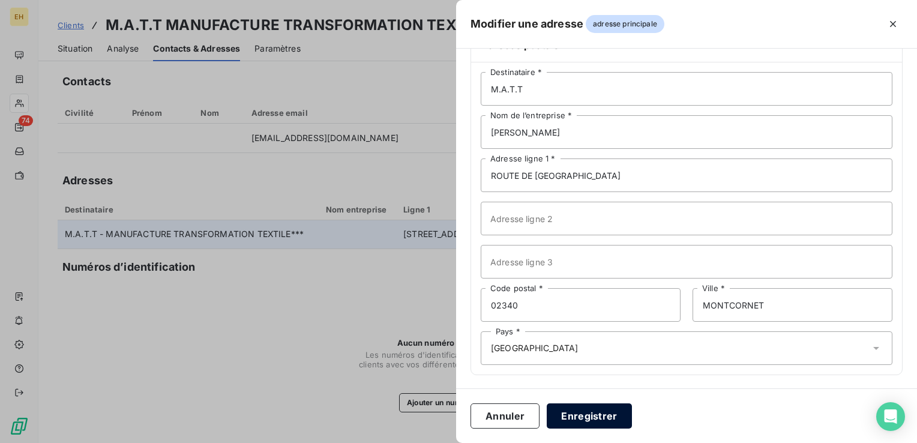
click at [557, 418] on button "Enregistrer" at bounding box center [589, 415] width 85 height 25
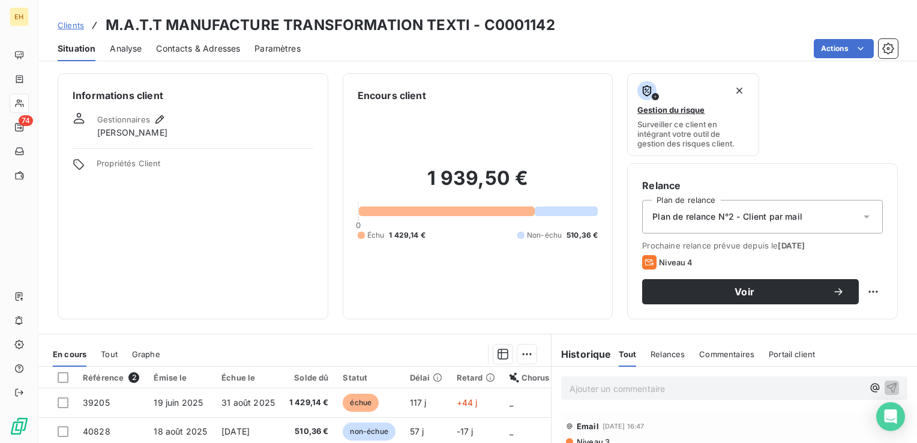
scroll to position [120, 0]
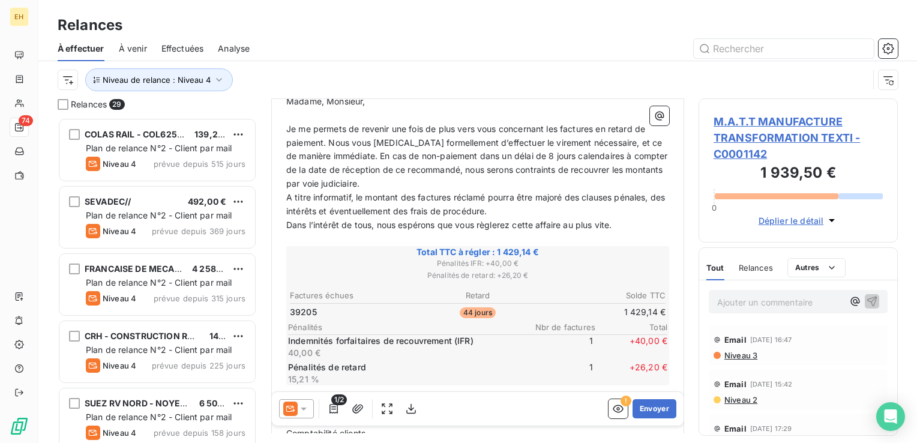
scroll to position [180, 0]
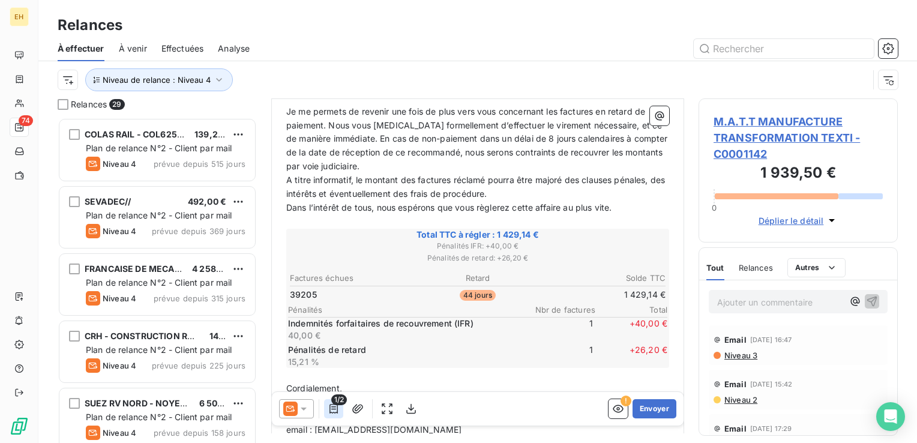
click at [336, 409] on icon "button" at bounding box center [334, 409] width 12 height 12
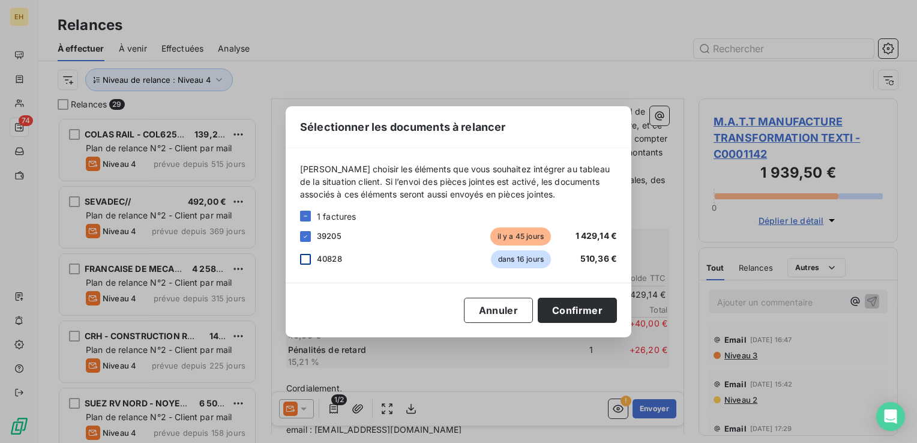
click at [305, 260] on div at bounding box center [305, 259] width 11 height 11
click at [599, 316] on button "Confirmer" at bounding box center [577, 310] width 79 height 25
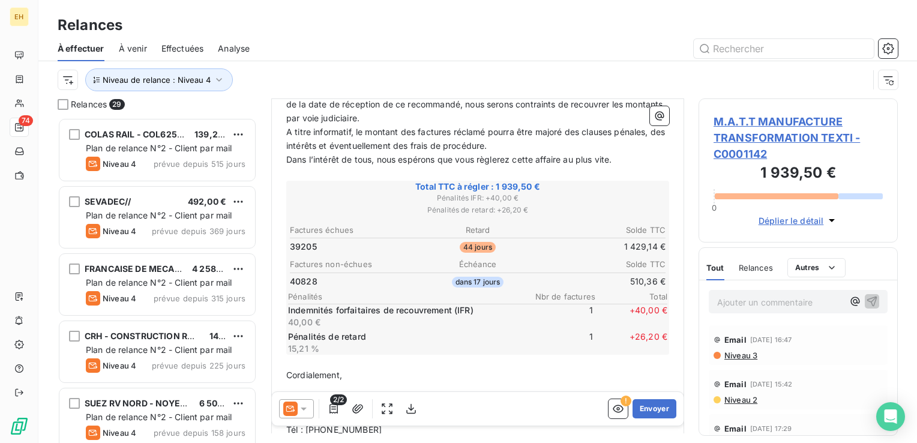
scroll to position [290, 0]
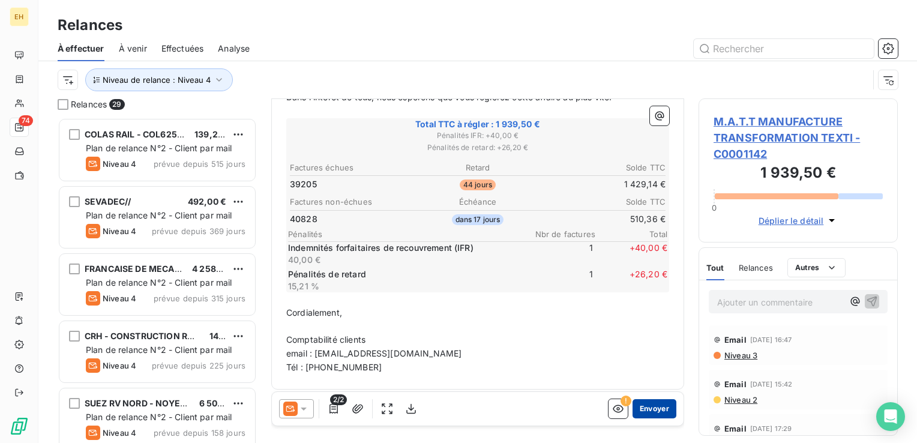
click at [650, 409] on button "Envoyer" at bounding box center [655, 408] width 44 height 19
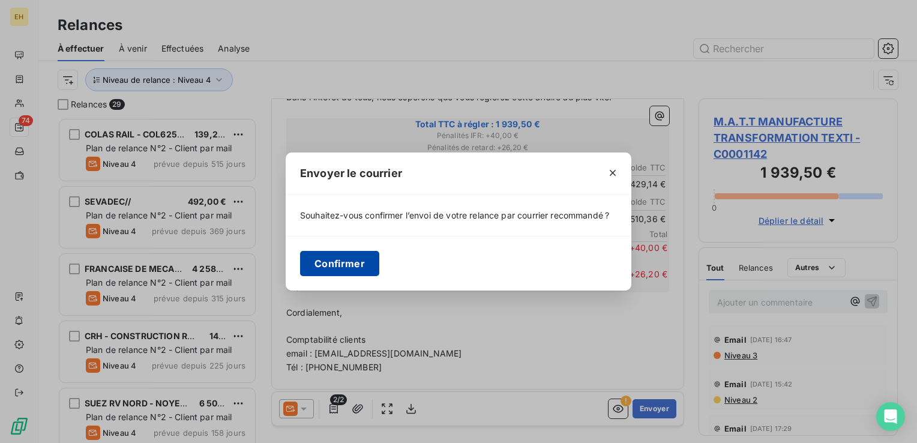
click at [329, 268] on button "Confirmer" at bounding box center [339, 263] width 79 height 25
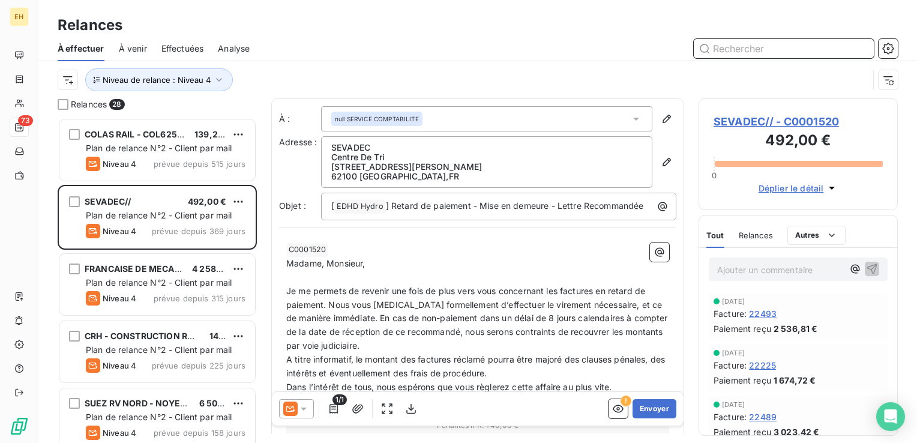
click at [190, 44] on span "Effectuées" at bounding box center [182, 49] width 43 height 12
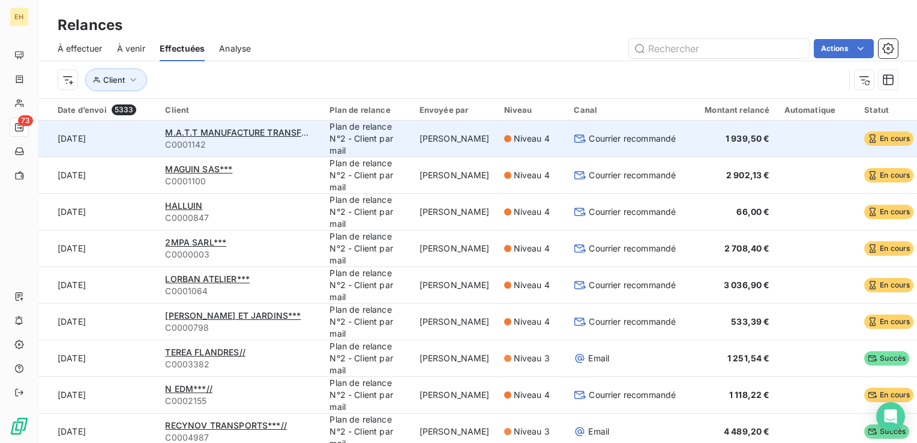
click at [236, 139] on span "C0001142" at bounding box center [240, 145] width 150 height 12
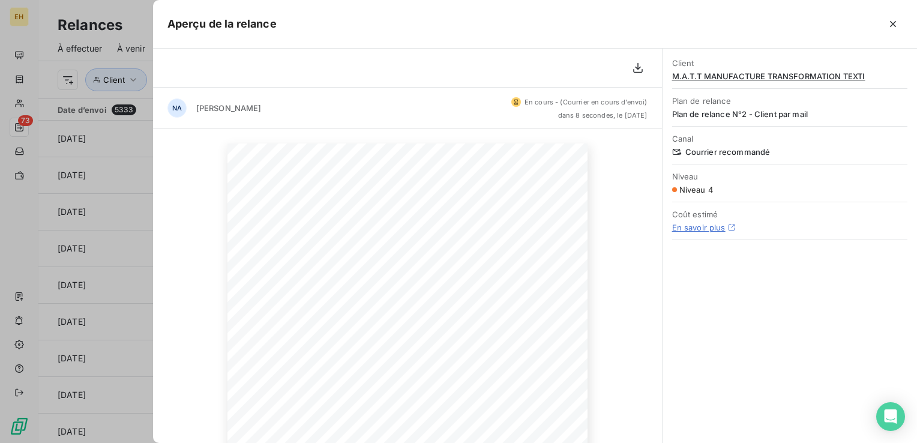
click at [713, 74] on span "M.A.T.T MANUFACTURE TRANSFORMATION TEXTI" at bounding box center [789, 76] width 235 height 10
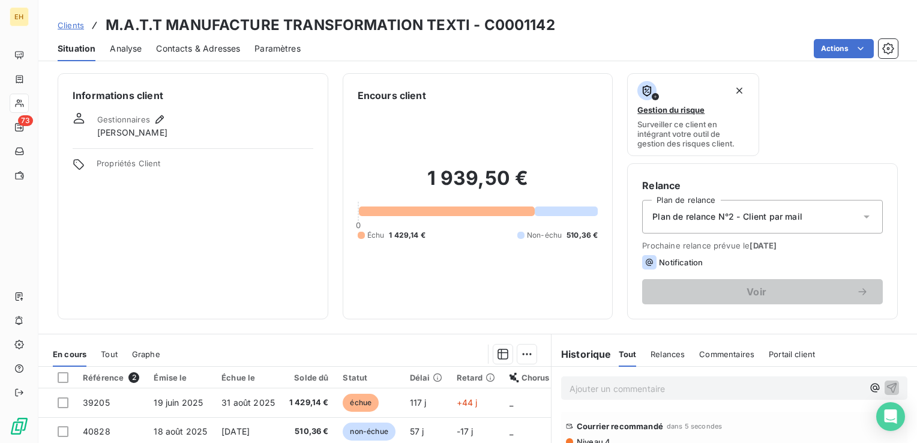
scroll to position [120, 0]
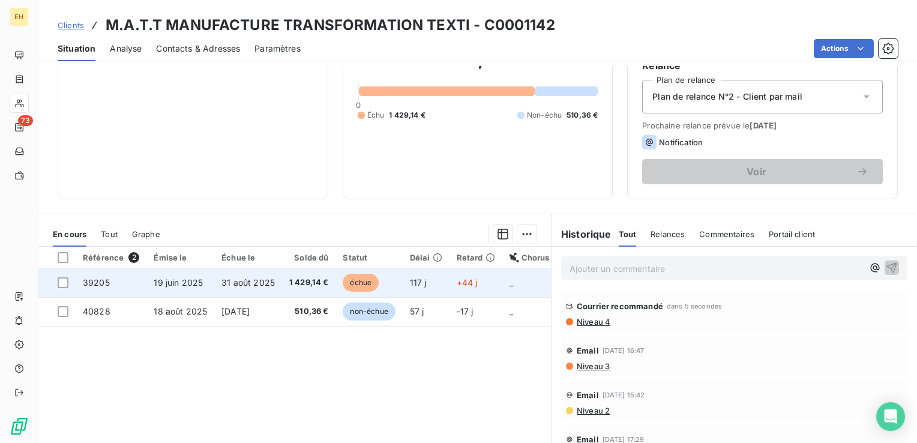
click at [410, 282] on span "117 j" at bounding box center [418, 282] width 17 height 10
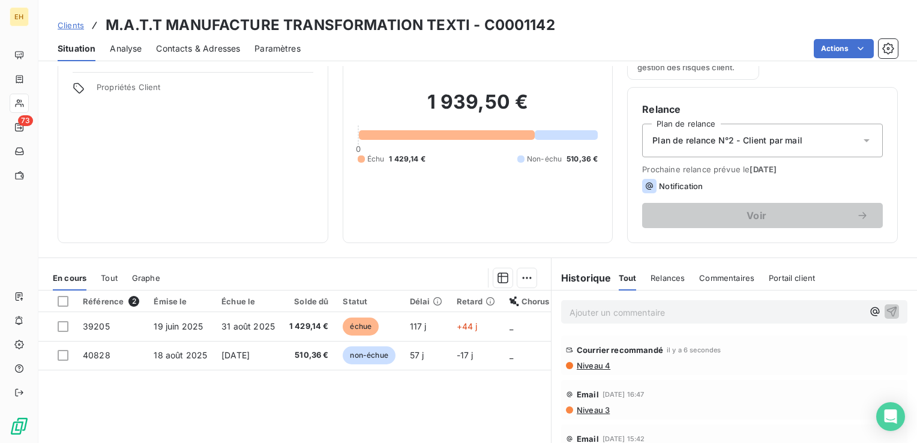
scroll to position [180, 0]
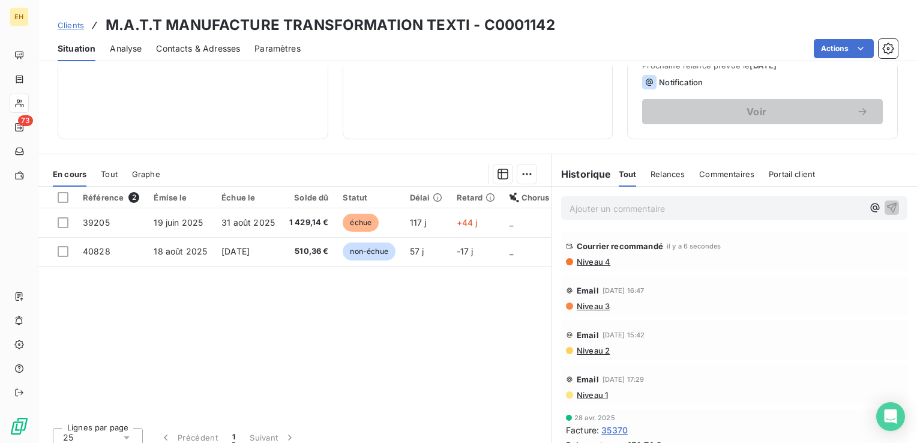
click at [616, 211] on p "Ajouter un commentaire ﻿" at bounding box center [717, 208] width 294 height 15
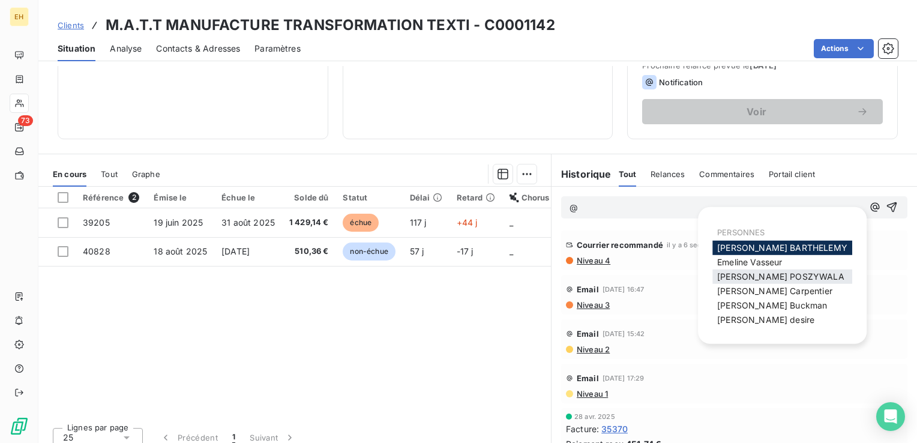
click at [765, 278] on span "[PERSON_NAME]" at bounding box center [780, 276] width 127 height 10
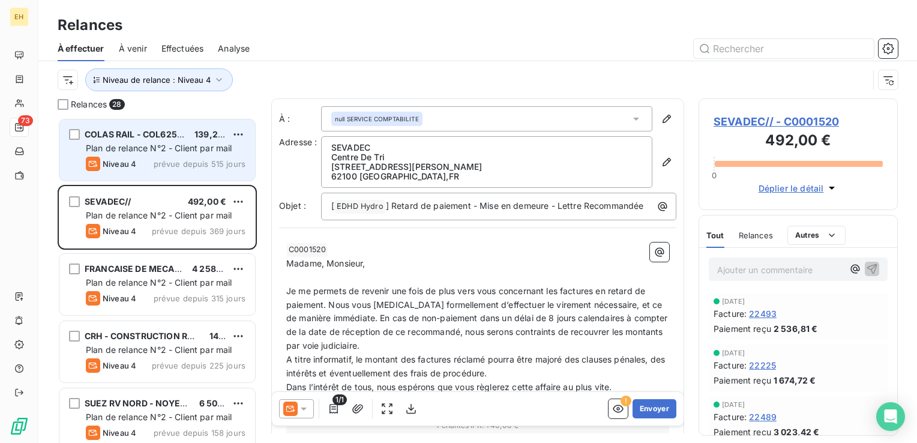
click at [196, 164] on span "prévue depuis 515 jours" at bounding box center [200, 164] width 92 height 10
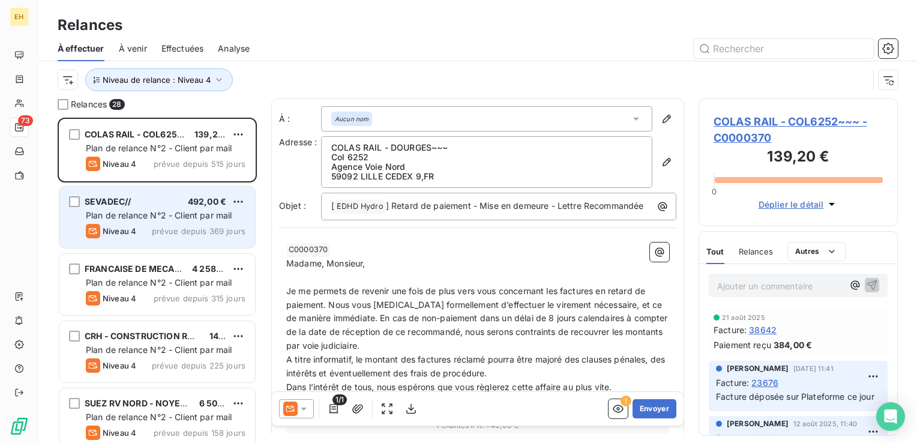
click at [183, 226] on span "prévue depuis 369 jours" at bounding box center [199, 231] width 94 height 10
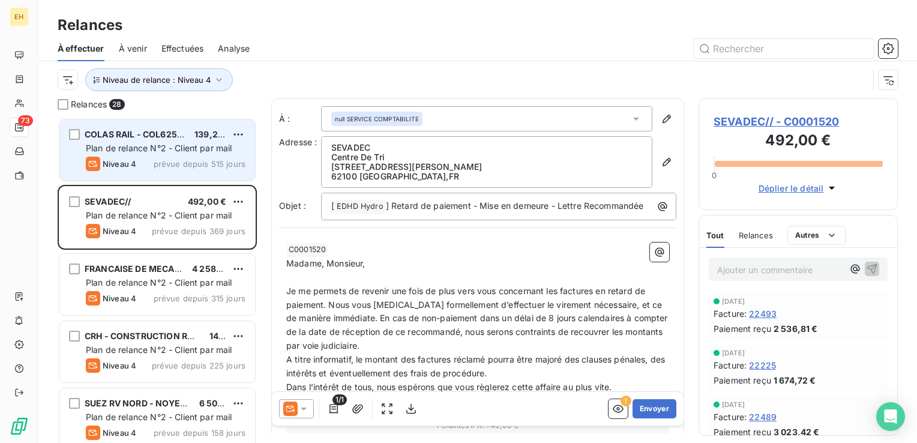
click at [175, 164] on span "prévue depuis 515 jours" at bounding box center [200, 164] width 92 height 10
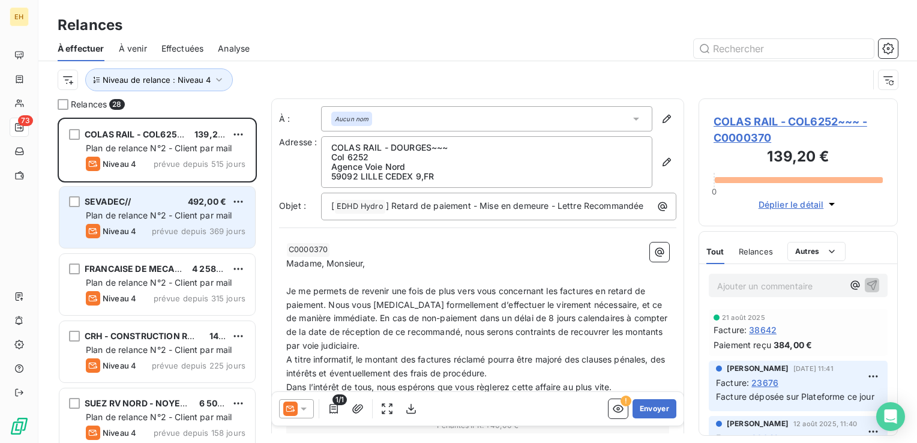
click at [166, 238] on div "Niveau 4 prévue depuis 369 jours" at bounding box center [166, 231] width 160 height 14
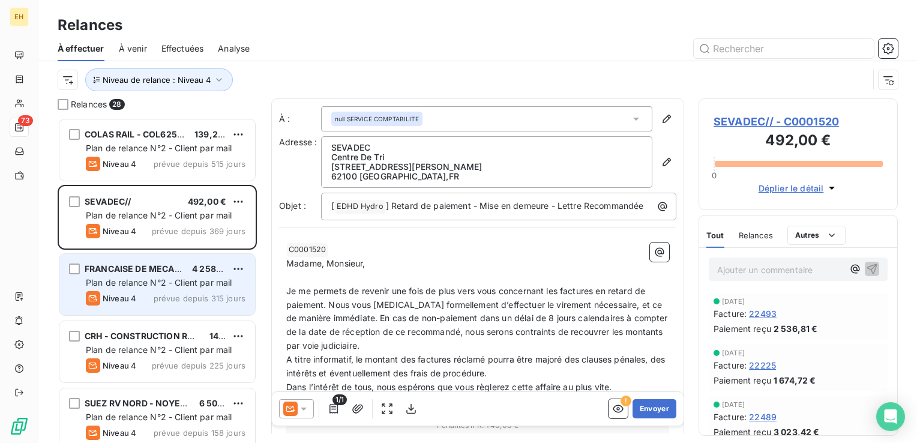
click at [163, 302] on span "prévue depuis 315 jours" at bounding box center [200, 299] width 92 height 10
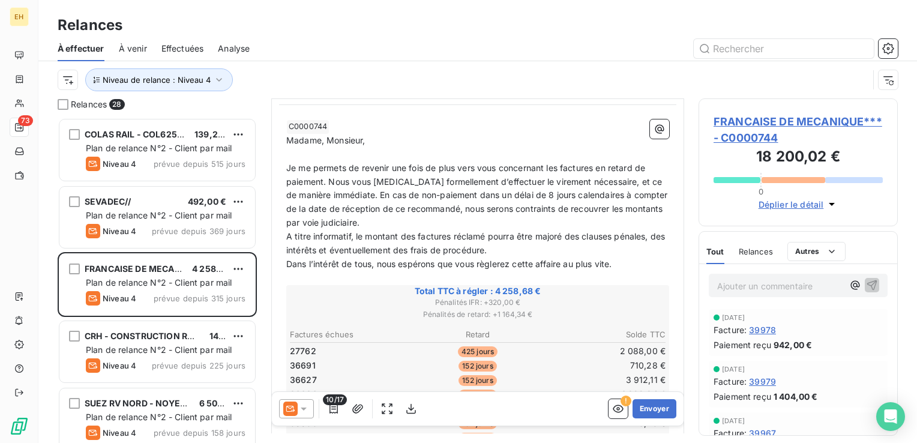
scroll to position [240, 0]
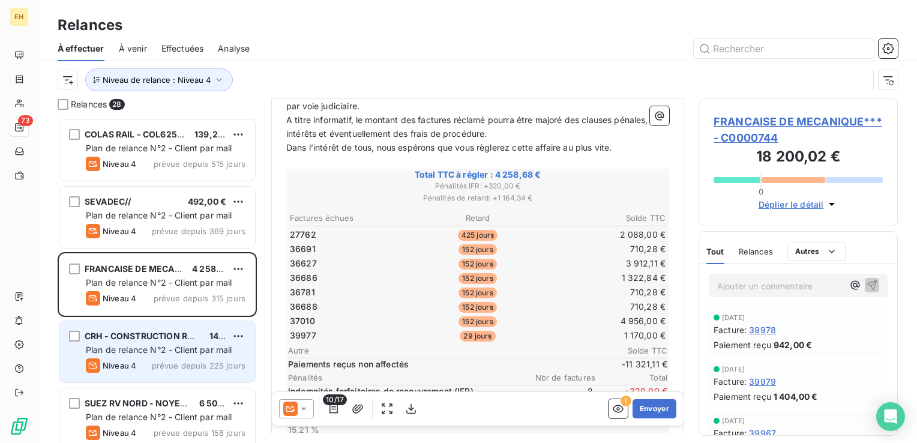
click at [176, 345] on span "Plan de relance N°2 - Client par mail" at bounding box center [159, 350] width 146 height 10
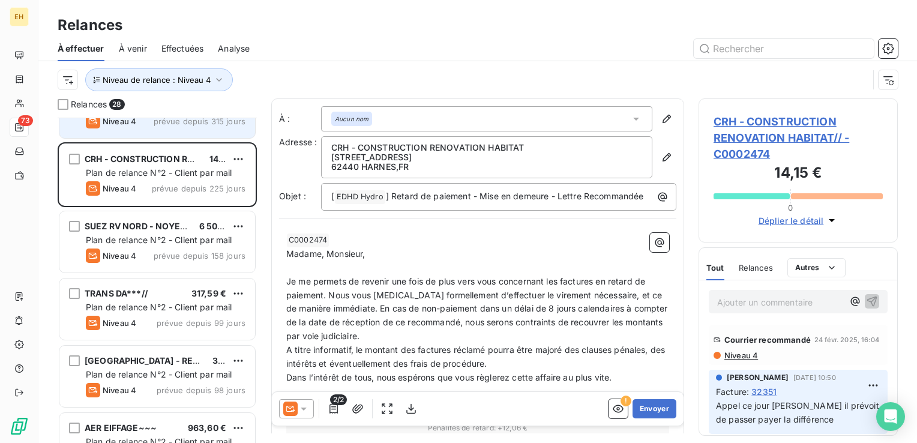
scroll to position [180, 0]
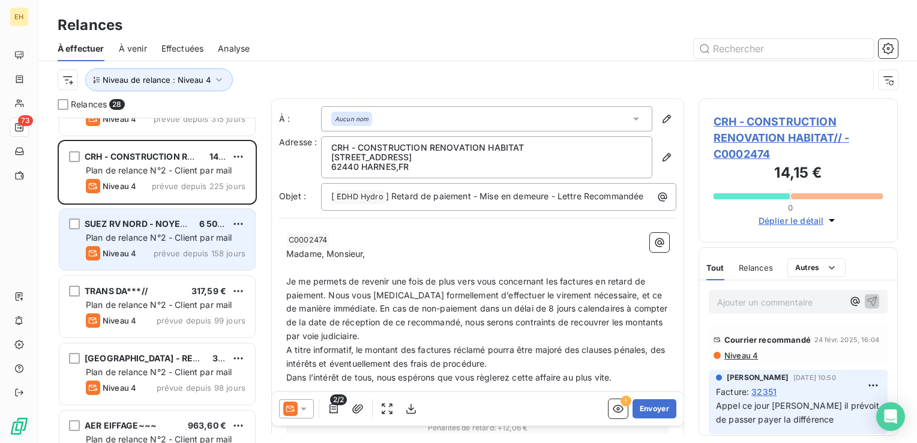
click at [173, 239] on span "Plan de relance N°2 - Client par mail" at bounding box center [159, 237] width 146 height 10
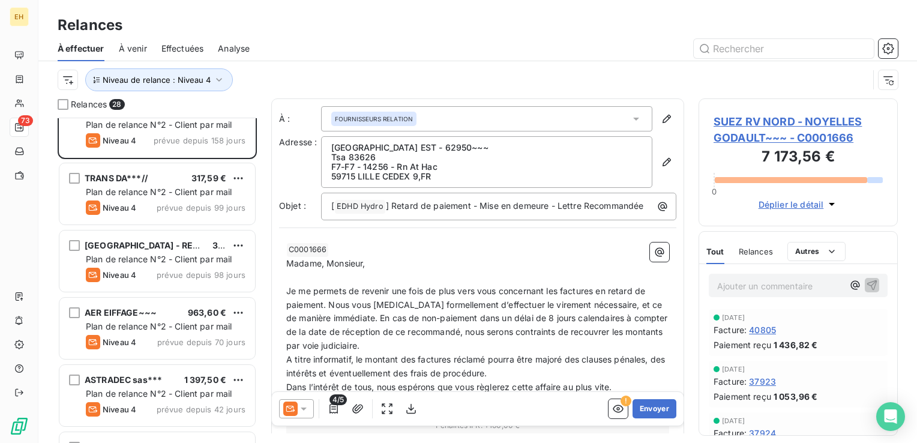
scroll to position [300, 0]
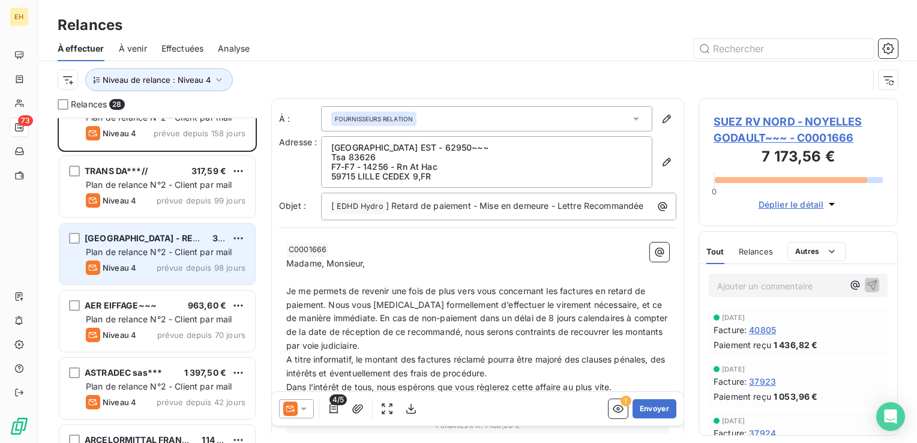
click at [176, 265] on span "prévue depuis 98 jours" at bounding box center [201, 268] width 89 height 10
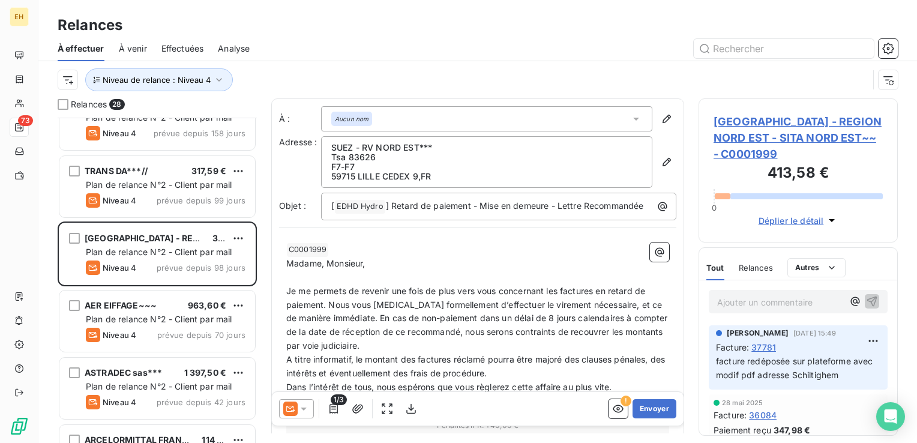
scroll to position [120, 0]
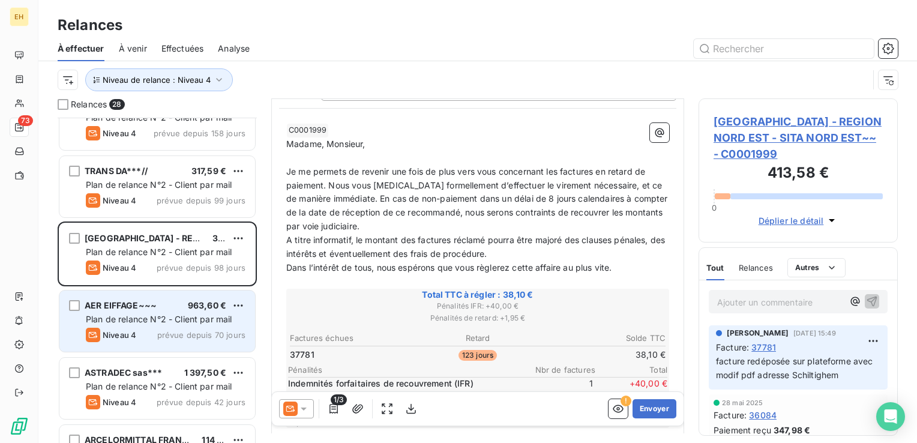
click at [182, 318] on span "Plan de relance N°2 - Client par mail" at bounding box center [159, 319] width 146 height 10
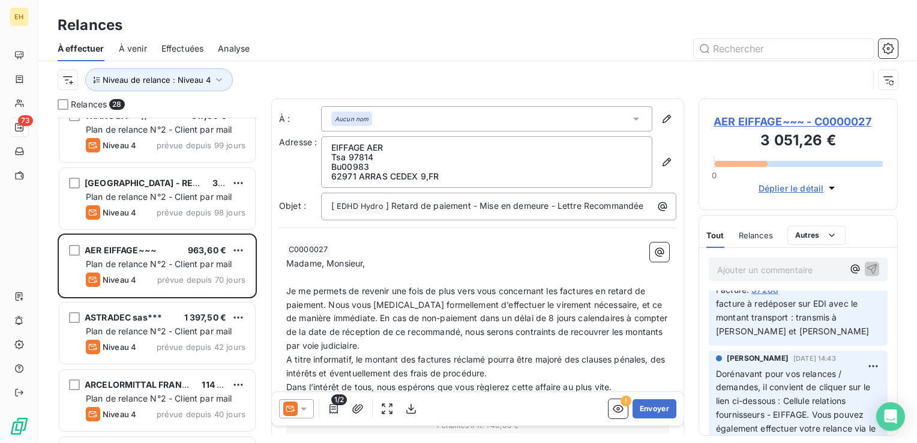
scroll to position [420, 0]
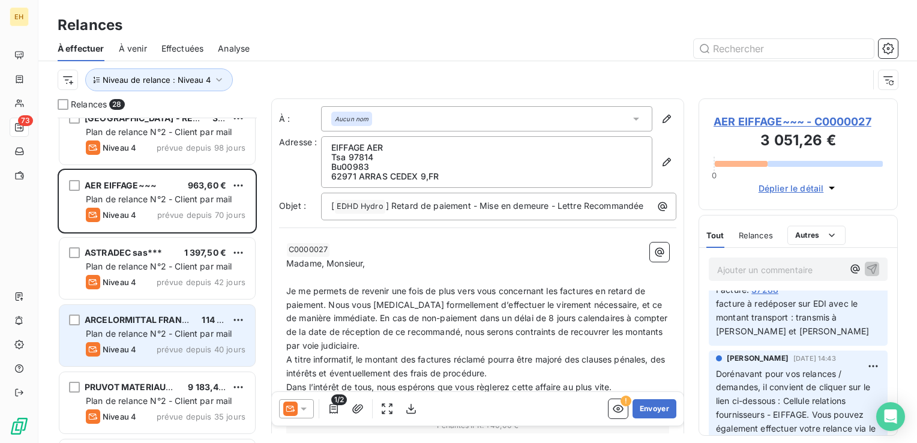
click at [125, 328] on span "Plan de relance N°2 - Client par mail" at bounding box center [159, 333] width 146 height 10
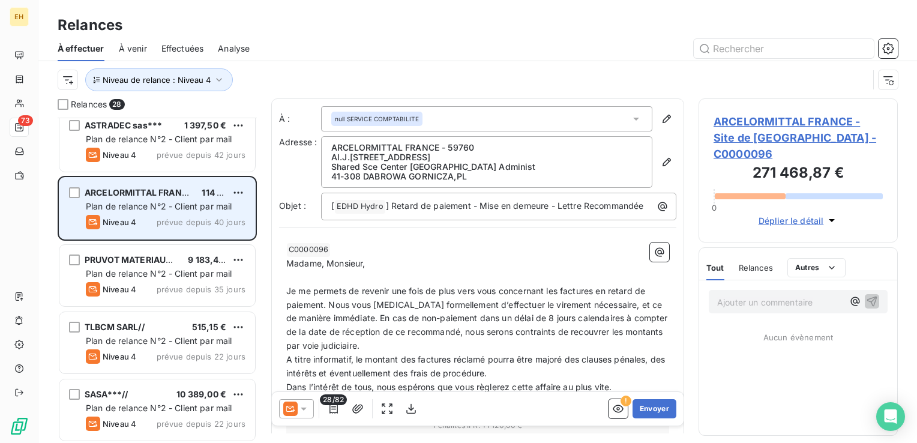
scroll to position [600, 0]
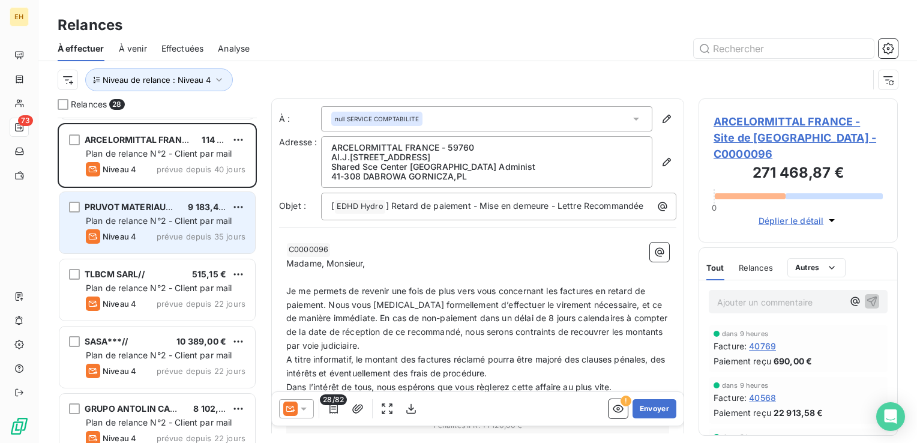
click at [153, 215] on div "Plan de relance N°2 - Client par mail" at bounding box center [166, 221] width 160 height 12
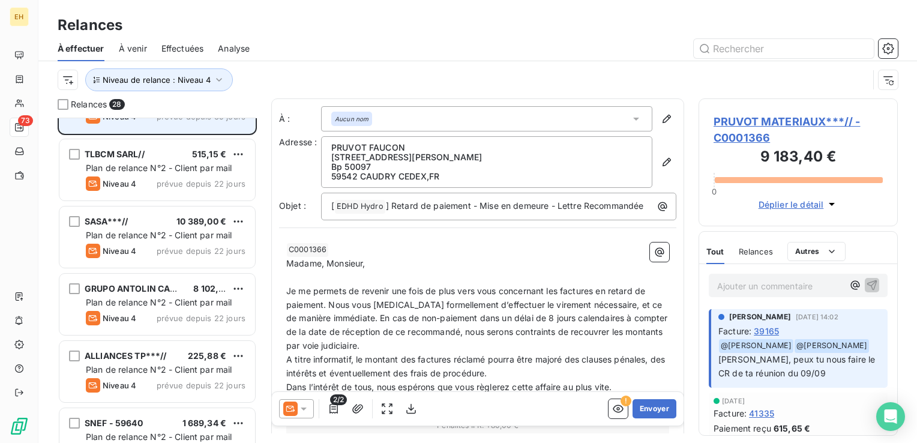
scroll to position [780, 0]
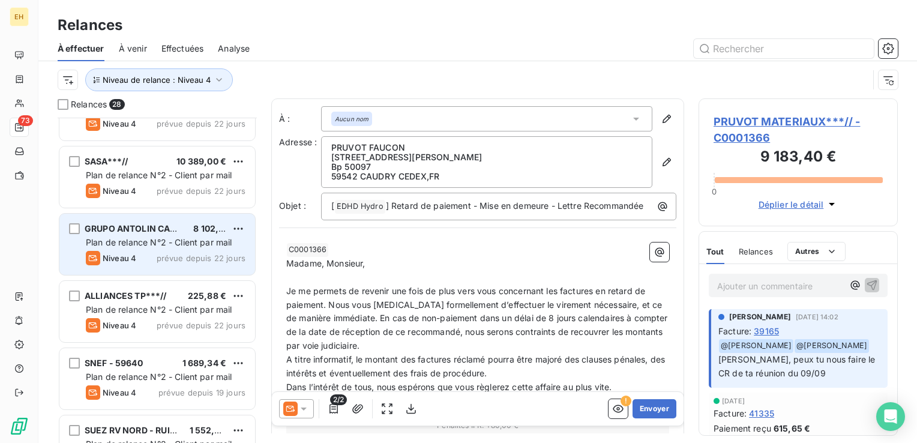
click at [144, 235] on div "GRUPO ANTOLIN CAMBRAI***// 8 102,02 € Plan de relance N°2 - Client par mail Niv…" at bounding box center [157, 244] width 196 height 61
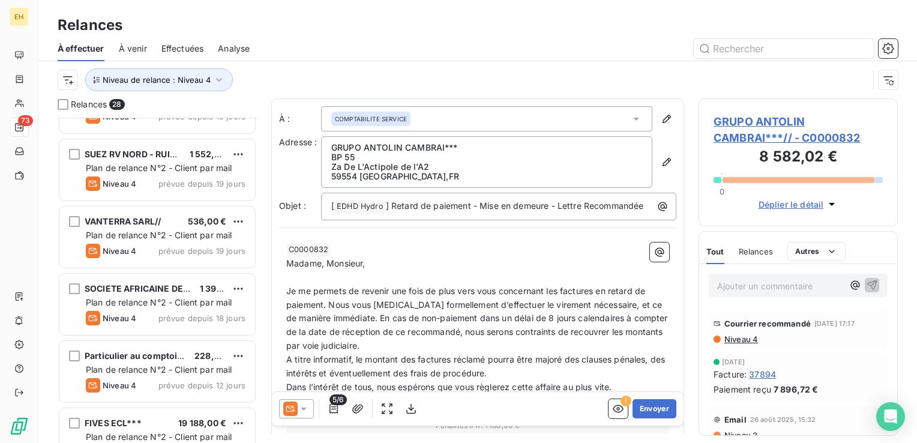
scroll to position [1080, 0]
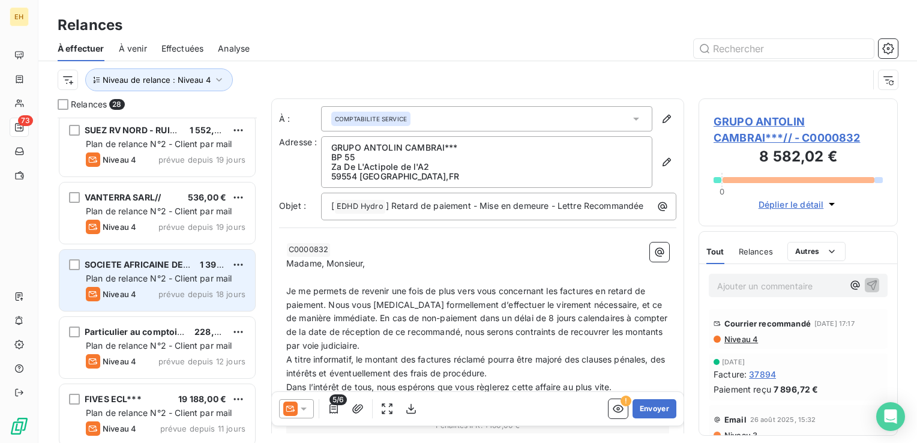
click at [135, 251] on div "SOCIETE AFRICAINE DE CACAO SACO***// 1 395,00 € Plan de relance N°2 - Client pa…" at bounding box center [157, 280] width 196 height 61
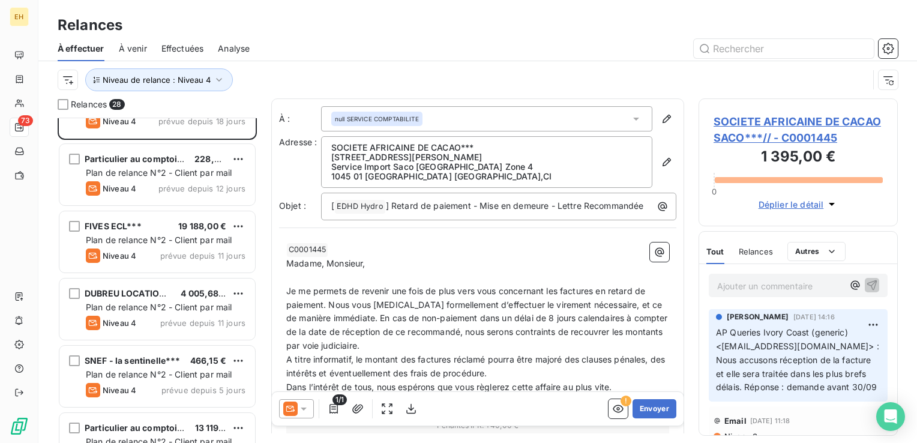
scroll to position [1260, 0]
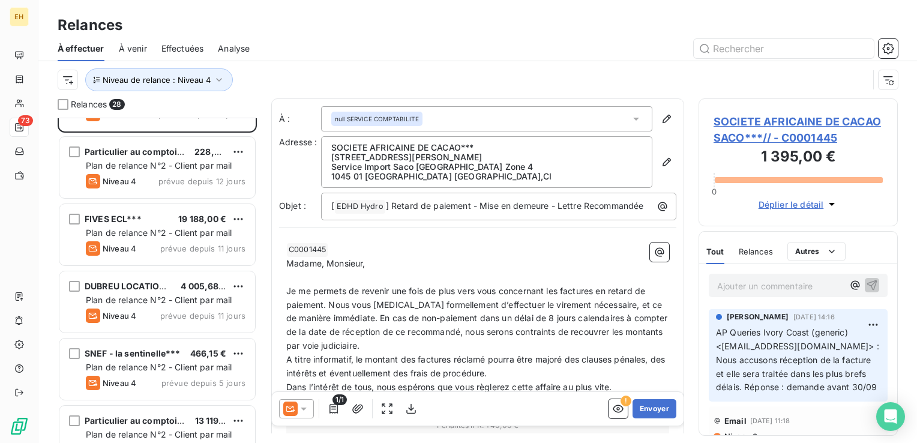
click at [142, 239] on div "FIVES ECL*** 19 188,00 € Plan de relance N°2 - Client par mail Niveau 4 prévue …" at bounding box center [157, 234] width 196 height 61
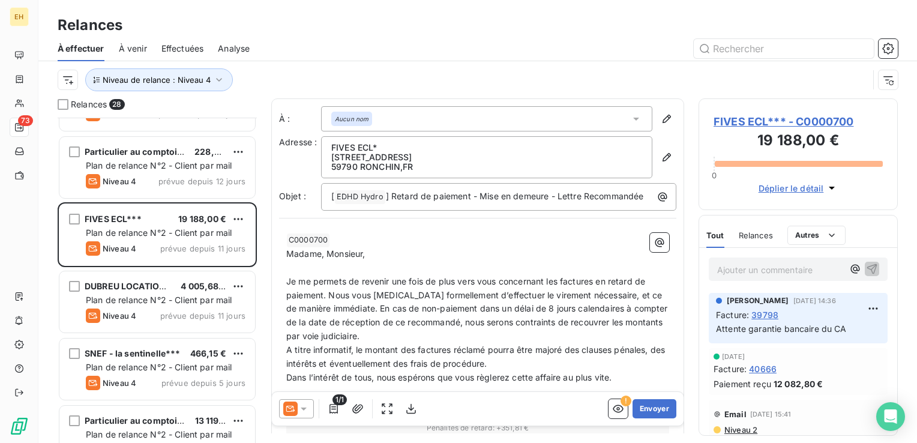
scroll to position [1320, 0]
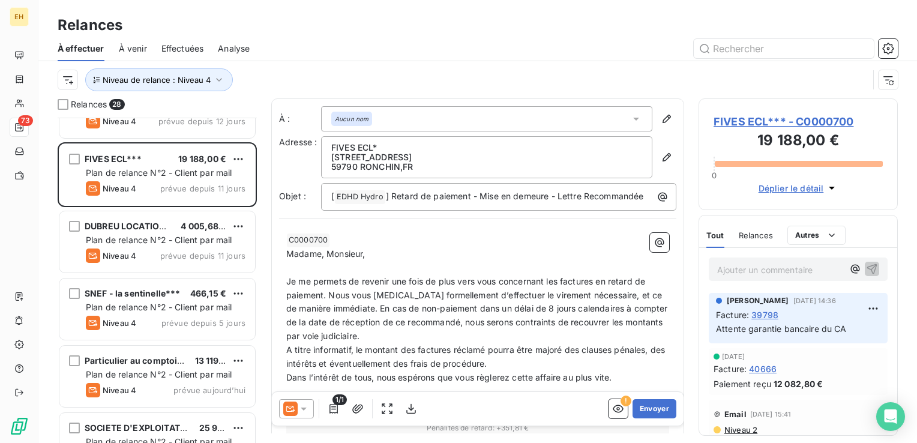
click at [142, 239] on span "Plan de relance N°2 - Client par mail" at bounding box center [159, 240] width 146 height 10
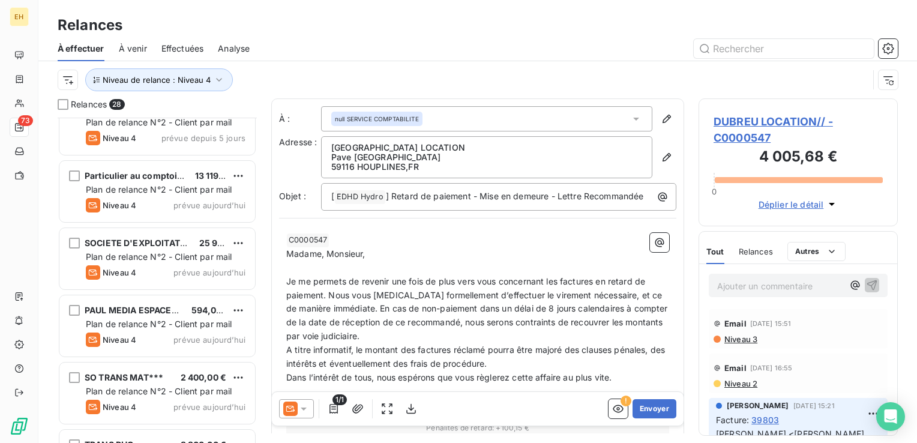
scroll to position [1557, 0]
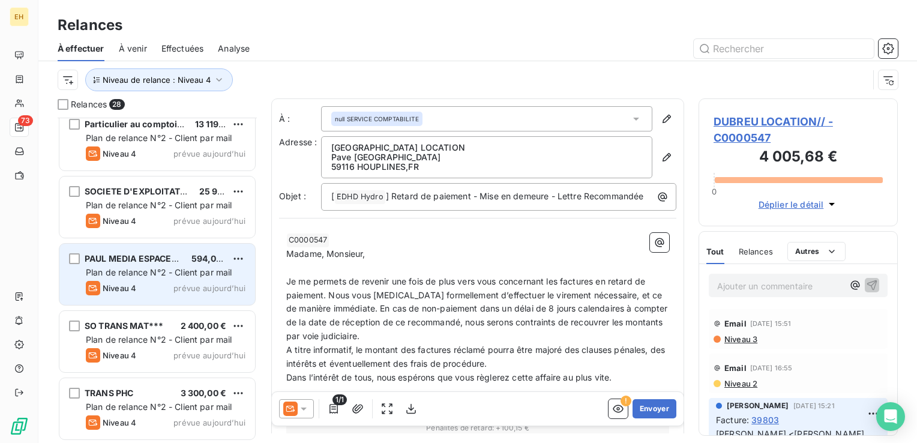
click at [116, 294] on div "Niveau 4" at bounding box center [111, 288] width 50 height 14
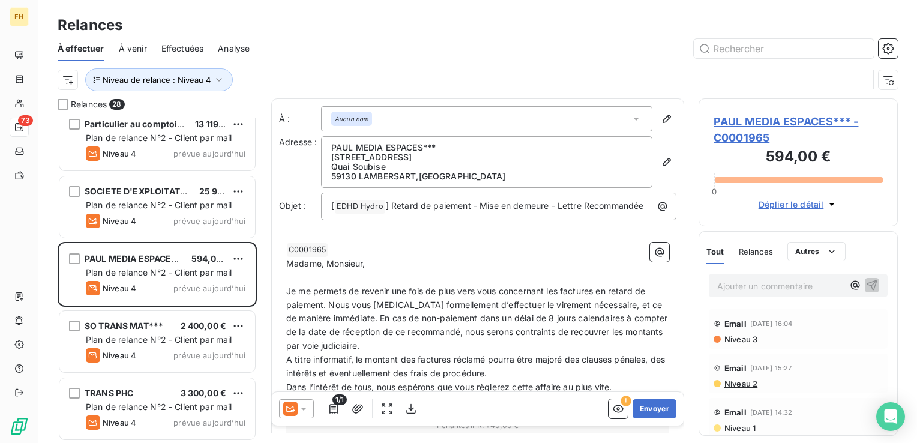
click at [746, 338] on span "Niveau 3" at bounding box center [740, 339] width 34 height 10
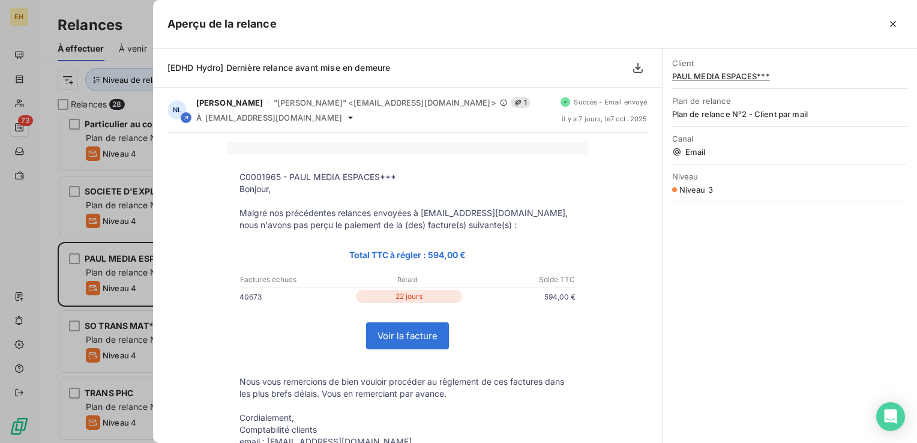
click at [194, 268] on div "C0001965 - PAUL MEDIA ESPACES*** [GEOGRAPHIC_DATA], Malgré nos précédentes rela…" at bounding box center [407, 329] width 480 height 374
click at [889, 23] on icon "button" at bounding box center [893, 24] width 12 height 12
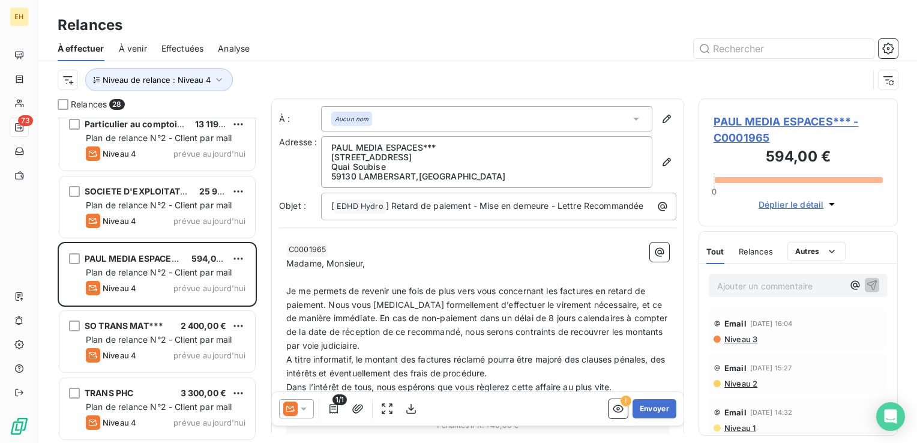
click at [205, 49] on div "À effectuer À venir Effectuées Analyse" at bounding box center [477, 48] width 879 height 25
click at [196, 48] on span "Effectuées" at bounding box center [182, 49] width 43 height 12
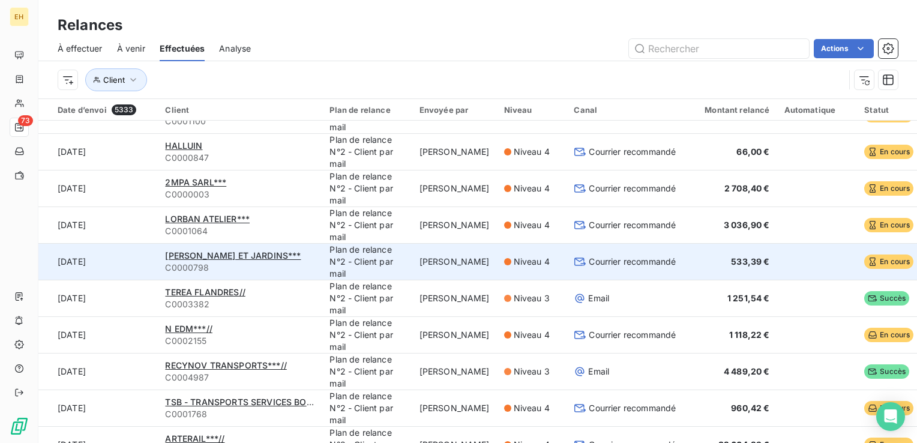
scroll to position [120, 0]
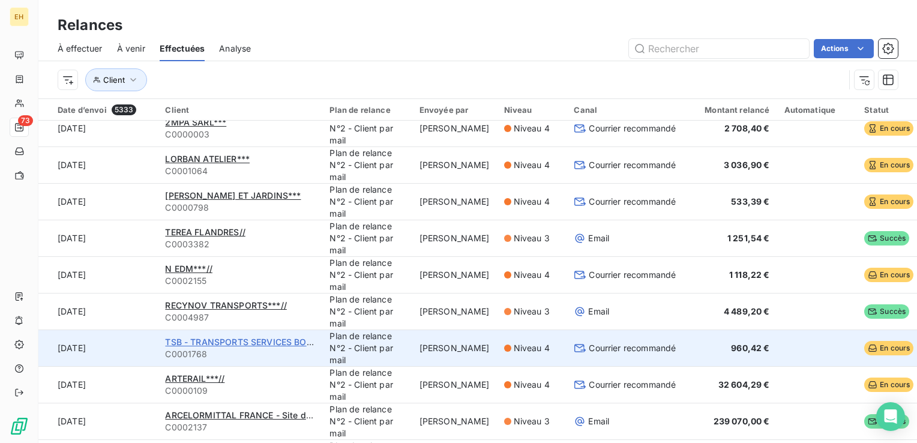
click at [272, 337] on span "TSB - TRANSPORTS SERVICES BOUTOILLE//" at bounding box center [256, 342] width 183 height 10
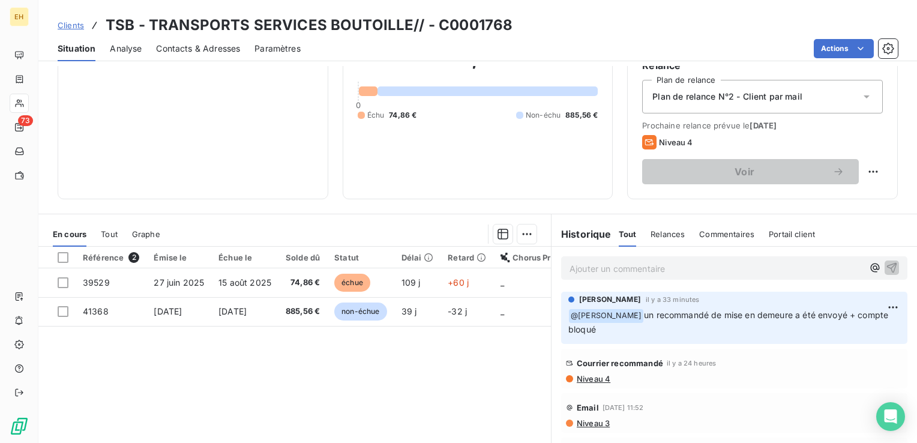
scroll to position [180, 0]
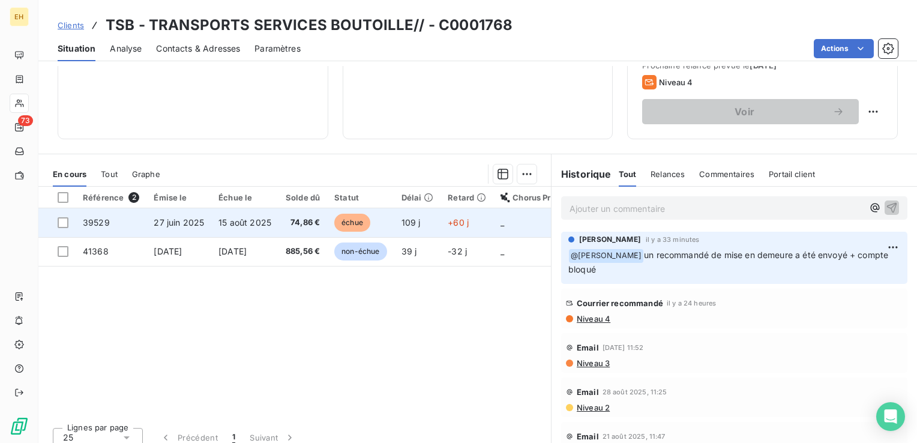
click at [303, 221] on span "74,86 €" at bounding box center [303, 223] width 34 height 12
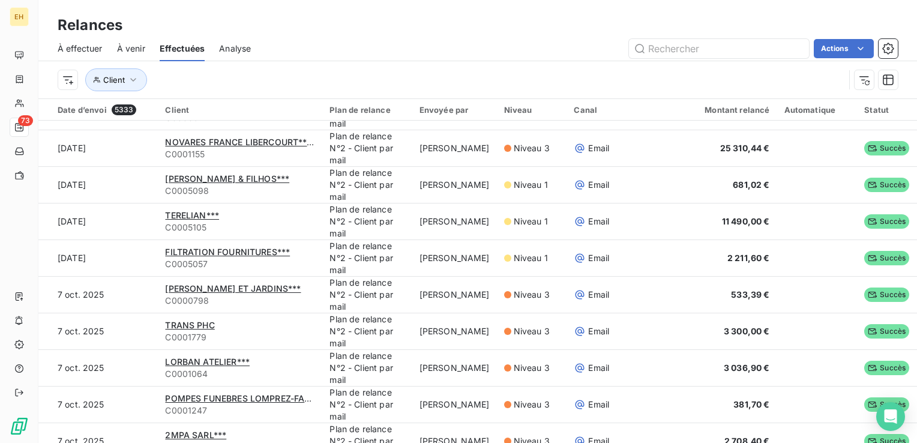
scroll to position [1260, 0]
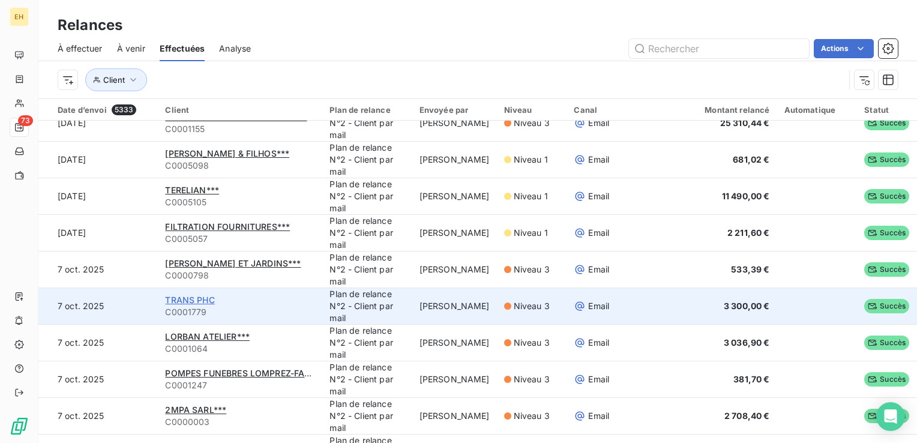
click at [197, 295] on span "TRANS PHC" at bounding box center [189, 300] width 49 height 10
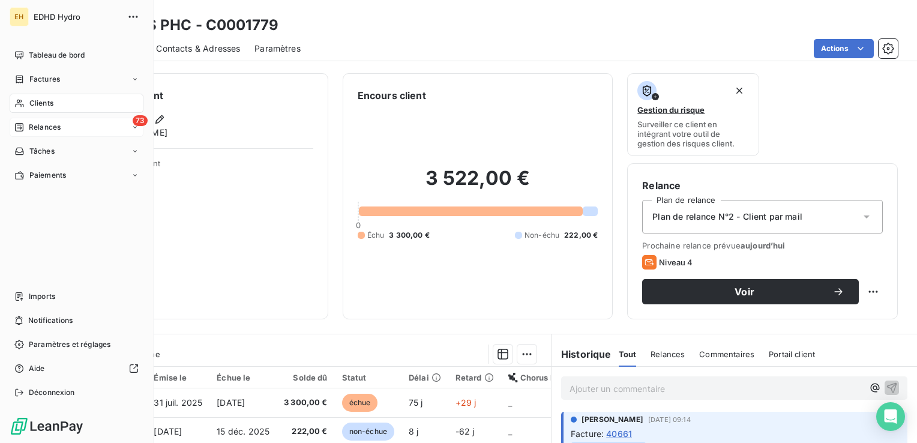
click at [71, 131] on div "73 Relances" at bounding box center [77, 127] width 134 height 19
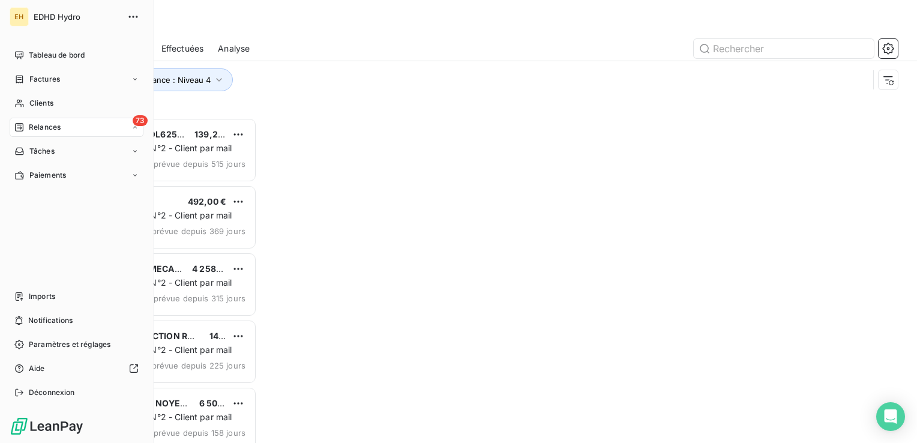
scroll to position [316, 190]
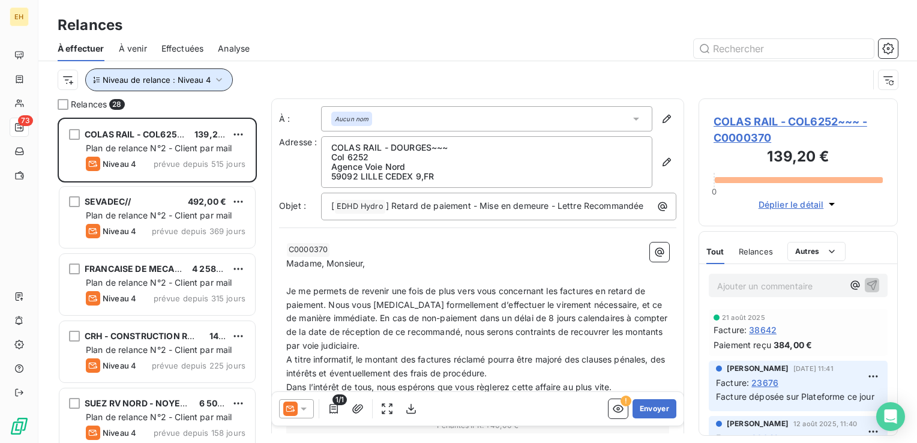
click at [218, 80] on icon "button" at bounding box center [219, 80] width 6 height 4
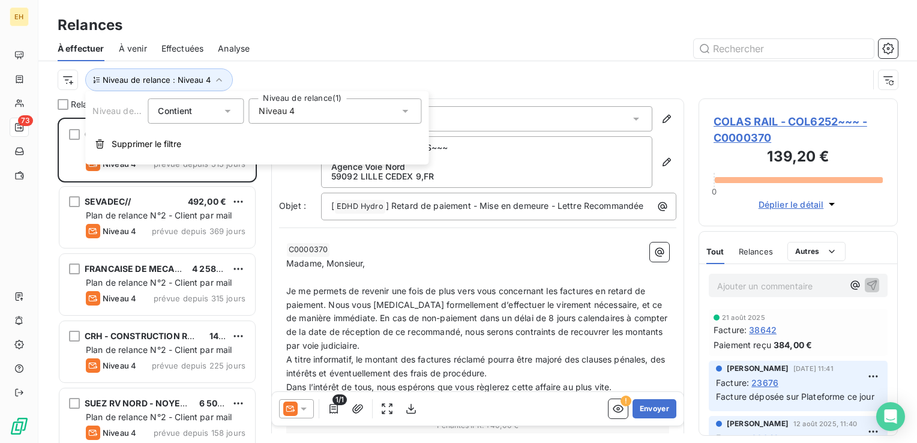
drag, startPoint x: 330, startPoint y: 54, endPoint x: 312, endPoint y: 87, distance: 37.6
click at [331, 54] on div at bounding box center [581, 48] width 634 height 19
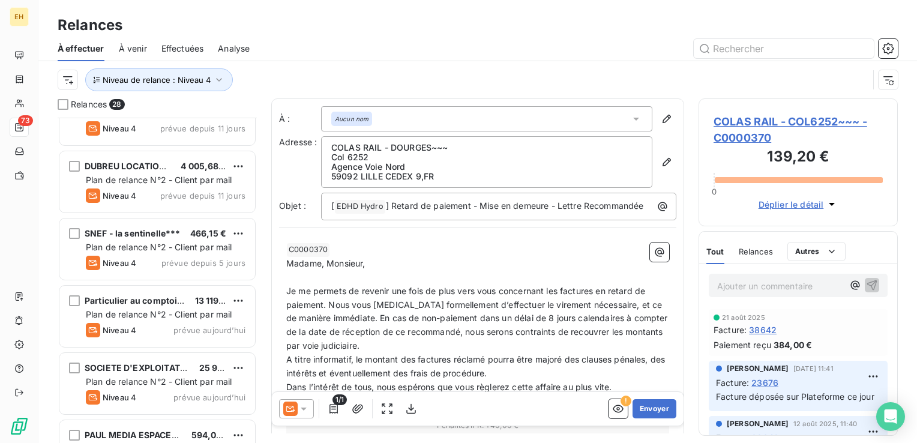
scroll to position [1557, 0]
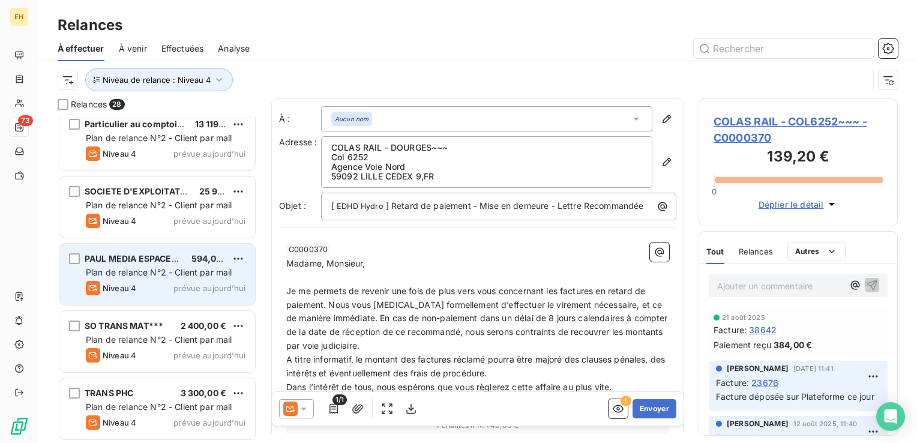
click at [157, 286] on div "Niveau 4 prévue aujourd’hui" at bounding box center [166, 288] width 160 height 14
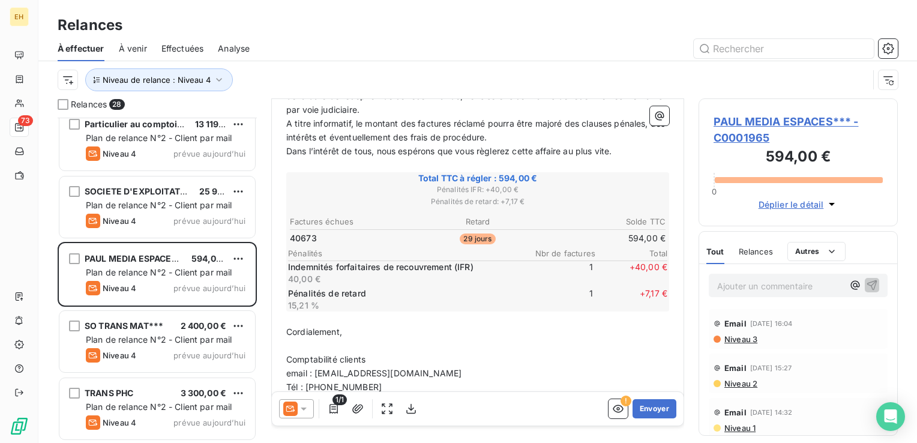
scroll to position [240, 0]
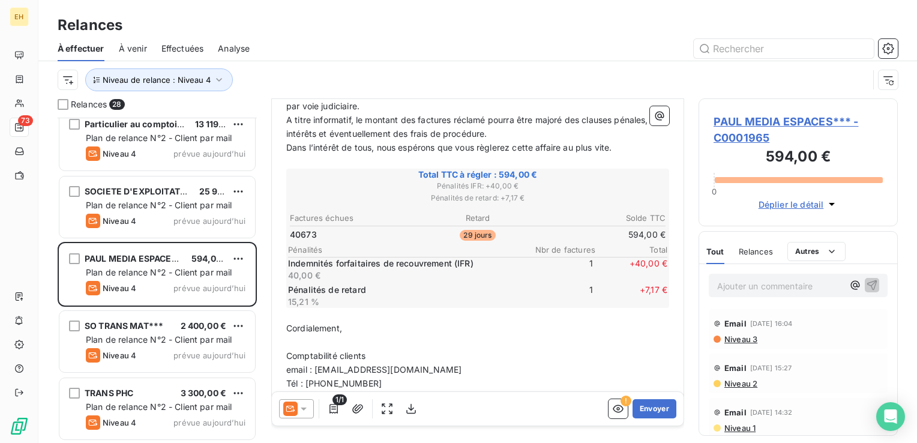
click at [777, 119] on span "PAUL MEDIA ESPACES*** - C0001965" at bounding box center [798, 129] width 169 height 32
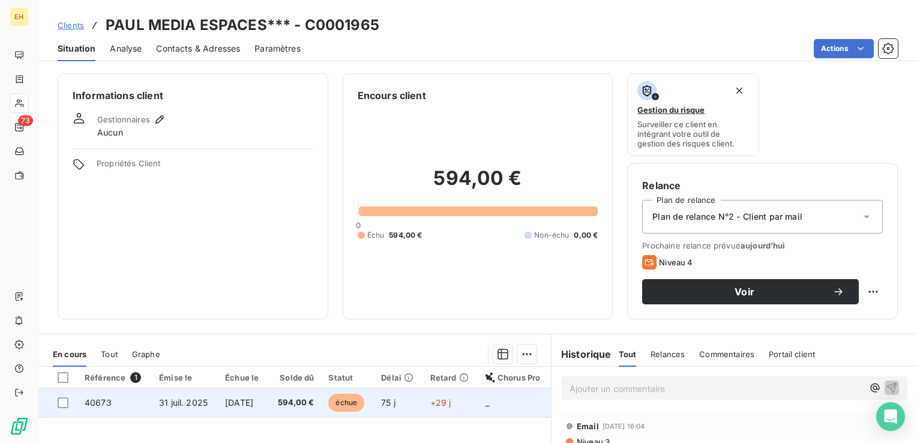
click at [182, 405] on span "31 juil. 2025" at bounding box center [183, 402] width 49 height 10
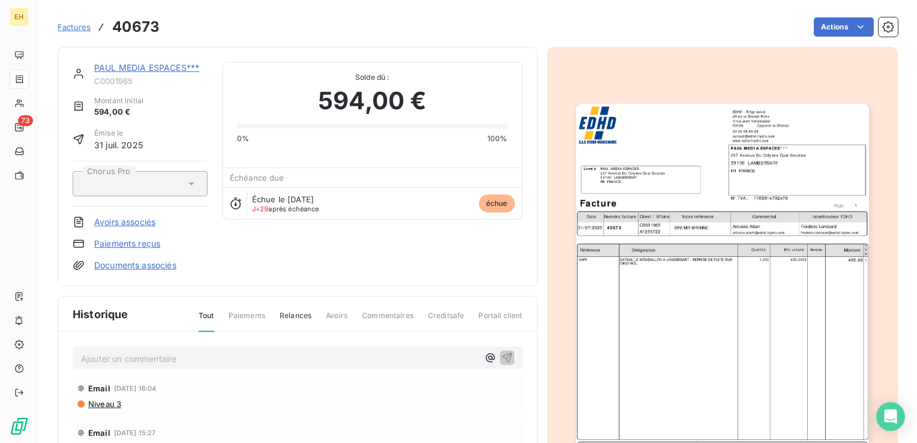
click at [116, 364] on p "Ajouter un commentaire ﻿" at bounding box center [279, 358] width 397 height 15
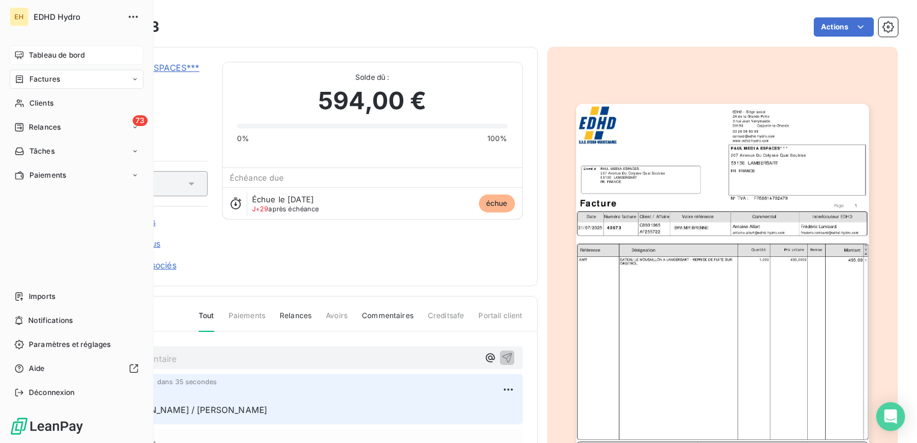
click at [86, 59] on div "Tableau de bord" at bounding box center [77, 55] width 134 height 19
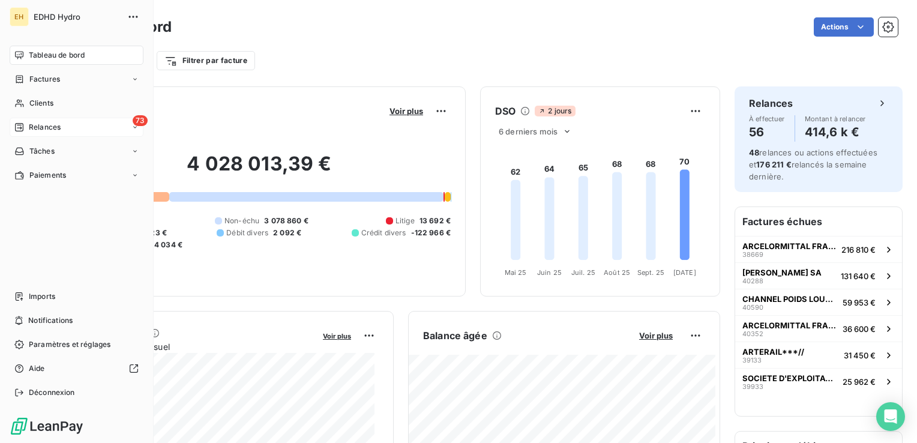
click at [38, 128] on span "Relances" at bounding box center [45, 127] width 32 height 11
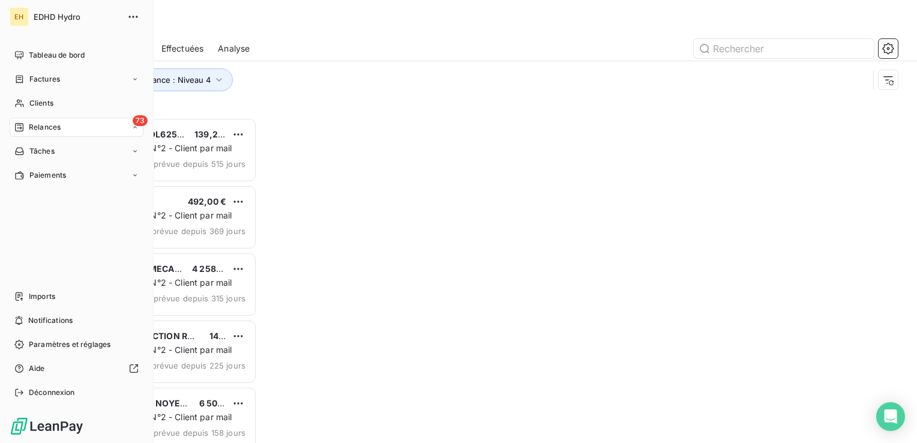
scroll to position [316, 190]
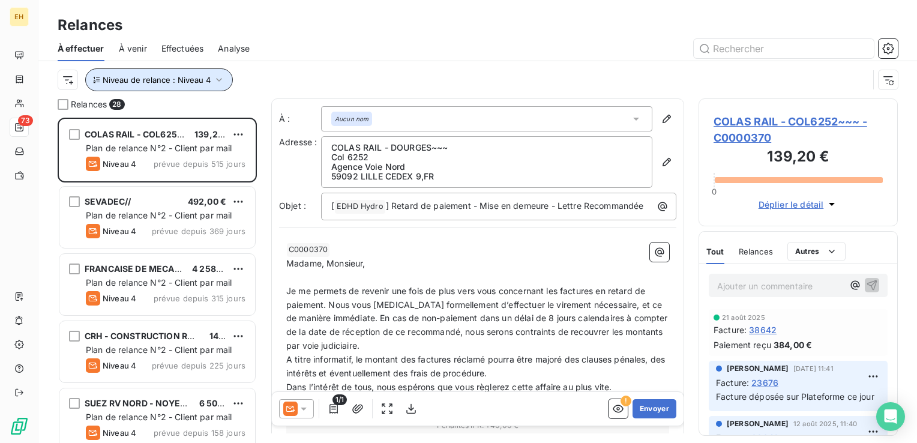
click at [195, 75] on span "Niveau de relance : Niveau 4" at bounding box center [157, 80] width 108 height 10
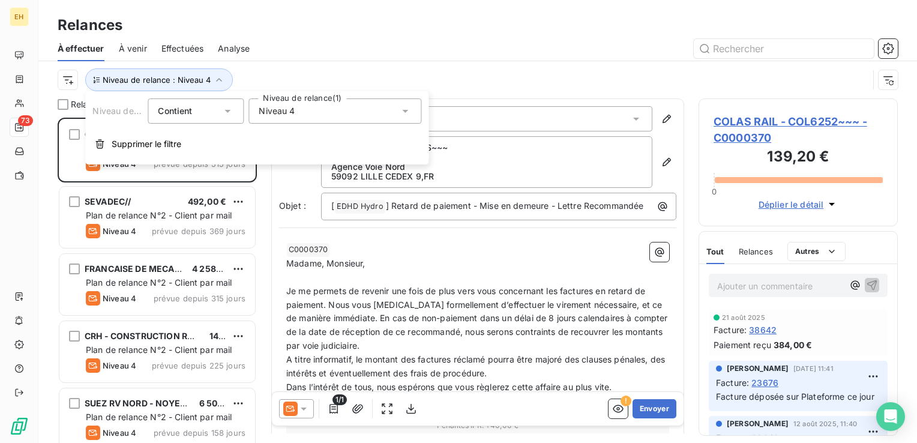
click at [283, 114] on span "Niveau 4" at bounding box center [277, 111] width 36 height 12
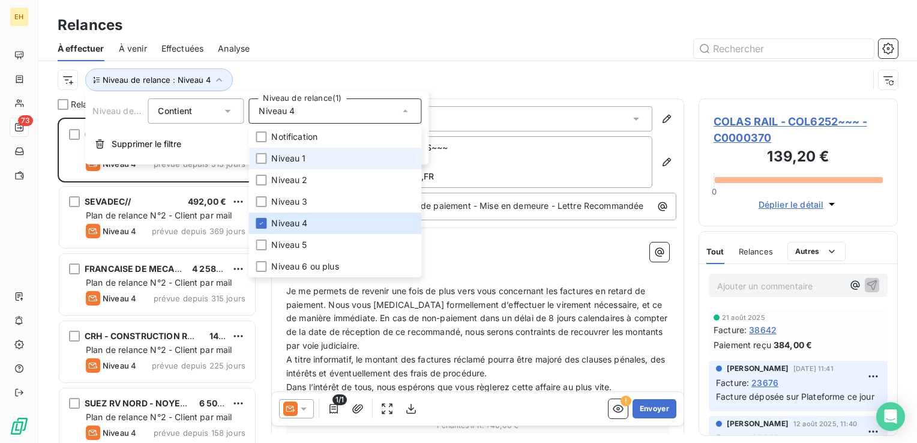
click at [286, 157] on span "Niveau 1" at bounding box center [288, 158] width 34 height 12
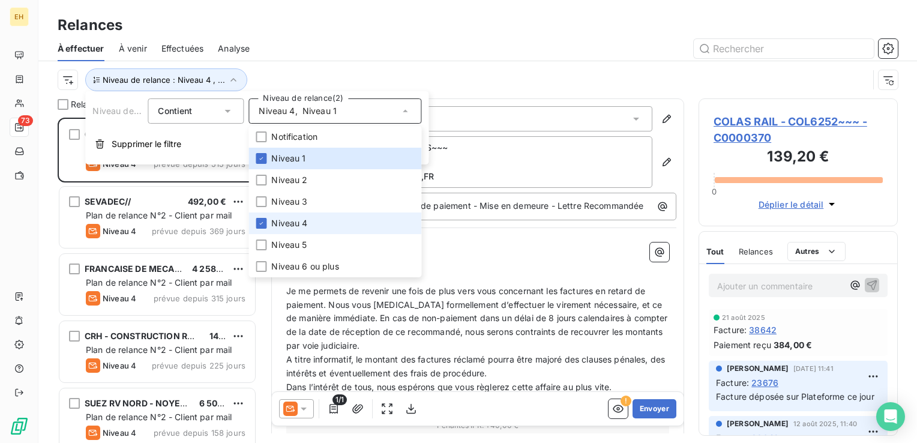
click at [284, 224] on span "Niveau 4" at bounding box center [289, 223] width 36 height 12
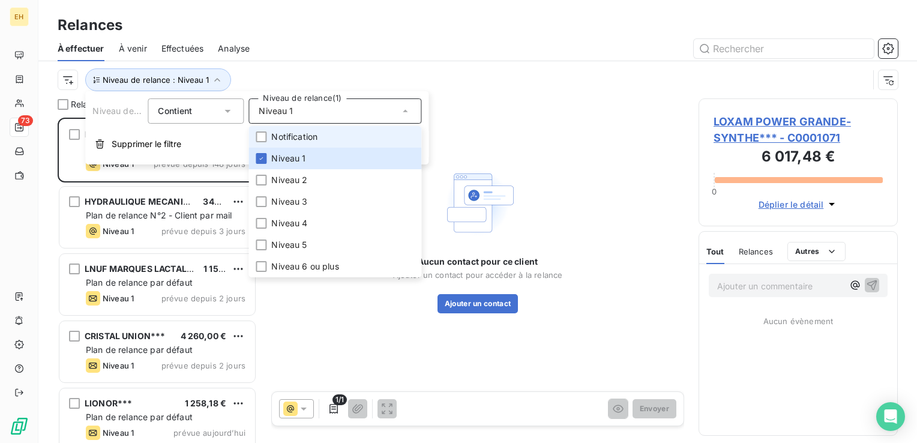
scroll to position [316, 190]
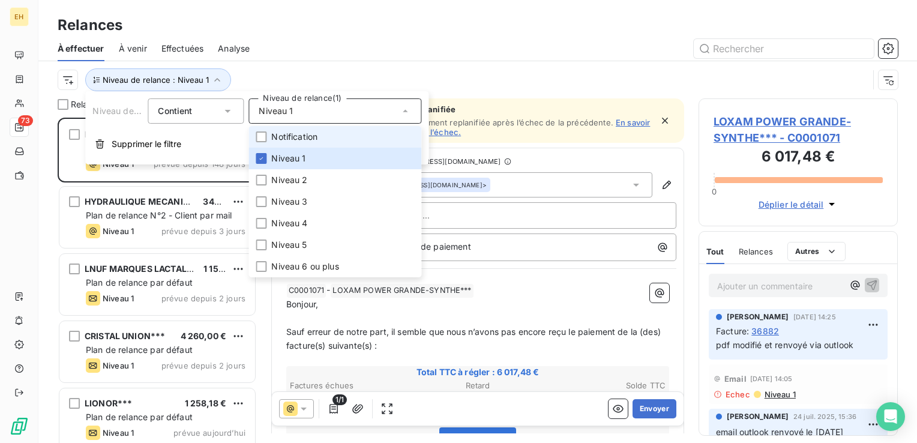
click at [286, 139] on span "Notification" at bounding box center [294, 137] width 46 height 12
click at [281, 155] on span "Niveau 1" at bounding box center [288, 158] width 34 height 12
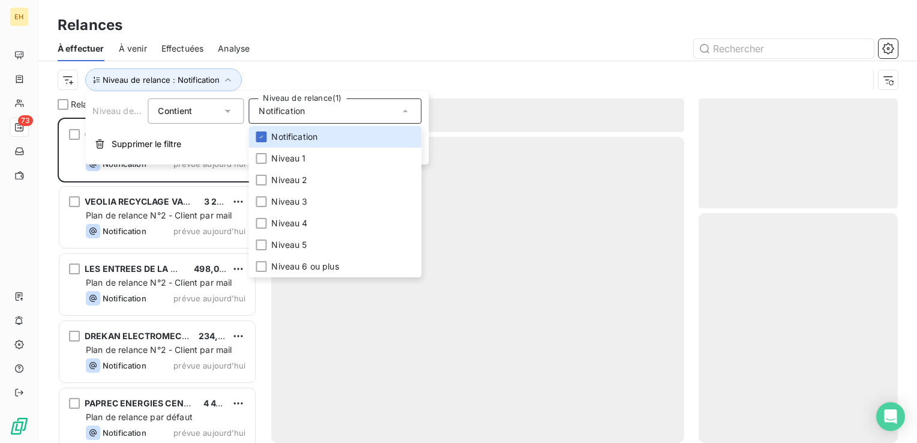
scroll to position [316, 190]
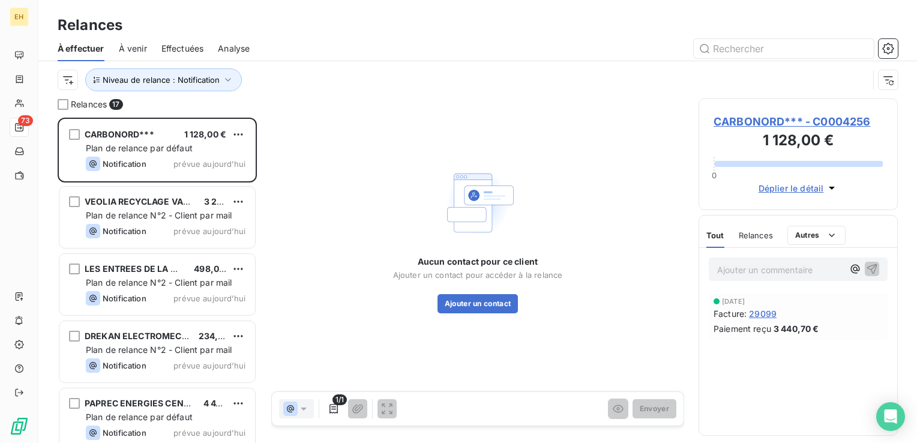
click at [304, 55] on div at bounding box center [581, 48] width 634 height 19
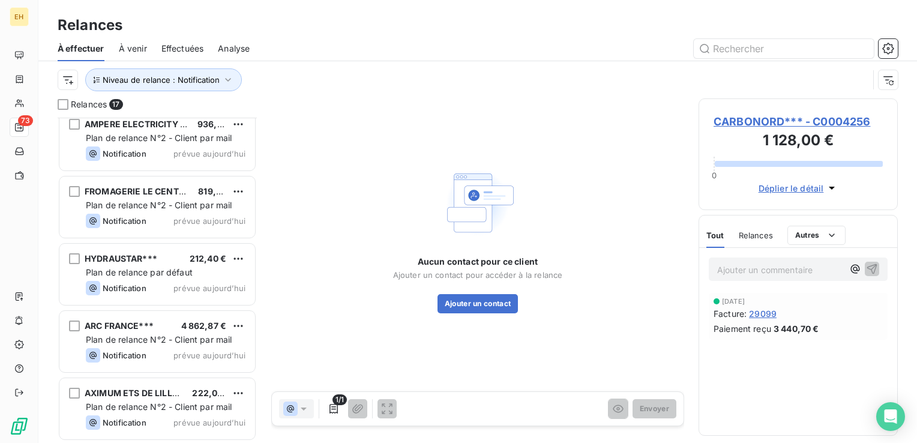
scroll to position [517, 0]
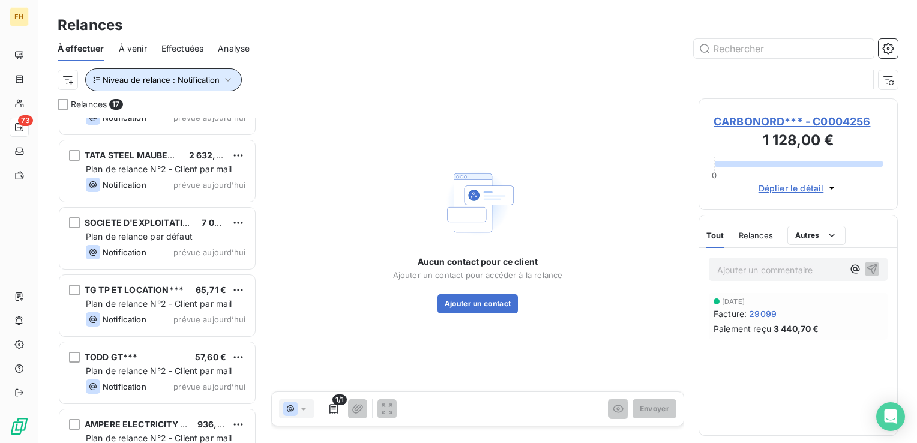
click at [218, 79] on button "Niveau de relance : Notification" at bounding box center [163, 79] width 157 height 23
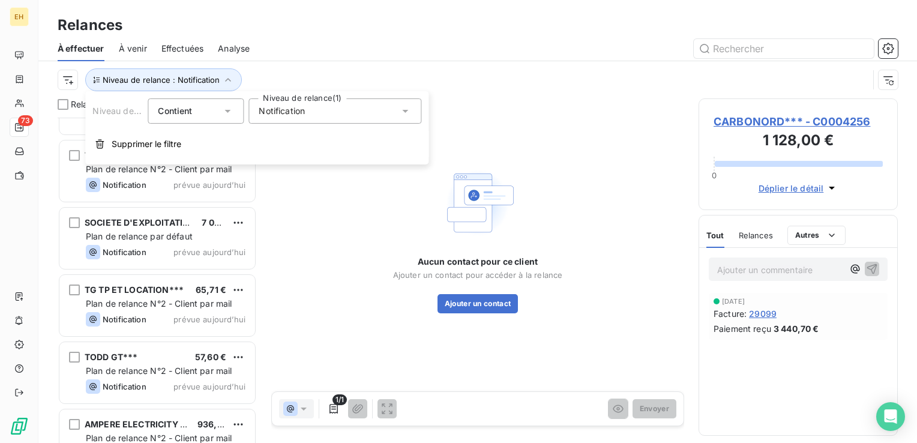
drag, startPoint x: 305, startPoint y: 112, endPoint x: 303, endPoint y: 123, distance: 11.5
click at [306, 112] on div "Notification" at bounding box center [334, 110] width 173 height 25
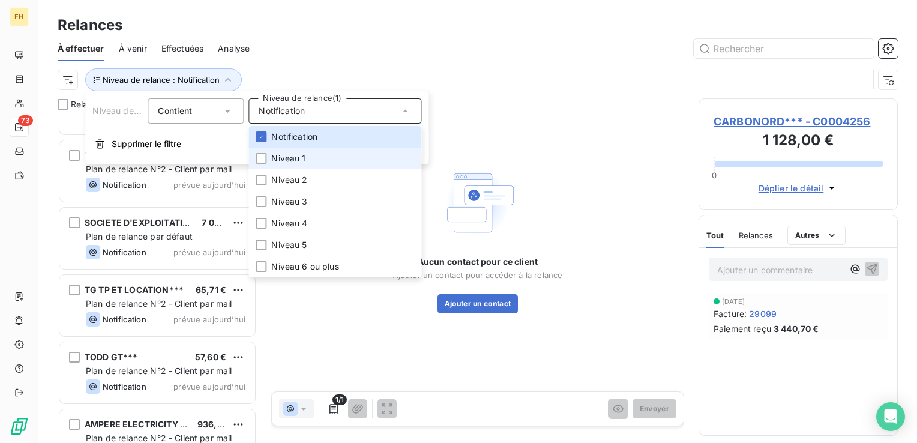
click at [298, 162] on span "Niveau 1" at bounding box center [288, 158] width 34 height 12
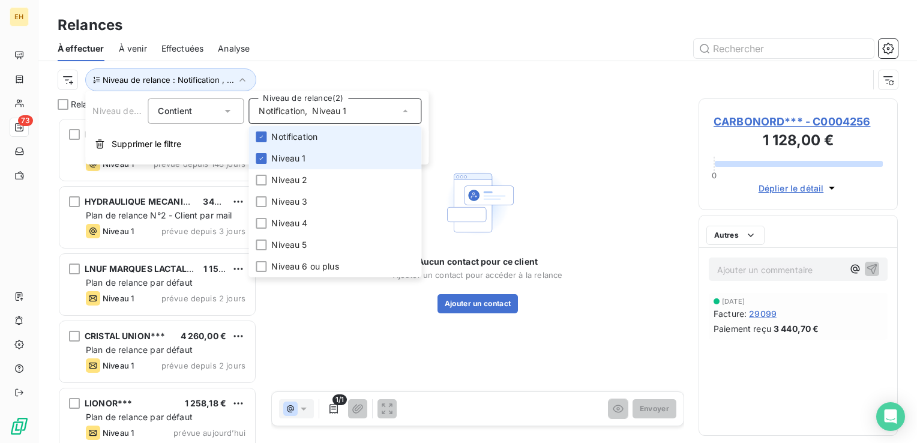
scroll to position [316, 190]
click at [286, 136] on span "Notification" at bounding box center [294, 137] width 46 height 12
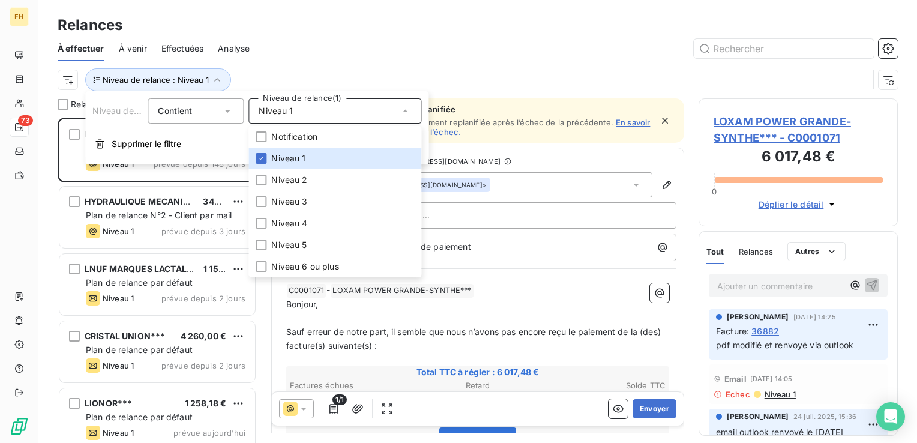
click at [284, 54] on div at bounding box center [581, 48] width 634 height 19
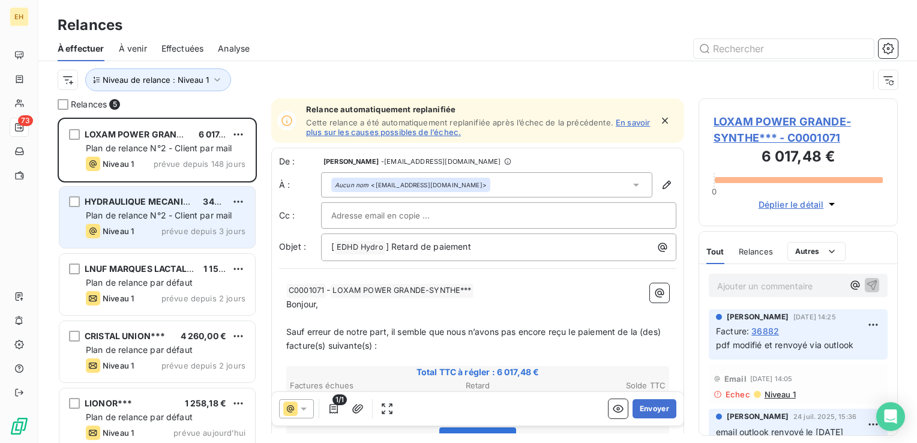
click at [167, 215] on span "Plan de relance N°2 - Client par mail" at bounding box center [159, 215] width 146 height 10
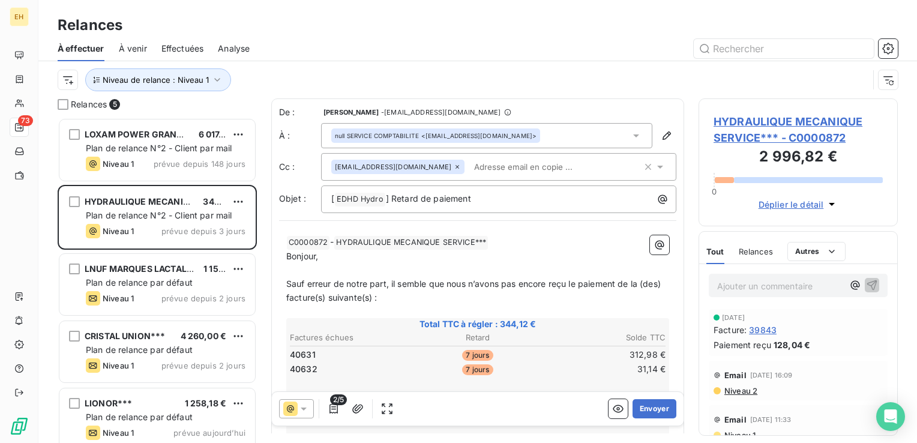
click at [833, 137] on span "HYDRAULIQUE MECANIQUE SERVICE*** - C0000872" at bounding box center [798, 129] width 169 height 32
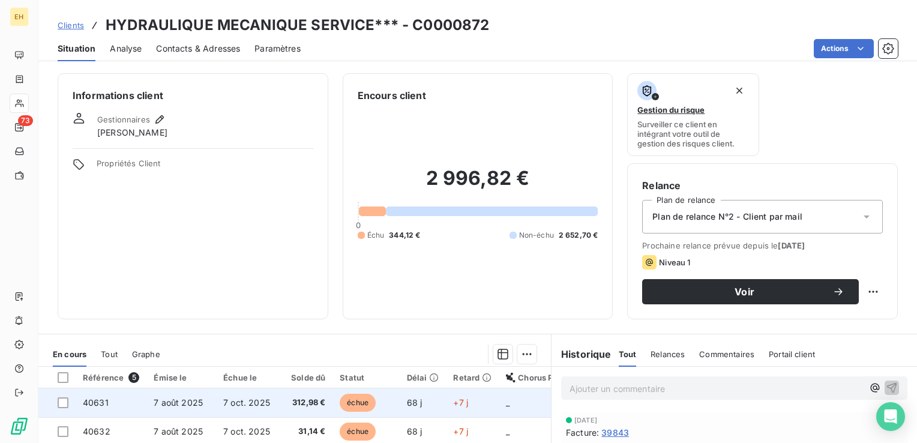
click at [274, 404] on td "7 oct. 2025" at bounding box center [246, 402] width 61 height 29
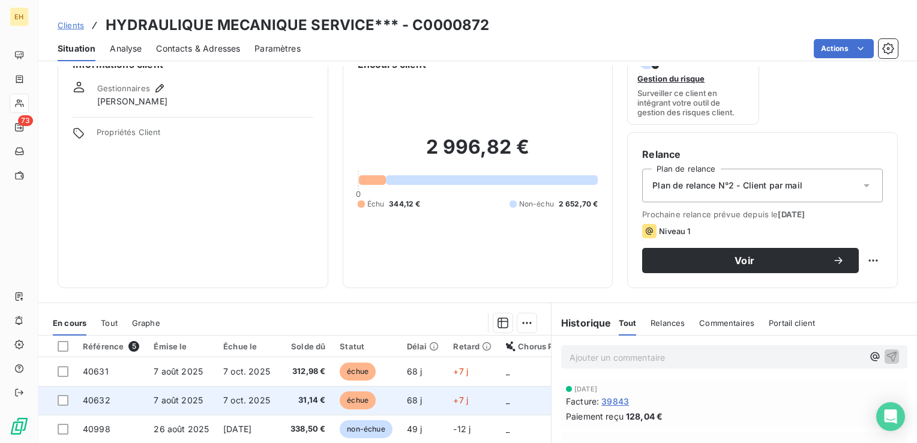
scroll to position [60, 0]
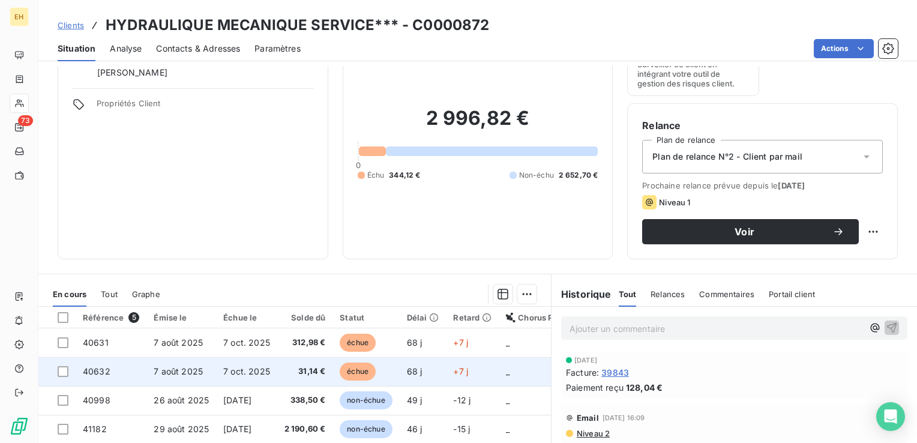
click at [311, 376] on span "31,14 €" at bounding box center [304, 372] width 41 height 12
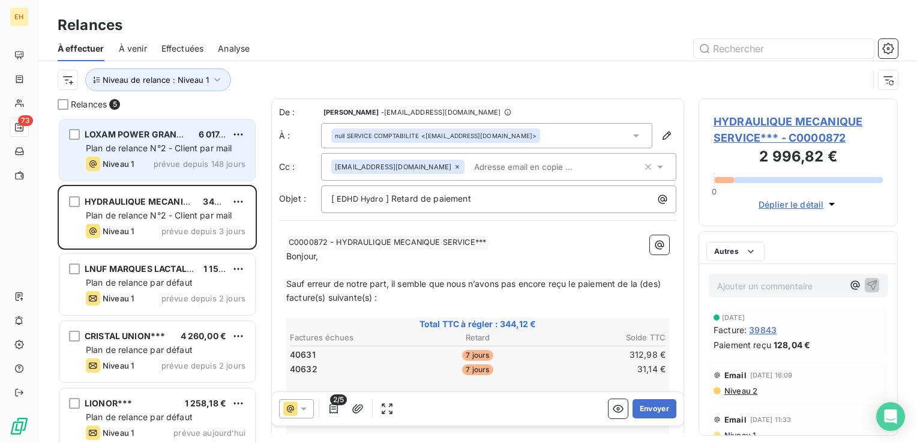
scroll to position [316, 190]
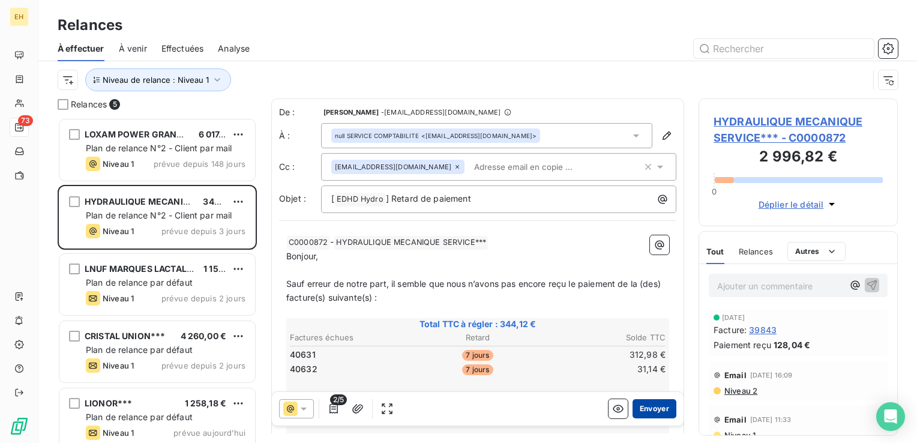
click at [641, 412] on button "Envoyer" at bounding box center [655, 408] width 44 height 19
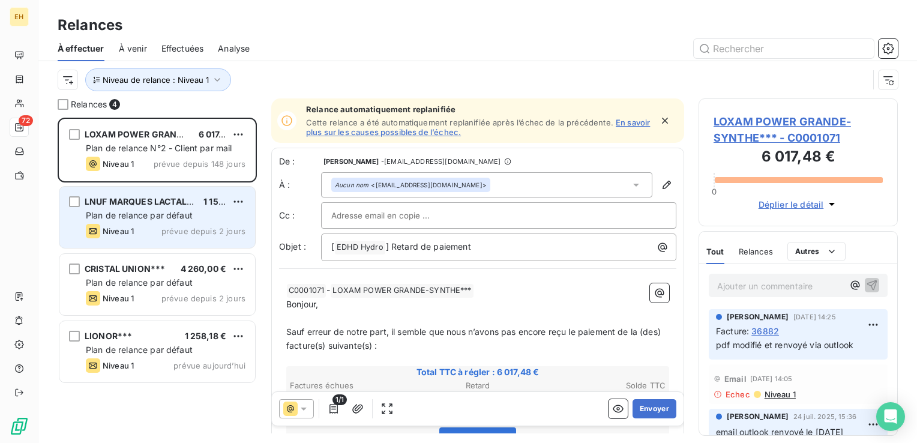
click at [146, 194] on div "LNUF MARQUES LACTALIS NESTLE ULTRA-FRAIS 1 152,00 € Plan de relance par défaut …" at bounding box center [157, 217] width 196 height 61
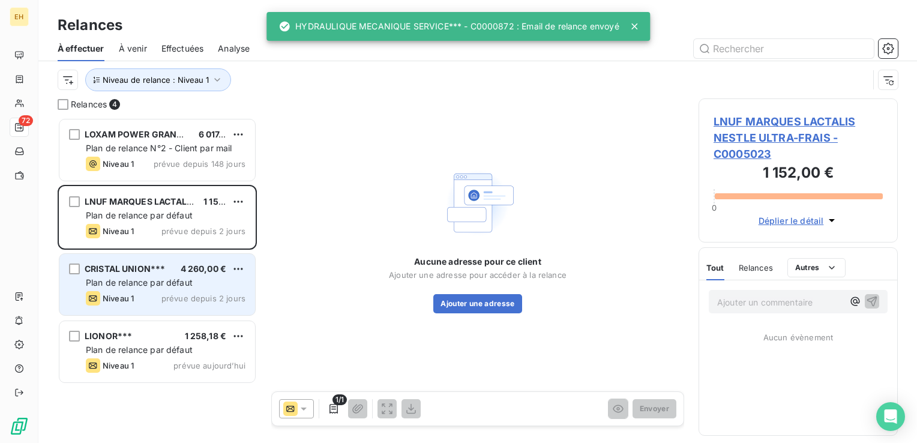
click at [155, 270] on span "CRISTAL UNION***" at bounding box center [125, 268] width 80 height 10
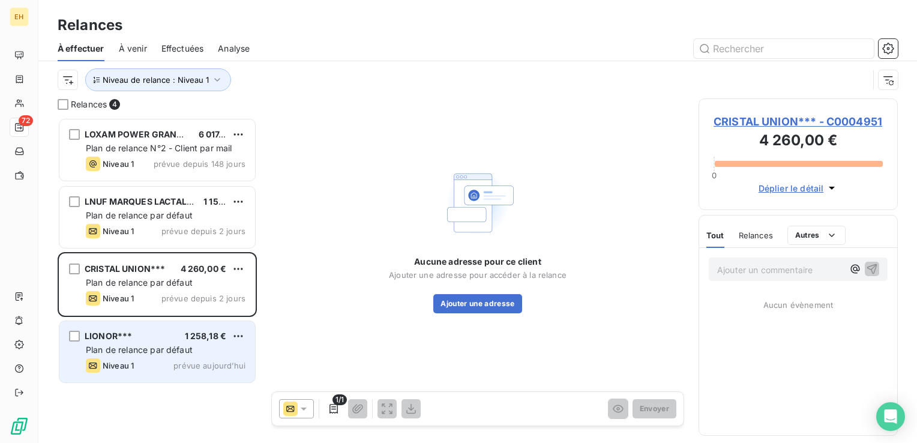
click at [155, 342] on div "LIONOR*** 1 258,18 € Plan de relance par défaut Niveau 1 prévue aujourd’hui" at bounding box center [157, 351] width 196 height 61
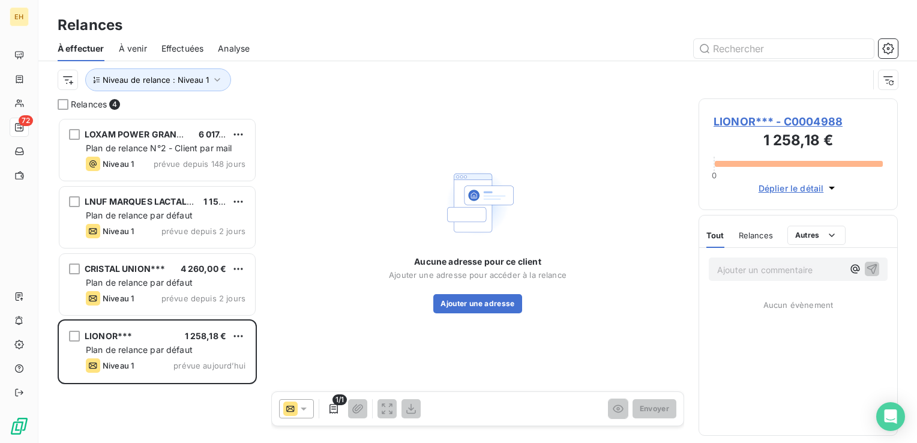
click at [764, 118] on span "LIONOR*** - C0004988" at bounding box center [798, 121] width 169 height 16
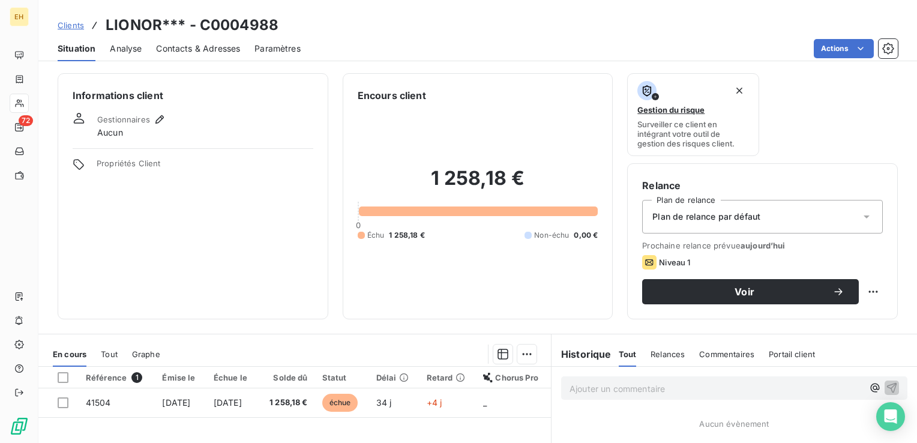
click at [213, 51] on span "Contacts & Adresses" at bounding box center [198, 49] width 84 height 12
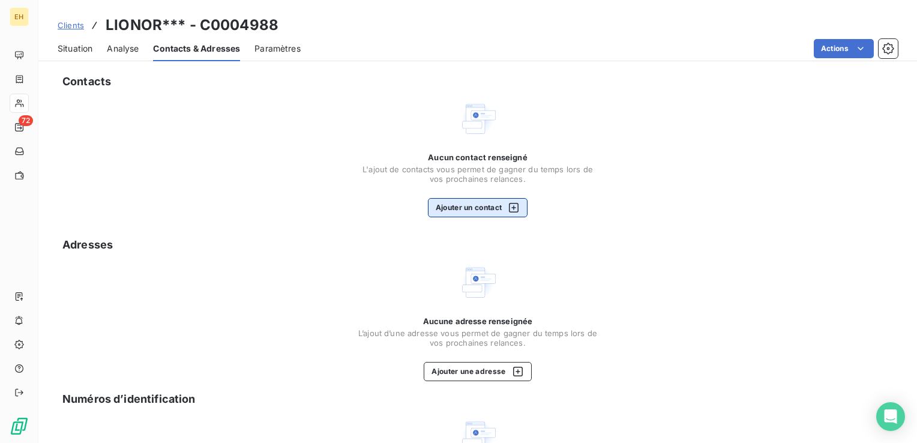
click at [477, 209] on button "Ajouter un contact" at bounding box center [478, 207] width 100 height 19
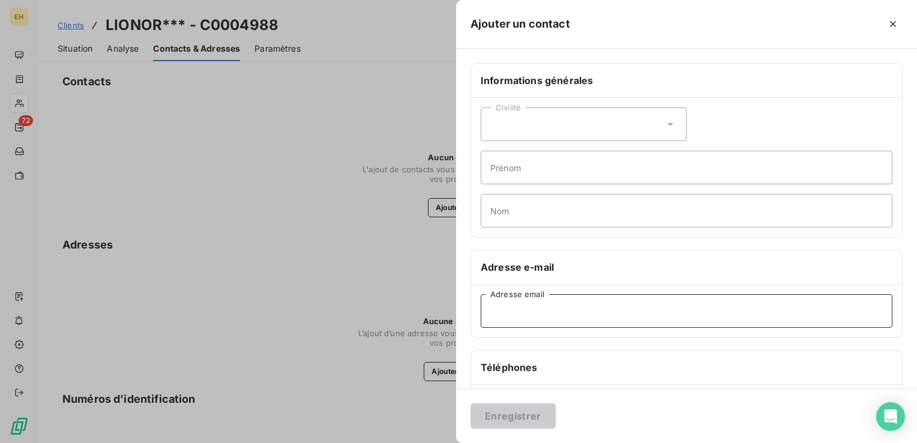
click at [517, 304] on input "Adresse email" at bounding box center [687, 311] width 412 height 34
paste input "factures.126@lionor.fr"
type input "factures.126@lionor.fr"
click at [523, 415] on button "Enregistrer" at bounding box center [513, 415] width 85 height 25
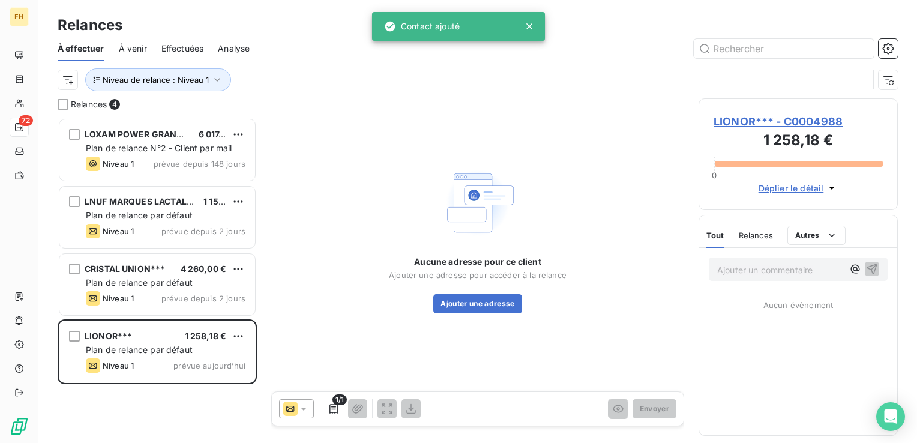
scroll to position [316, 190]
click at [785, 124] on span "LIONOR*** - C0004988" at bounding box center [798, 121] width 169 height 16
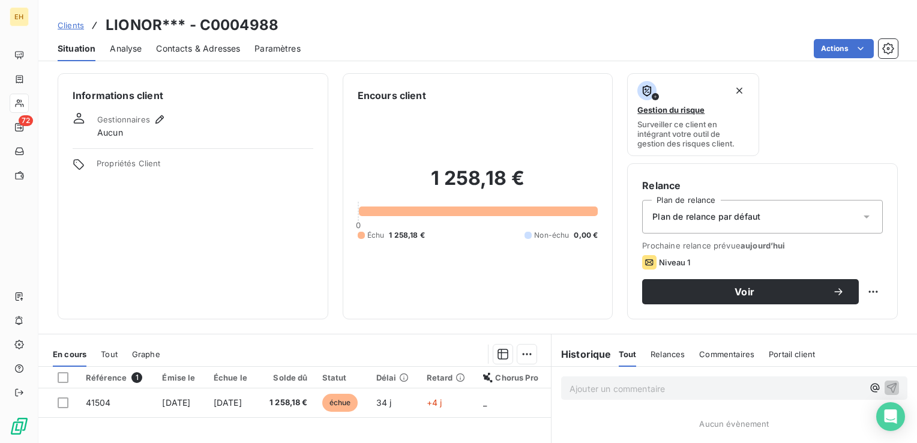
click at [786, 225] on div "Plan de relance par défaut" at bounding box center [762, 217] width 241 height 34
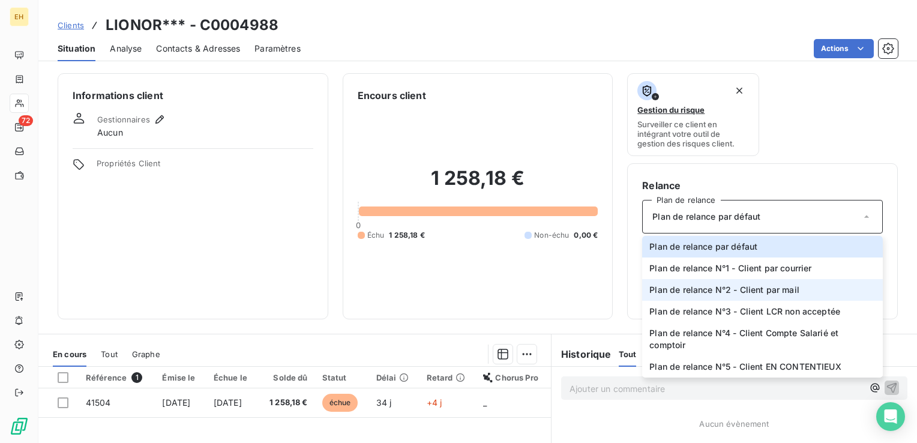
click at [780, 290] on span "Plan de relance N°2 - Client par mail" at bounding box center [724, 290] width 150 height 12
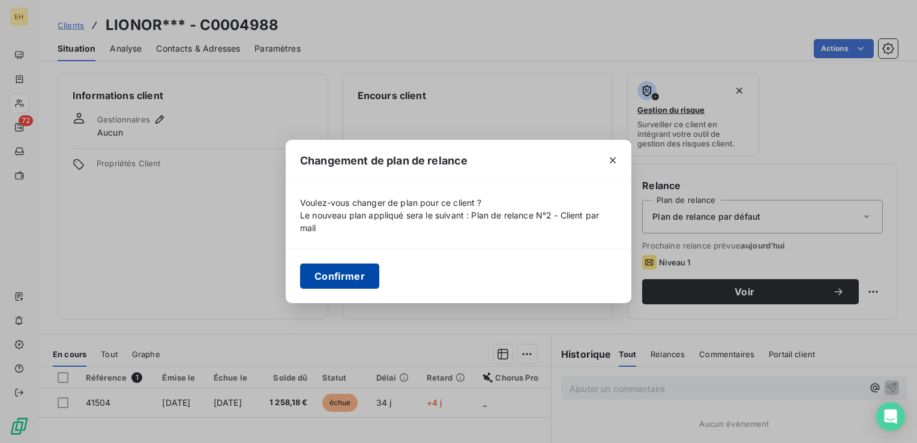
click at [336, 277] on button "Confirmer" at bounding box center [339, 275] width 79 height 25
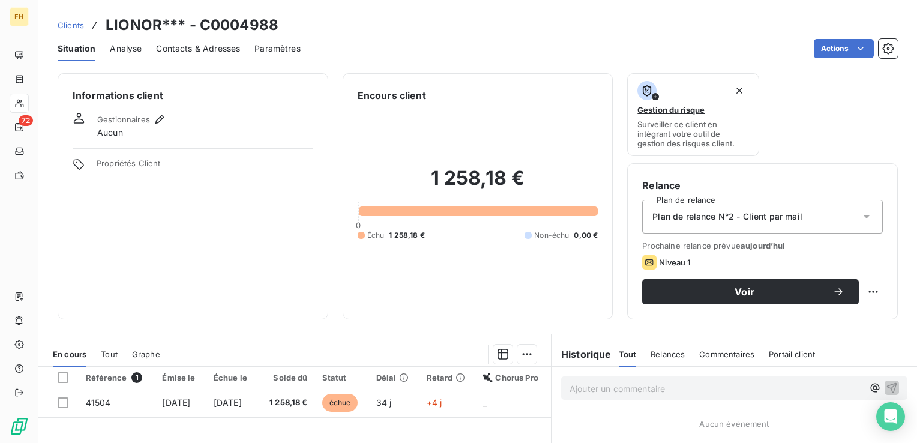
click at [216, 48] on span "Contacts & Adresses" at bounding box center [198, 49] width 84 height 12
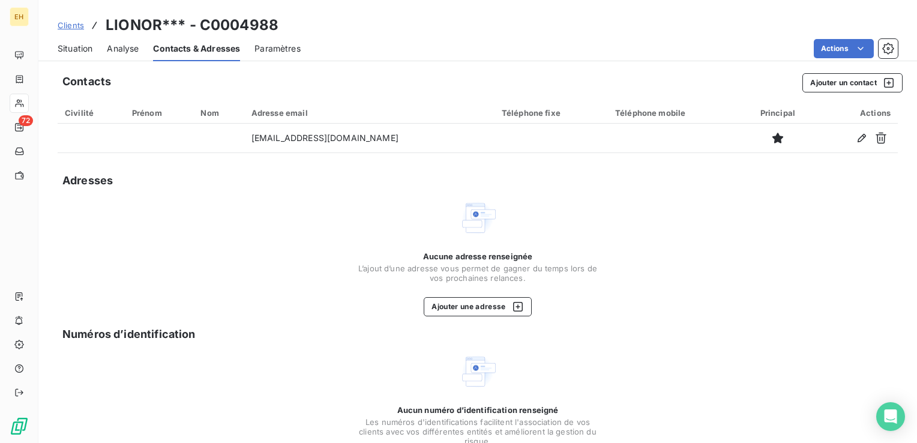
click at [84, 49] on span "Situation" at bounding box center [75, 49] width 35 height 12
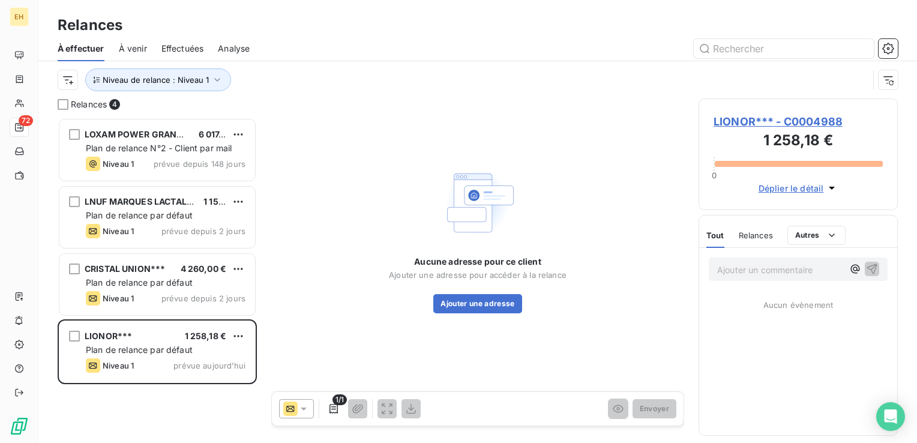
scroll to position [316, 190]
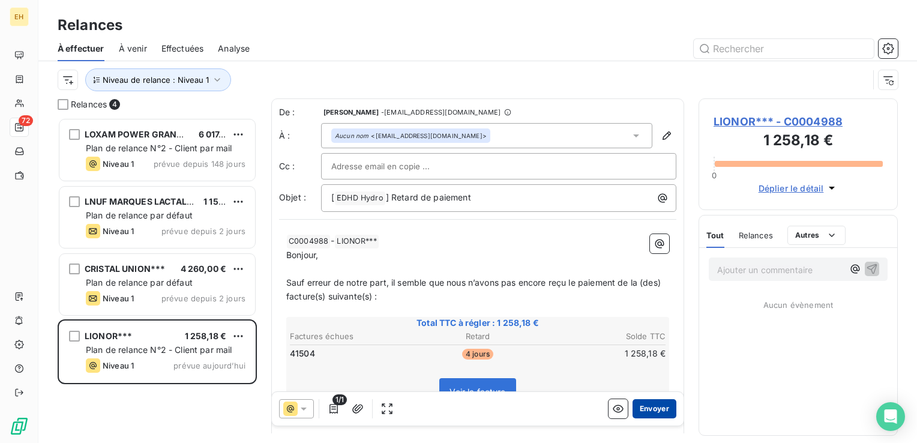
click at [644, 412] on button "Envoyer" at bounding box center [655, 408] width 44 height 19
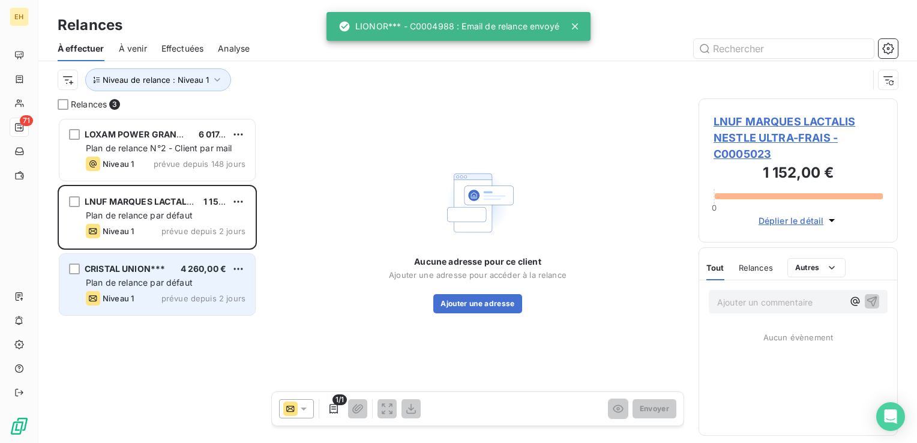
click at [148, 288] on div "Plan de relance par défaut" at bounding box center [166, 283] width 160 height 12
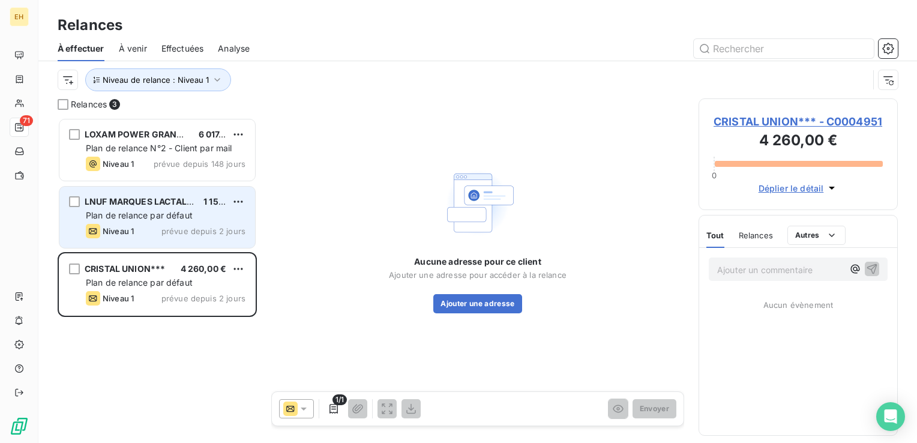
click at [185, 219] on span "Plan de relance par défaut" at bounding box center [139, 215] width 107 height 10
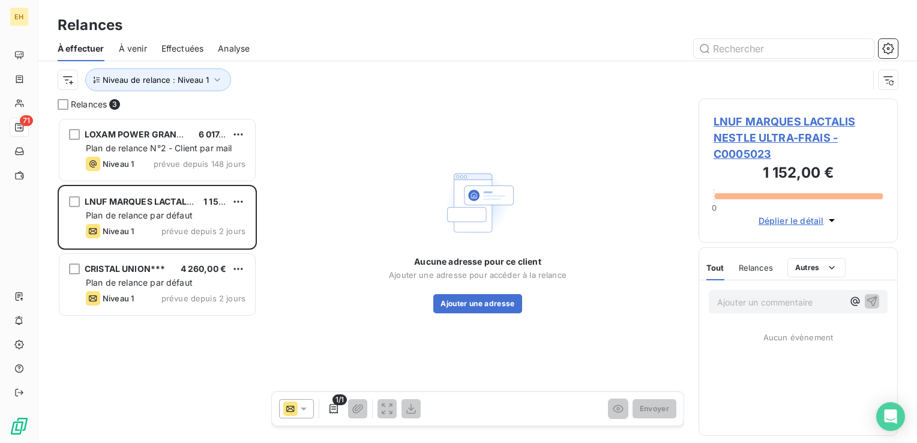
click at [828, 116] on span "LNUF MARQUES LACTALIS NESTLE ULTRA-FRAIS - C0005023" at bounding box center [798, 137] width 169 height 49
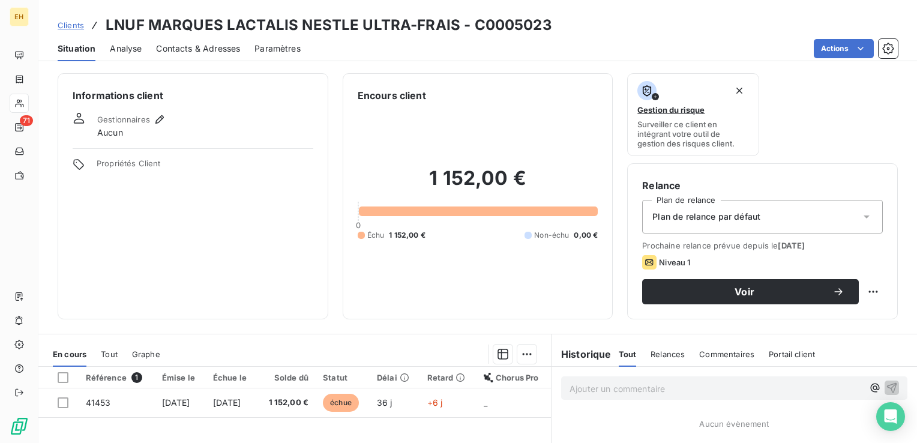
click at [679, 226] on div "Plan de relance par défaut" at bounding box center [762, 217] width 241 height 34
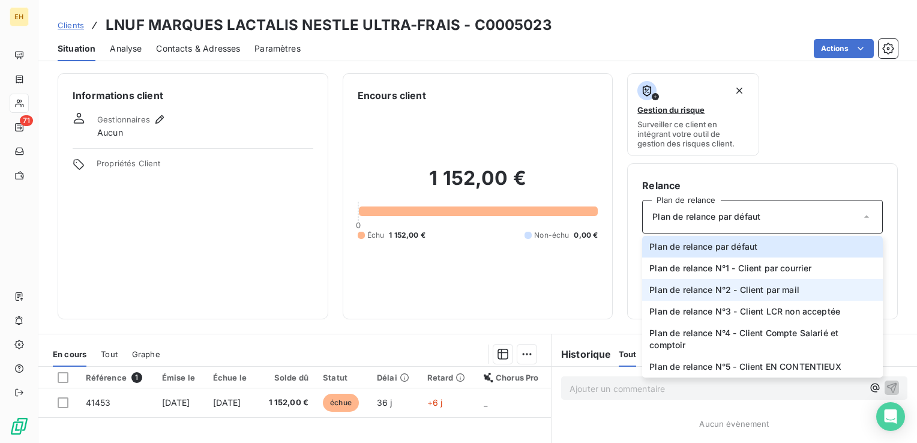
click at [686, 289] on span "Plan de relance N°2 - Client par mail" at bounding box center [724, 290] width 150 height 12
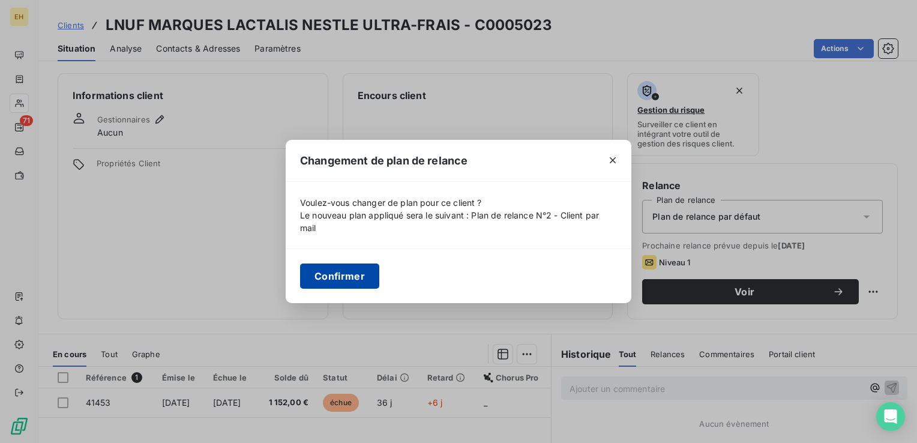
click at [363, 274] on button "Confirmer" at bounding box center [339, 275] width 79 height 25
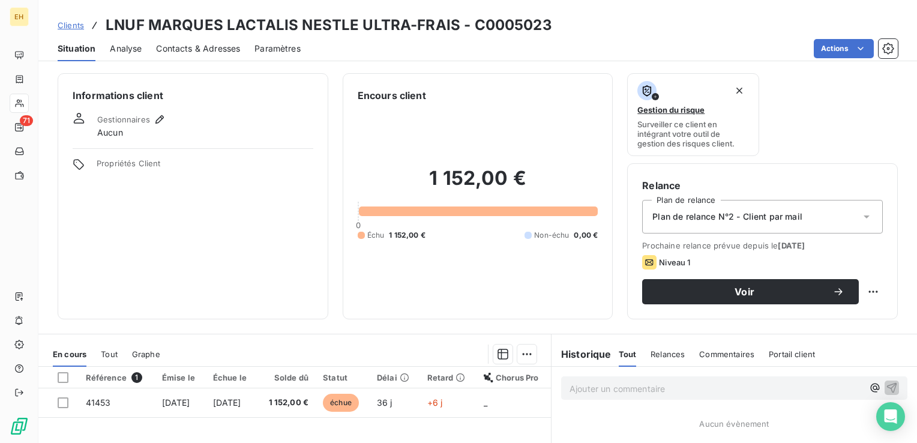
click at [210, 50] on span "Contacts & Adresses" at bounding box center [198, 49] width 84 height 12
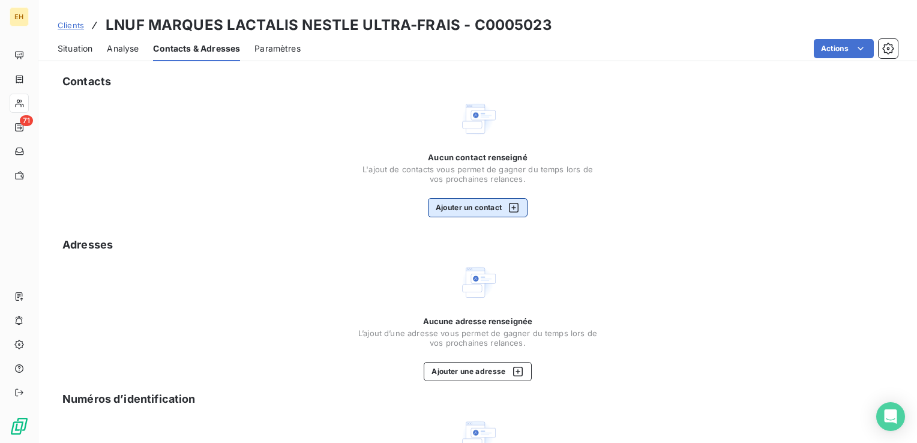
click at [482, 203] on button "Ajouter un contact" at bounding box center [478, 207] width 100 height 19
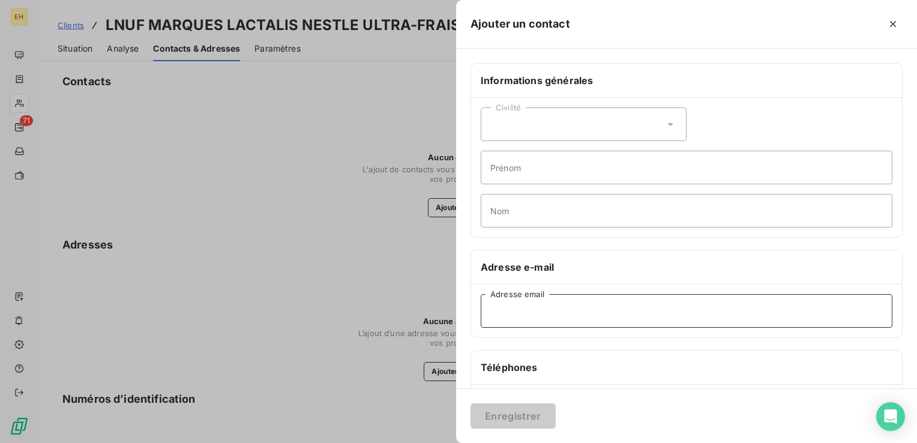
click at [519, 312] on input "Adresse email" at bounding box center [687, 311] width 412 height 34
paste input "peggy.leroy@fr.lnpf.com"
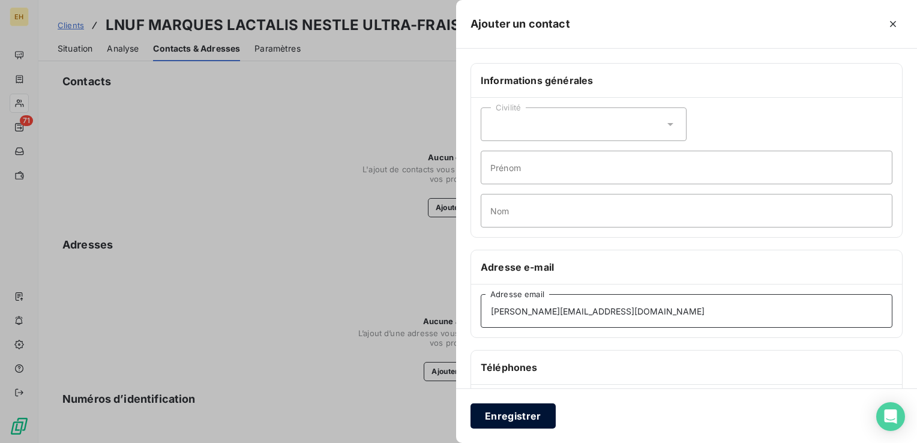
type input "peggy.leroy@fr.lnpf.com"
click at [516, 416] on button "Enregistrer" at bounding box center [513, 415] width 85 height 25
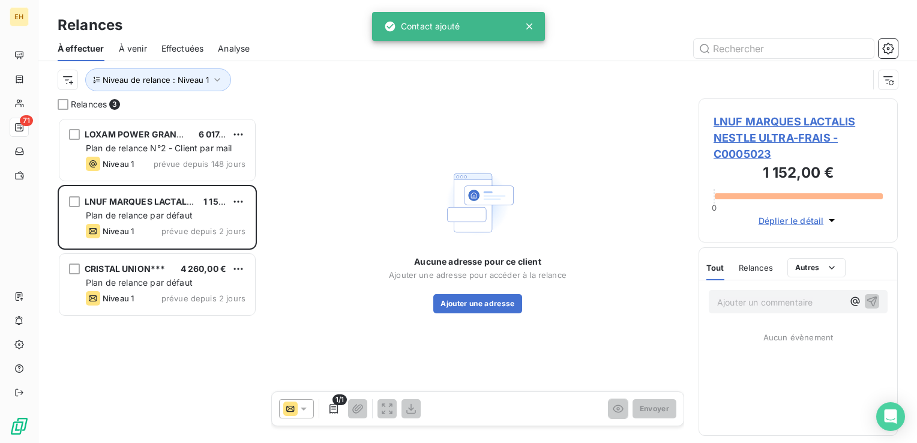
scroll to position [316, 190]
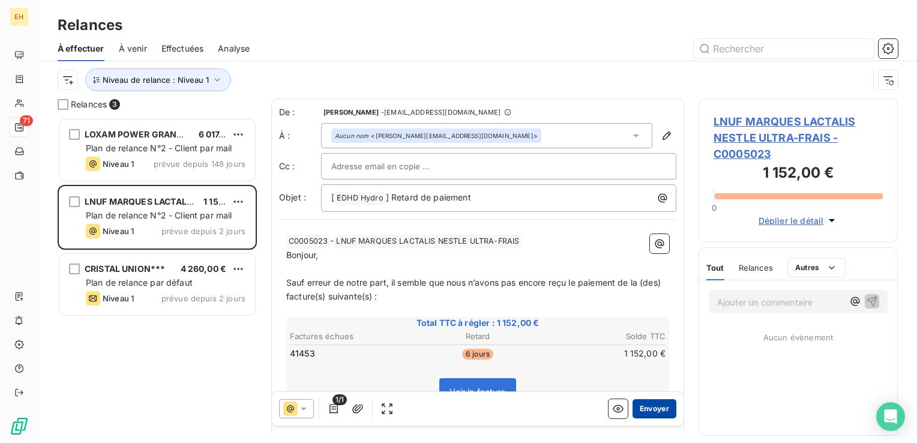
click at [648, 407] on button "Envoyer" at bounding box center [655, 408] width 44 height 19
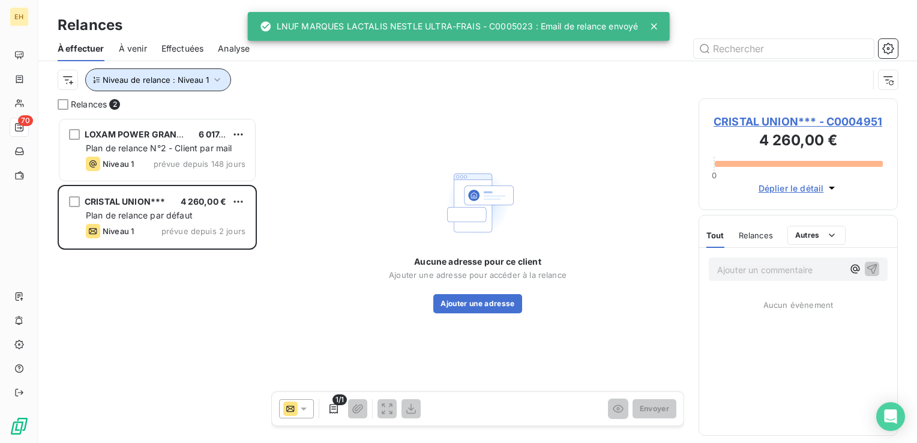
click at [214, 81] on icon "button" at bounding box center [217, 80] width 12 height 12
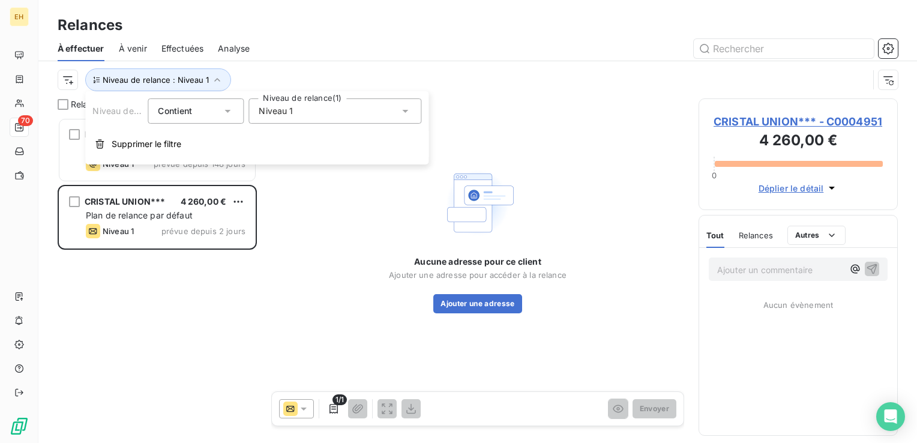
click at [319, 110] on div "Niveau 1" at bounding box center [334, 110] width 173 height 25
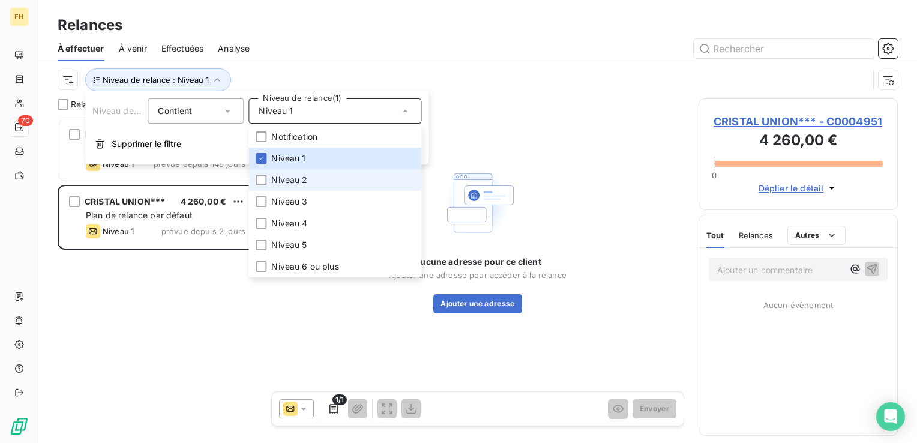
click at [285, 181] on span "Niveau 2" at bounding box center [289, 180] width 36 height 12
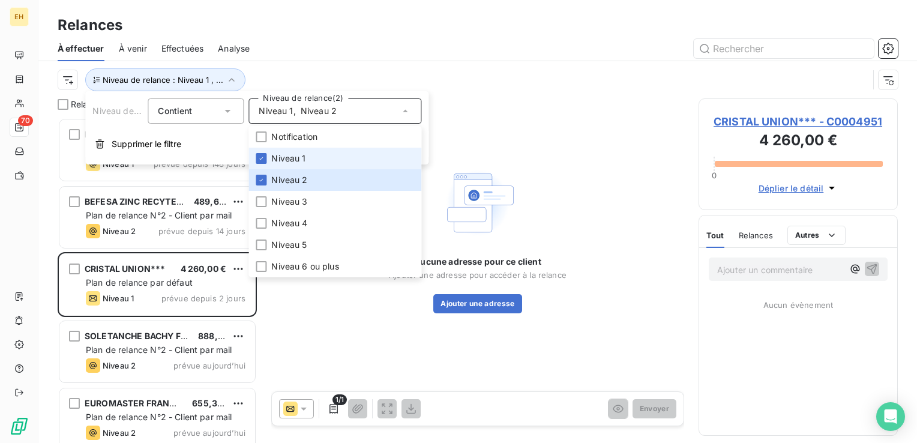
scroll to position [316, 190]
click at [284, 158] on span "Niveau 1" at bounding box center [288, 158] width 34 height 12
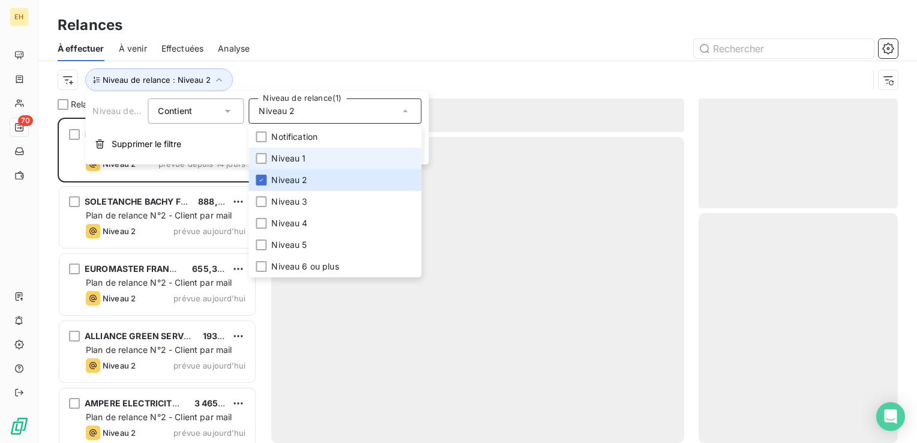
scroll to position [316, 190]
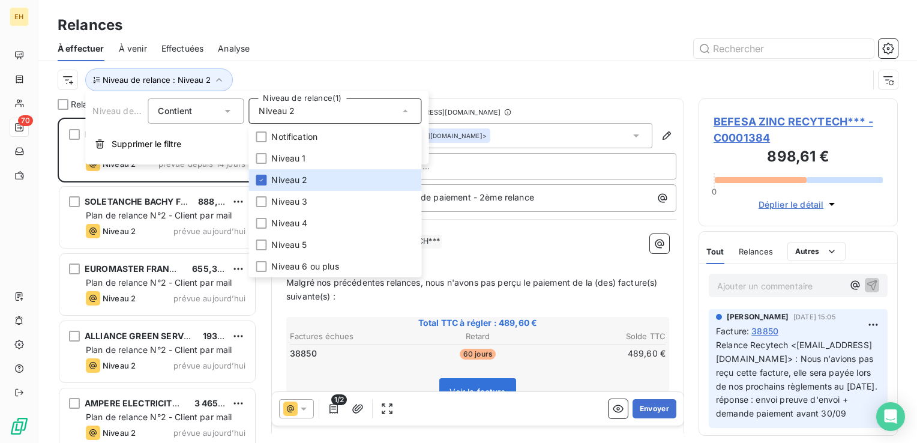
click at [279, 46] on div at bounding box center [581, 48] width 634 height 19
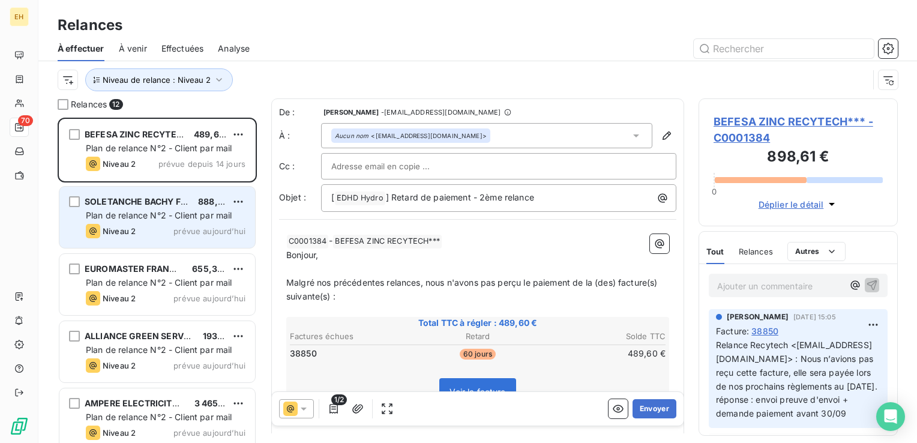
click at [158, 212] on span "Plan de relance N°2 - Client par mail" at bounding box center [159, 215] width 146 height 10
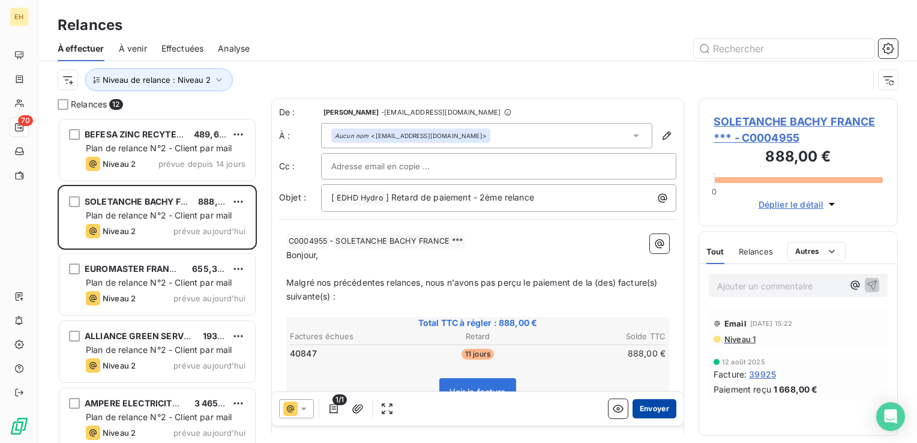
click at [639, 411] on button "Envoyer" at bounding box center [655, 408] width 44 height 19
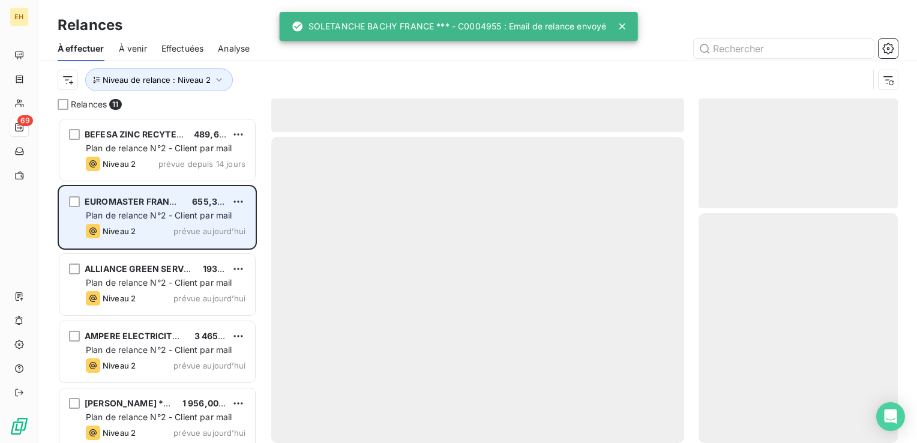
click at [176, 218] on span "Plan de relance N°2 - Client par mail" at bounding box center [159, 215] width 146 height 10
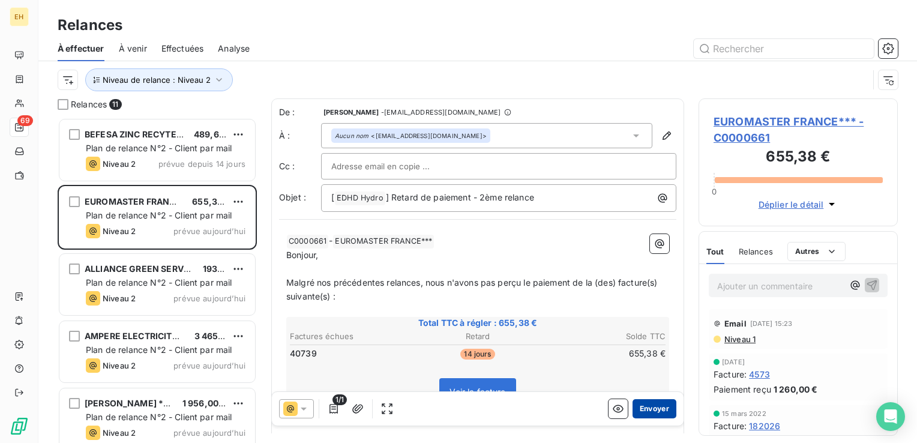
click at [653, 412] on button "Envoyer" at bounding box center [655, 408] width 44 height 19
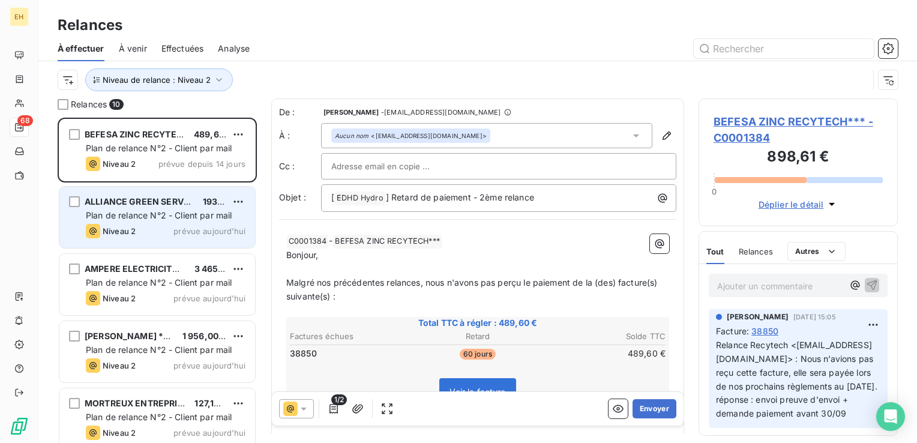
click at [186, 221] on div "Plan de relance N°2 - Client par mail" at bounding box center [166, 215] width 160 height 12
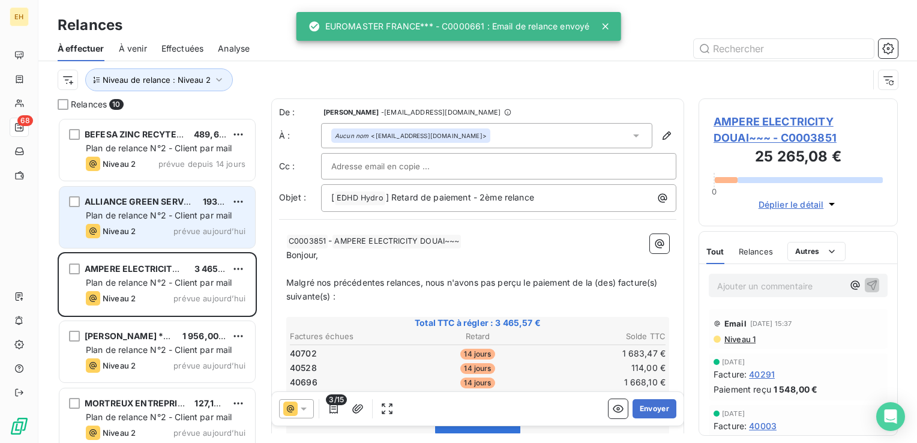
click at [191, 221] on div "Plan de relance N°2 - Client par mail" at bounding box center [166, 215] width 160 height 12
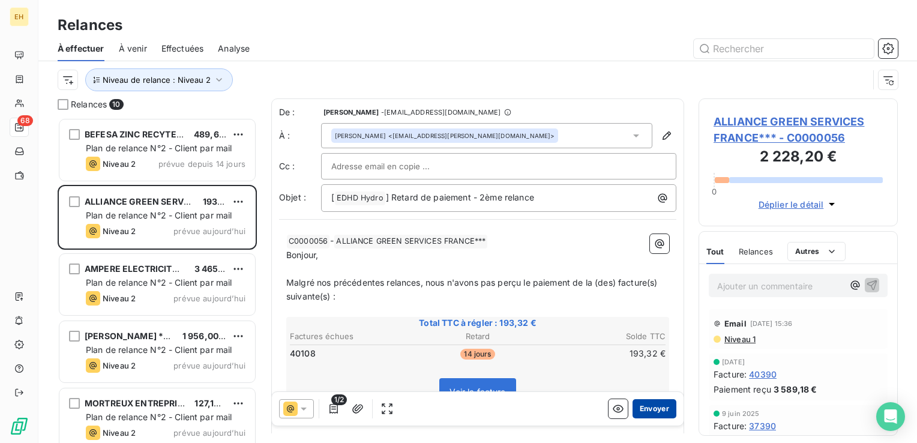
click at [636, 405] on button "Envoyer" at bounding box center [655, 408] width 44 height 19
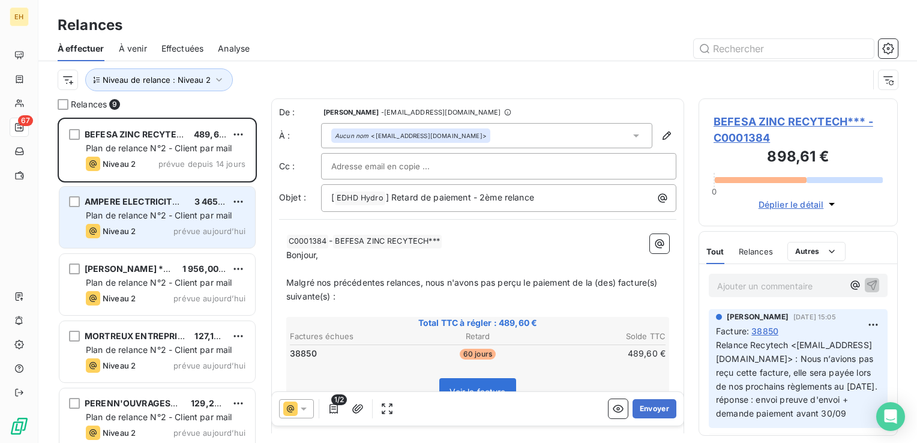
click at [204, 247] on div "AMPERE ELECTRICITY DOUAI~~~ 3 465,57 € Plan de relance N°2 - Client par mail Ni…" at bounding box center [157, 217] width 196 height 61
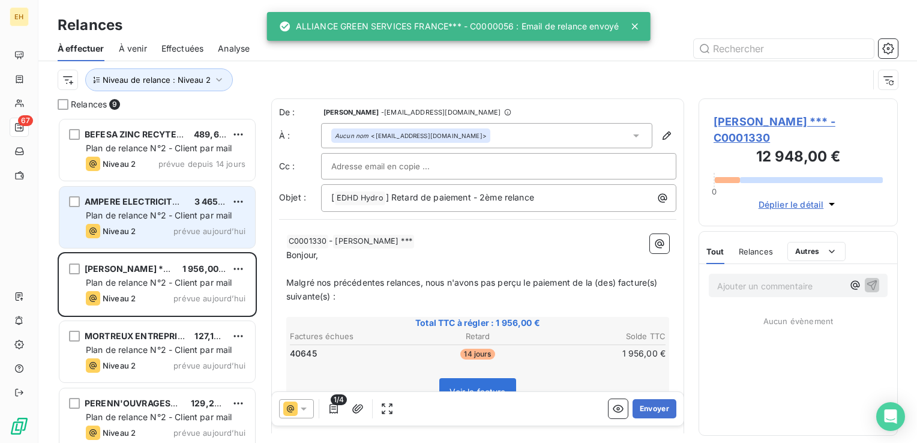
click at [206, 220] on span "Plan de relance N°2 - Client par mail" at bounding box center [159, 215] width 146 height 10
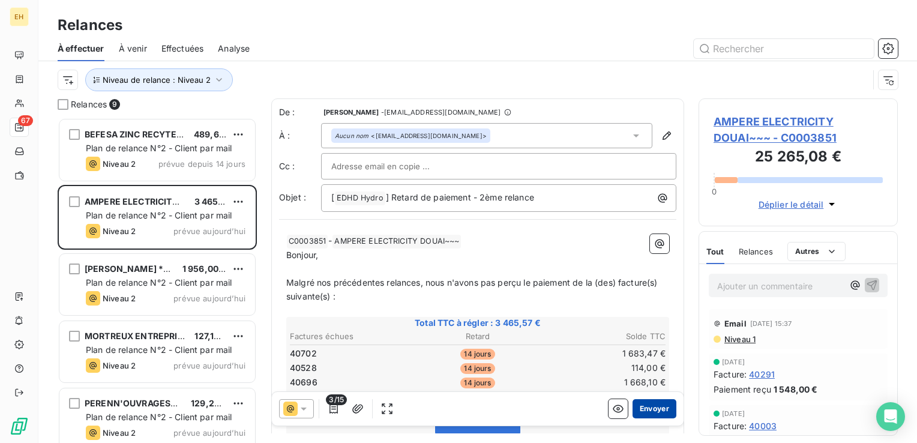
click at [650, 406] on button "Envoyer" at bounding box center [655, 408] width 44 height 19
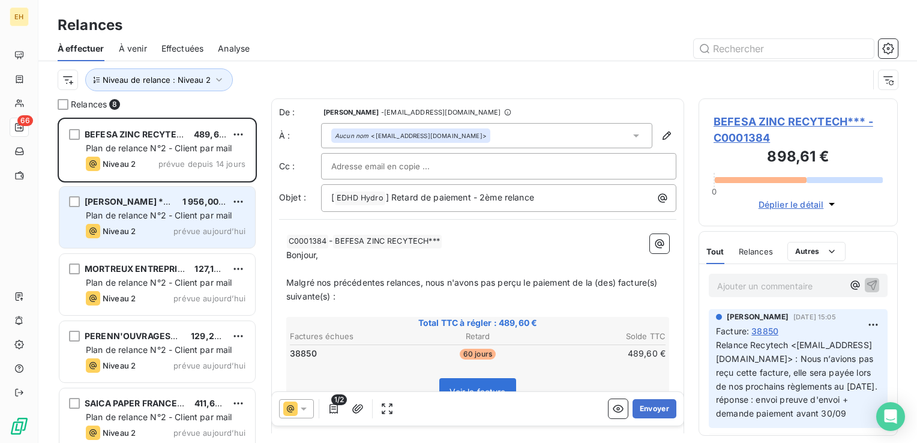
click at [197, 210] on span "Plan de relance N°2 - Client par mail" at bounding box center [159, 215] width 146 height 10
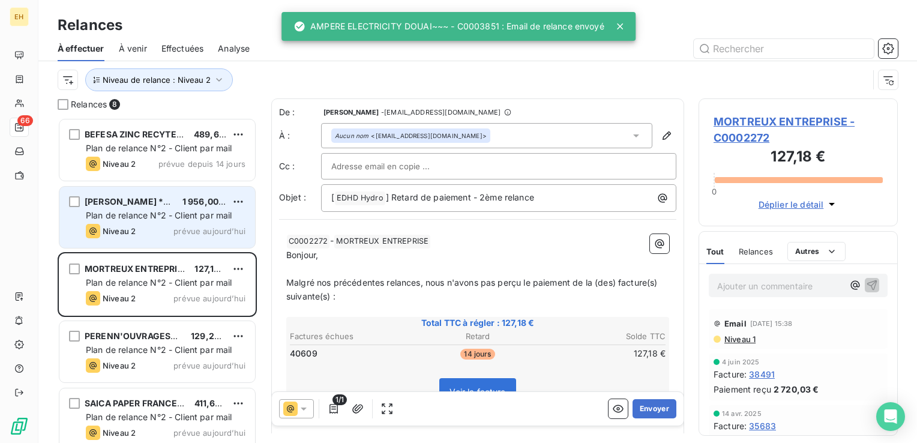
click at [228, 241] on div "CORNING GOSSELIN *** 1 956,00 € Plan de relance N°2 - Client par mail Niveau 2 …" at bounding box center [157, 217] width 196 height 61
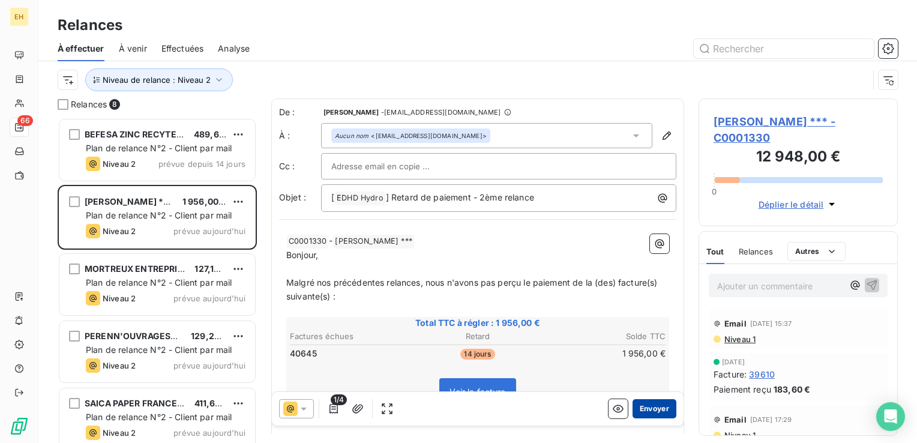
click at [660, 410] on button "Envoyer" at bounding box center [655, 408] width 44 height 19
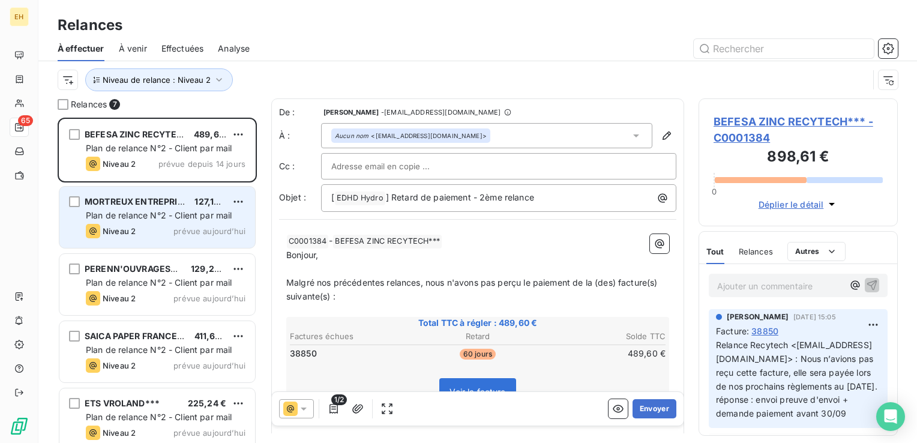
click at [151, 224] on div "Niveau 2 prévue aujourd’hui" at bounding box center [166, 231] width 160 height 14
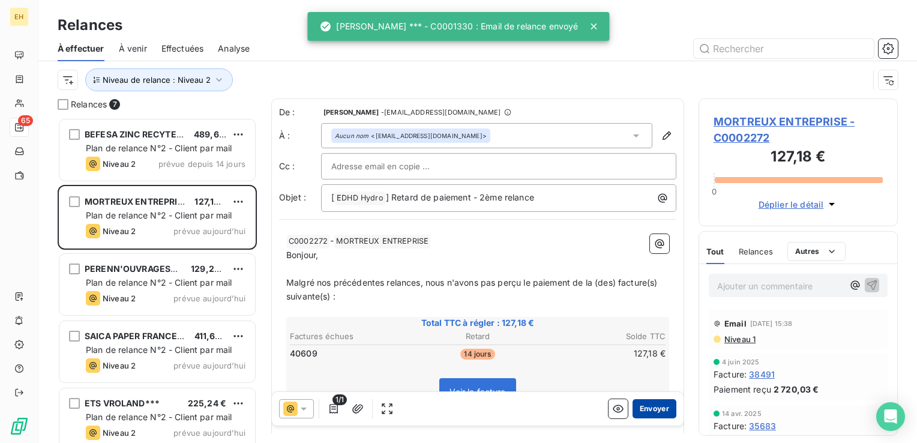
click at [639, 405] on button "Envoyer" at bounding box center [655, 408] width 44 height 19
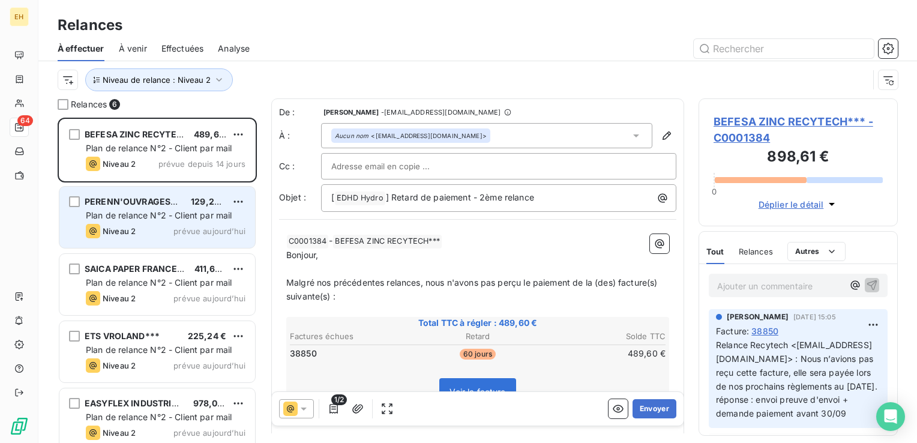
click at [236, 229] on span "prévue aujourd’hui" at bounding box center [209, 231] width 72 height 10
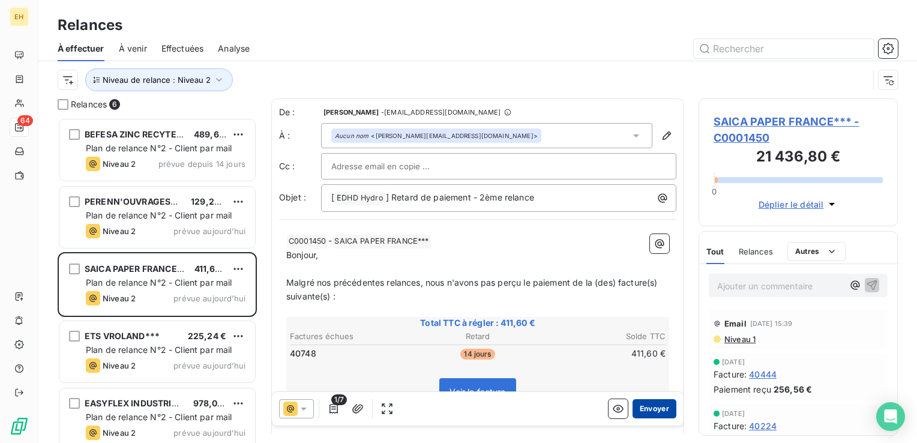
click at [641, 408] on button "Envoyer" at bounding box center [655, 408] width 44 height 19
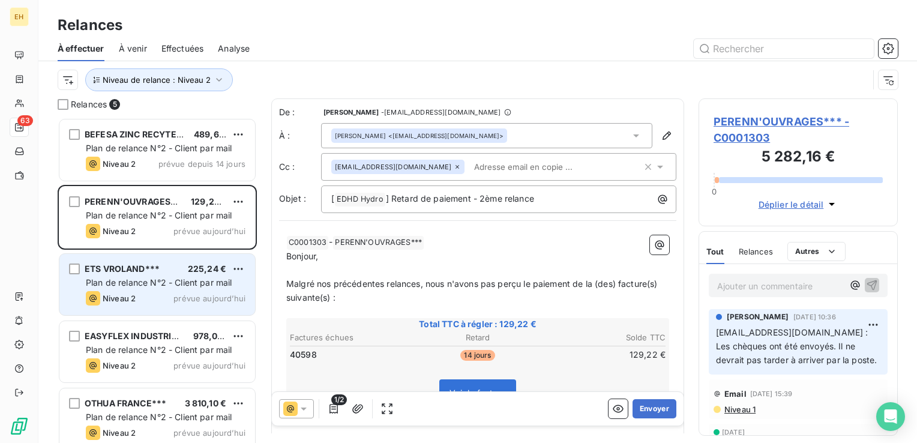
click at [149, 268] on span "ETS VROLAND***" at bounding box center [122, 268] width 75 height 10
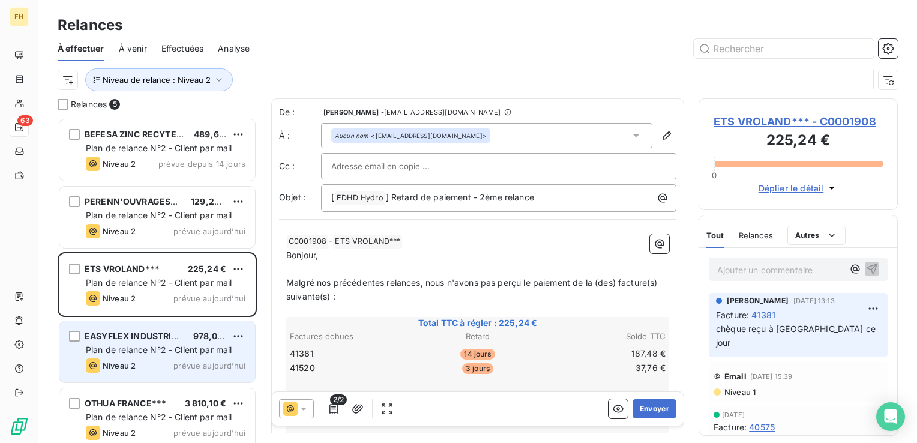
click at [139, 337] on span "EASYFLEX INDUSTRIES***" at bounding box center [141, 336] width 112 height 10
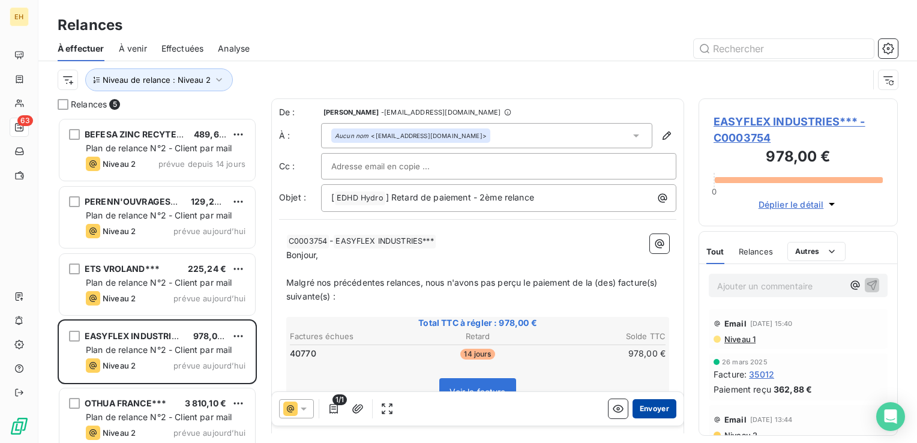
click at [659, 408] on button "Envoyer" at bounding box center [655, 408] width 44 height 19
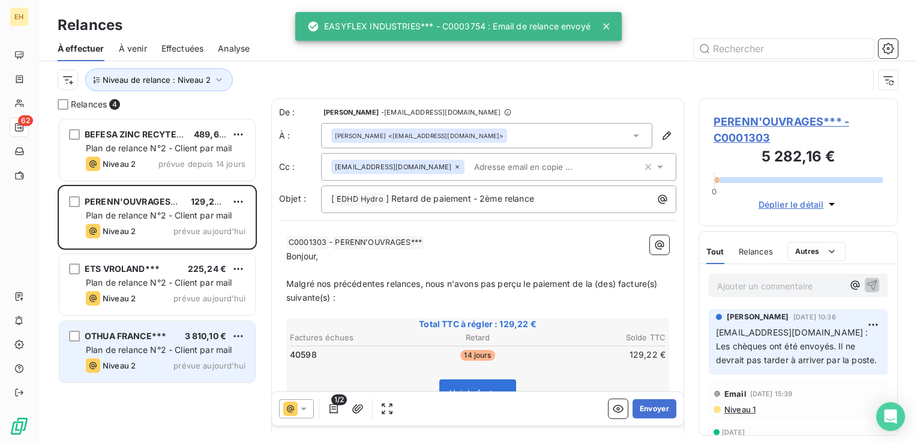
click at [164, 333] on span "OTHUA FRANCE***" at bounding box center [126, 336] width 82 height 10
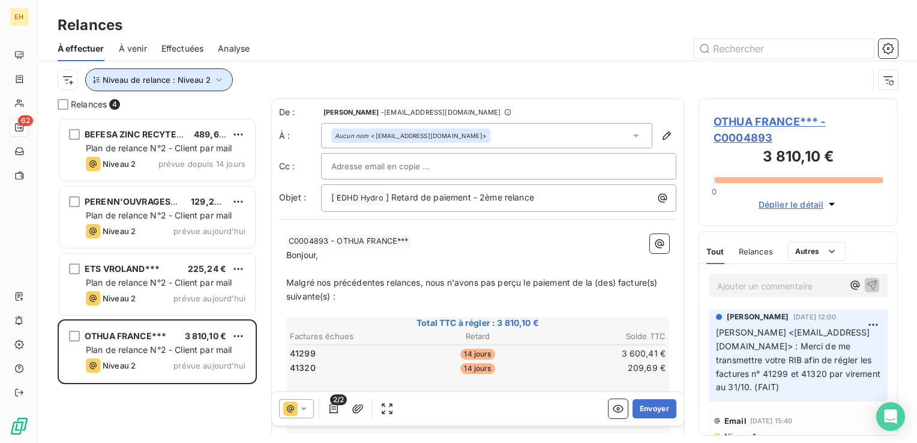
click at [213, 77] on icon "button" at bounding box center [219, 80] width 12 height 12
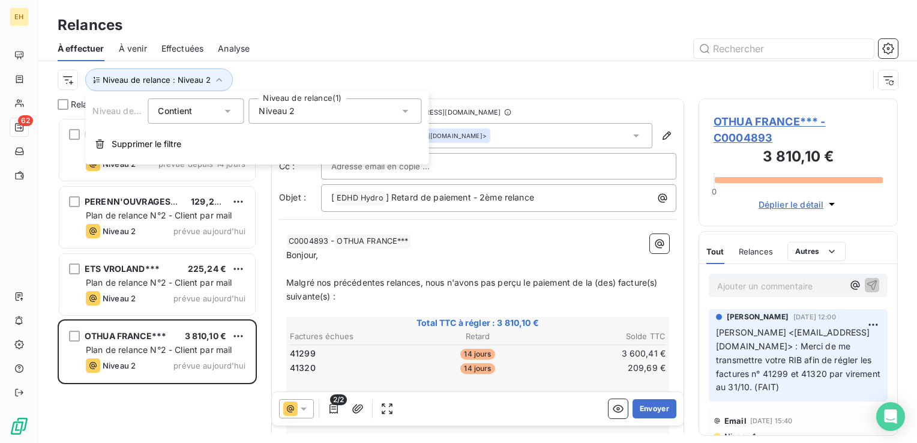
click at [295, 112] on div "Niveau 2" at bounding box center [334, 110] width 173 height 25
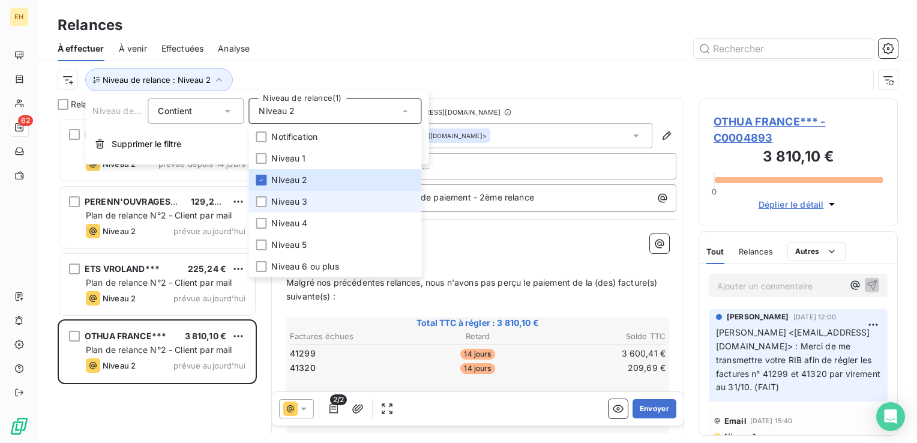
click at [283, 205] on span "Niveau 3" at bounding box center [289, 202] width 36 height 12
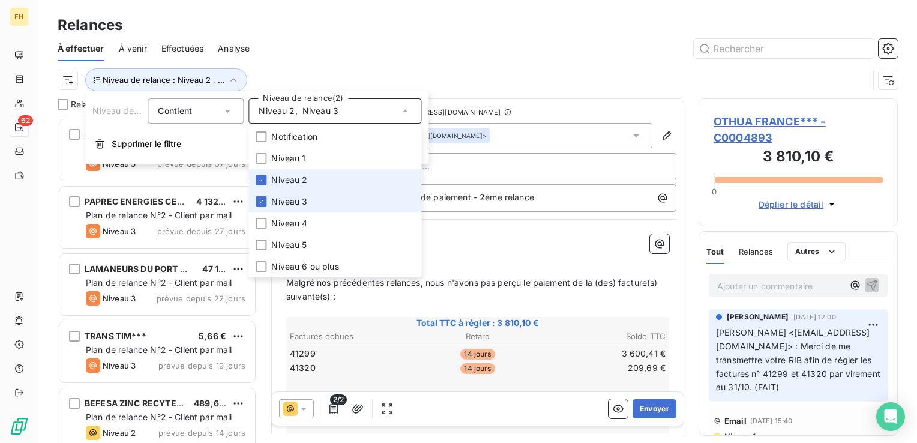
scroll to position [316, 190]
click at [283, 176] on span "Niveau 2" at bounding box center [289, 180] width 36 height 12
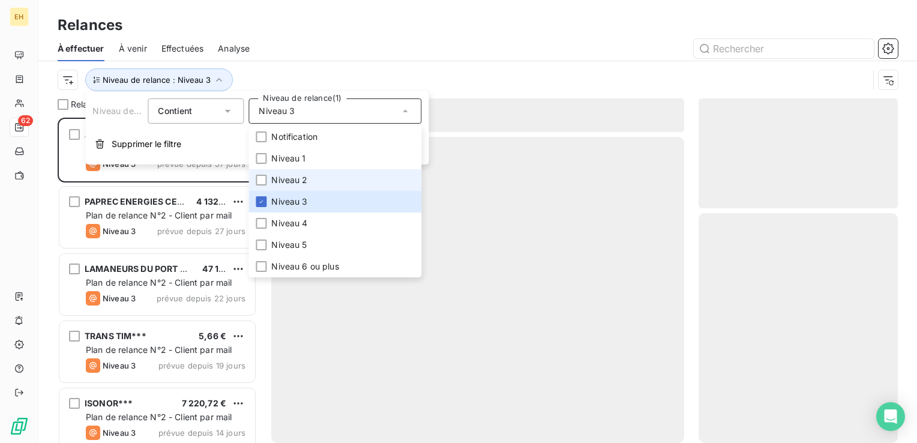
scroll to position [316, 190]
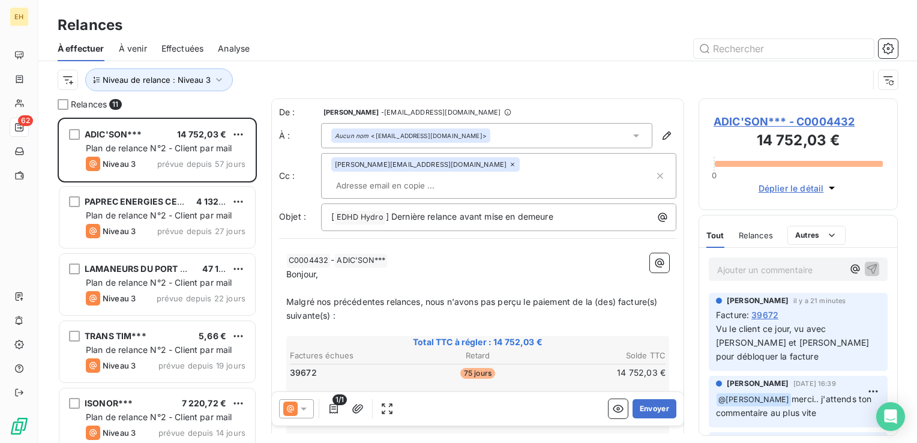
click at [247, 31] on div "Relances" at bounding box center [477, 25] width 879 height 22
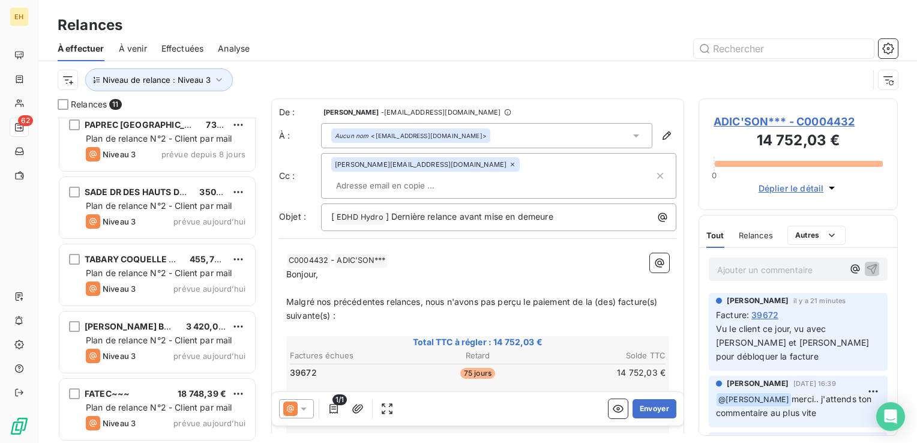
scroll to position [414, 0]
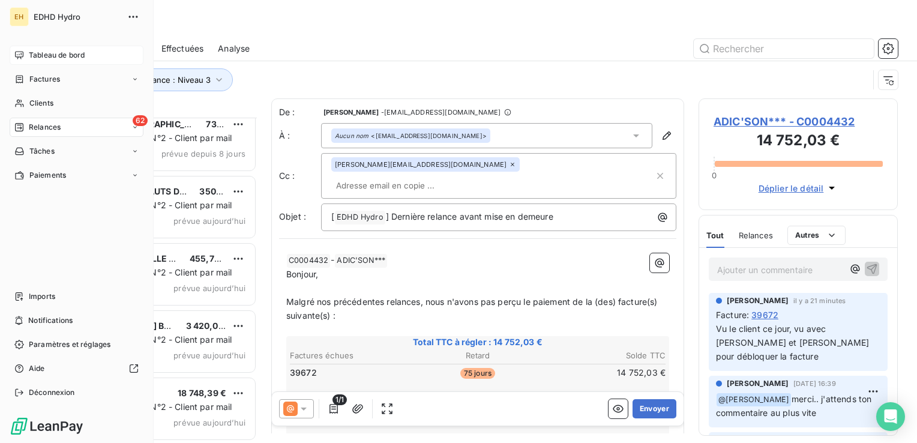
click at [71, 47] on div "Tableau de bord" at bounding box center [77, 55] width 134 height 19
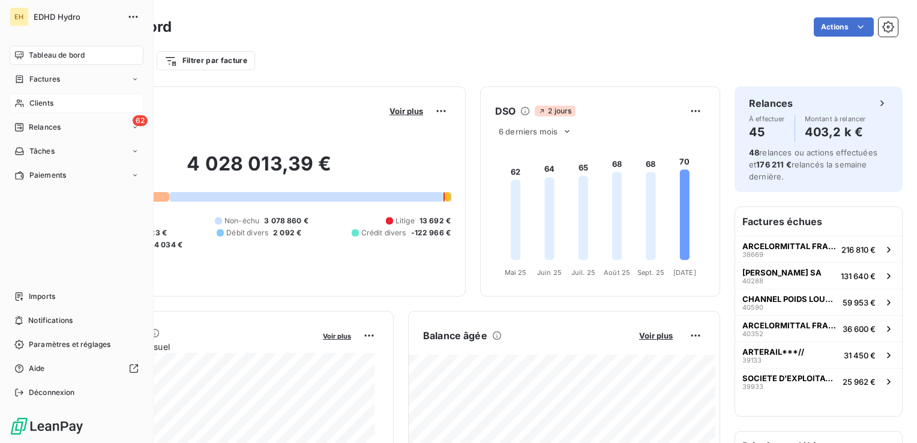
click at [46, 107] on span "Clients" at bounding box center [41, 103] width 24 height 11
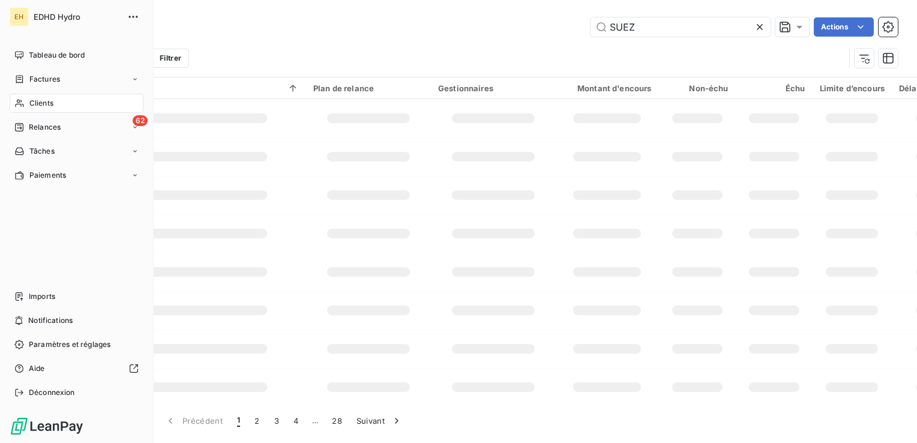
type input "SUEZ"
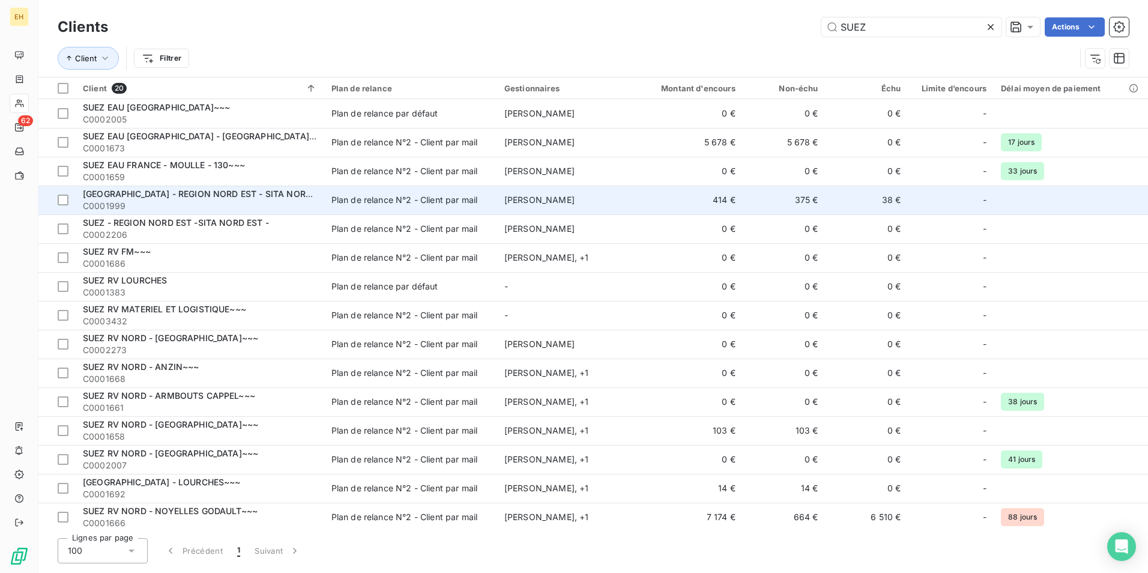
click at [521, 194] on td "[PERSON_NAME]" at bounding box center [564, 199] width 134 height 29
click at [58, 202] on div at bounding box center [63, 199] width 11 height 11
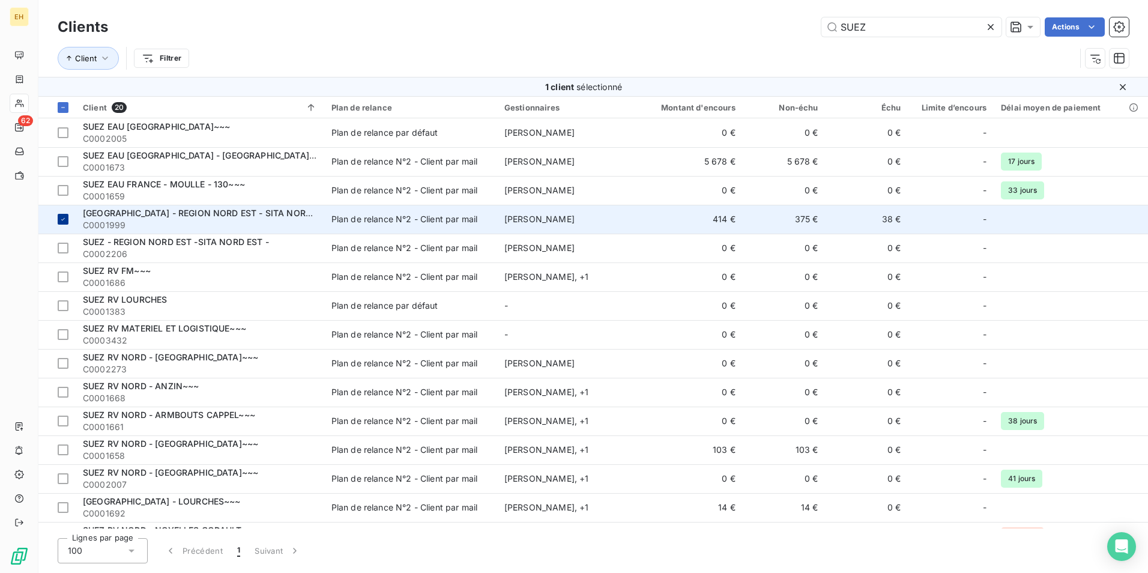
click at [63, 222] on icon at bounding box center [62, 218] width 7 height 7
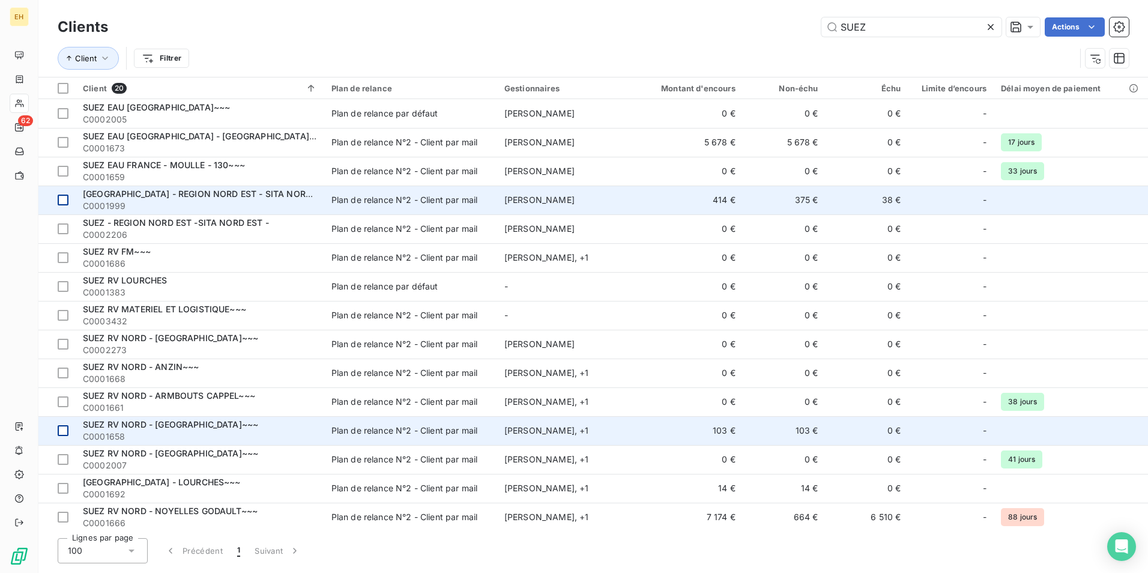
click at [61, 431] on div at bounding box center [63, 430] width 11 height 11
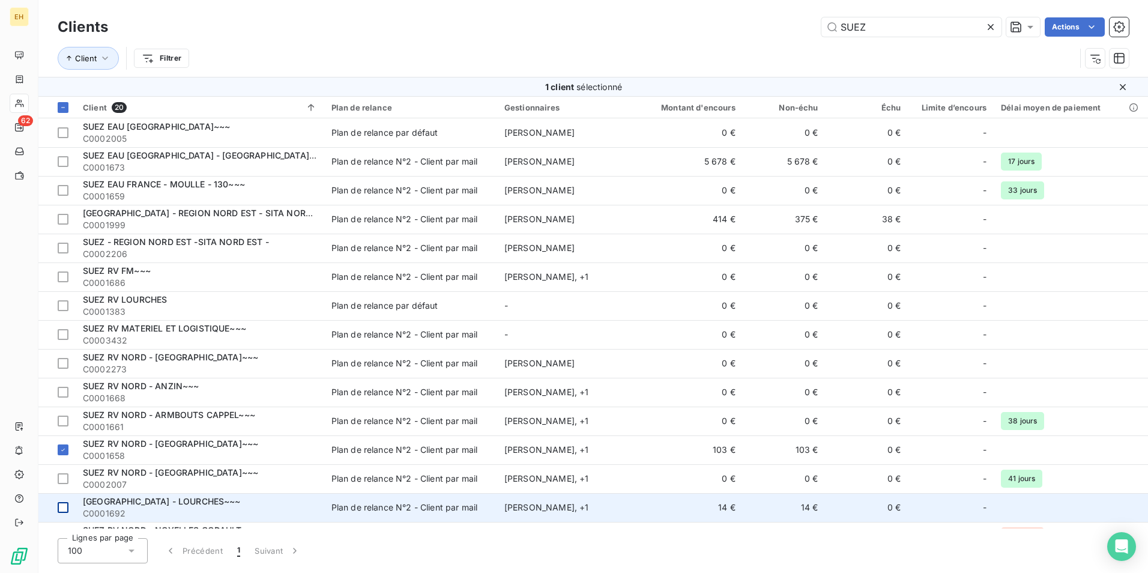
click at [64, 442] on div at bounding box center [63, 507] width 11 height 11
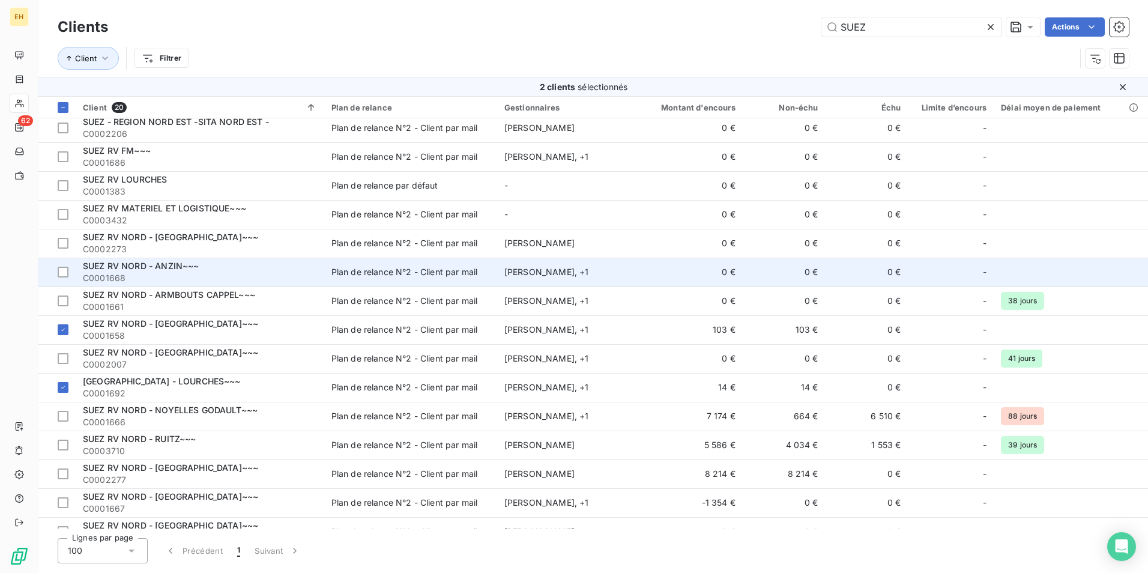
scroll to position [167, 0]
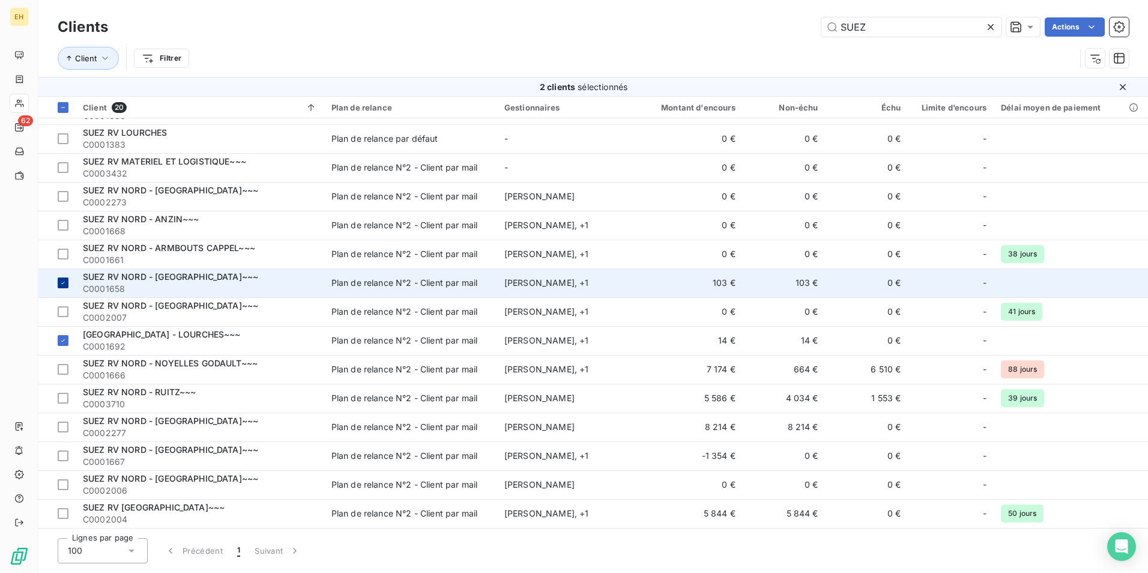
click at [67, 279] on div at bounding box center [63, 282] width 11 height 11
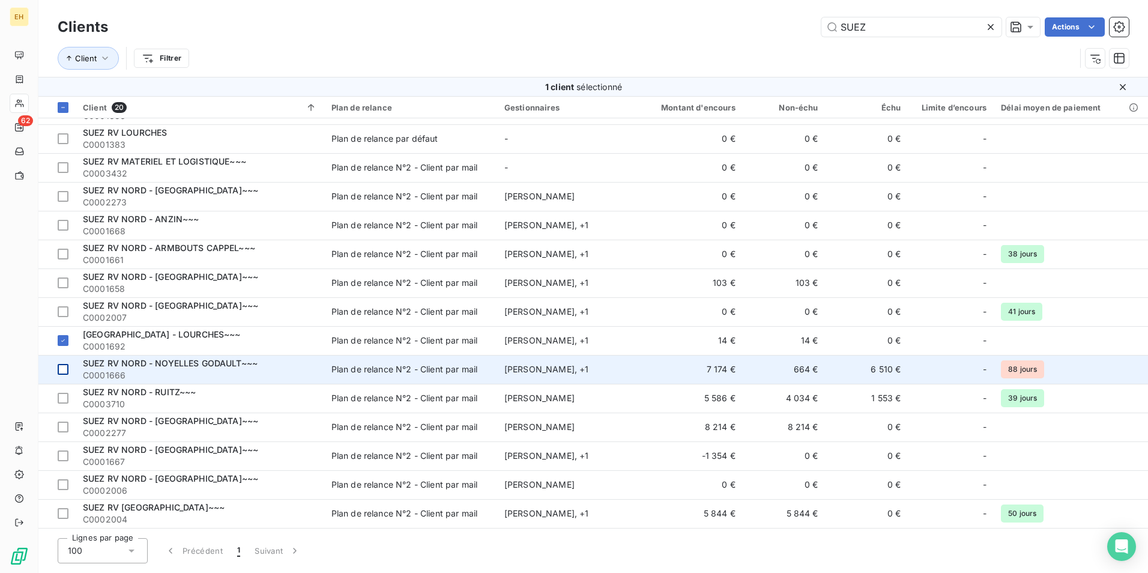
click at [68, 370] on div at bounding box center [63, 369] width 11 height 11
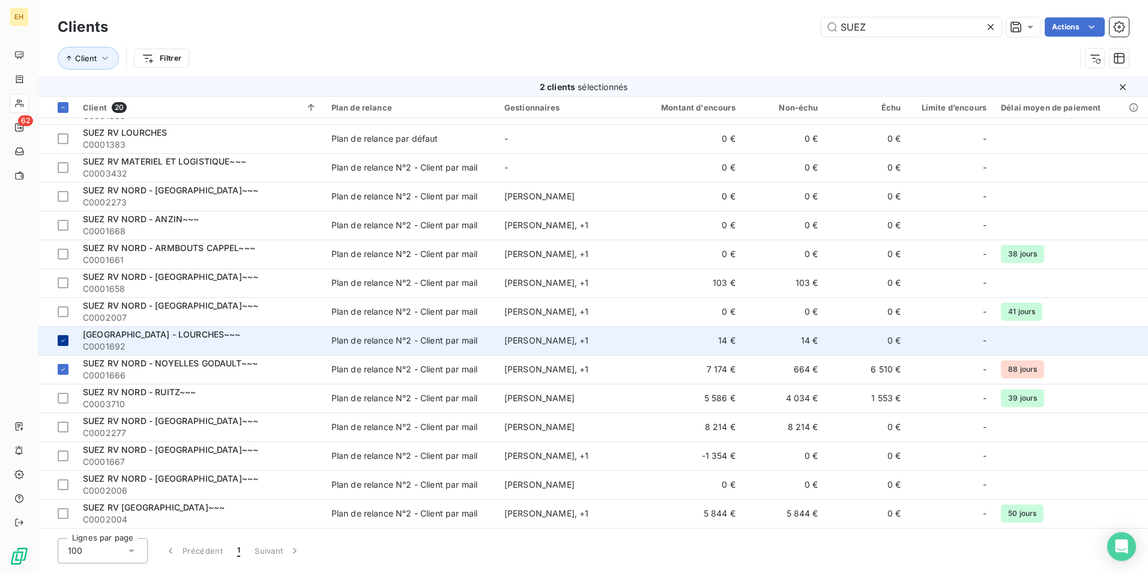
click at [66, 342] on icon at bounding box center [62, 340] width 7 height 7
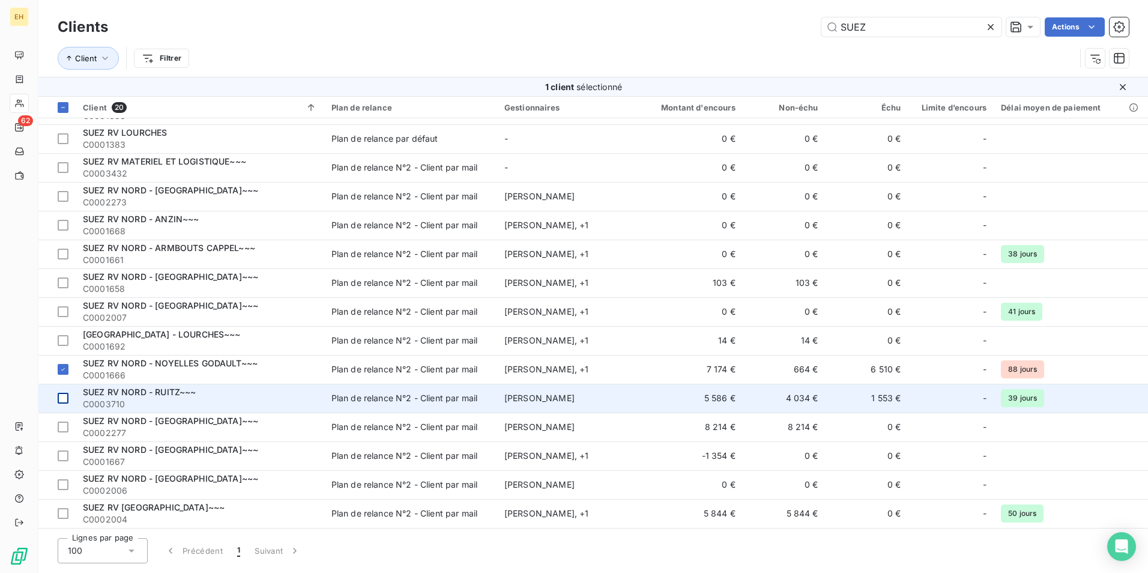
click at [58, 394] on div at bounding box center [63, 398] width 11 height 11
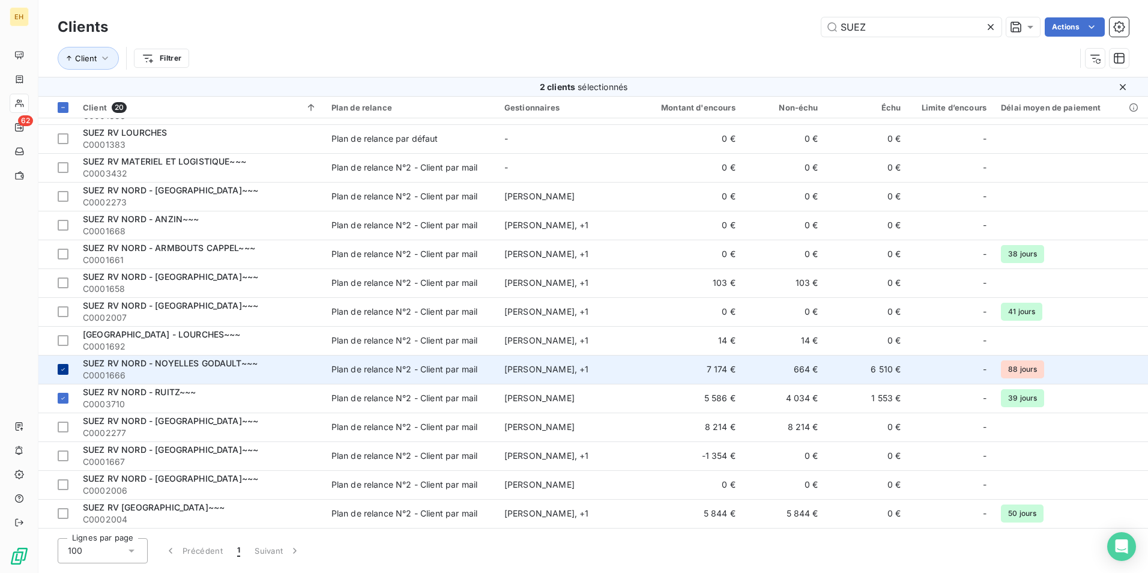
click at [60, 369] on icon at bounding box center [62, 369] width 7 height 7
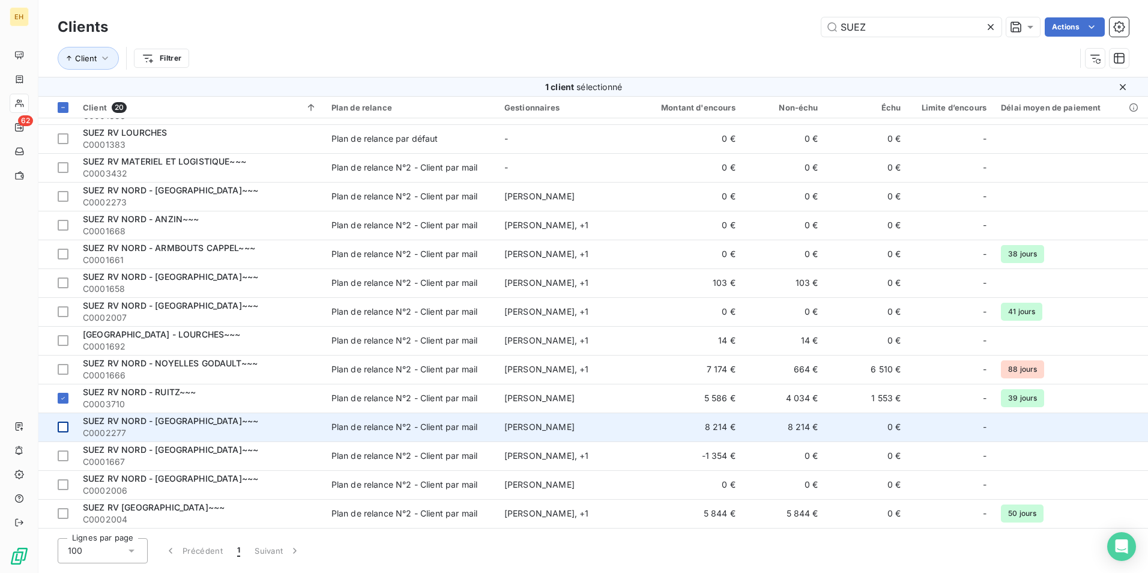
click at [64, 429] on div at bounding box center [63, 426] width 11 height 11
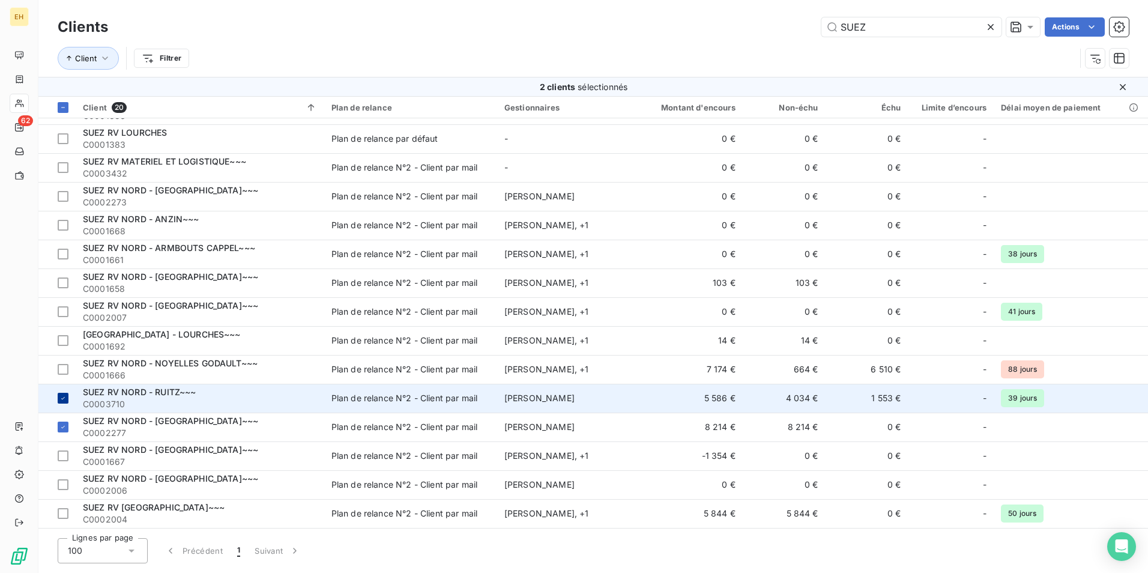
click at [61, 400] on icon at bounding box center [62, 397] width 7 height 7
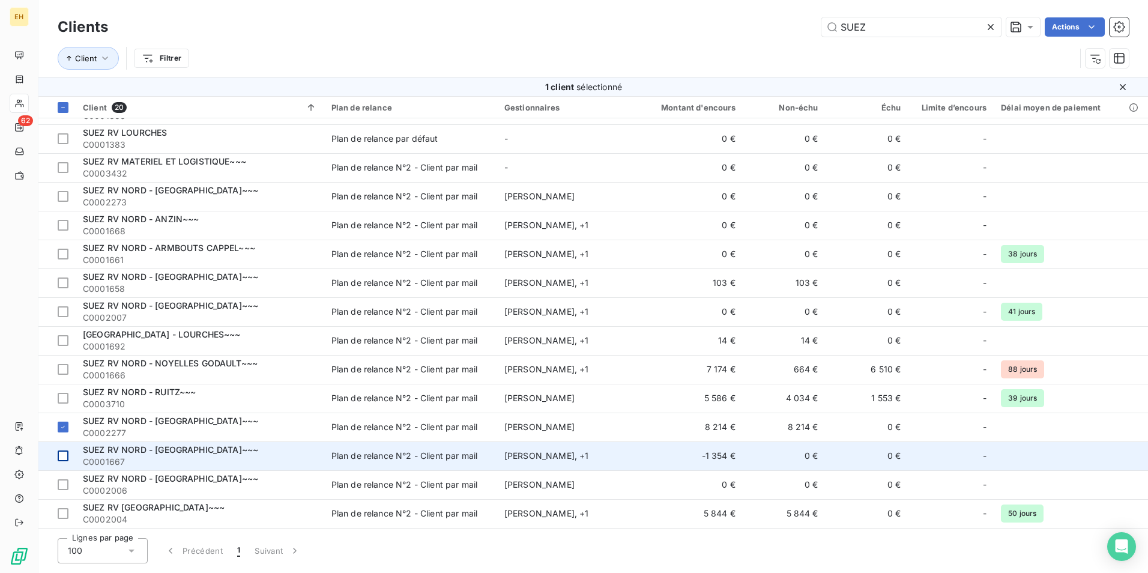
click at [64, 442] on div at bounding box center [63, 455] width 11 height 11
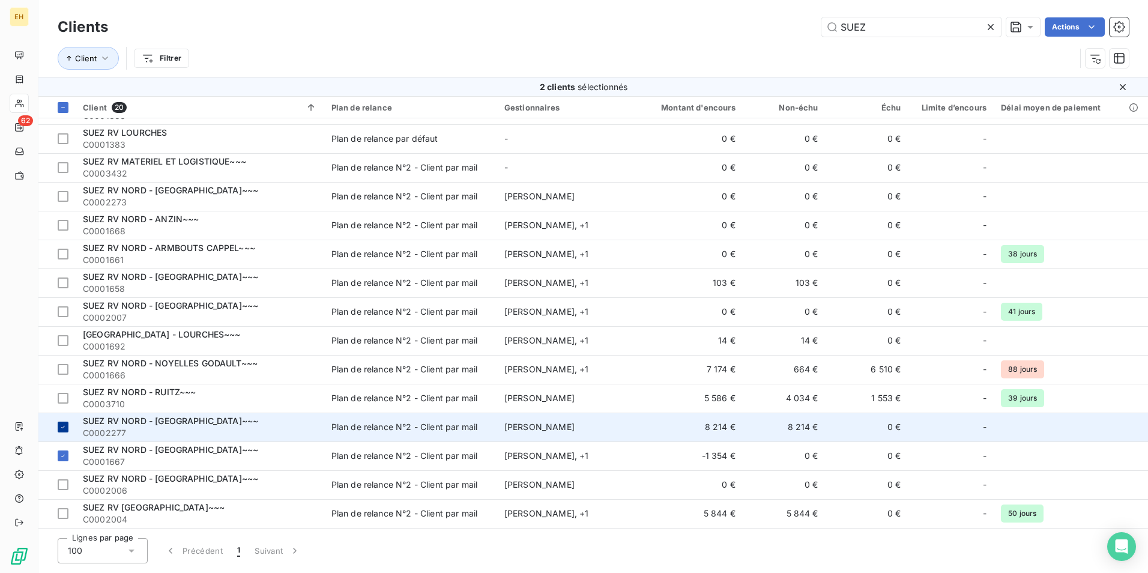
click at [62, 427] on icon at bounding box center [63, 427] width 4 height 2
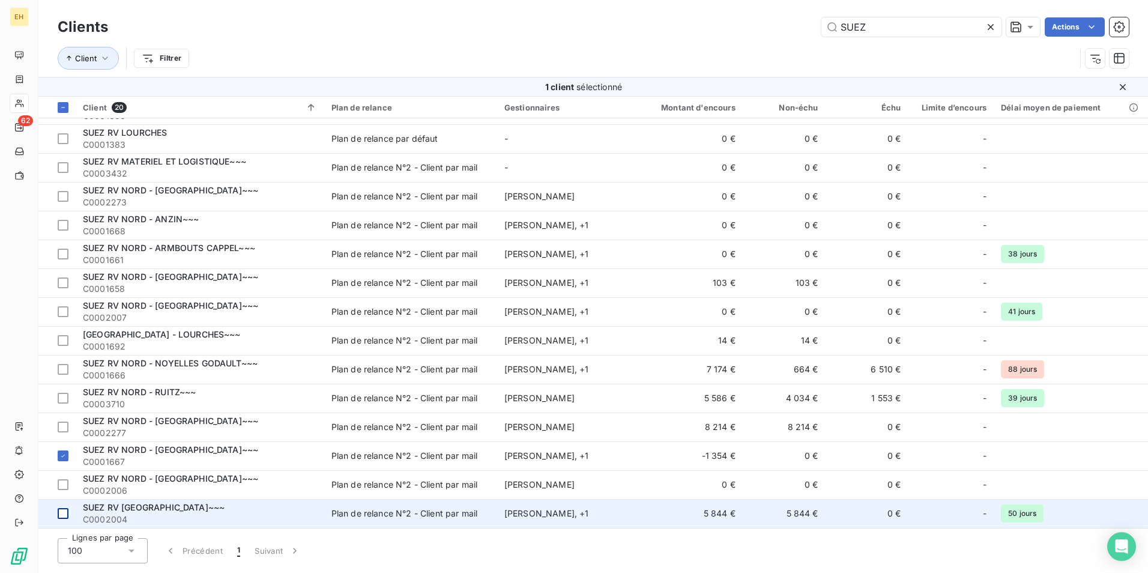
click at [62, 442] on div at bounding box center [63, 513] width 11 height 11
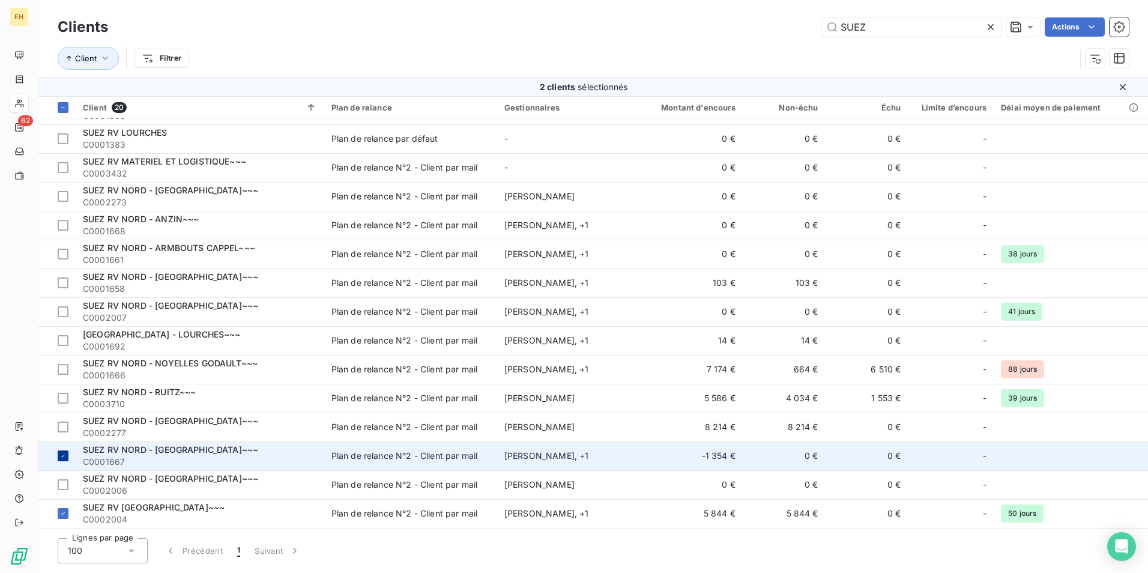
click at [62, 442] on icon at bounding box center [62, 455] width 7 height 7
